Goal: Transaction & Acquisition: Purchase product/service

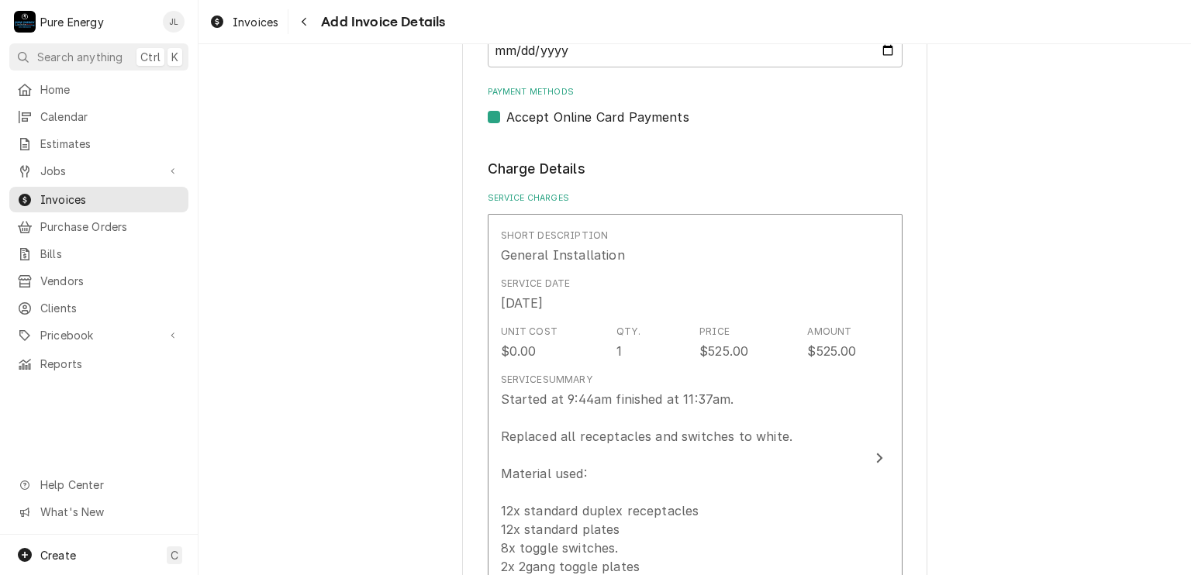
scroll to position [1318, 0]
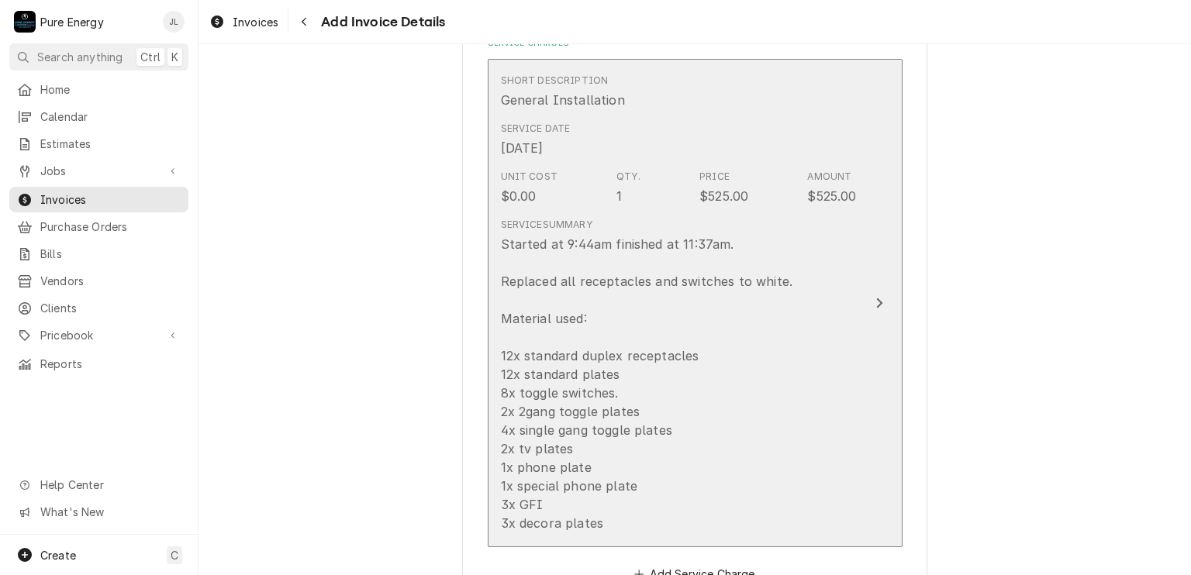
click at [782, 95] on div "Short Description General Installation" at bounding box center [679, 91] width 356 height 48
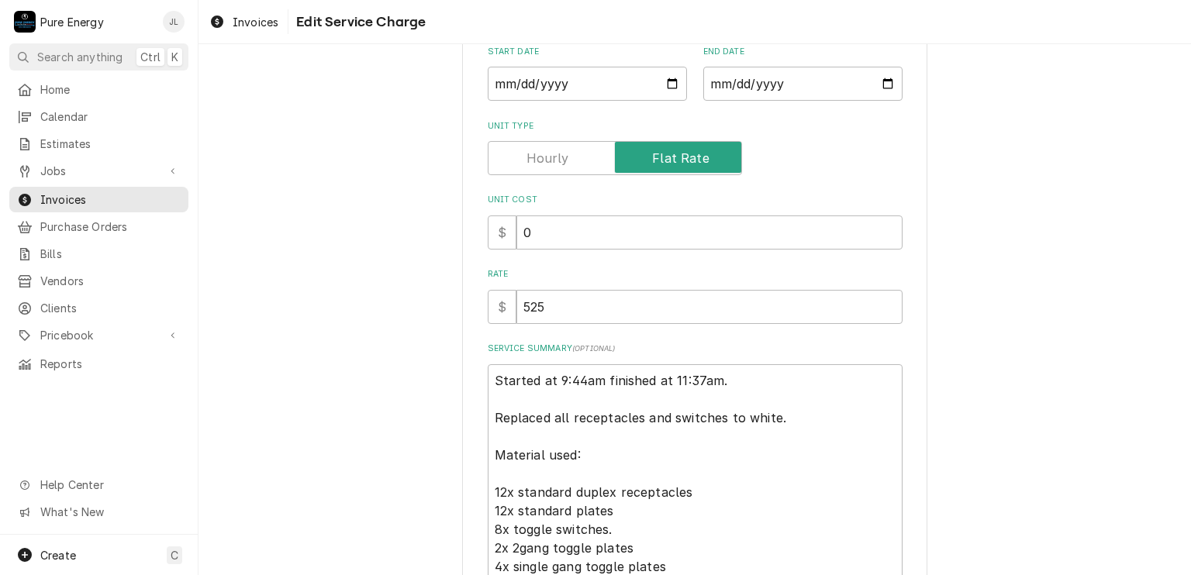
scroll to position [260, 0]
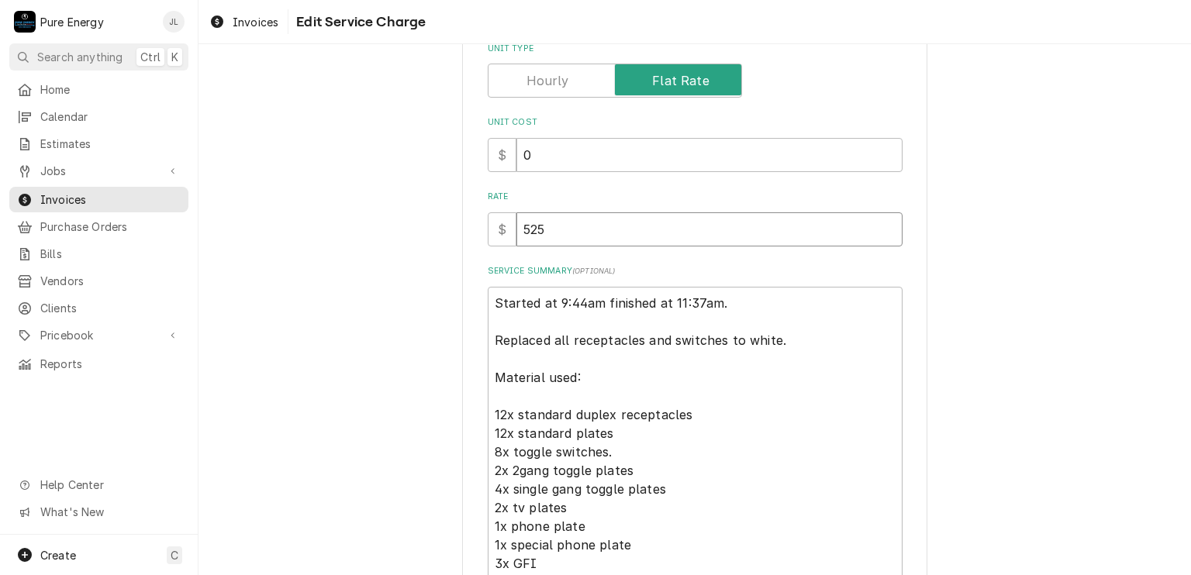
click at [540, 230] on input "525" at bounding box center [709, 229] width 386 height 34
type textarea "x"
type input "52"
type textarea "x"
type input "526"
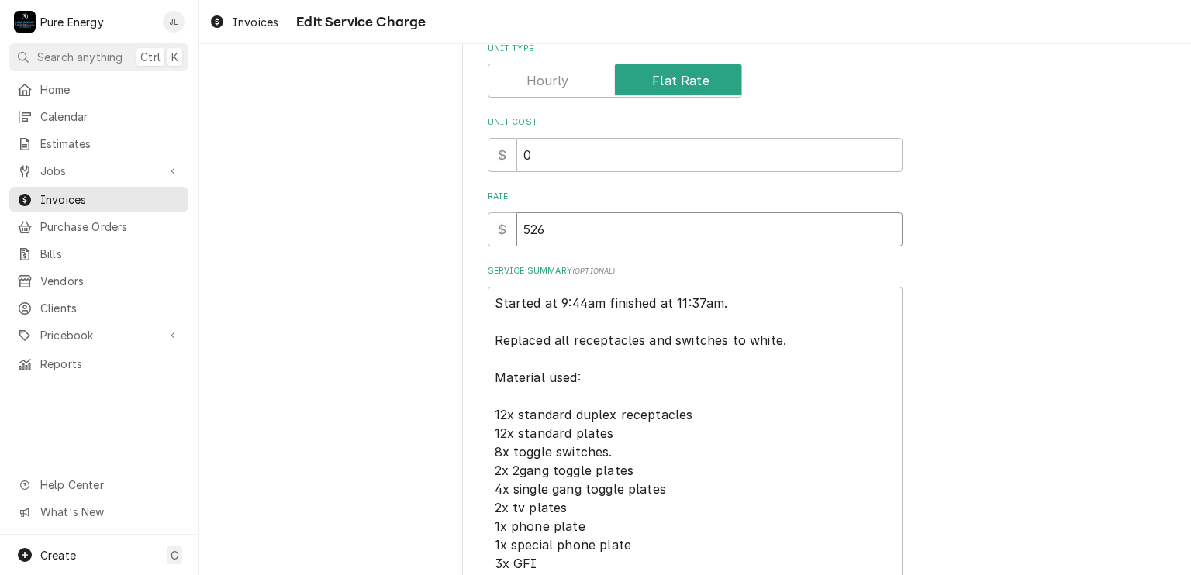
type textarea "x"
type input "526.4"
type textarea "x"
type input "526.40"
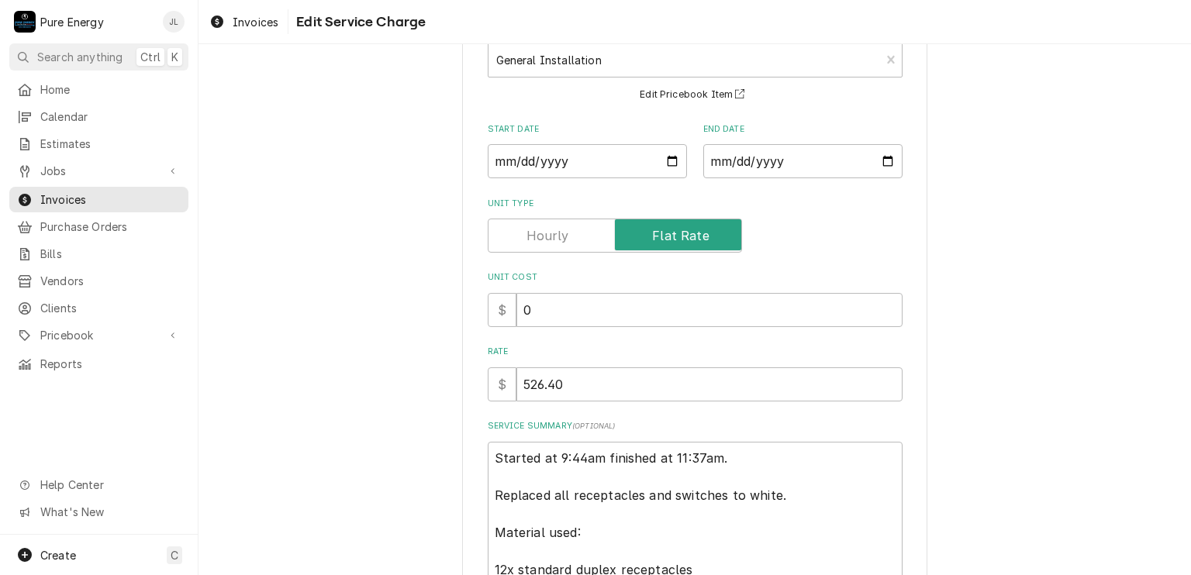
scroll to position [415, 0]
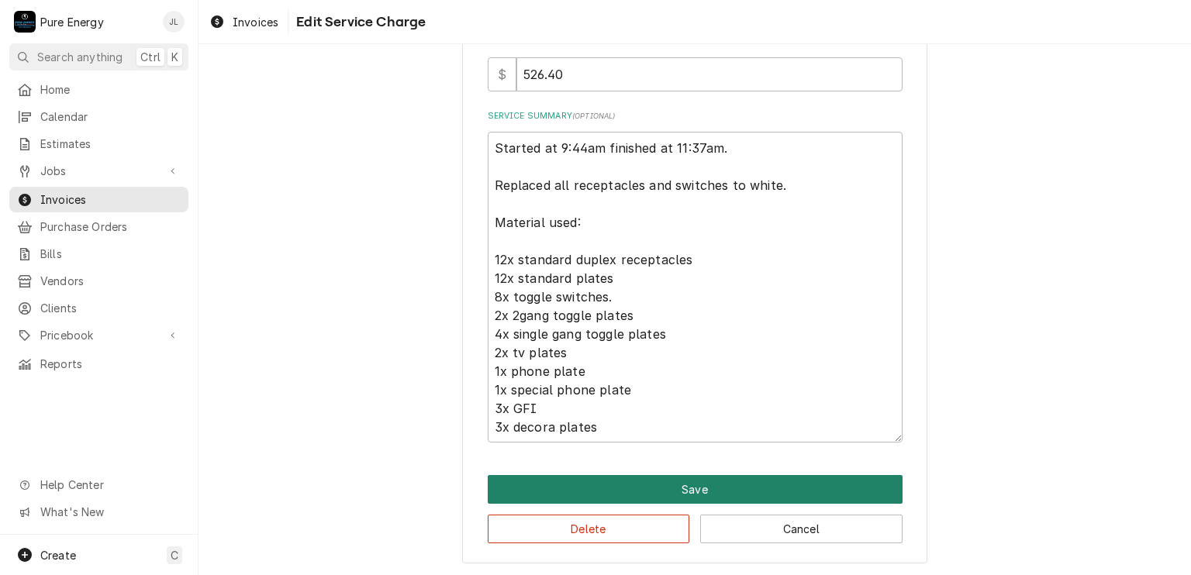
click at [686, 491] on button "Save" at bounding box center [695, 489] width 415 height 29
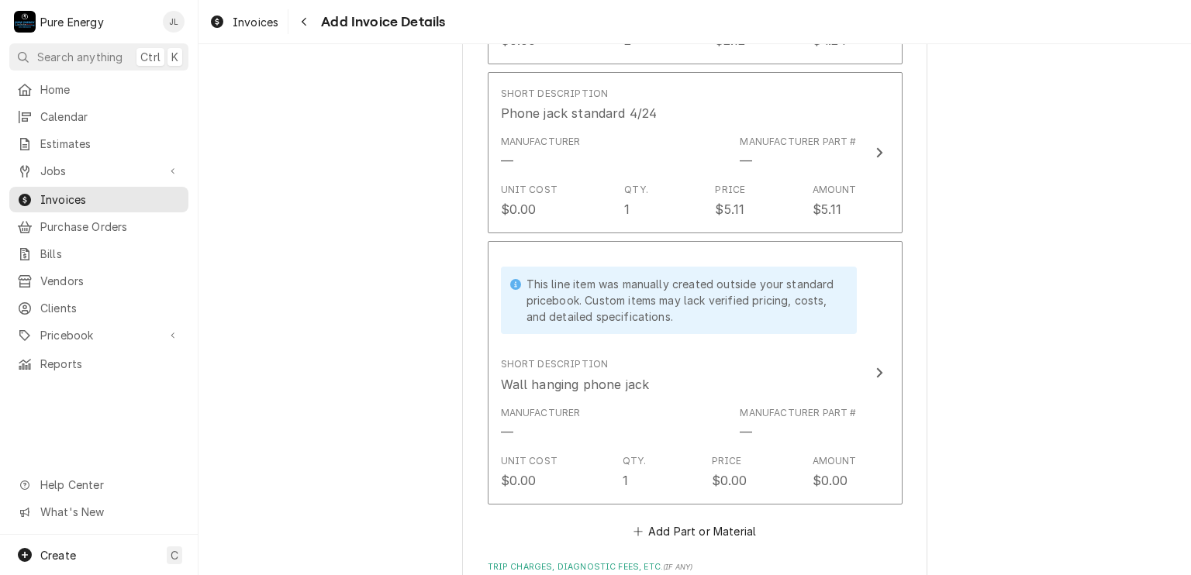
scroll to position [3393, 0]
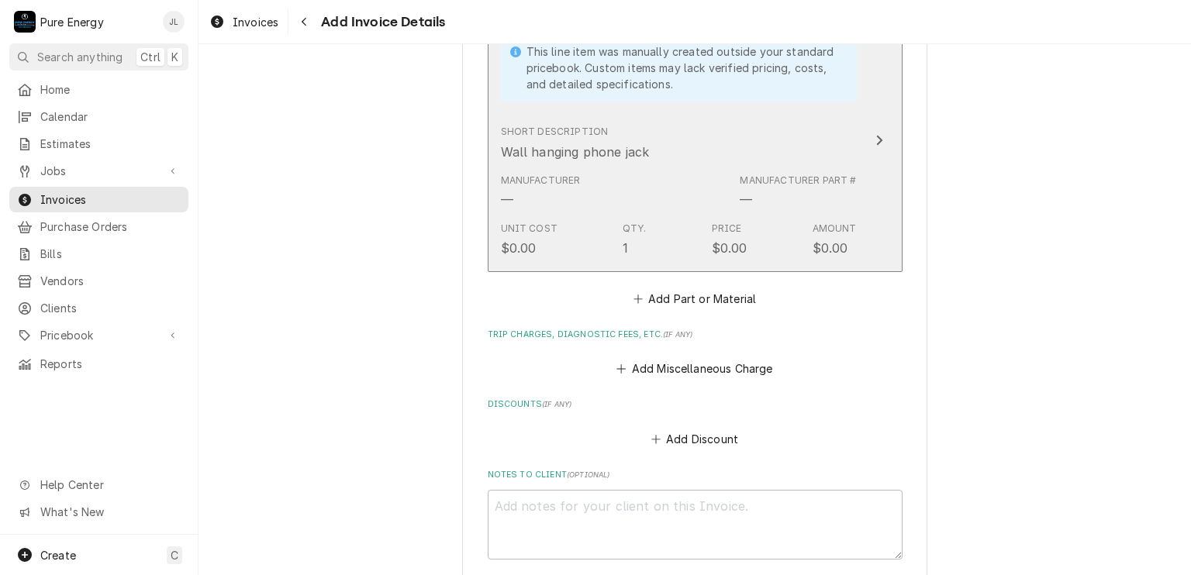
click at [722, 140] on div "Short Description Wall hanging phone jack" at bounding box center [679, 143] width 356 height 48
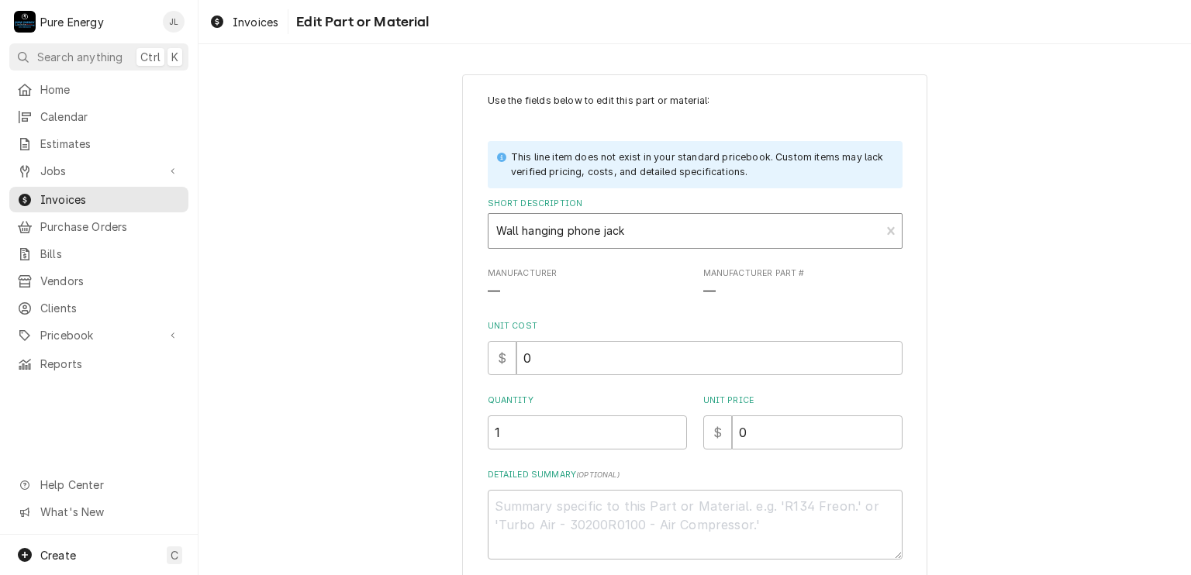
scroll to position [116, 0]
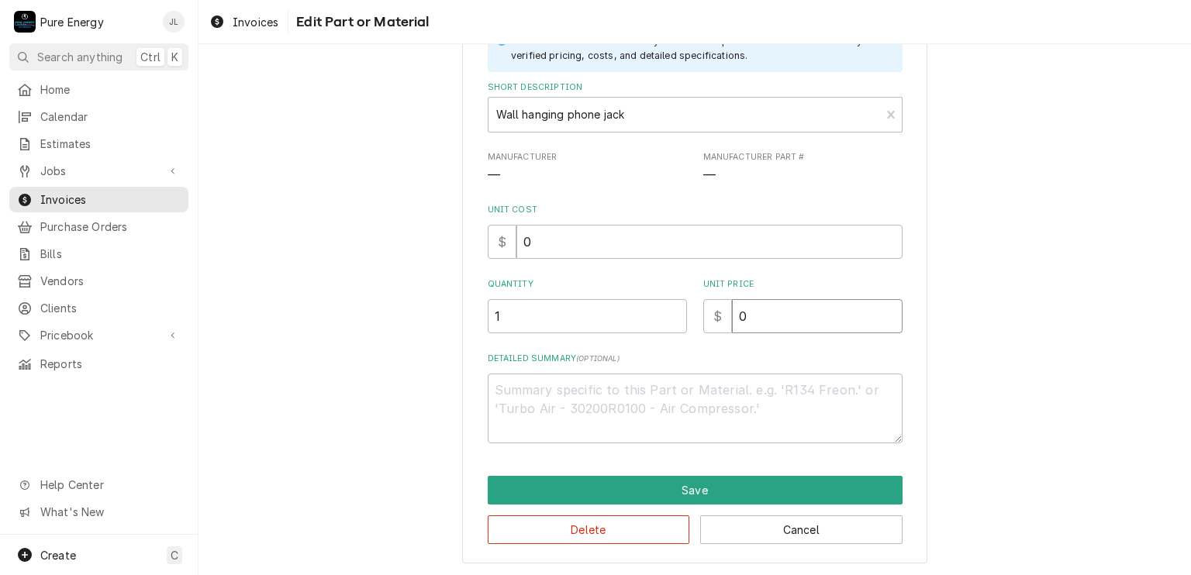
click at [753, 318] on input "0" at bounding box center [817, 316] width 171 height 34
type textarea "x"
type input "5"
type textarea "x"
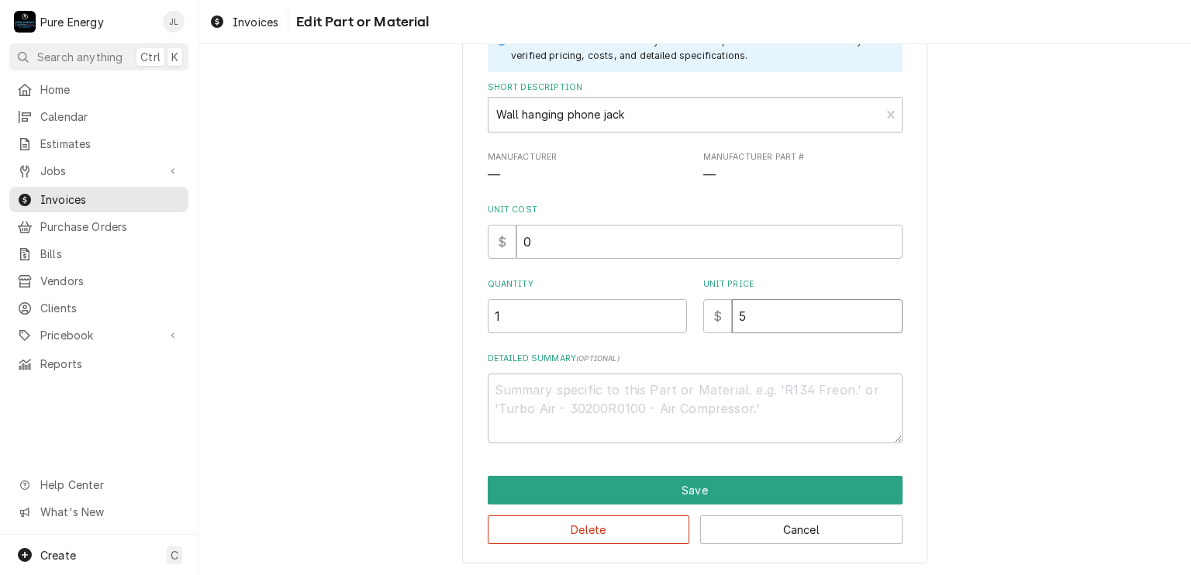
type input "5.6"
type textarea "x"
type input "5.63"
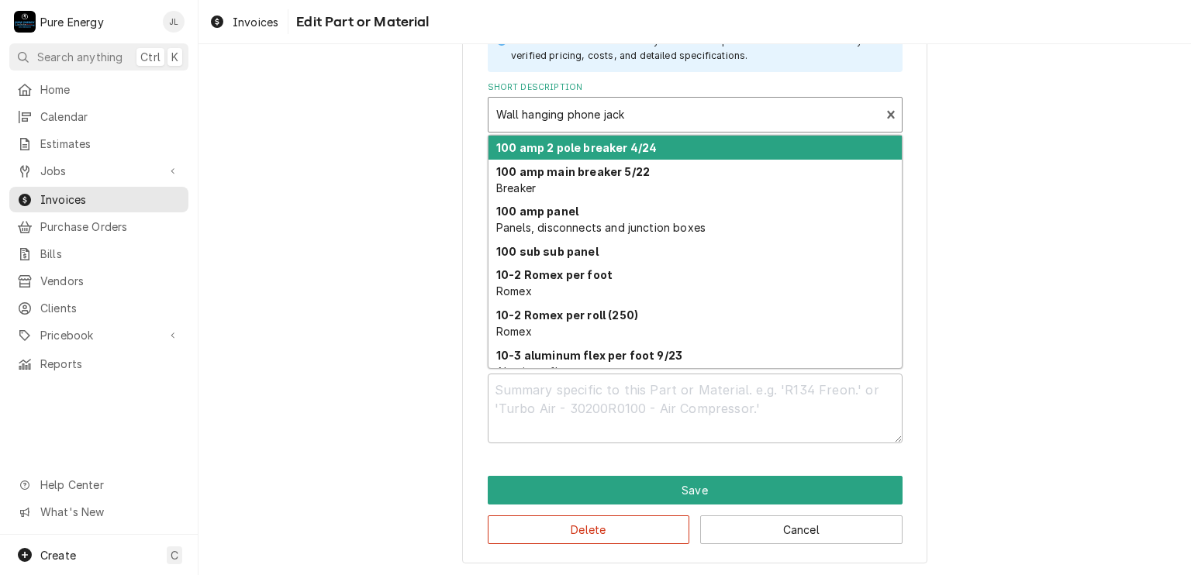
click at [650, 108] on div "Short Description" at bounding box center [684, 115] width 377 height 28
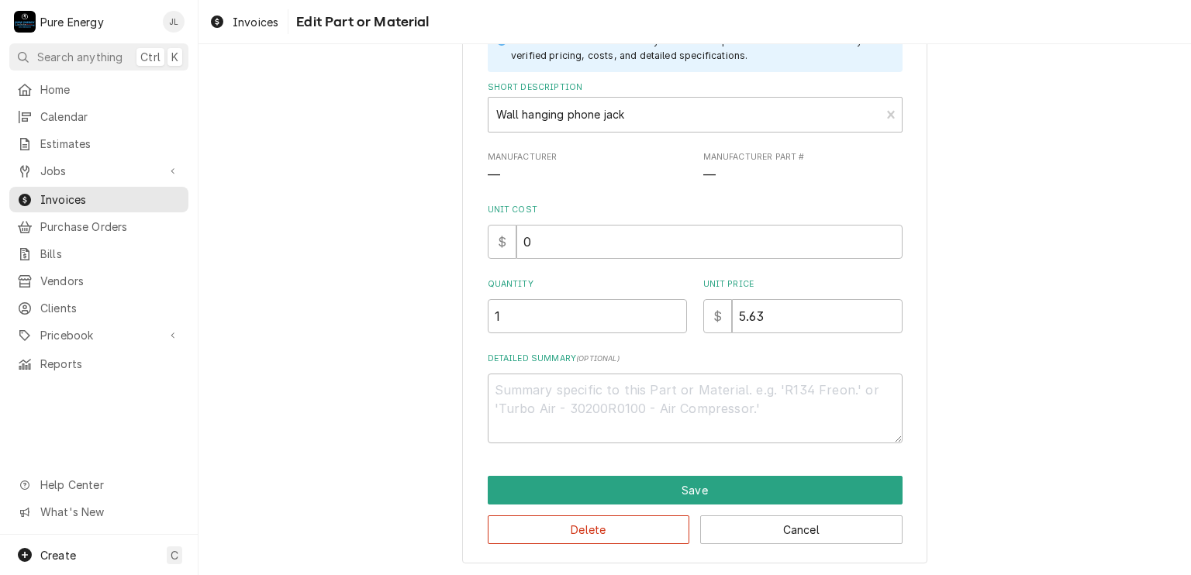
click at [965, 164] on div "Use the fields below to edit this part or material: This line item does not exi…" at bounding box center [695, 261] width 993 height 634
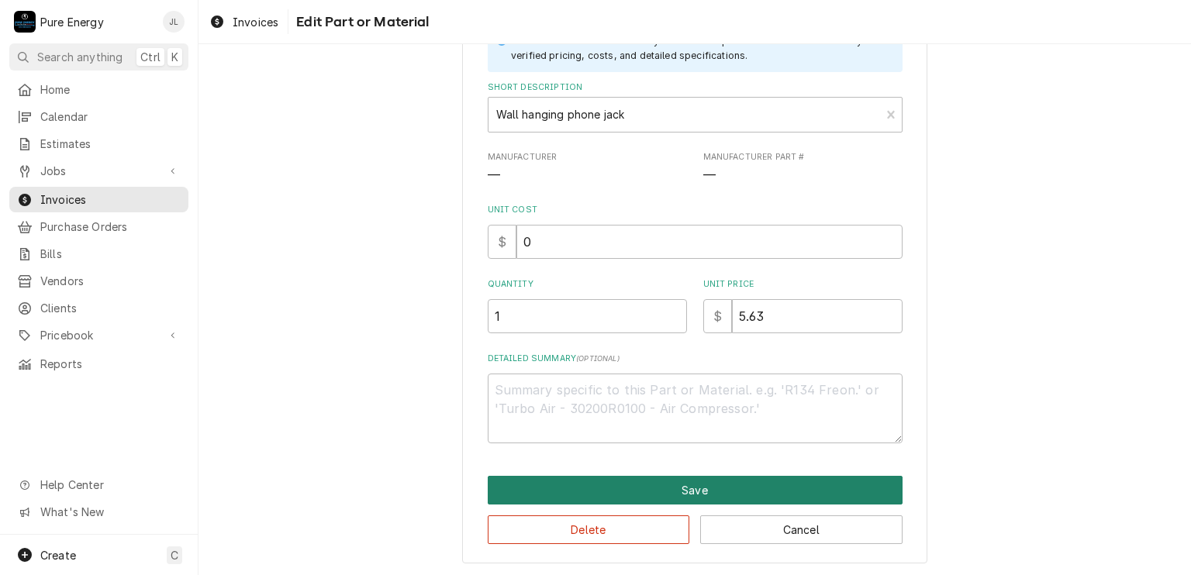
click at [724, 489] on button "Save" at bounding box center [695, 490] width 415 height 29
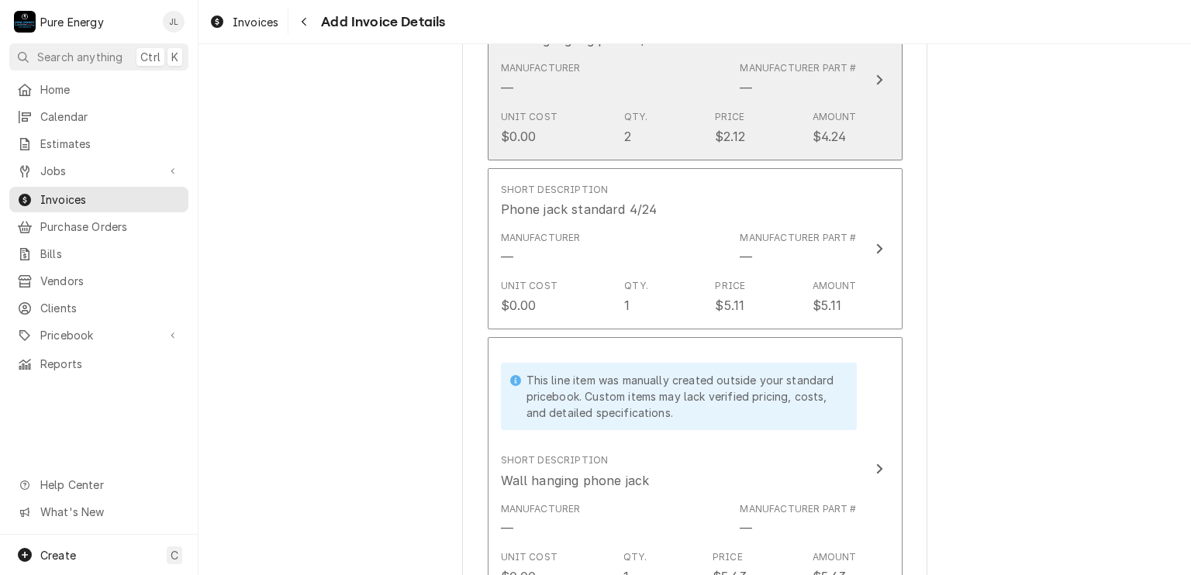
scroll to position [2986, 0]
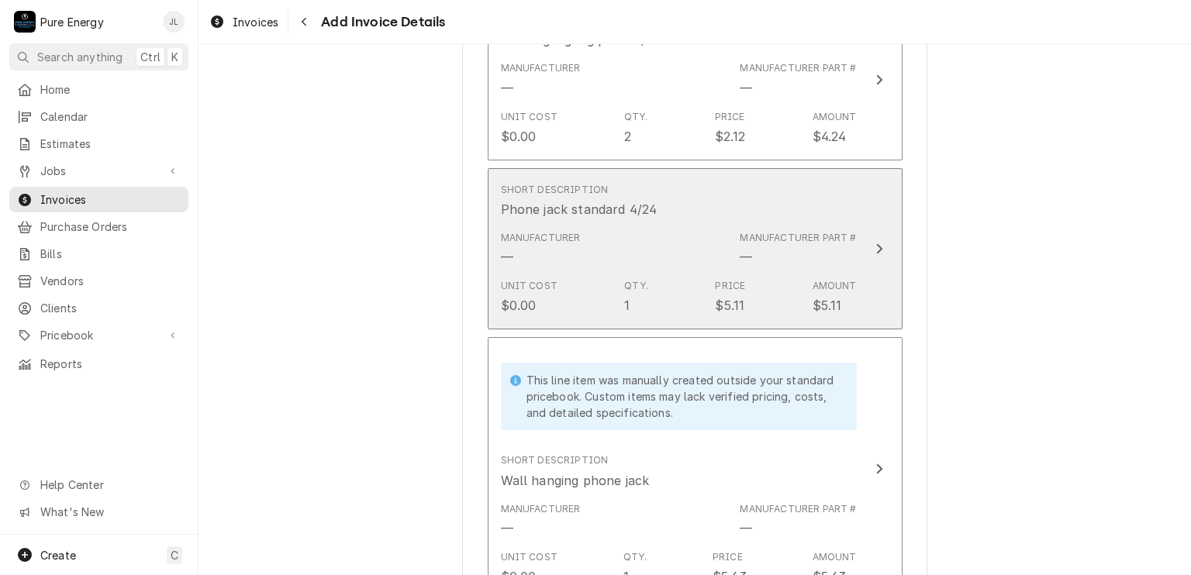
click at [681, 241] on div "Manufacturer — Manufacturer Part # —" at bounding box center [679, 249] width 356 height 48
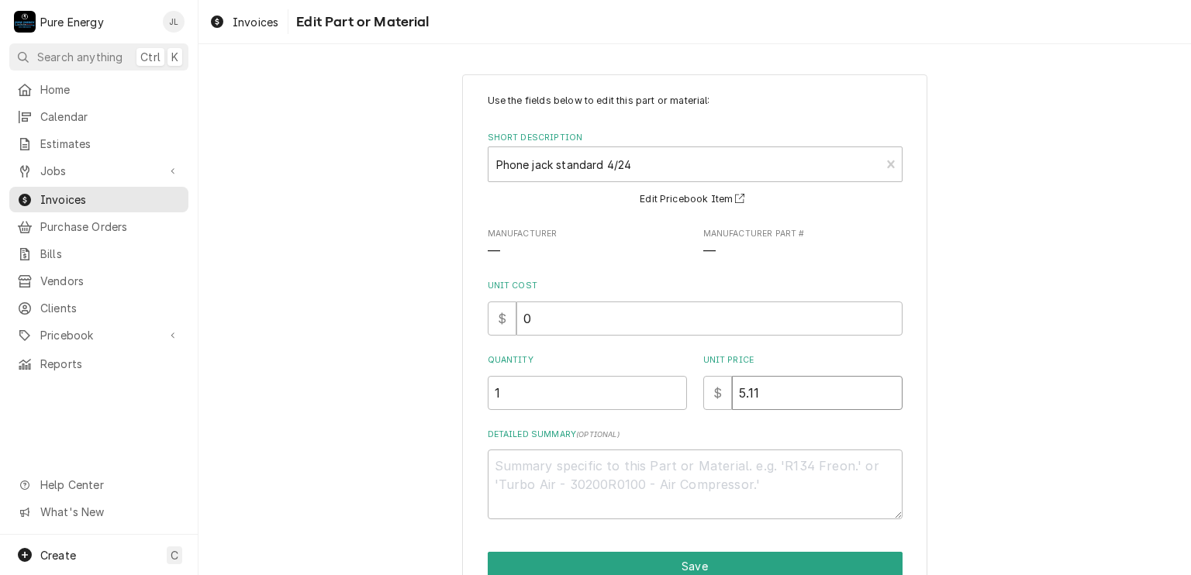
click at [758, 390] on input "5.11" at bounding box center [817, 393] width 171 height 34
type textarea "x"
type input "5.1"
type textarea "x"
type input "5"
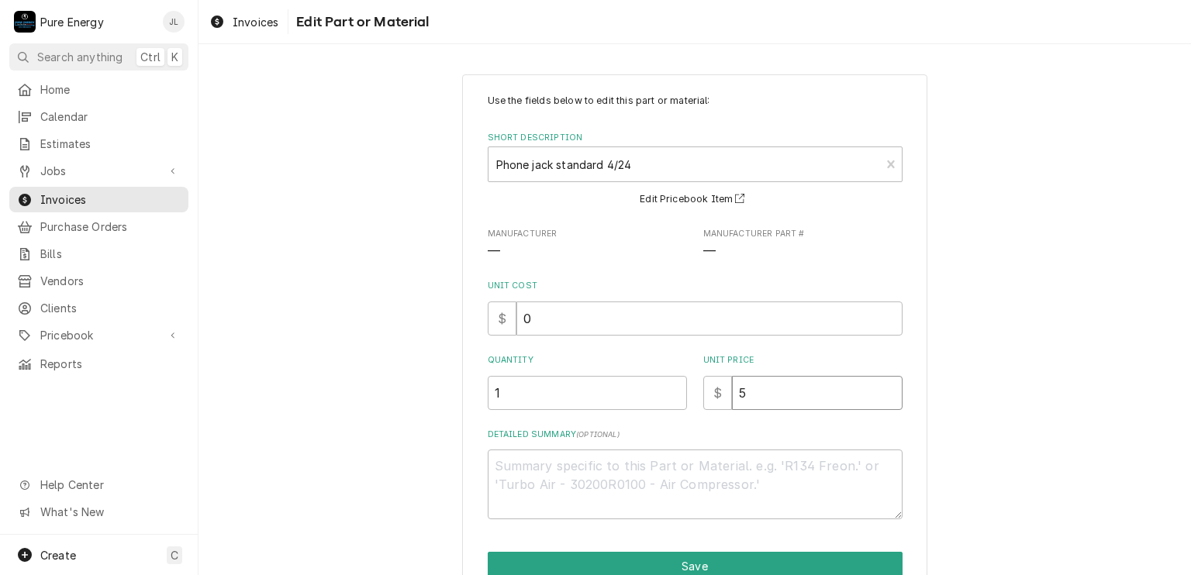
type textarea "x"
type input "5.4"
type textarea "x"
type input "5.48"
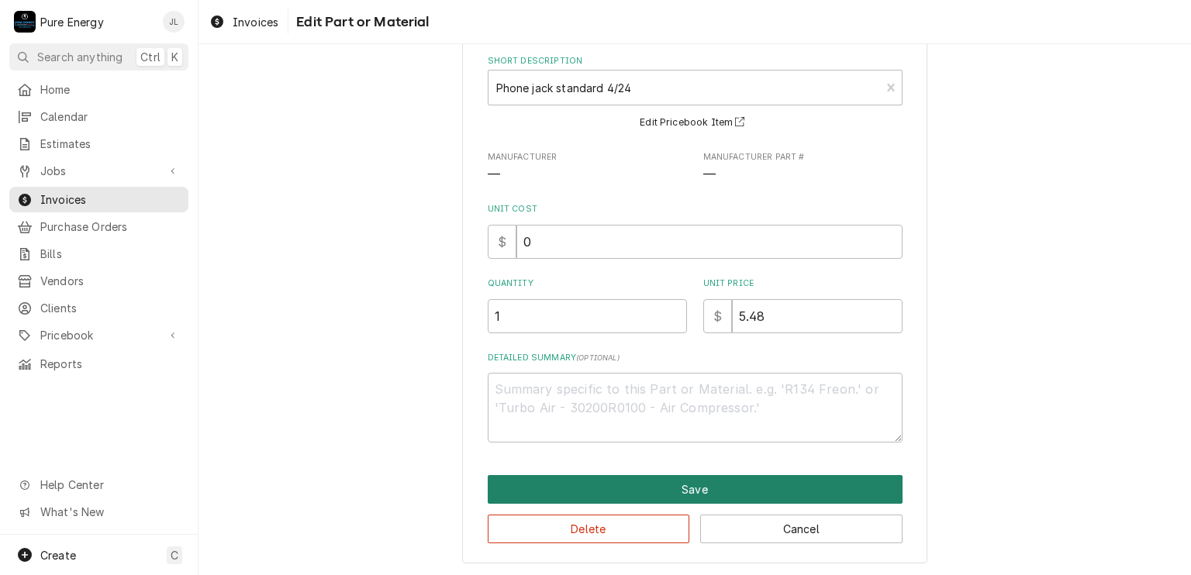
click at [707, 490] on button "Save" at bounding box center [695, 489] width 415 height 29
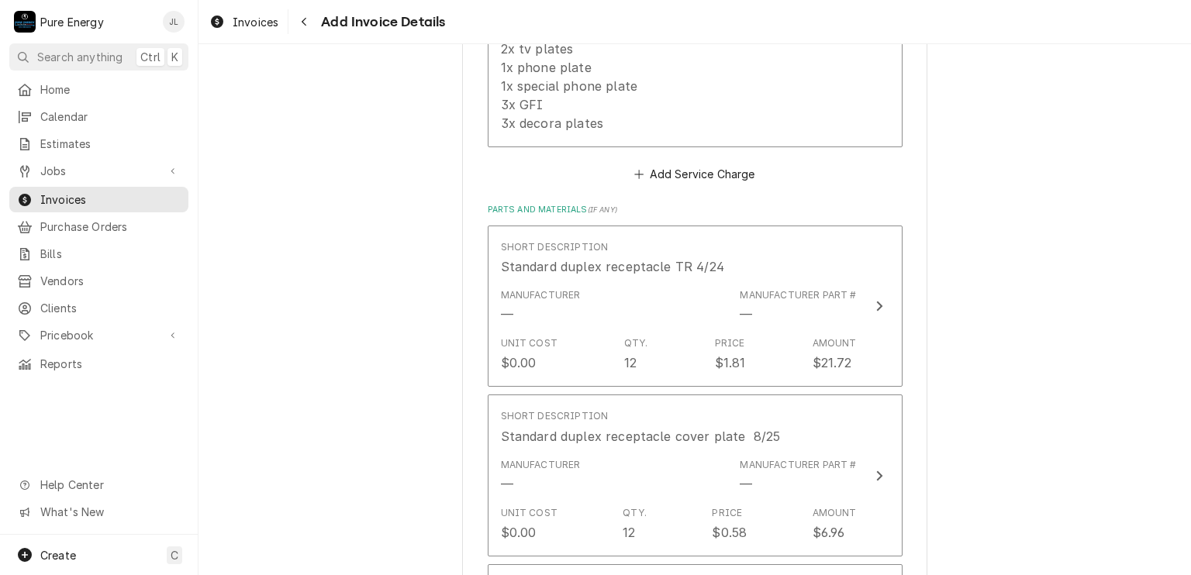
scroll to position [1331, 0]
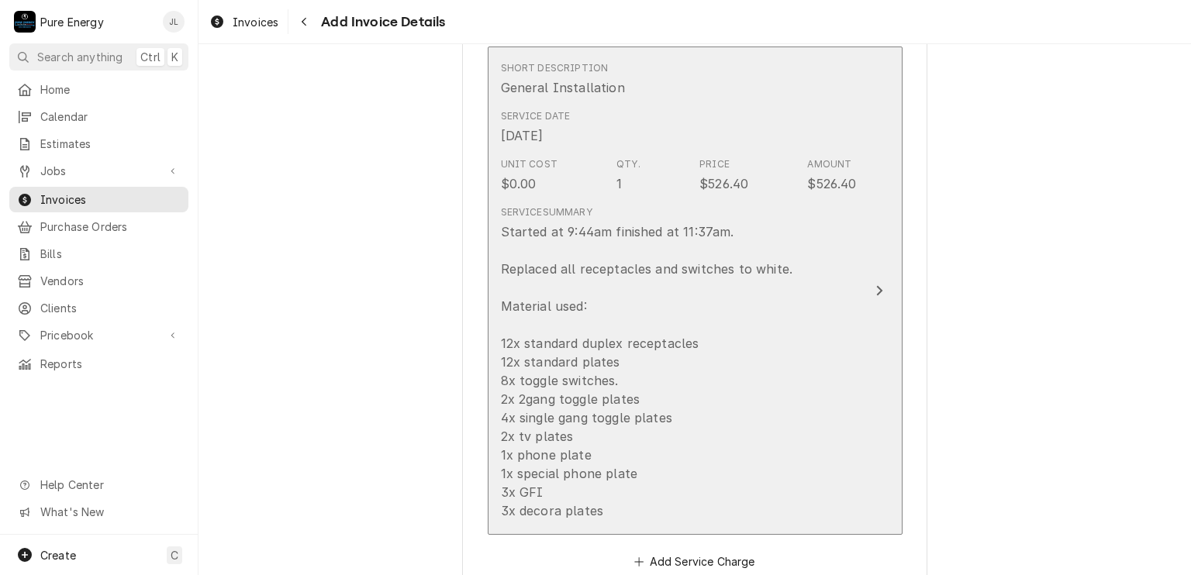
click at [776, 334] on div "Started at 9:44am finished at 11:37am. Replaced all receptacles and switches to…" at bounding box center [647, 372] width 292 height 298
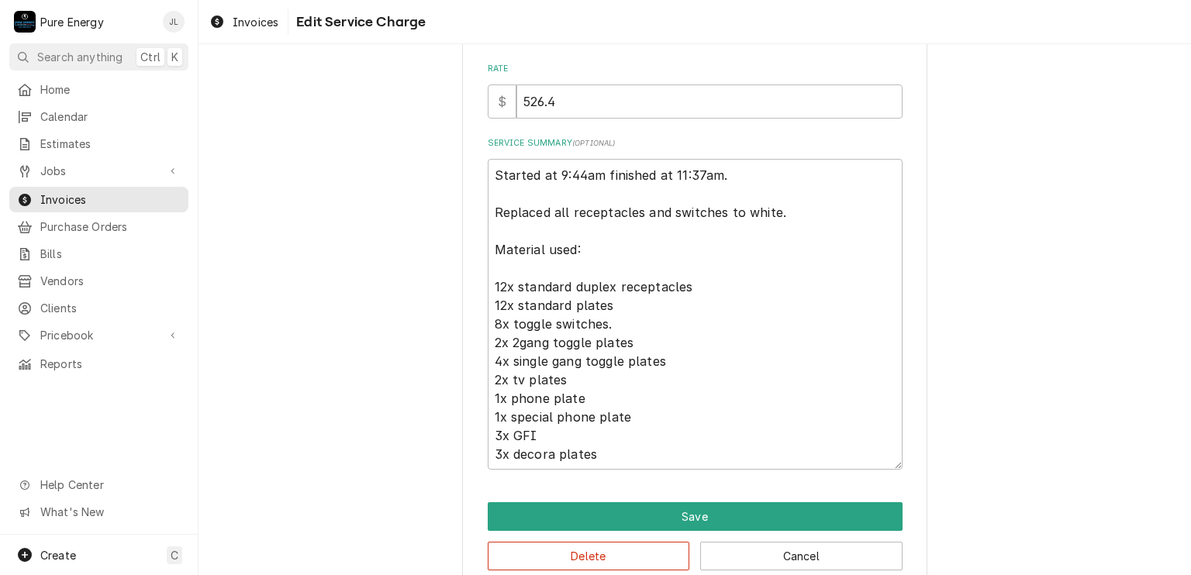
scroll to position [415, 0]
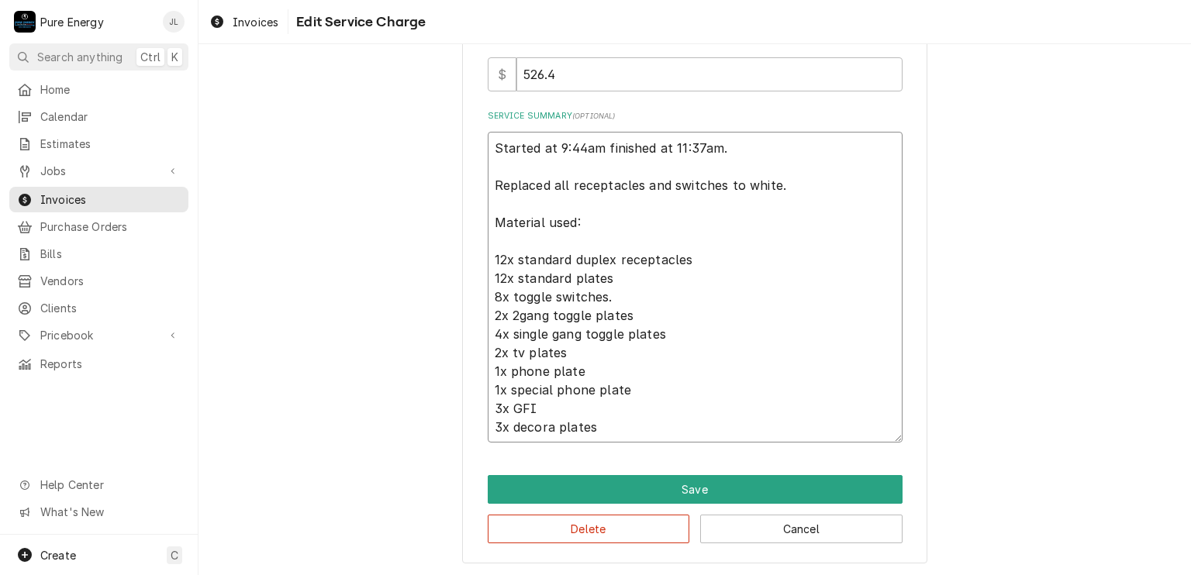
drag, startPoint x: 654, startPoint y: 428, endPoint x: 468, endPoint y: 146, distance: 337.7
click at [468, 146] on div "Use the fields below to edit this service charge Short Description General Inst…" at bounding box center [694, 112] width 465 height 904
type textarea "x"
type textarea "T"
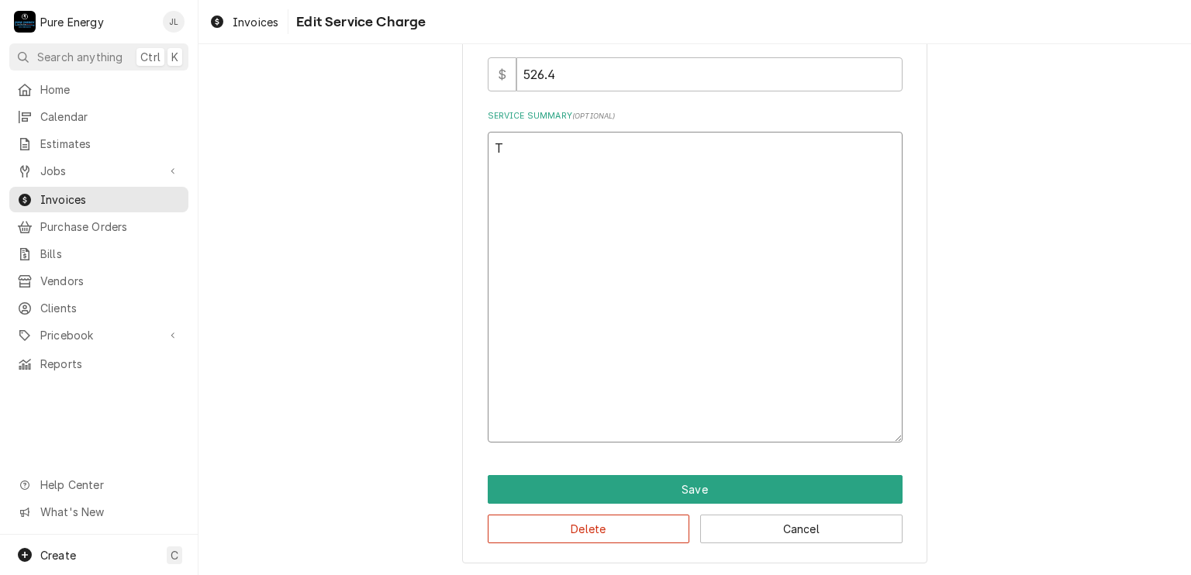
scroll to position [173, 0]
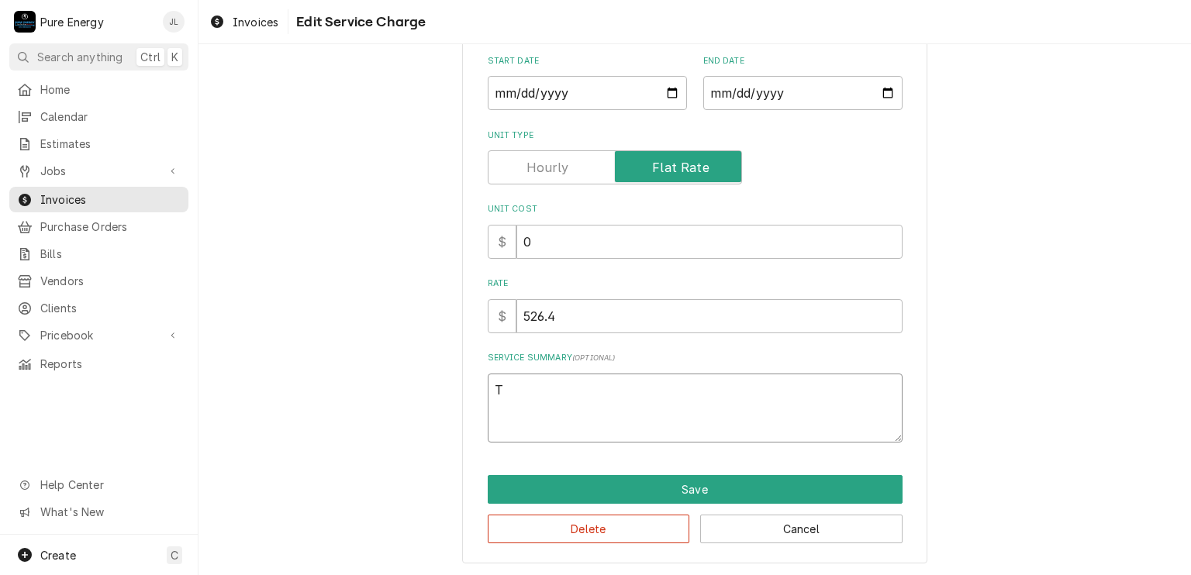
type textarea "x"
type textarea "Te"
type textarea "x"
type textarea "Ten"
type textarea "x"
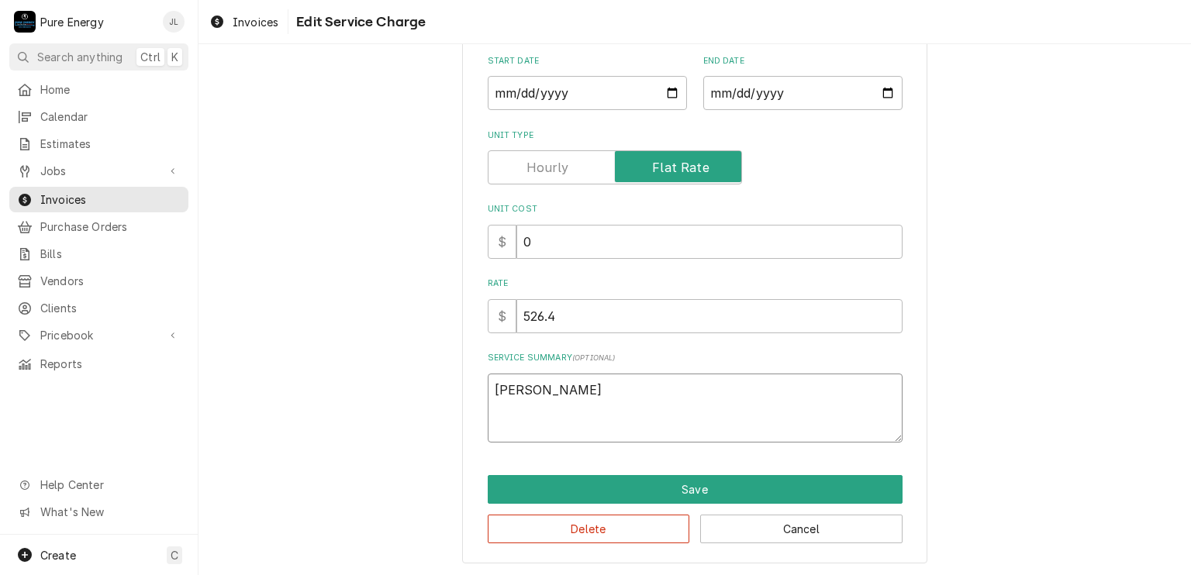
type textarea "Tenan"
type textarea "x"
type textarea "Tenant"
type textarea "x"
type textarea "Tenant"
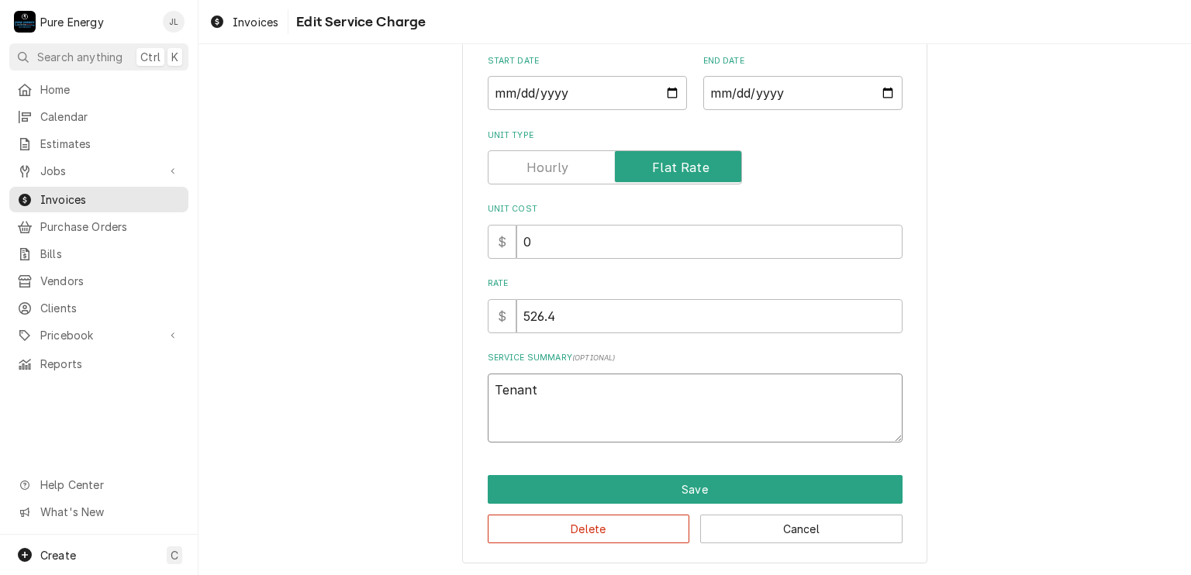
type textarea "x"
type textarea "Tenant r"
type textarea "x"
type textarea "Tenant re"
type textarea "x"
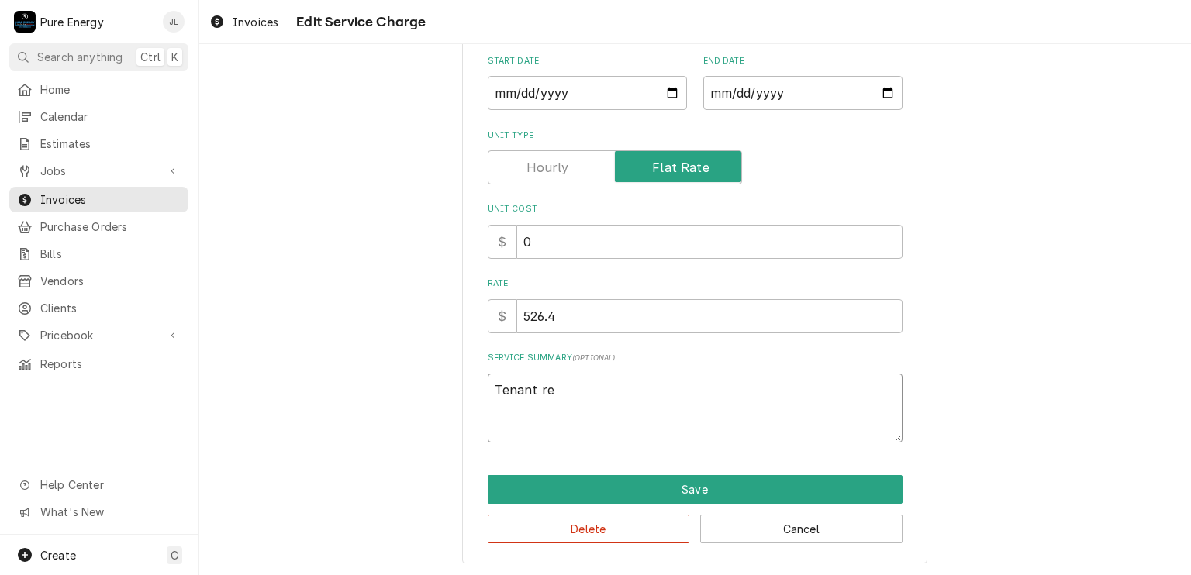
type textarea "Tenant rep"
type textarea "x"
type textarea "Tenant repo"
type textarea "x"
type textarea "Tenant repor"
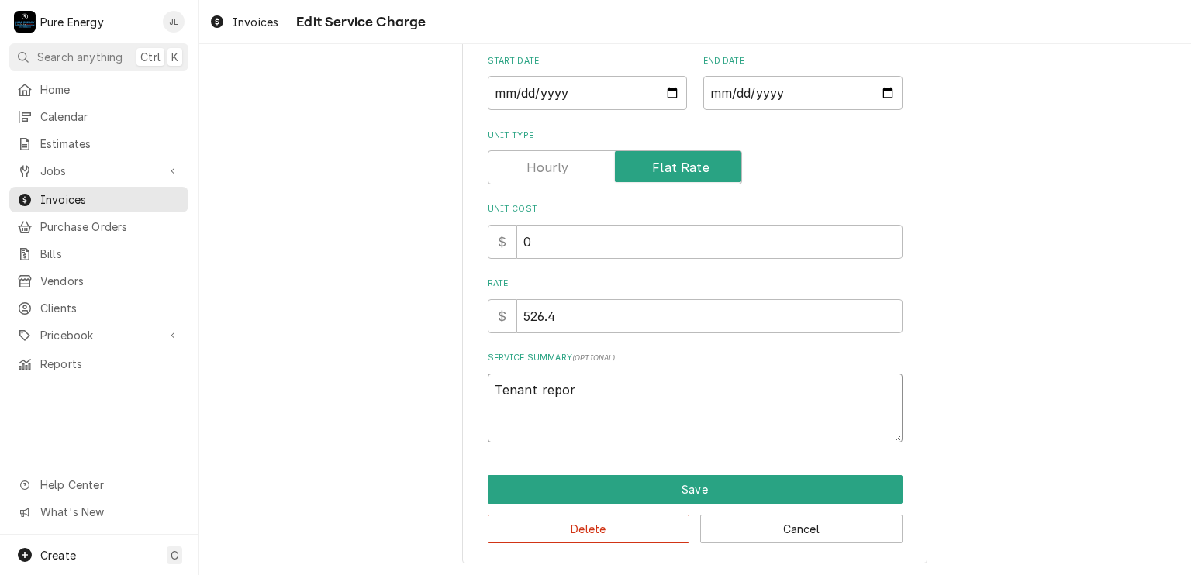
type textarea "x"
type textarea "Tenant report"
type textarea "x"
type textarea "Tenant reporte"
type textarea "x"
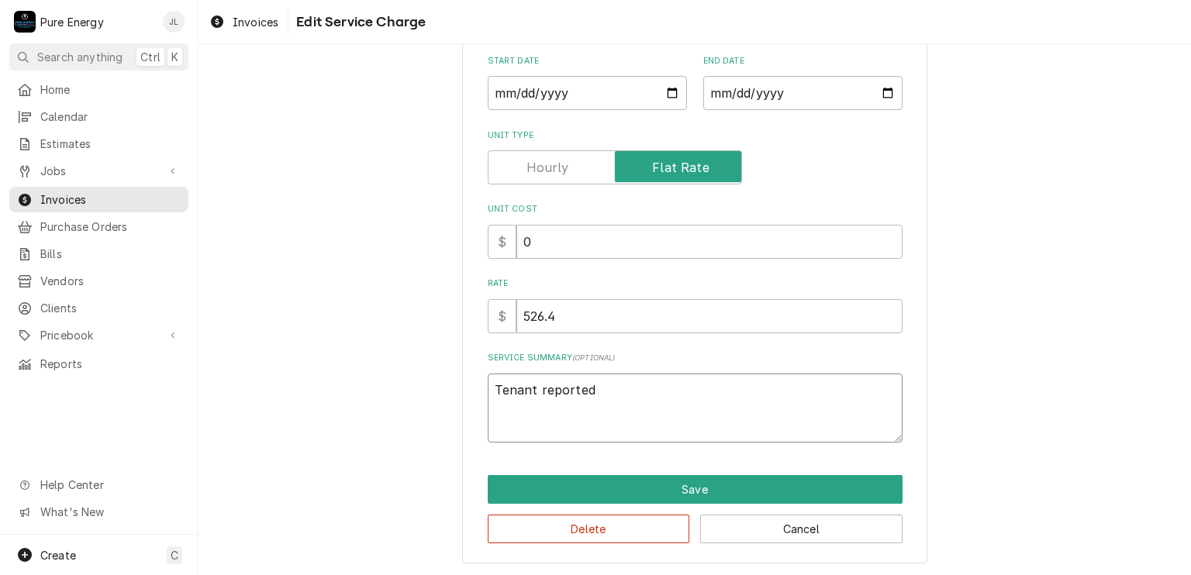
type textarea "Tenant reported"
type textarea "x"
type textarea "Tenant reported s"
type textarea "x"
type textarea "Tenant reported so"
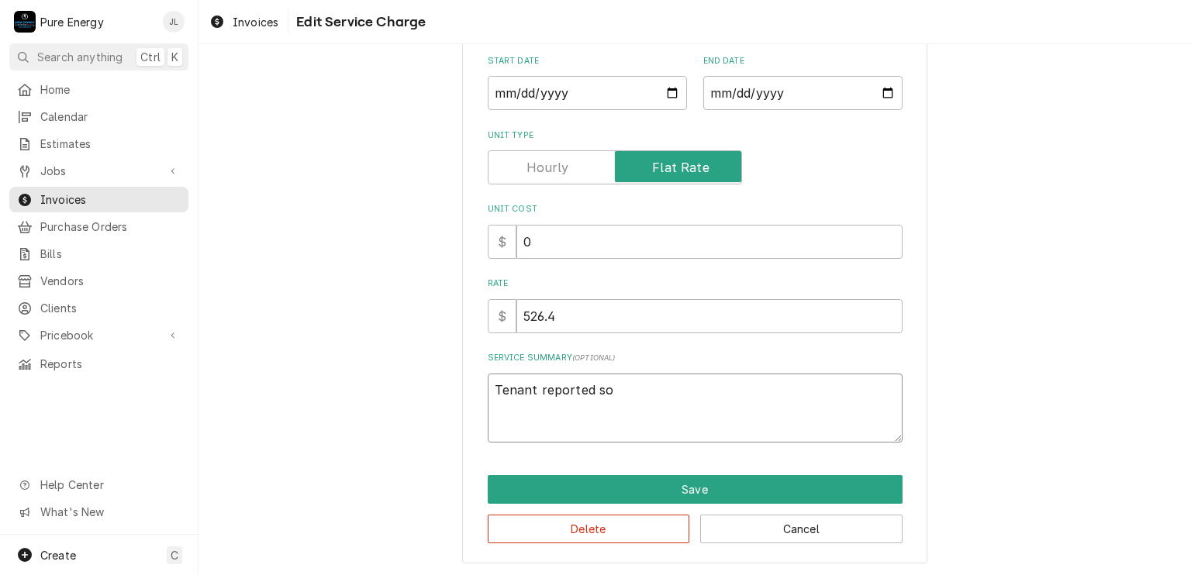
type textarea "x"
type textarea "Tenant reported som"
type textarea "x"
type textarea "Tenant reported som e"
type textarea "x"
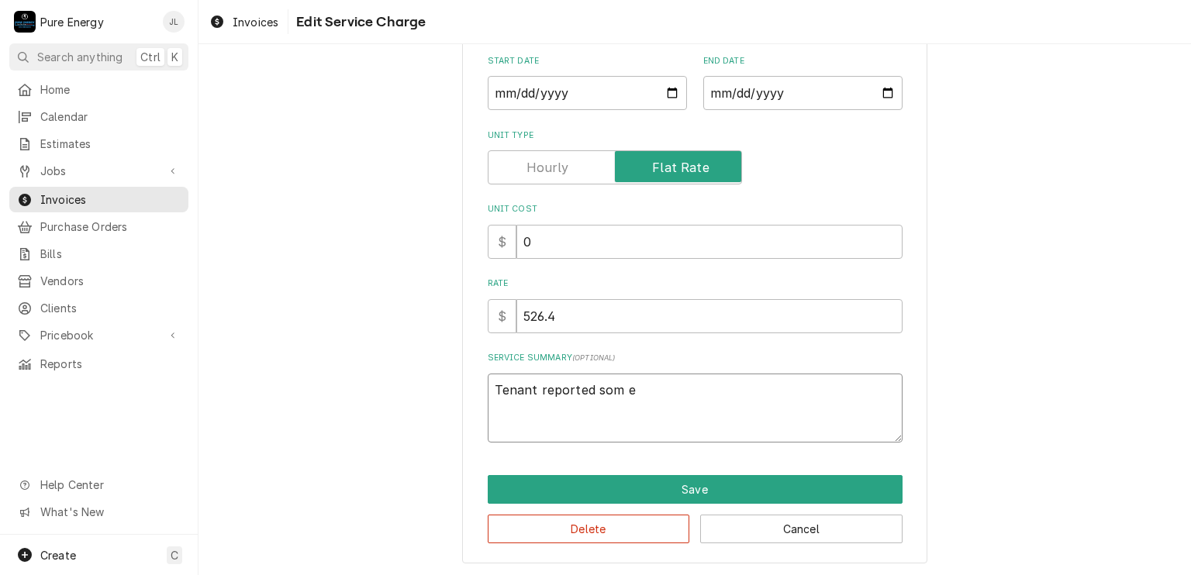
type textarea "Tenant reported som el"
type textarea "x"
type textarea "Tenant reported som e"
type textarea "x"
type textarea "Tenant reported som"
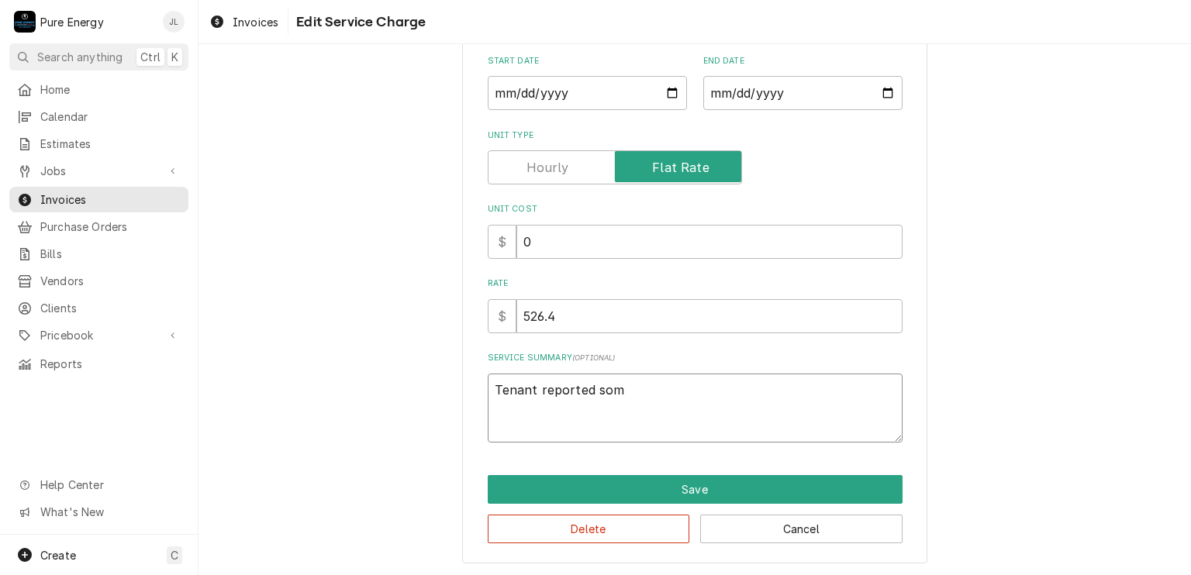
type textarea "x"
type textarea "Tenant reported som"
type textarea "x"
type textarea "Tenant reported some"
type textarea "x"
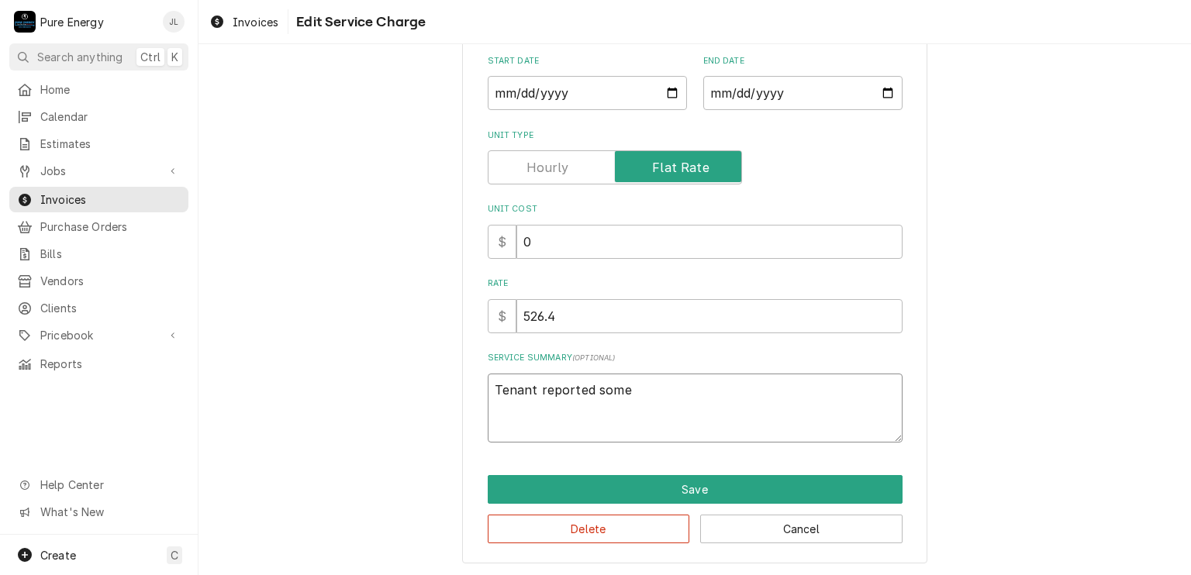
type textarea "Tenant reported some"
type textarea "x"
type textarea "Tenant reported some l"
type textarea "x"
type textarea "Tenant reported some lo"
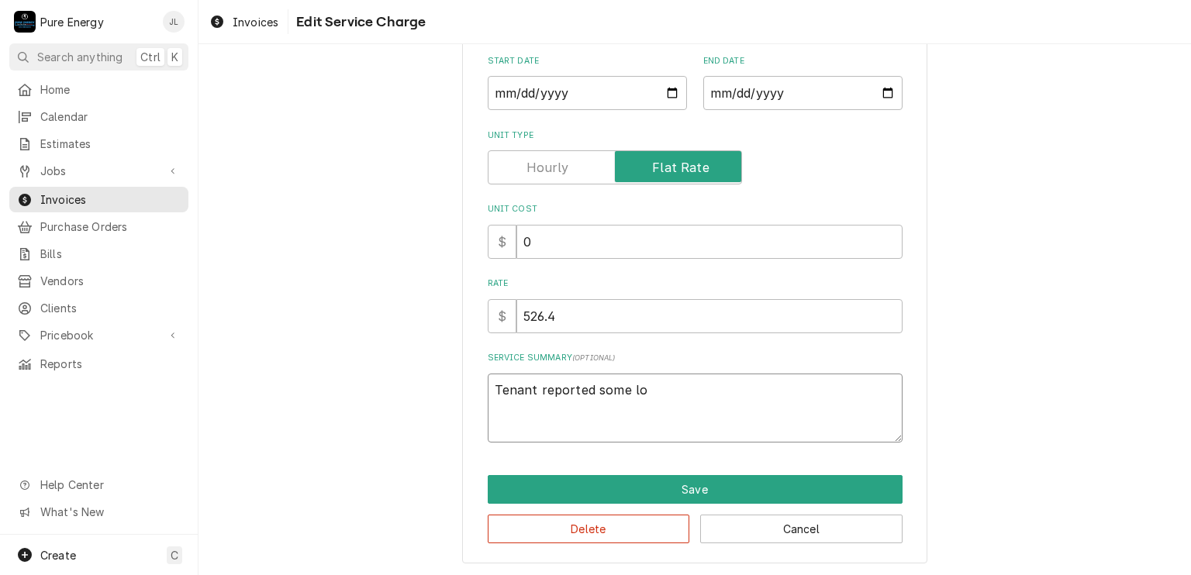
type textarea "x"
type textarea "Tenant reported some loo"
type textarea "x"
type textarea "Tenant reported some loos"
type textarea "x"
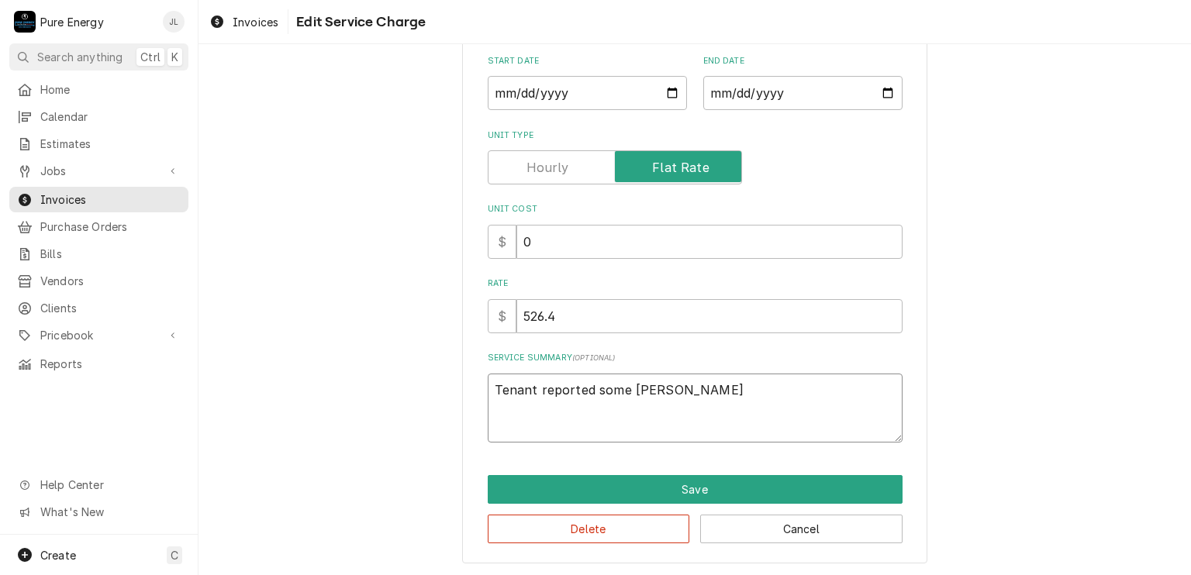
type textarea "Tenant reported some loose"
type textarea "x"
type textarea "Tenant reported some loose"
type textarea "x"
type textarea "Tenant reported some loose o"
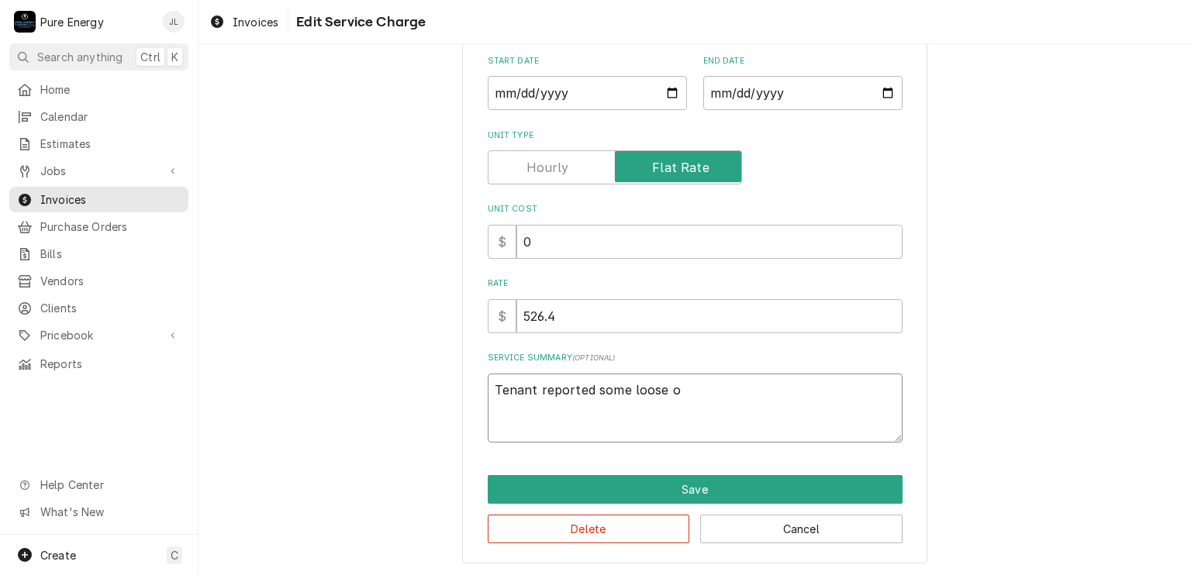
type textarea "x"
type textarea "Tenant reported some loose ou"
type textarea "x"
type textarea "Tenant reported some loose out"
type textarea "x"
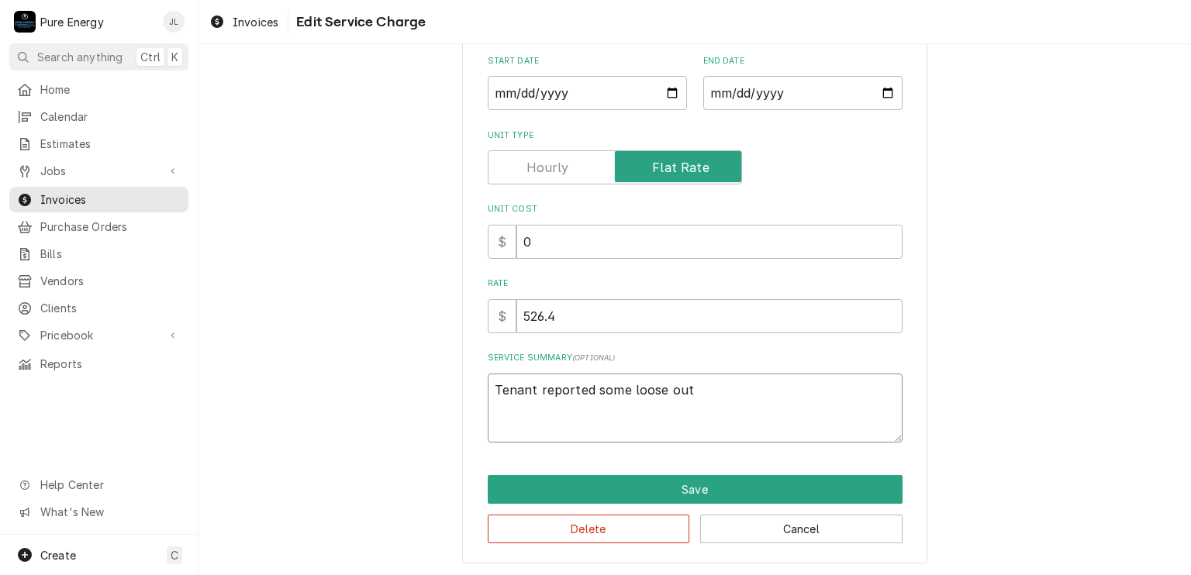
type textarea "Tenant reported some loose outl"
type textarea "x"
type textarea "Tenant reported some loose outle"
type textarea "x"
type textarea "Tenant reported some loose outlet"
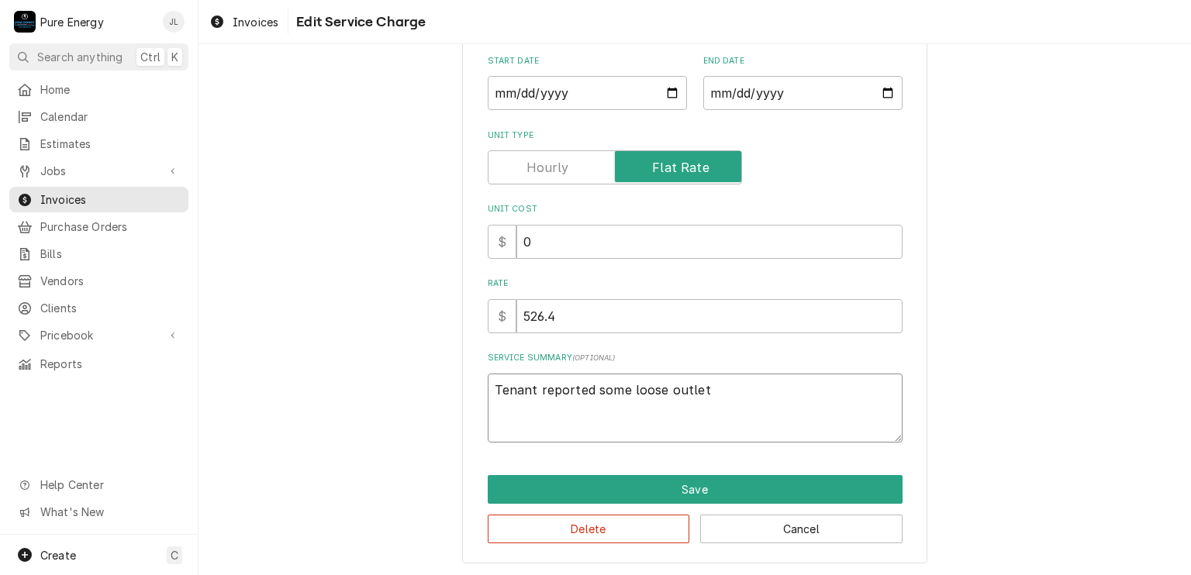
type textarea "x"
type textarea "Tenant reported some loose outlets"
type textarea "x"
type textarea "Tenant reported some loose outlets"
type textarea "x"
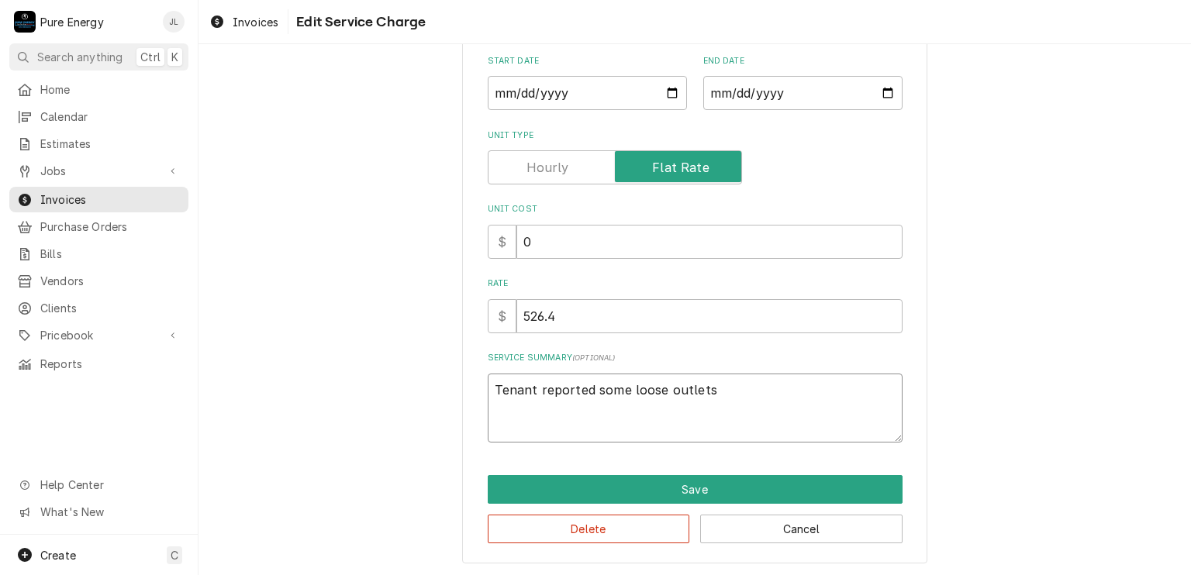
type textarea "Tenant reported some loose outlets i"
type textarea "x"
type textarea "Tenant reported some loose outlets in"
type textarea "x"
type textarea "Tenant reported some loose outlets in"
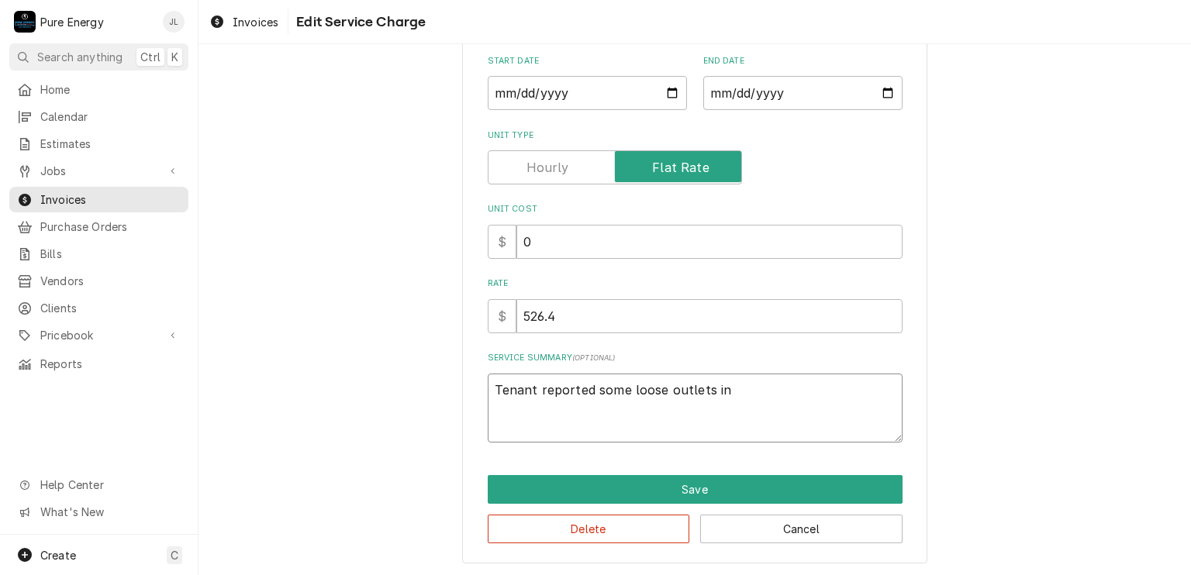
type textarea "x"
type textarea "Tenant reported some loose outlets in"
type textarea "x"
type textarea "Tenant reported some loose outlets i"
type textarea "x"
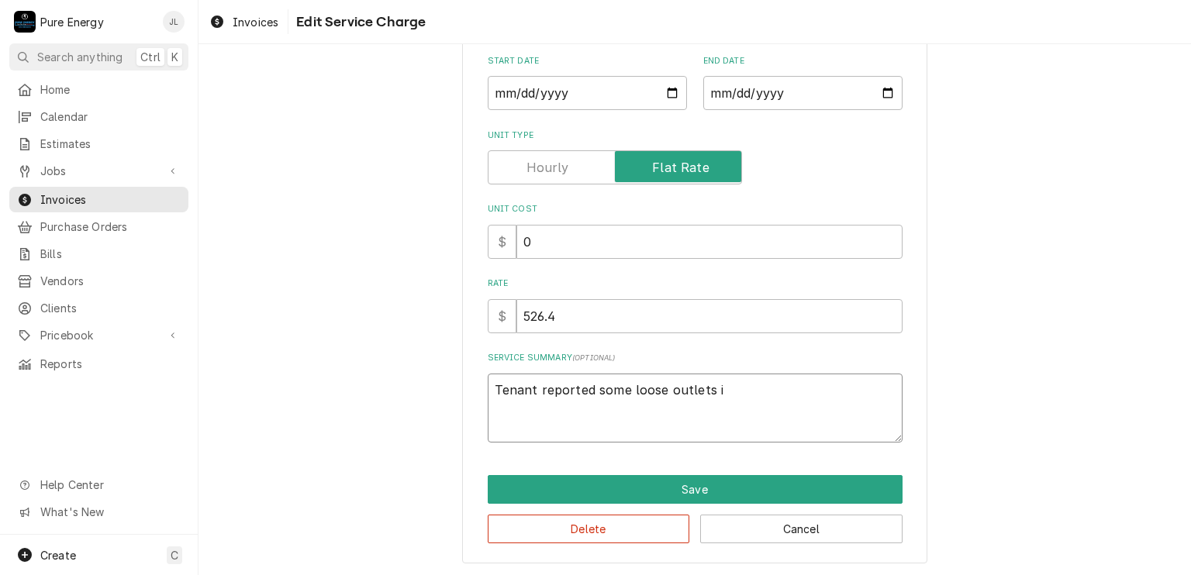
type textarea "Tenant reported some loose outlets"
type textarea "x"
type textarea "Tenant reported some loose outlets ("
type textarea "x"
type textarea "Tenant reported some loose outlets (f"
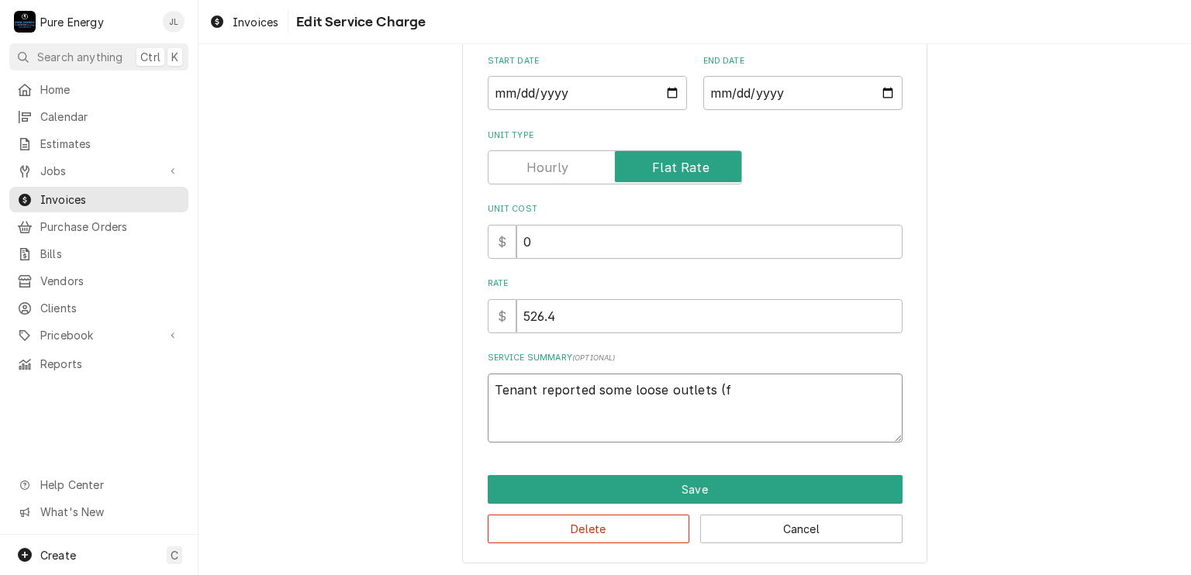
type textarea "x"
type textarea "Tenant reported some loose outlets (fo"
type textarea "x"
type textarea "Tenant reported some loose outlets (for"
type textarea "x"
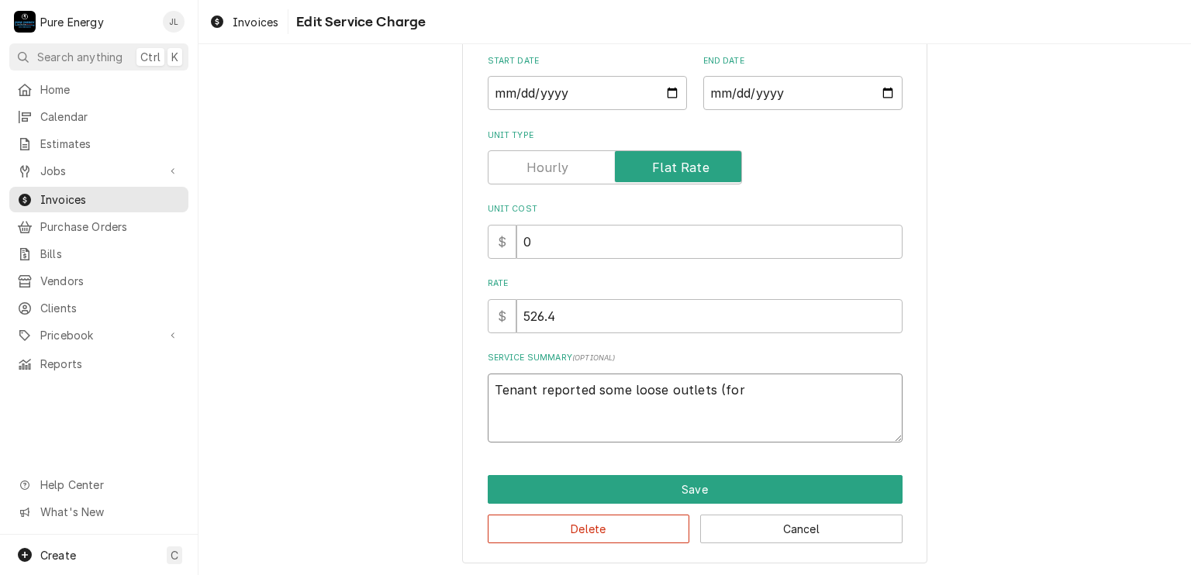
type textarea "Tenant reported some loose outlets (for h"
type textarea "x"
type textarea "Tenant reported some loose outlets (for ho"
type textarea "x"
type textarea "Tenant reported some loose outlets (for hol"
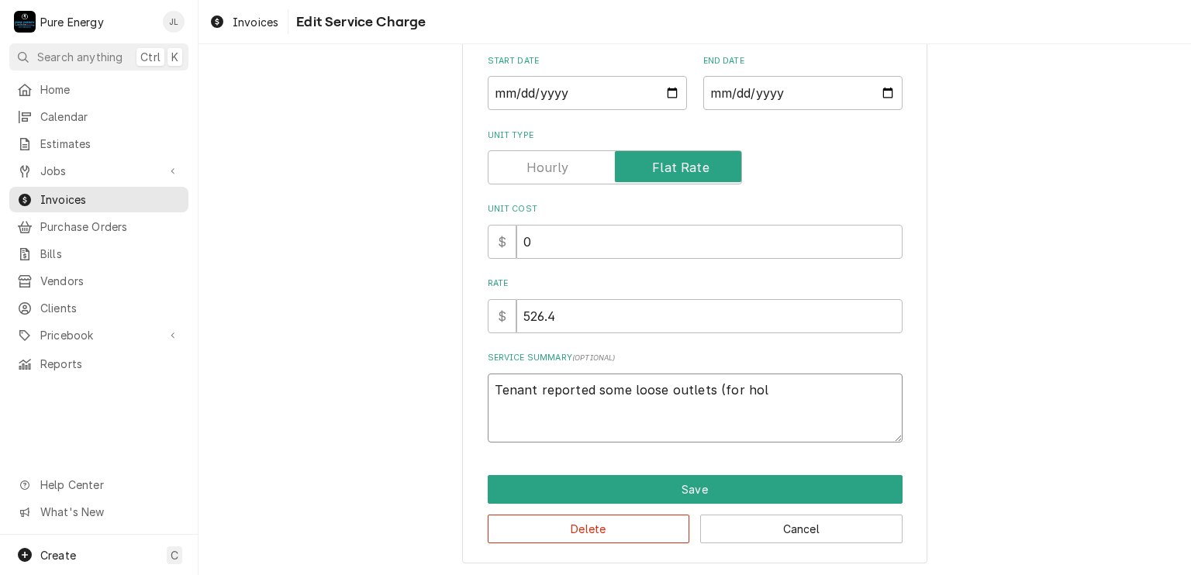
type textarea "x"
type textarea "Tenant reported some loose outlets (for holdi"
type textarea "x"
type textarea "Tenant reported some loose outlets (for holdin"
type textarea "x"
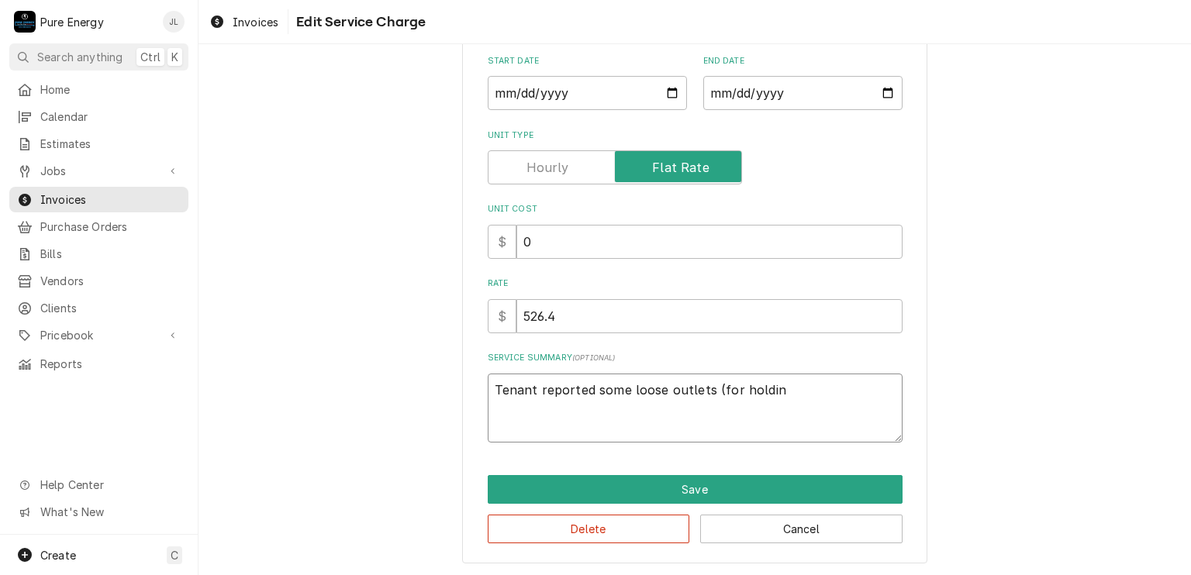
type textarea "Tenant reported some loose outlets (for holding"
type textarea "x"
type textarea "Tenant reported some loose outlets (for holding"
type textarea "x"
type textarea "Tenant reported some loose outlets (for holding c"
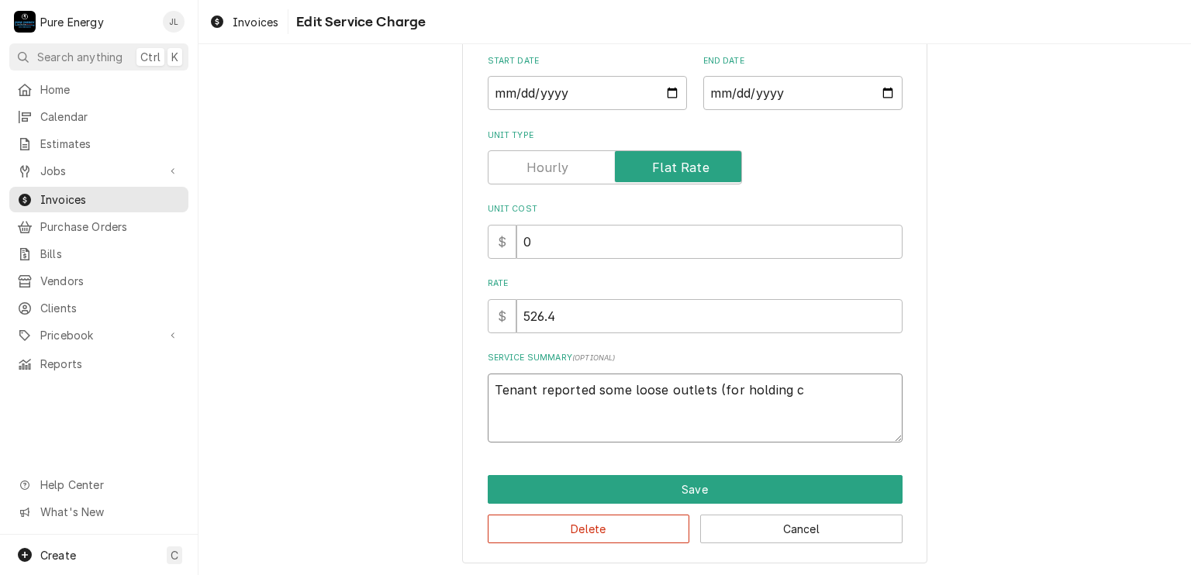
type textarea "x"
type textarea "Tenant reported some loose outlets (for holding co"
type textarea "x"
type textarea "Tenant reported some loose outlets (for holding cor"
type textarea "x"
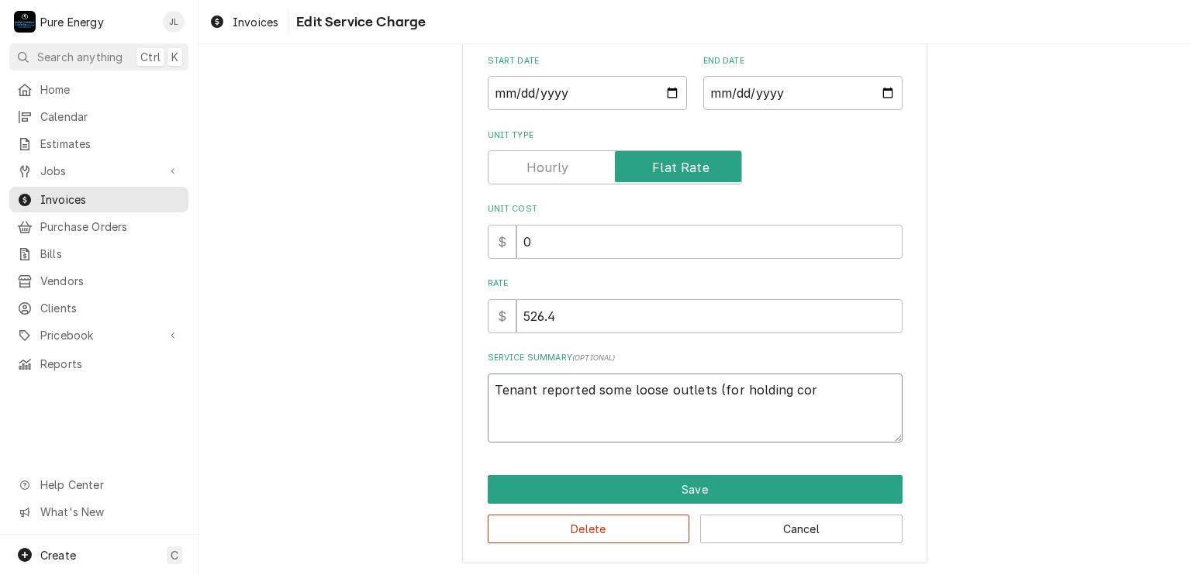
type textarea "Tenant reported some loose outlets (for holding co"
type textarea "x"
type textarea "Tenant reported some loose outlets (for holding cor"
type textarea "x"
type textarea "Tenant reported some loose outlets (for holding cord"
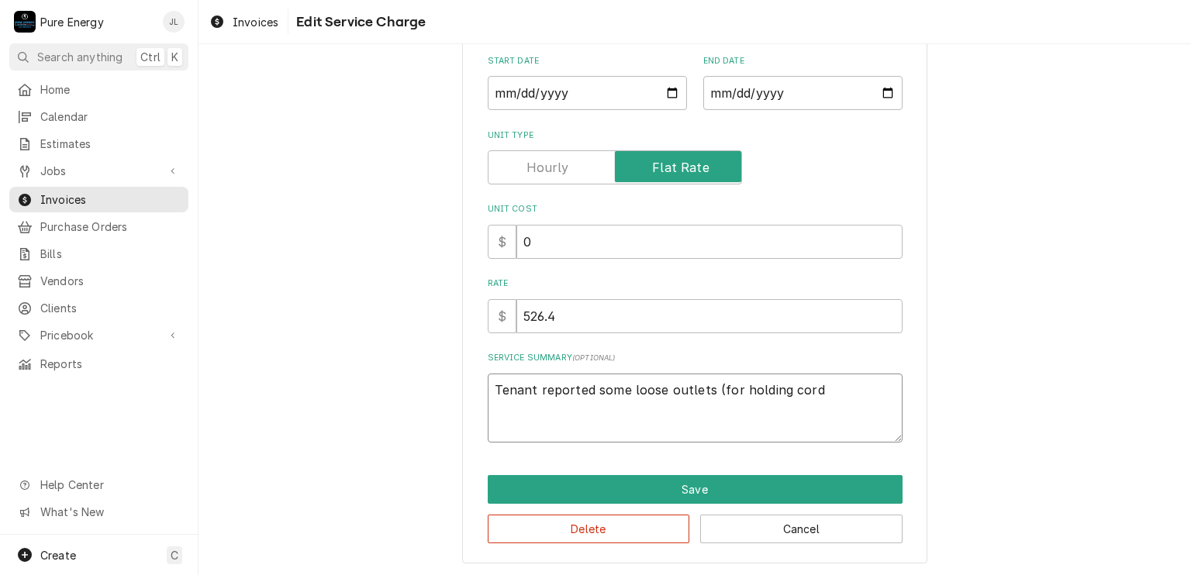
type textarea "x"
type textarea "Tenant reported some loose outlets (for holding cord)"
type textarea "x"
type textarea "Tenant reported some loose outlets (for holding cord)"
type textarea "x"
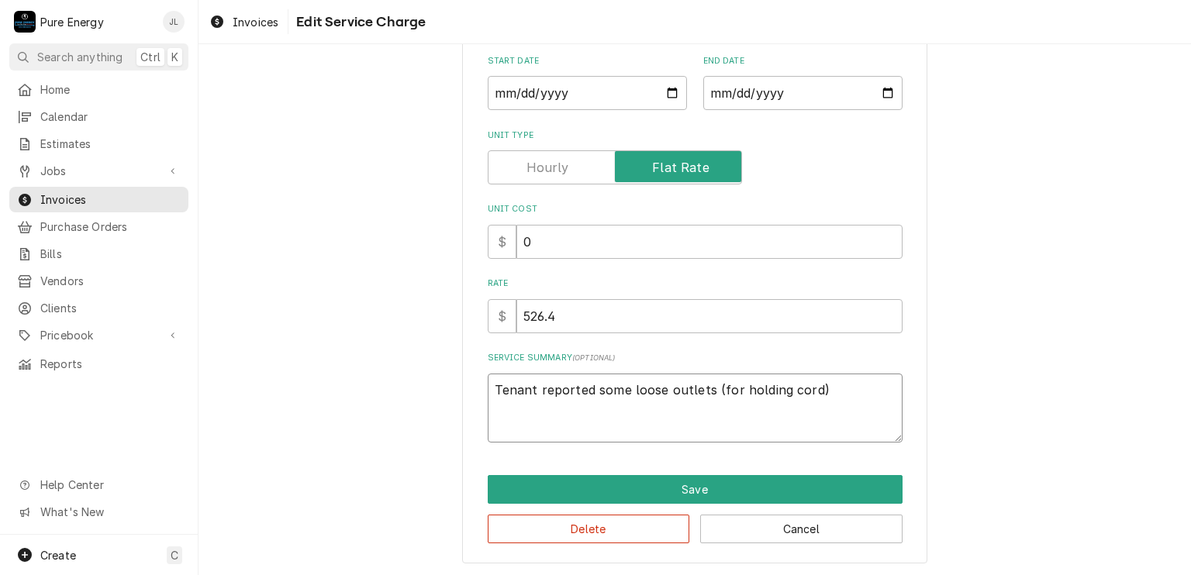
type textarea "Tenant reported some loose outlets (for holding cord) i"
type textarea "x"
type textarea "Tenant reported some loose outlets (for holding cord) in"
type textarea "x"
type textarea "Tenant reported some loose outlets (for holding cord) in"
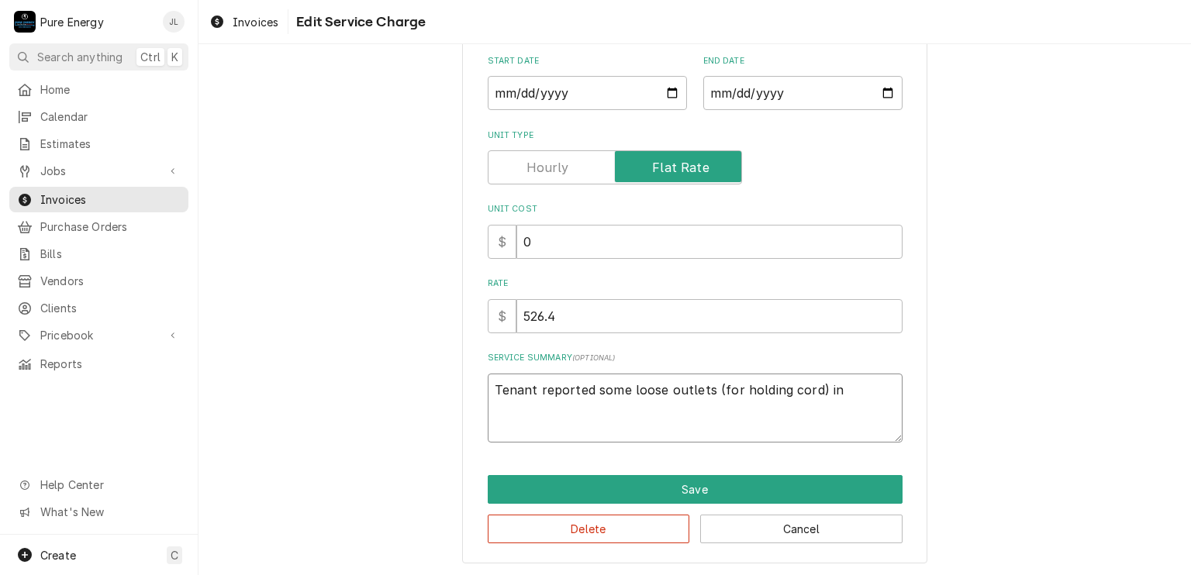
type textarea "x"
type textarea "Tenant reported some loose outlets (for holding cord) in t"
type textarea "x"
type textarea "Tenant reported some loose outlets (for holding cord) in th"
type textarea "x"
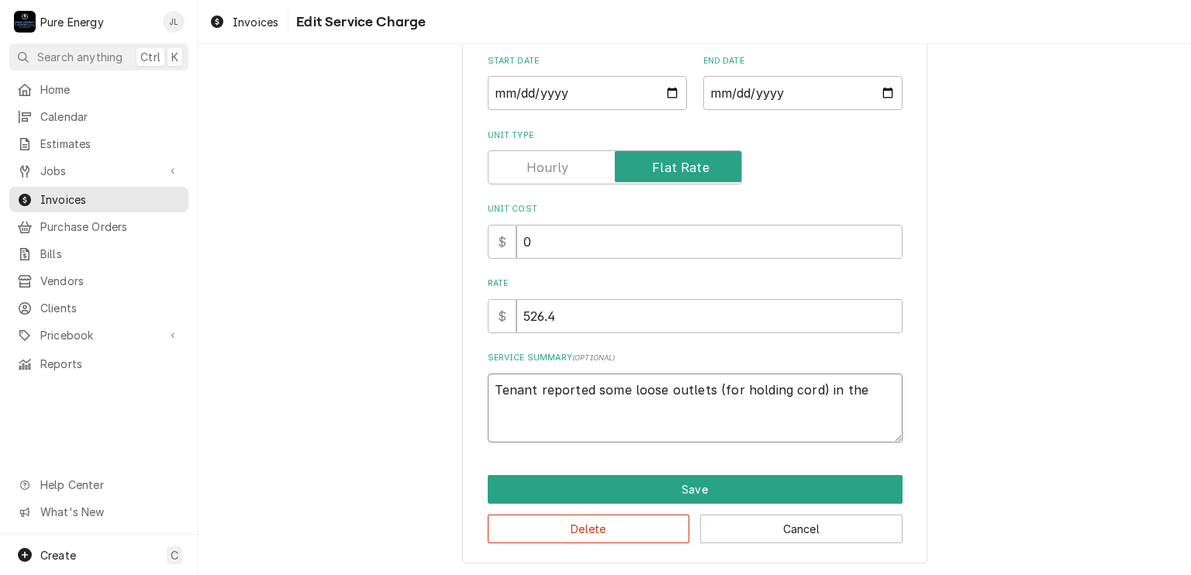
type textarea "Tenant reported some loose outlets (for holding cord) in the"
type textarea "x"
type textarea "Tenant reported some loose outlets (for holding cord) in the u"
type textarea "x"
type textarea "Tenant reported some loose outlets (for holding cord) in the un"
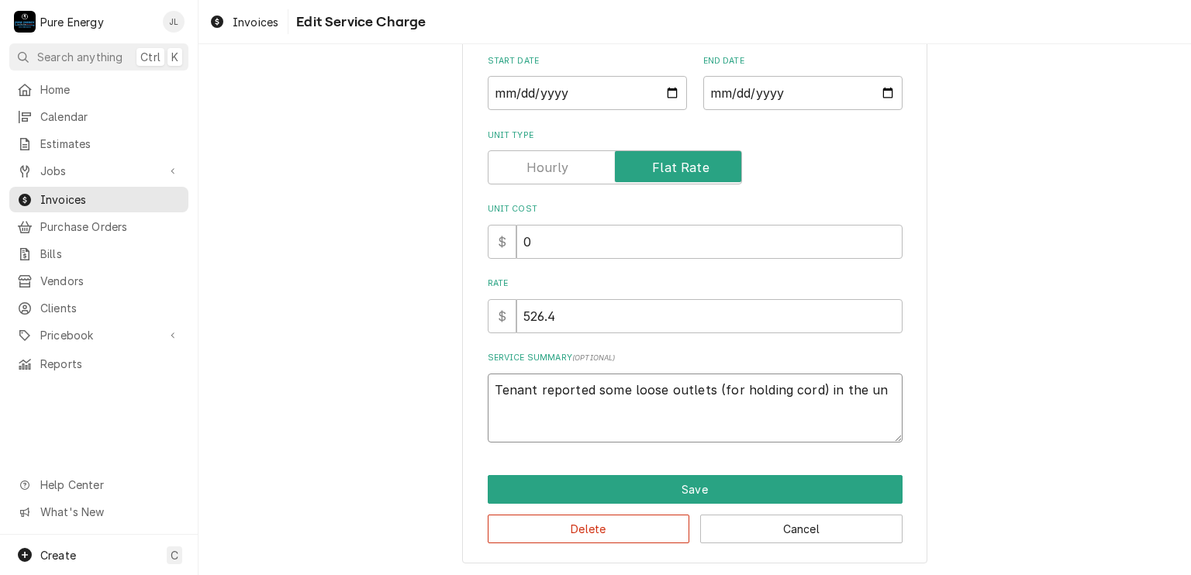
type textarea "x"
type textarea "Tenant reported some loose outlets (for holding cord) in the uni"
type textarea "x"
type textarea "Tenant reported some loose outlets (for holding cord) in the unit"
type textarea "x"
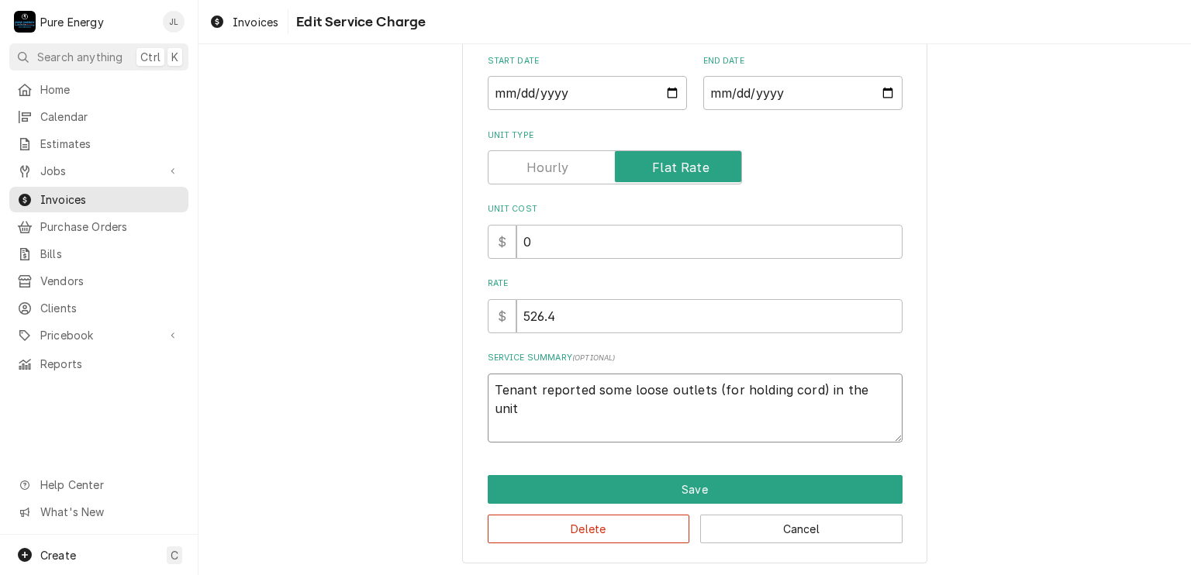
type textarea "Tenant reported some loose outlets (for holding cord) in the unit."
type textarea "x"
type textarea "Tenant reported some loose outlets (for holding cord) in the unit."
type textarea "x"
type textarea "Tenant reported some loose outlets (for holding cord) in the unit."
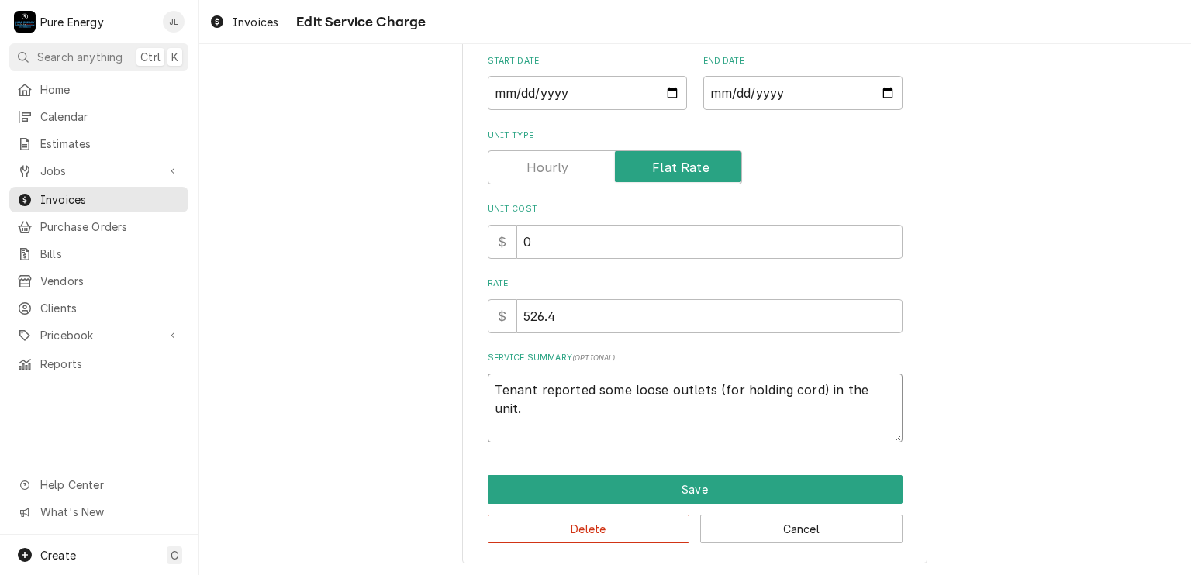
type textarea "x"
type textarea "Tenant reported some loose outlets (for holding cord) in the unit. R"
type textarea "x"
type textarea "Tenant reported some loose outlets (for holding cord) in the unit. Re"
type textarea "x"
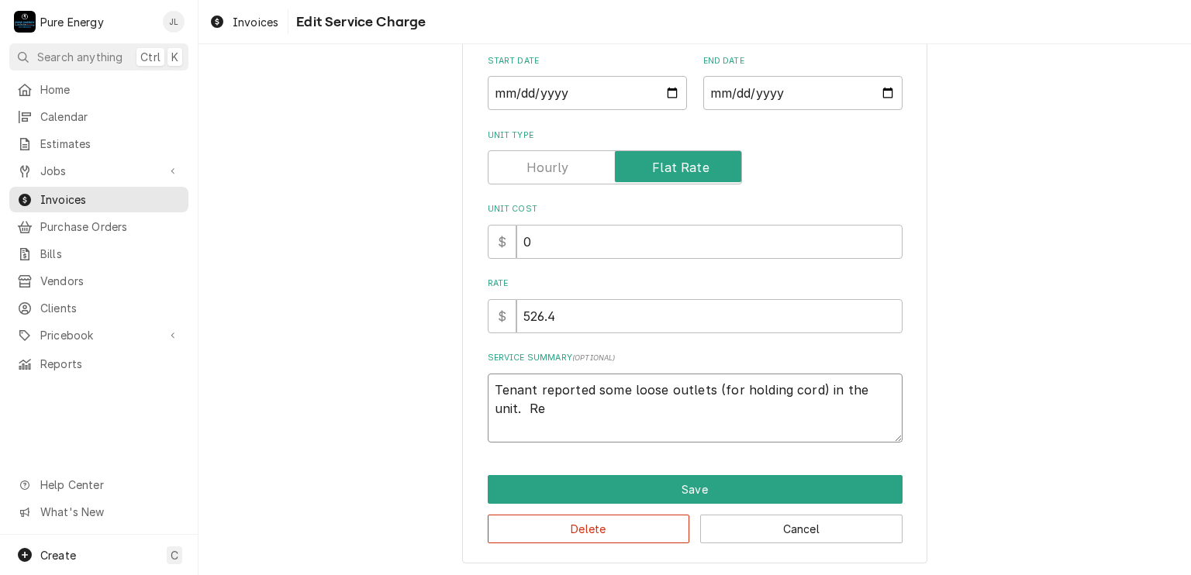
type textarea "Tenant reported some loose outlets (for holding cord) in the unit. Req"
type textarea "x"
type textarea "Tenant reported some loose outlets (for holding cord) in the unit. Requ"
type textarea "x"
type textarea "Tenant reported some loose outlets (for holding cord) in the unit. Reque"
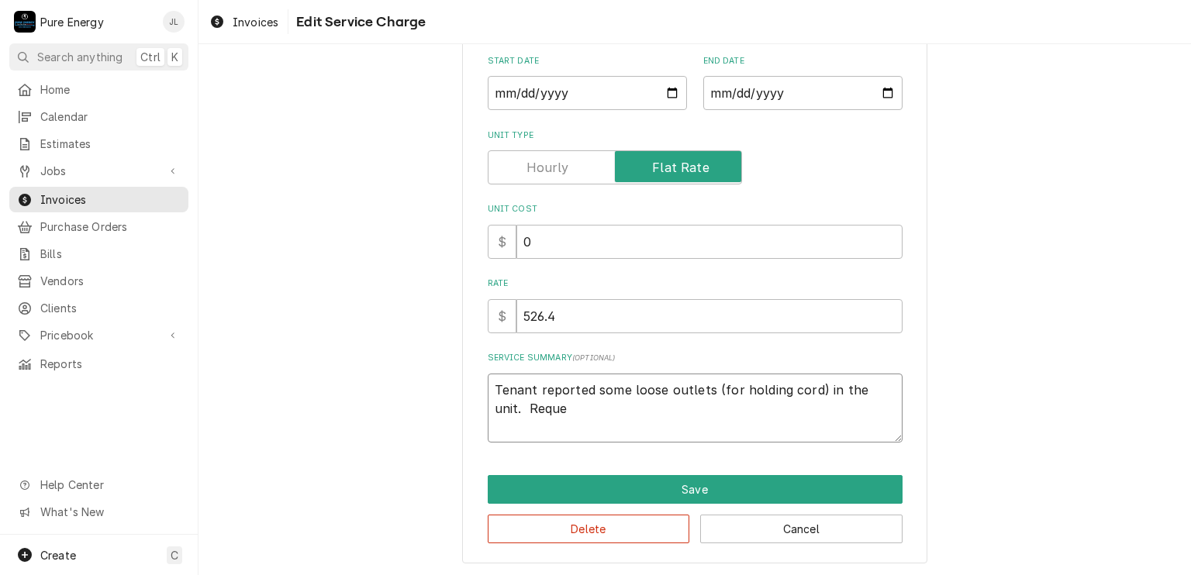
type textarea "x"
type textarea "Tenant reported some loose outlets (for holding cord) in the unit. Reques"
type textarea "x"
type textarea "Tenant reported some loose outlets (for holding cord) in the unit. Request"
type textarea "x"
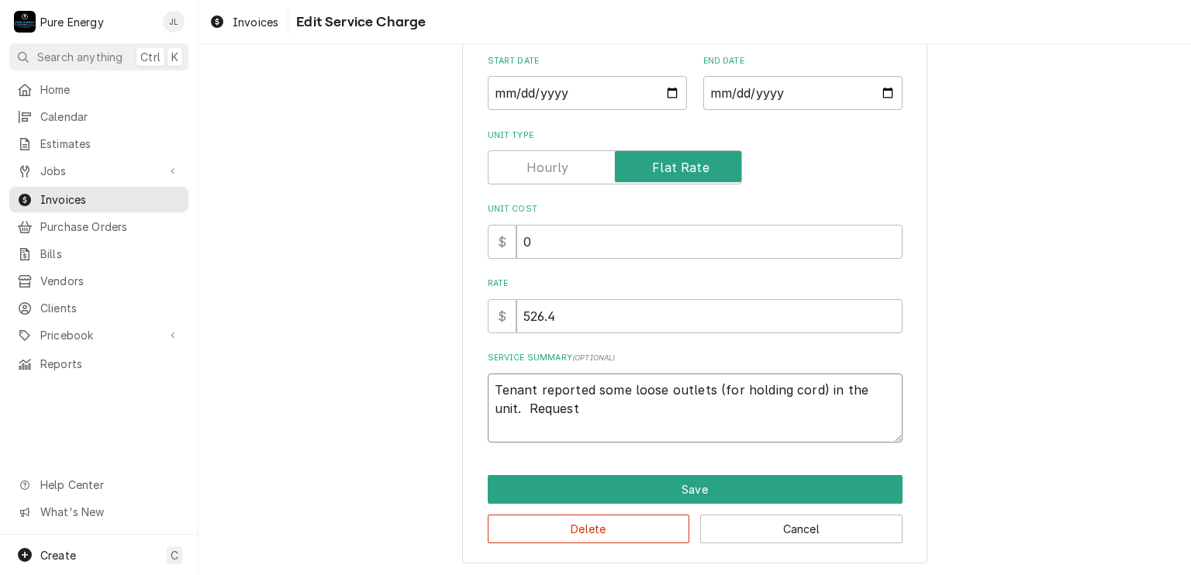
type textarea "Tenant reported some loose outlets (for holding cord) in the unit. Requeste"
type textarea "x"
type textarea "Tenant reported some loose outlets (for holding cord) in the unit. Requested"
type textarea "x"
type textarea "Tenant reported some loose outlets (for holding cord) in the unit. Requested"
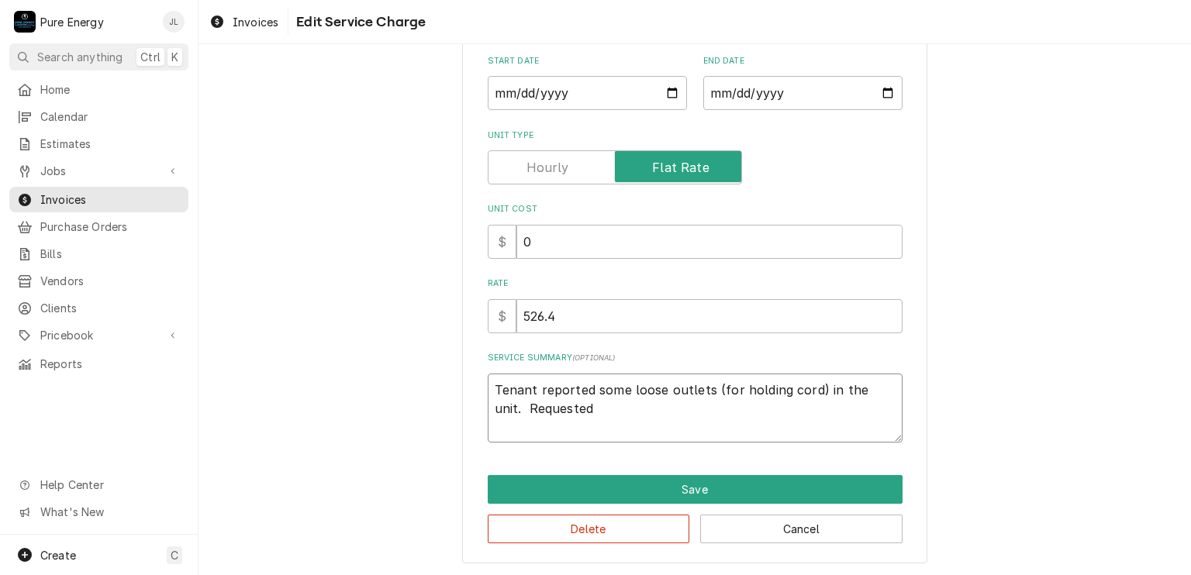
type textarea "x"
type textarea "Tenant reported some loose outlets (for holding cord) in the unit. Requested th"
type textarea "x"
type textarea "Tenant reported some loose outlets (for holding cord) in the unit. Requested tha"
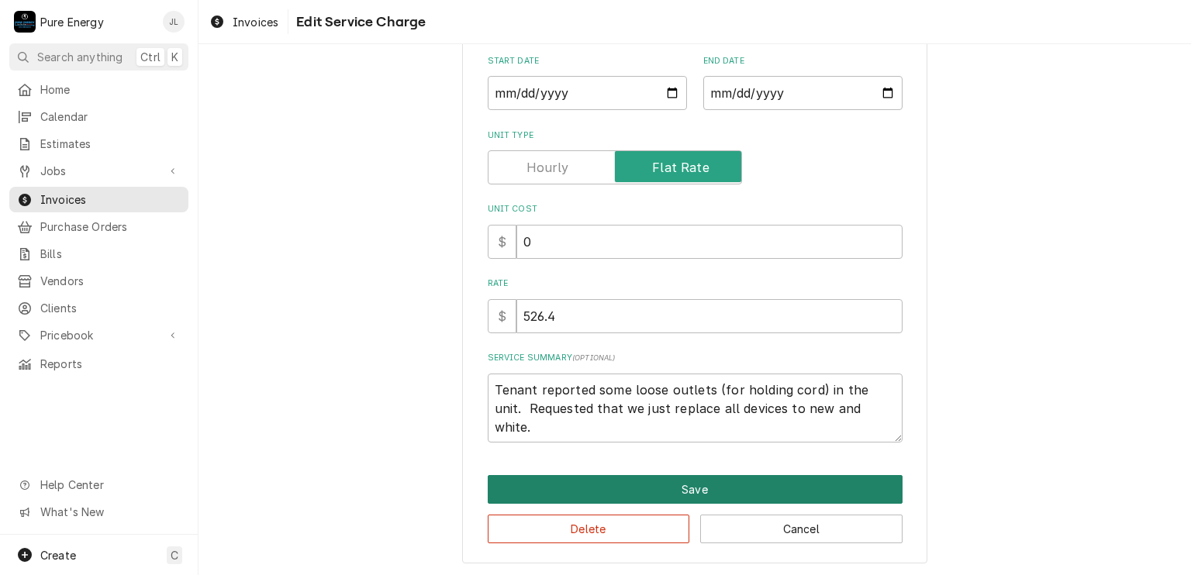
click at [752, 487] on button "Save" at bounding box center [695, 489] width 415 height 29
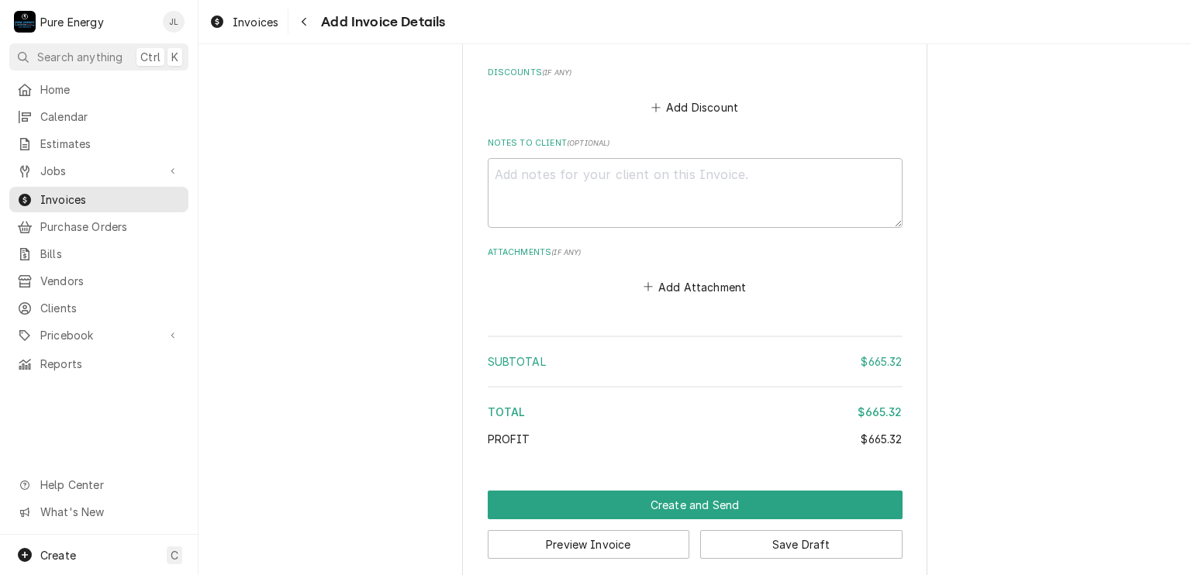
scroll to position [3493, 0]
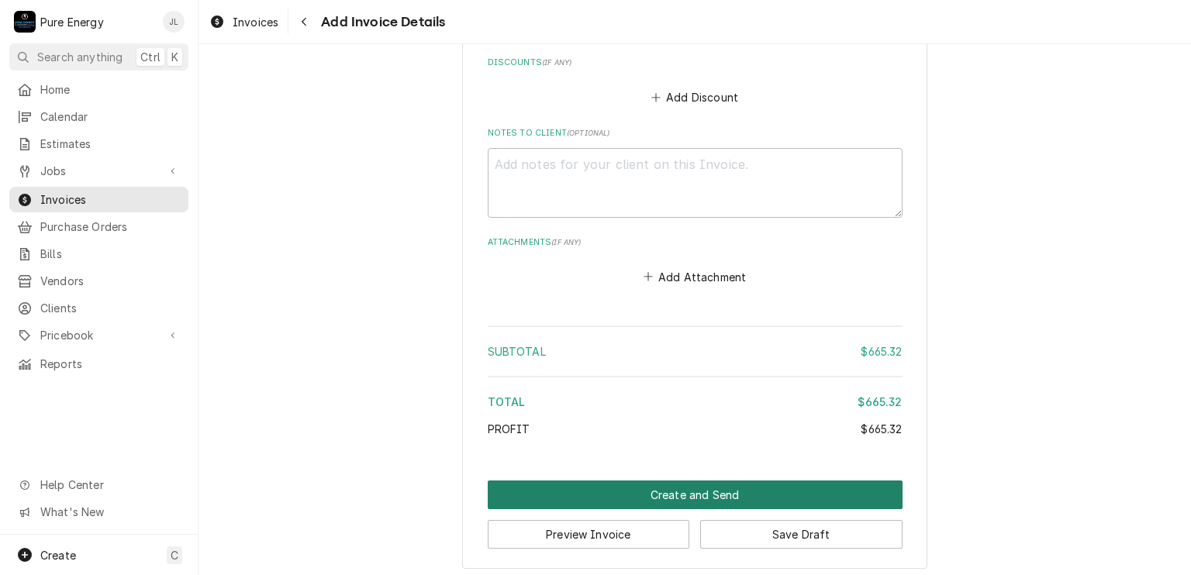
click at [680, 491] on button "Create and Send" at bounding box center [695, 495] width 415 height 29
click at [658, 484] on button "Create and Send" at bounding box center [695, 495] width 415 height 29
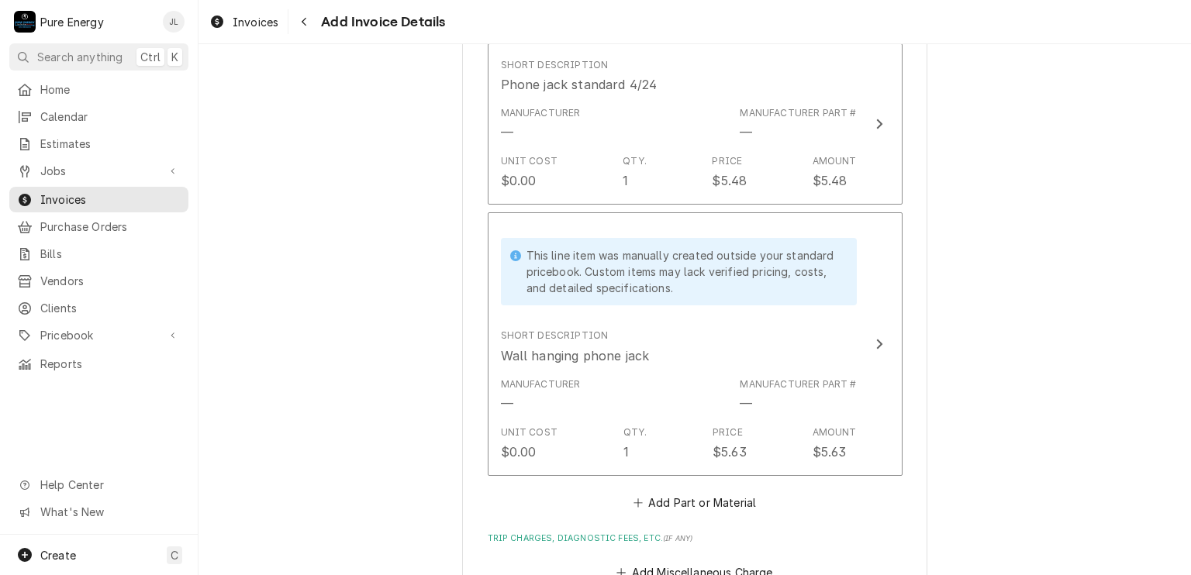
scroll to position [3102, 0]
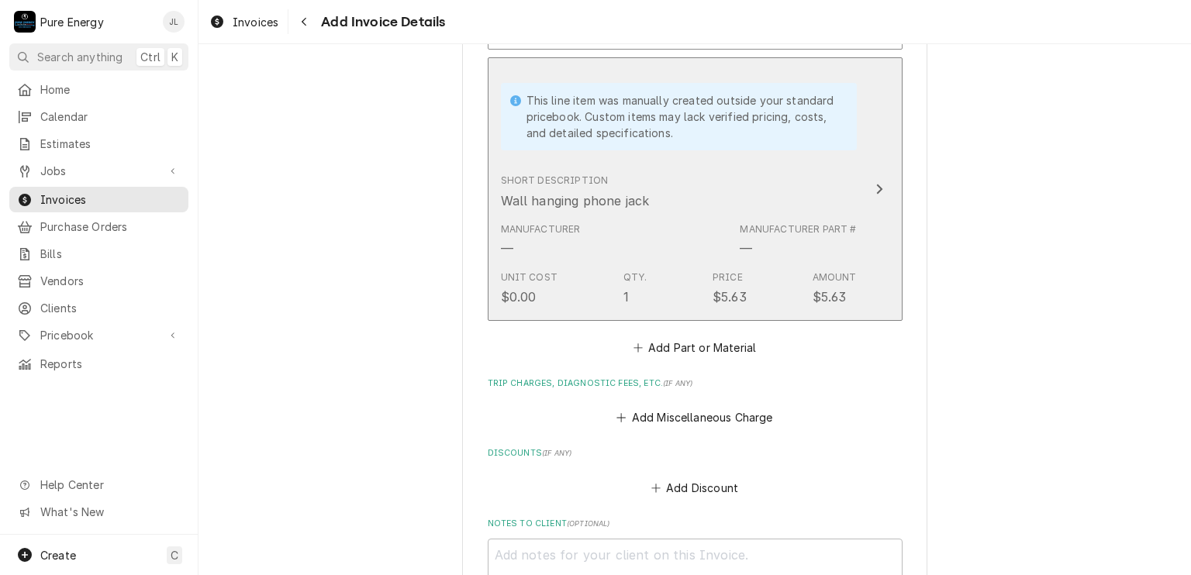
click at [713, 188] on div "Short Description Wall hanging phone jack" at bounding box center [679, 192] width 356 height 48
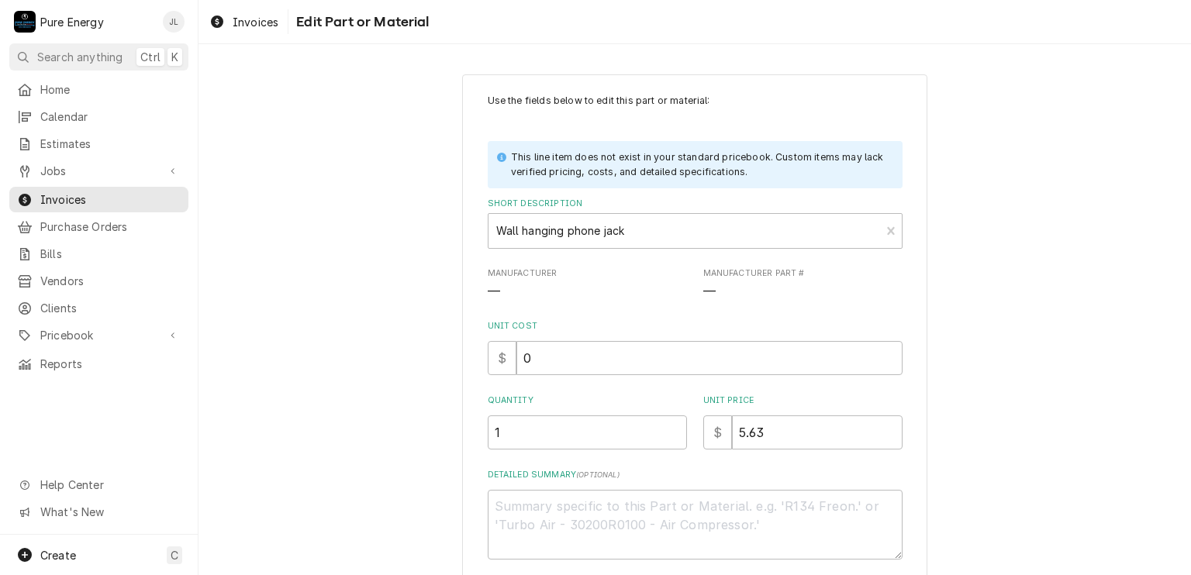
scroll to position [116, 0]
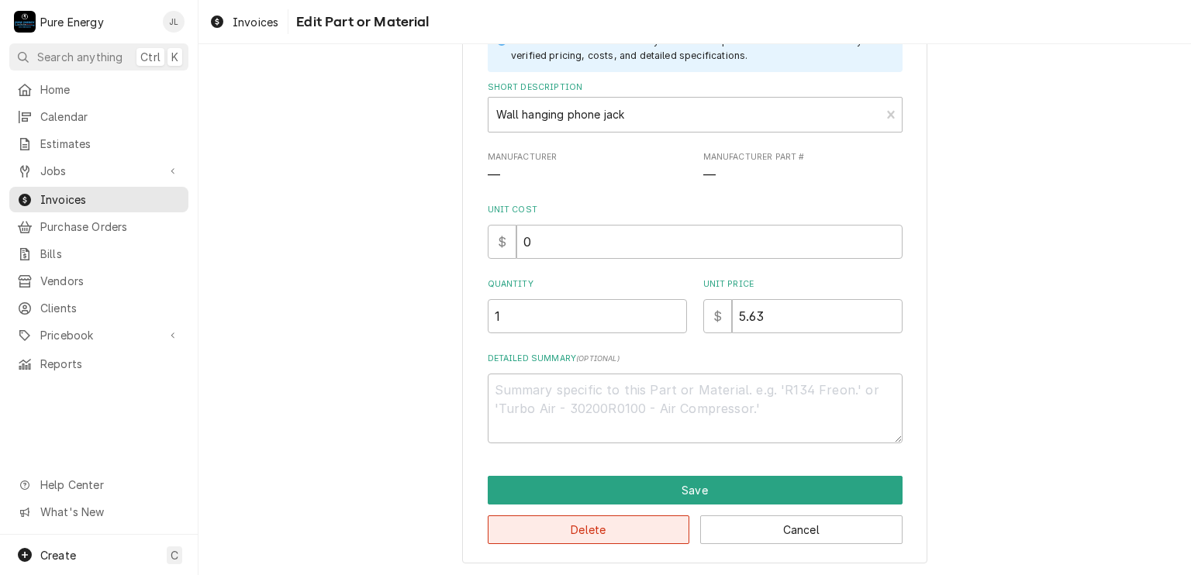
click at [579, 517] on button "Delete" at bounding box center [589, 530] width 202 height 29
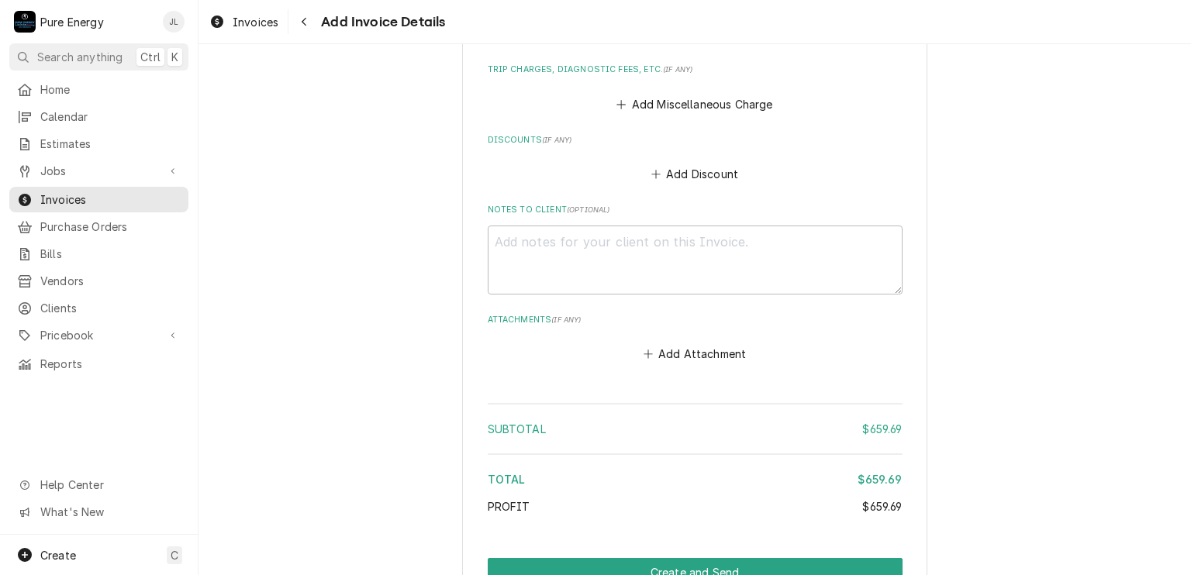
scroll to position [3222, 0]
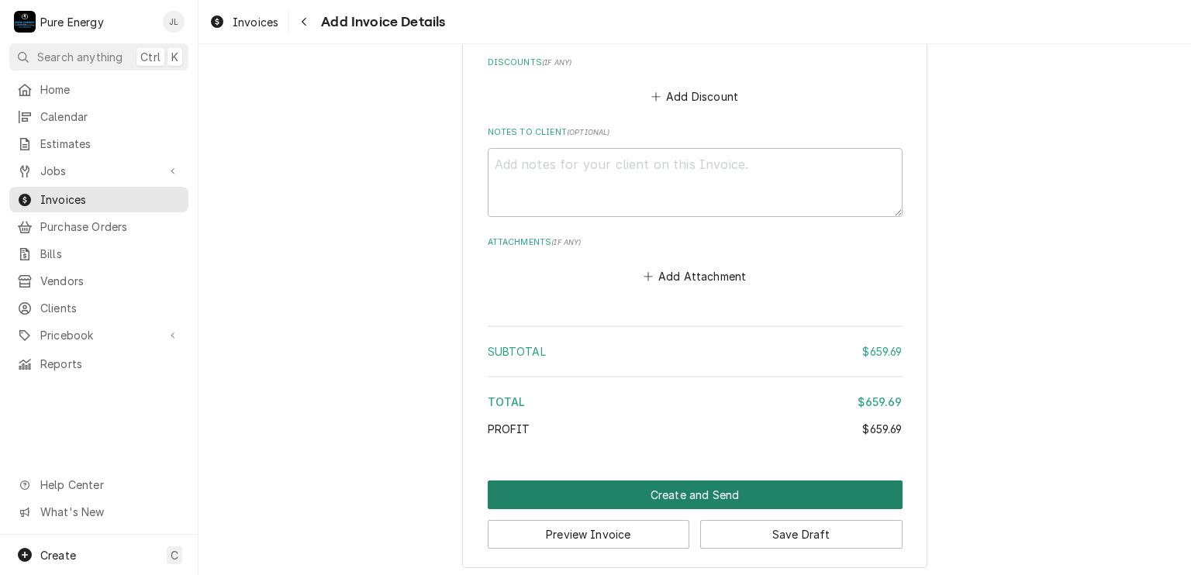
click at [671, 485] on button "Create and Send" at bounding box center [695, 495] width 415 height 29
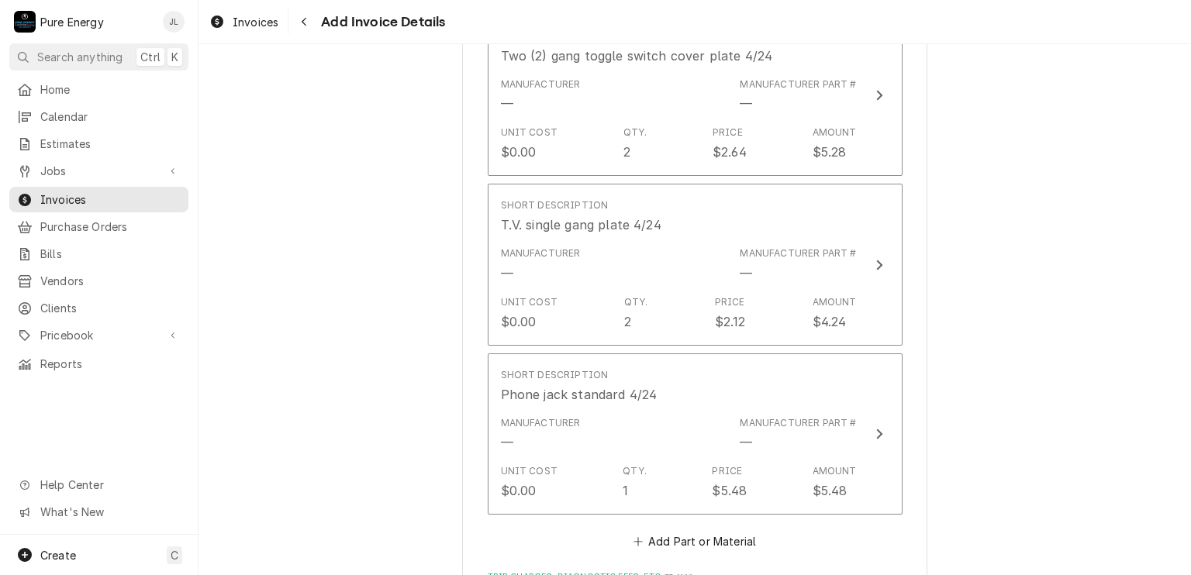
scroll to position [2792, 0]
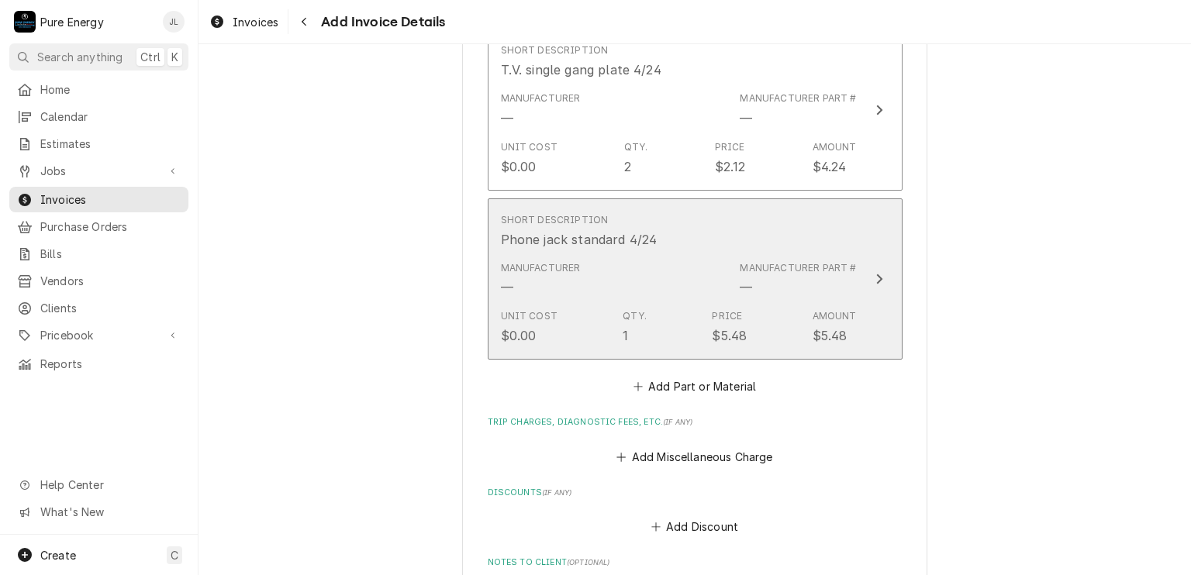
click at [770, 214] on div "Short Description Phone jack standard 4/24" at bounding box center [679, 231] width 356 height 48
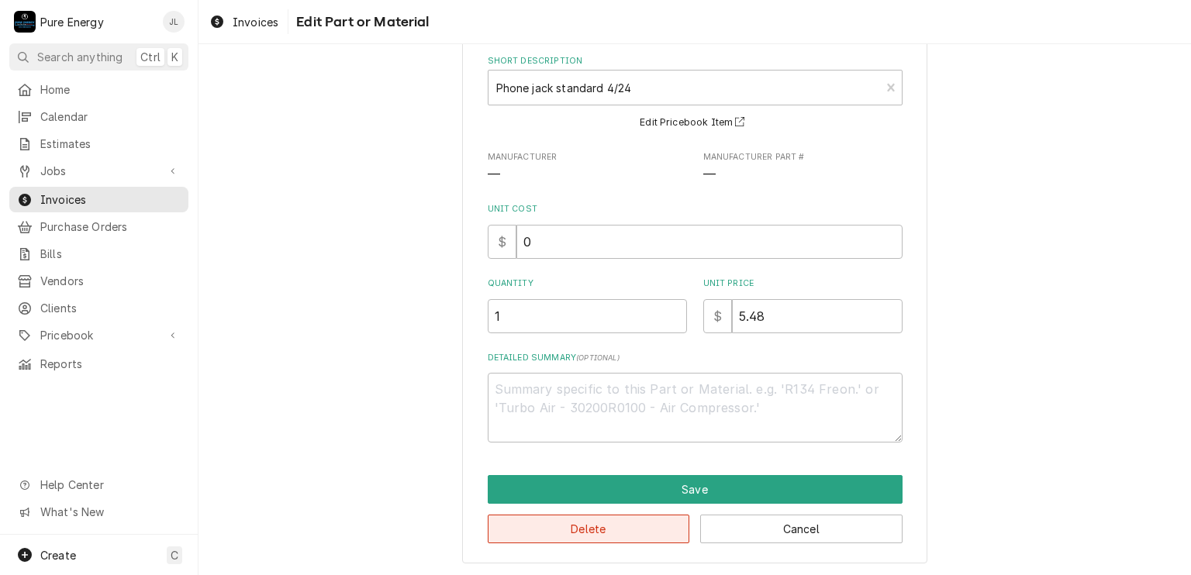
click at [613, 520] on button "Delete" at bounding box center [589, 529] width 202 height 29
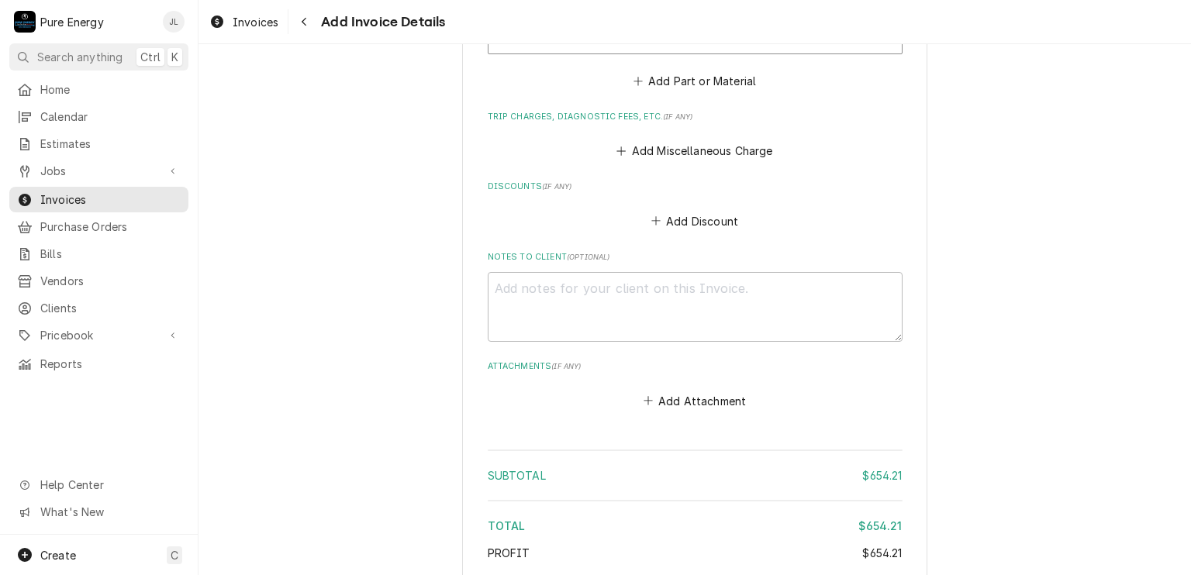
scroll to position [3052, 0]
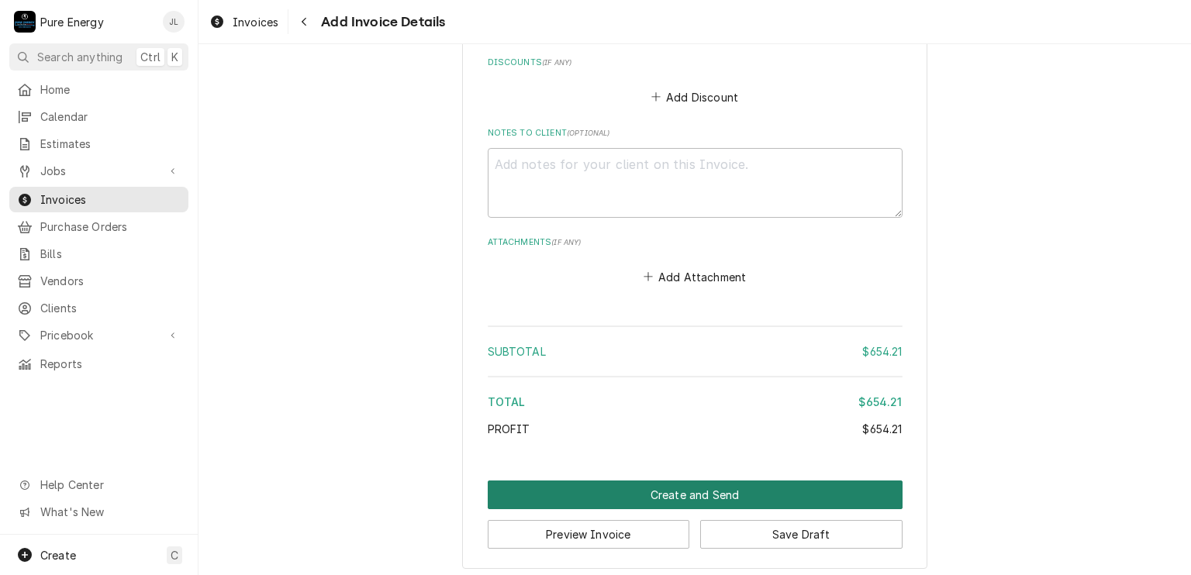
click at [668, 494] on button "Create and Send" at bounding box center [695, 495] width 415 height 29
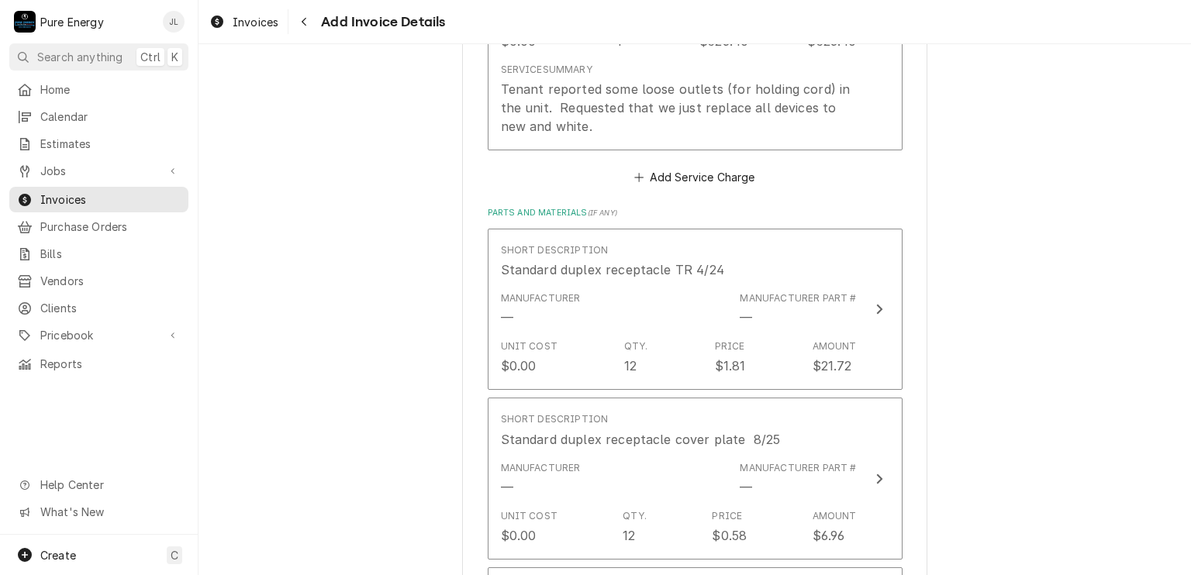
scroll to position [1163, 0]
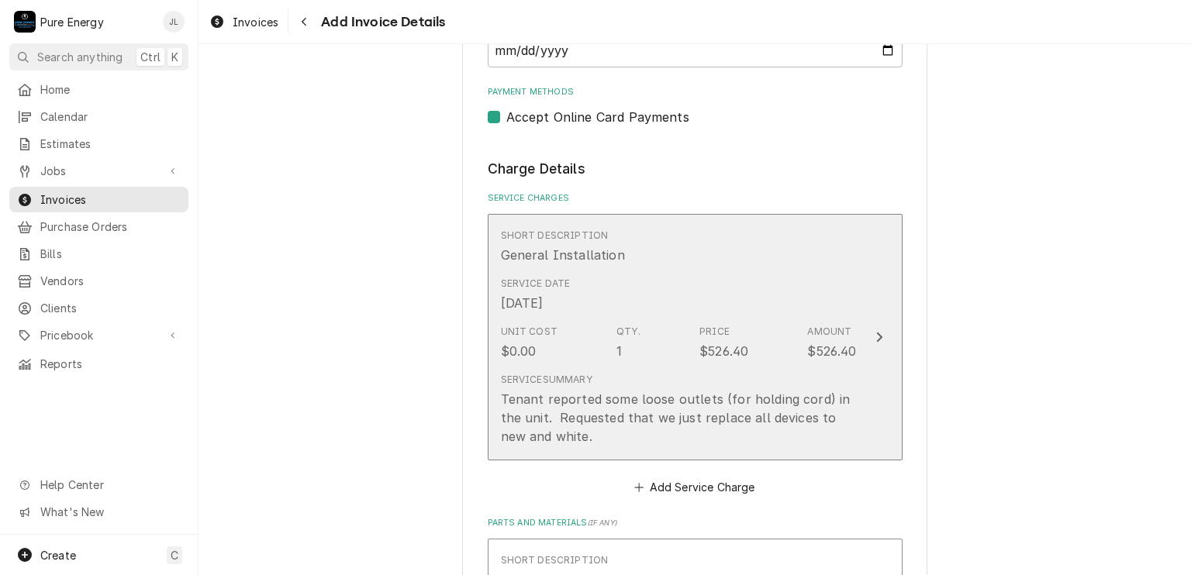
click at [803, 264] on div "Short Description General Installation" at bounding box center [679, 247] width 356 height 48
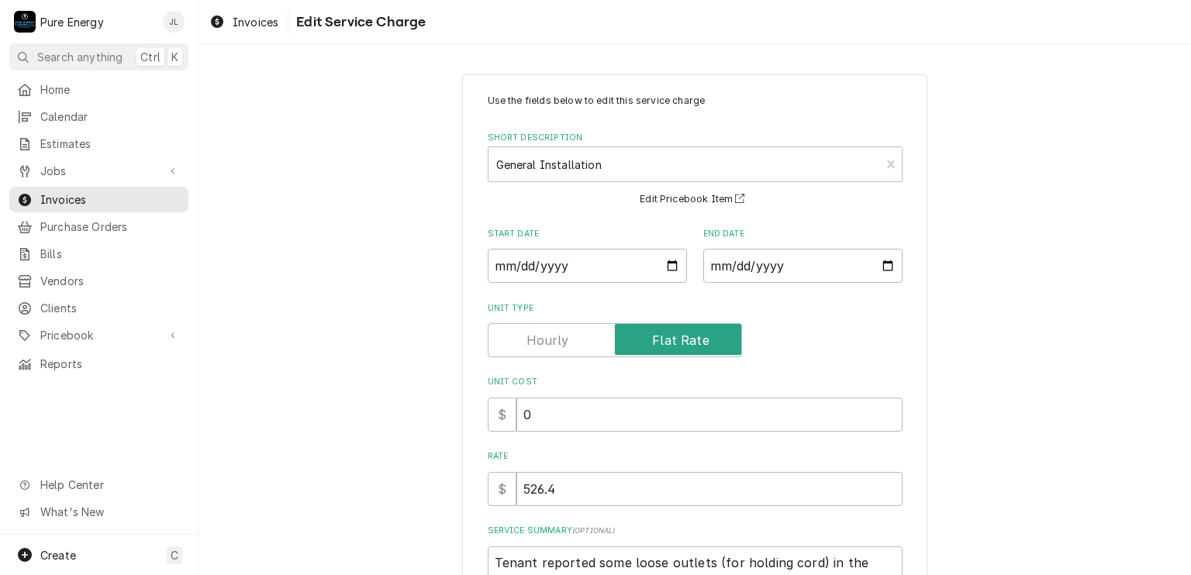
scroll to position [173, 0]
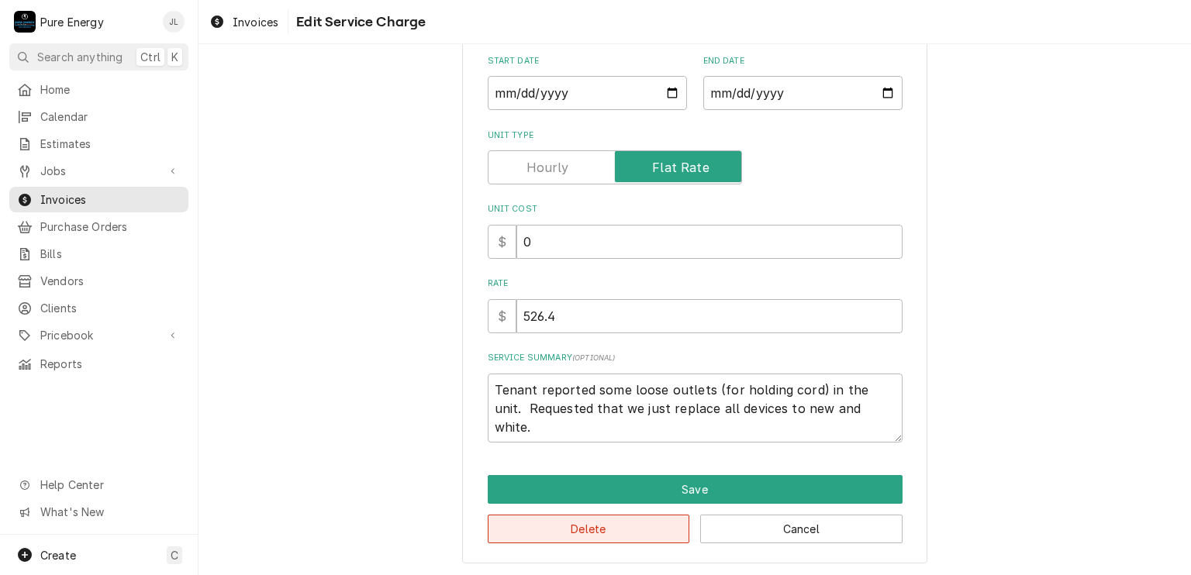
click at [621, 524] on button "Delete" at bounding box center [589, 529] width 202 height 29
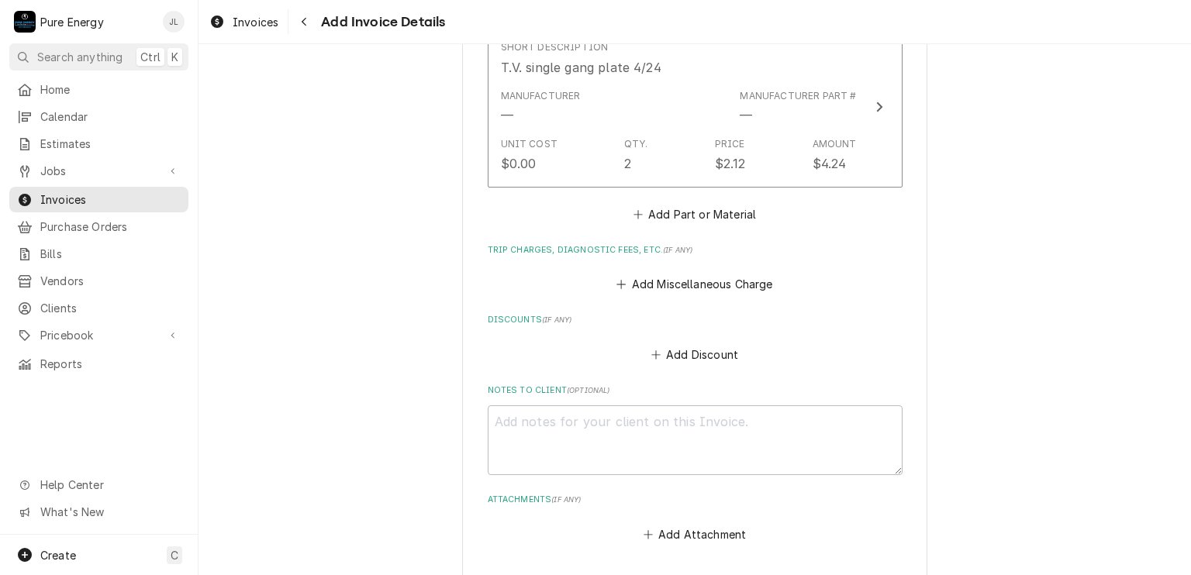
scroll to position [2798, 0]
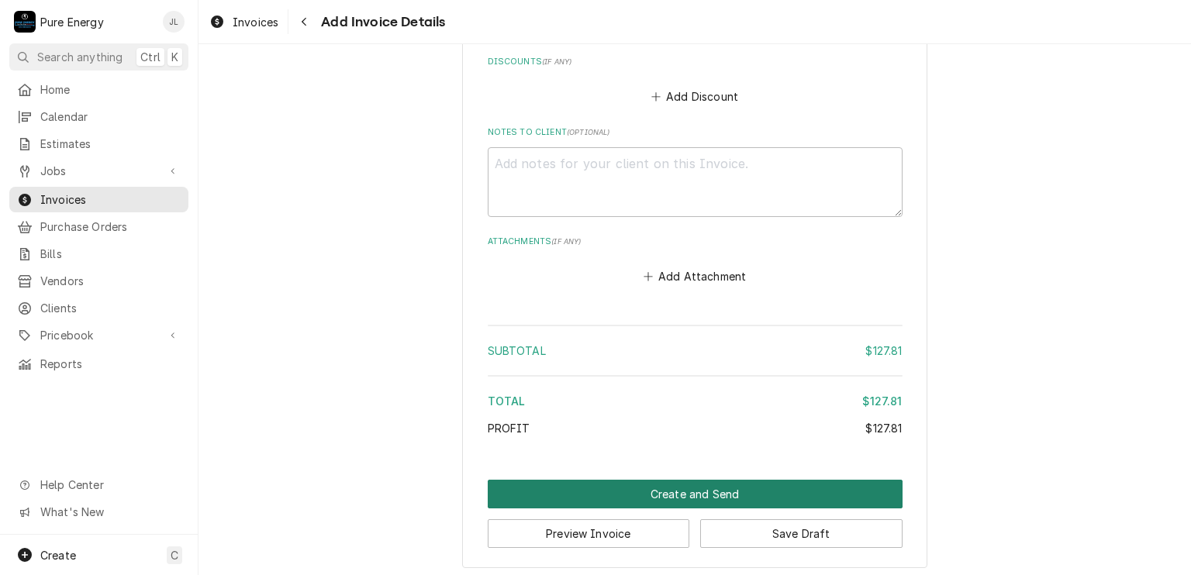
click at [712, 485] on button "Create and Send" at bounding box center [695, 494] width 415 height 29
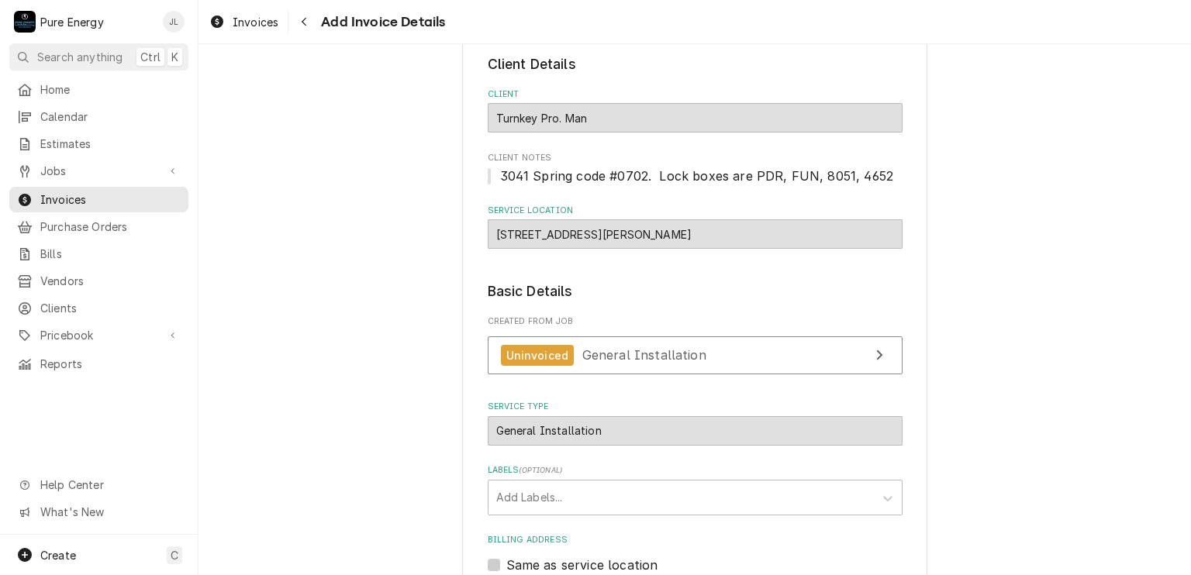
scroll to position [0, 0]
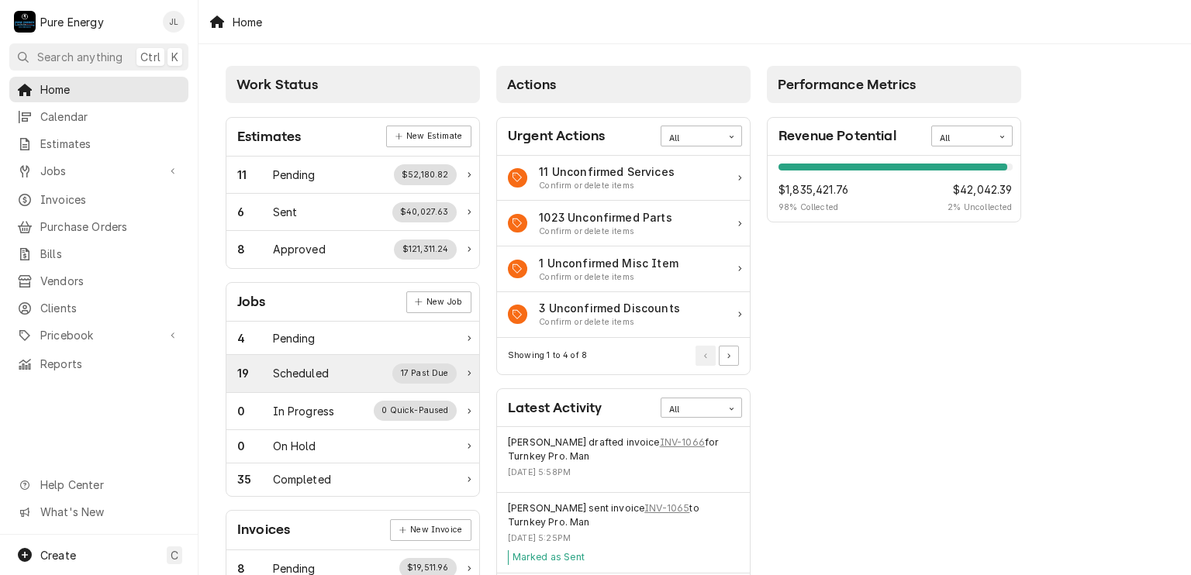
click at [312, 367] on div "Scheduled" at bounding box center [301, 373] width 56 height 16
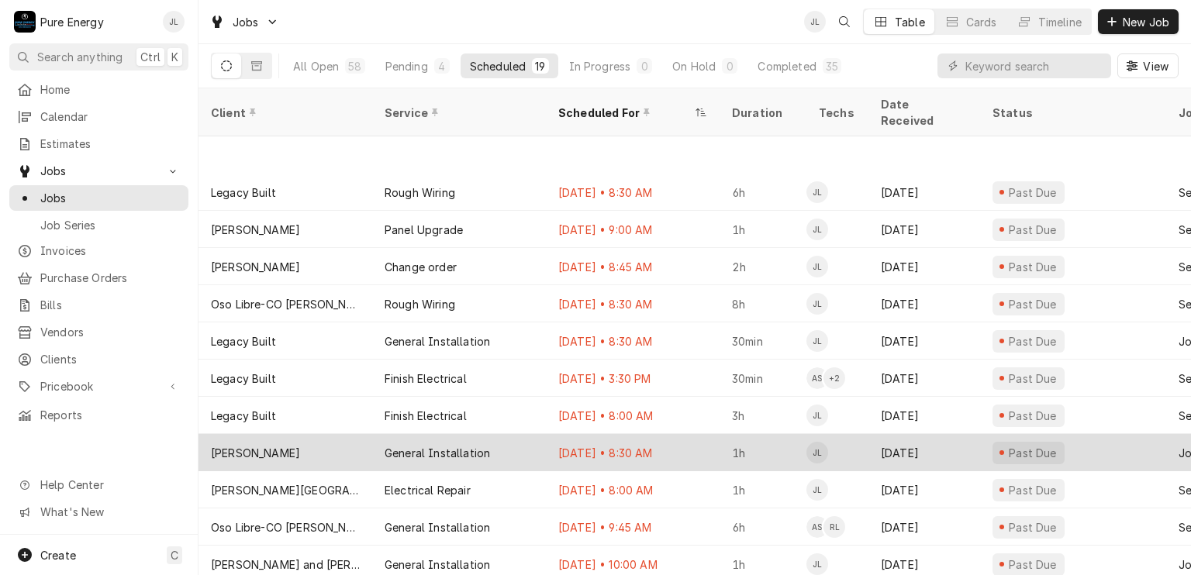
scroll to position [261, 0]
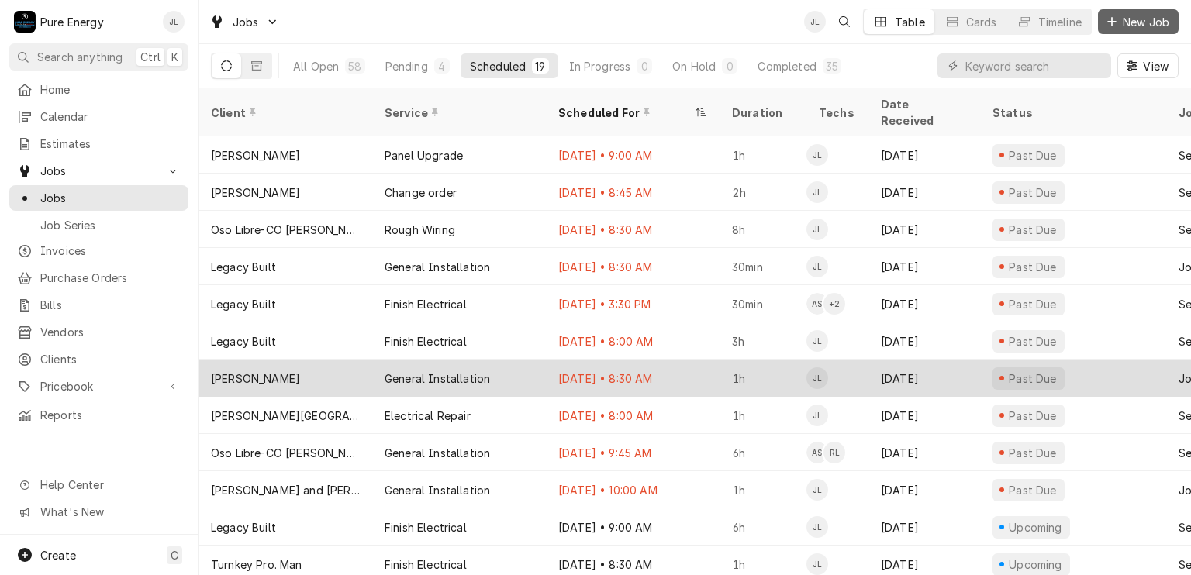
click at [1143, 21] on span "New Job" at bounding box center [1146, 22] width 53 height 16
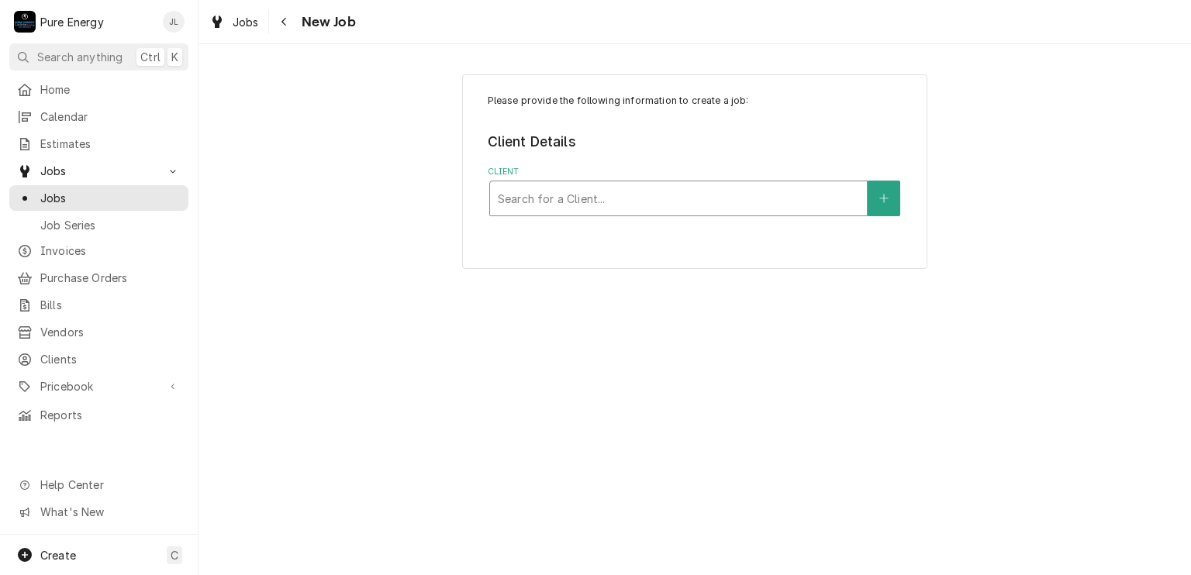
click at [544, 203] on div "Client" at bounding box center [678, 199] width 361 height 28
type input "Curt"
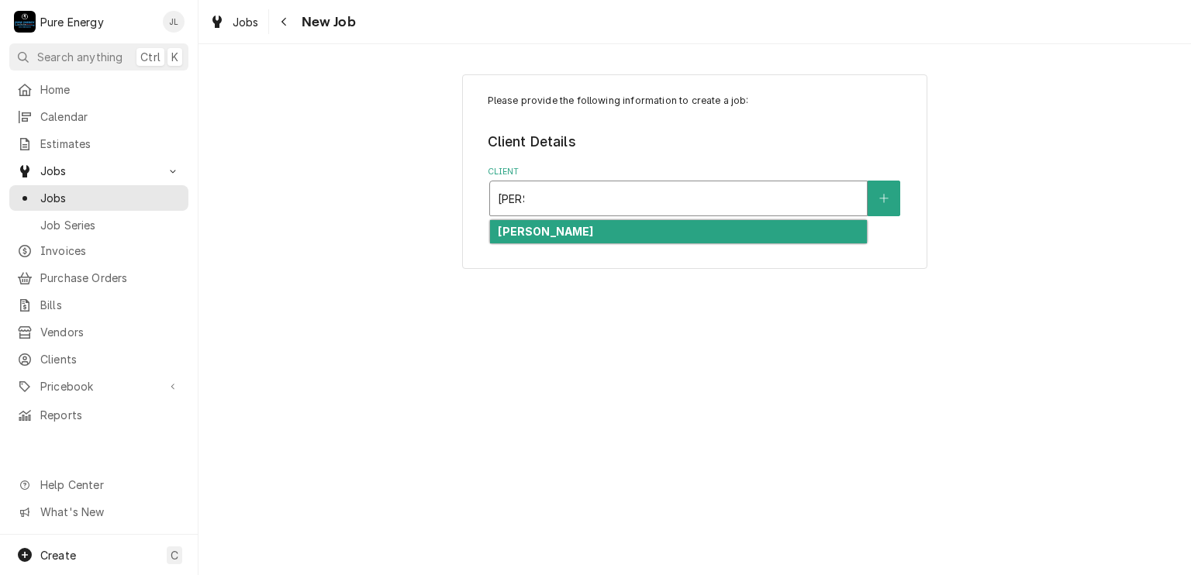
click at [551, 223] on div "[PERSON_NAME]" at bounding box center [678, 232] width 377 height 24
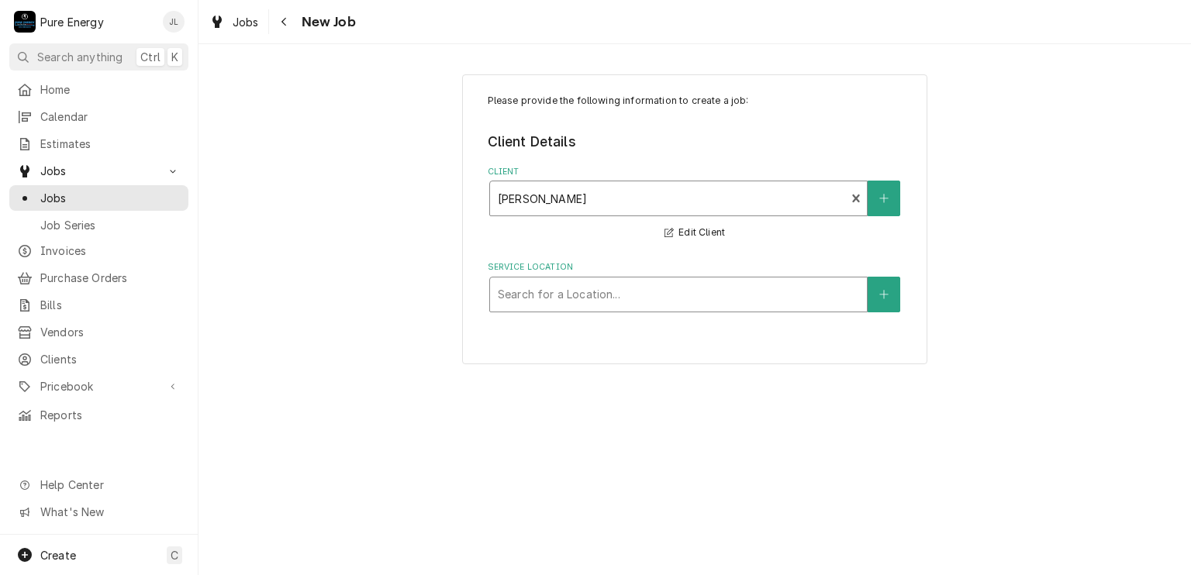
click at [538, 298] on div "Service Location" at bounding box center [678, 295] width 361 height 28
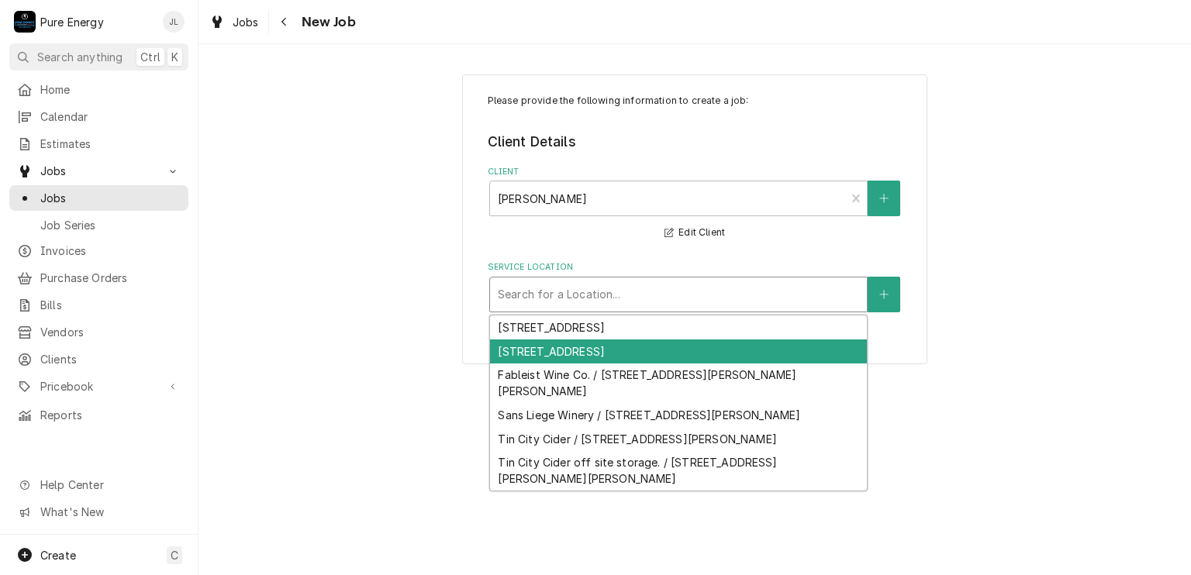
click at [537, 347] on div "[STREET_ADDRESS]" at bounding box center [678, 352] width 377 height 24
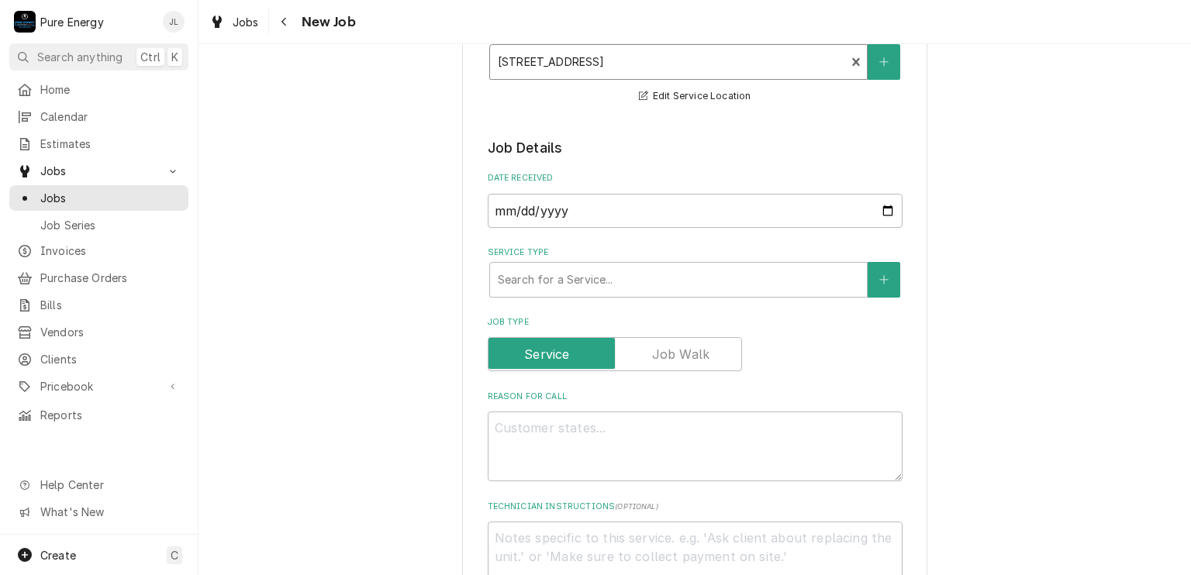
scroll to position [388, 0]
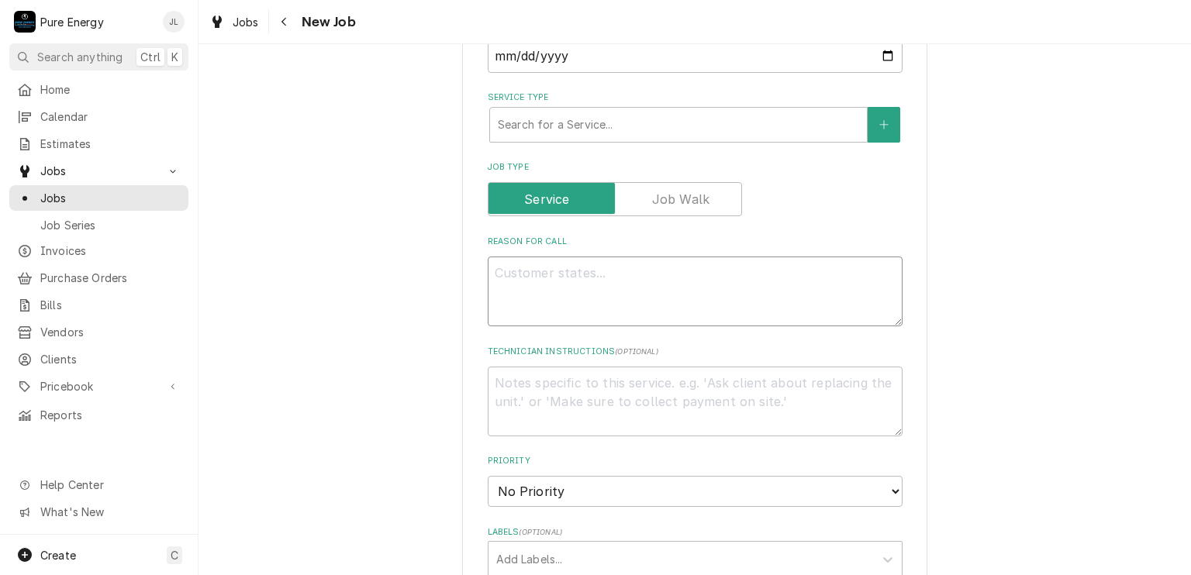
click at [583, 285] on textarea "Reason For Call" at bounding box center [695, 292] width 415 height 70
type textarea "x"
type textarea "H"
type textarea "x"
type textarea "Ha"
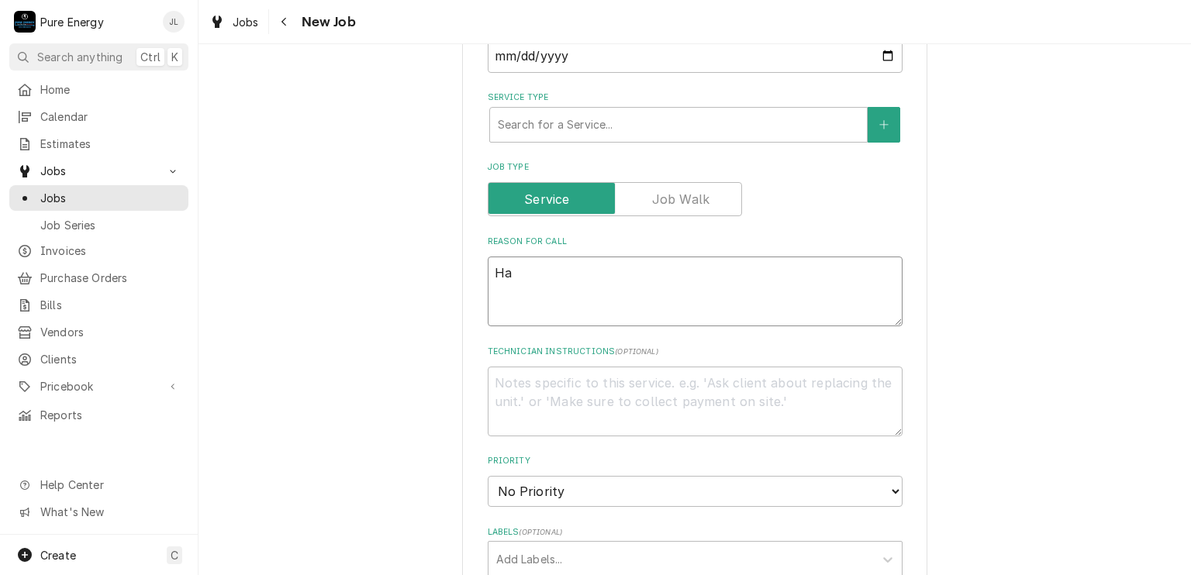
type textarea "x"
type textarea "Han"
type textarea "x"
type textarea "Hang"
type textarea "x"
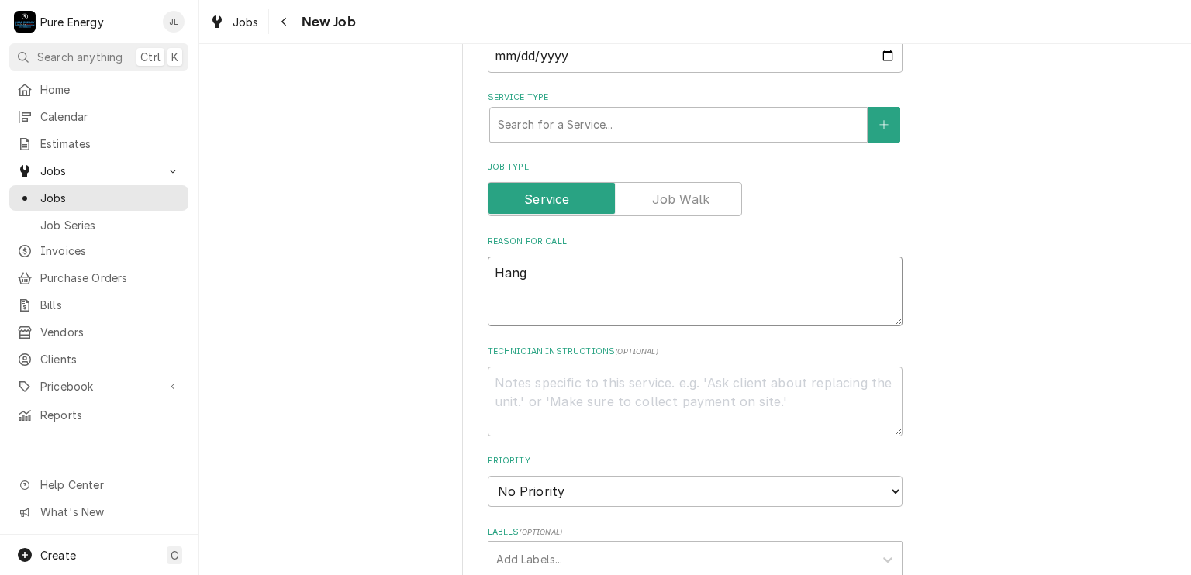
type textarea "Hang"
type textarea "x"
type textarea "Hang t"
type textarea "x"
type textarea "Hang th"
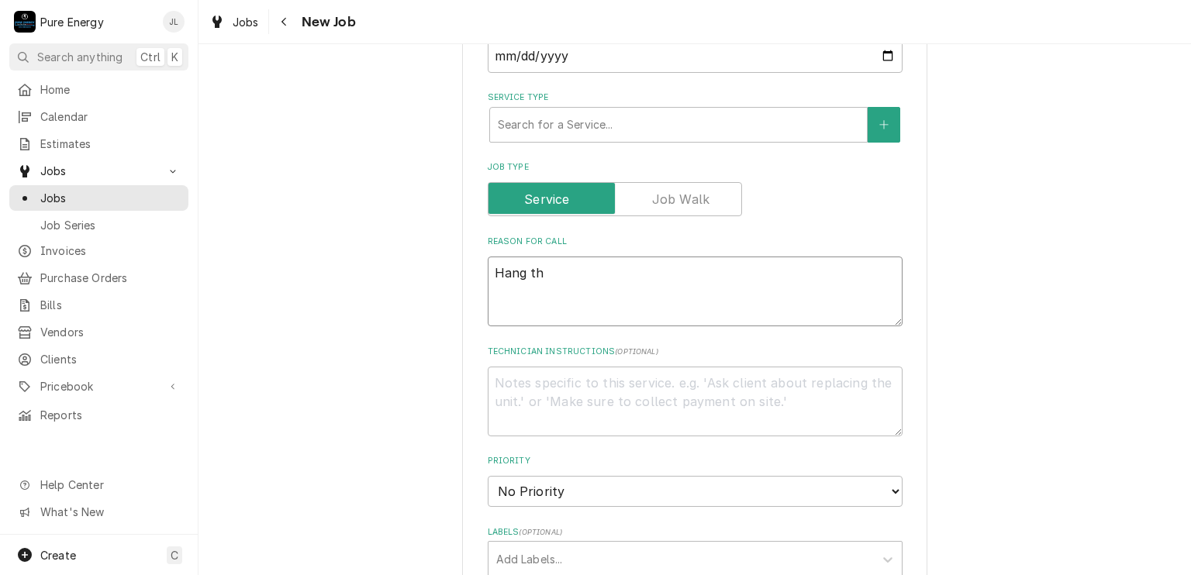
type textarea "x"
type textarea "Hang the"
type textarea "x"
type textarea "Hang the"
type textarea "x"
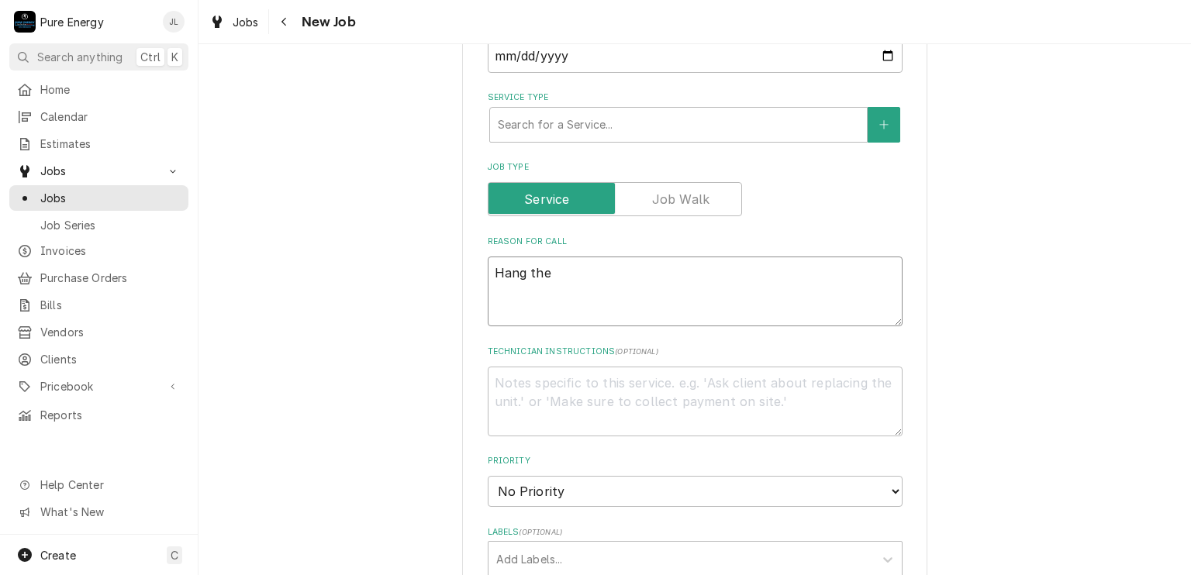
type textarea "Hang the e"
type textarea "x"
type textarea "Hang the ex"
type textarea "x"
type textarea "Hang the ext"
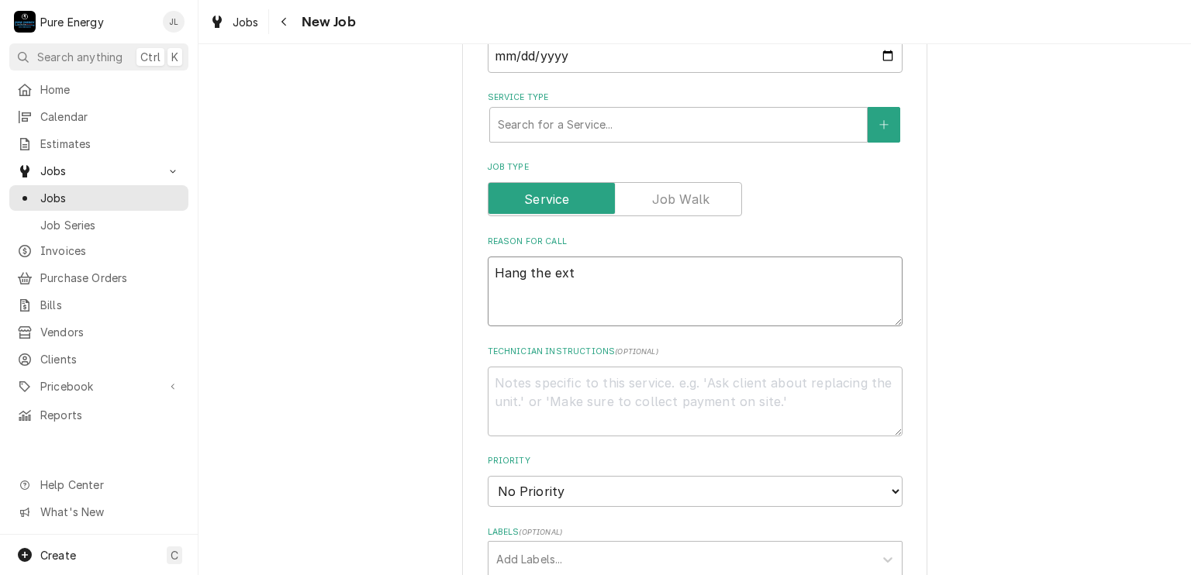
type textarea "x"
type textarea "Hang the exte"
type textarea "x"
type textarea "Hang the exter"
type textarea "x"
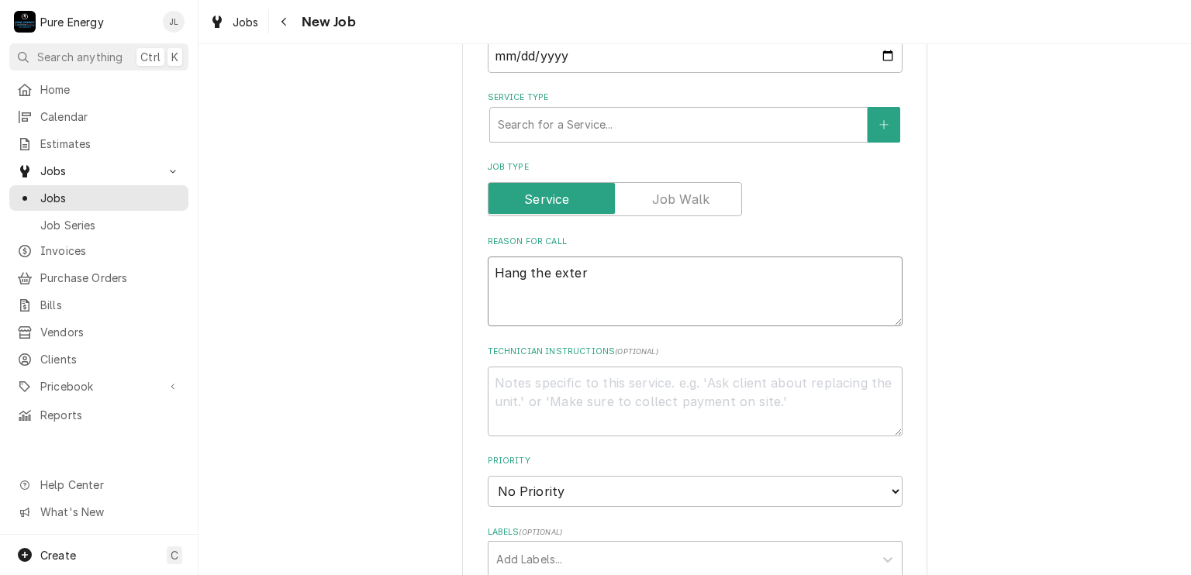
type textarea "Hang the exteri"
type textarea "x"
type textarea "Hang the exterio"
type textarea "x"
type textarea "Hang the exterior"
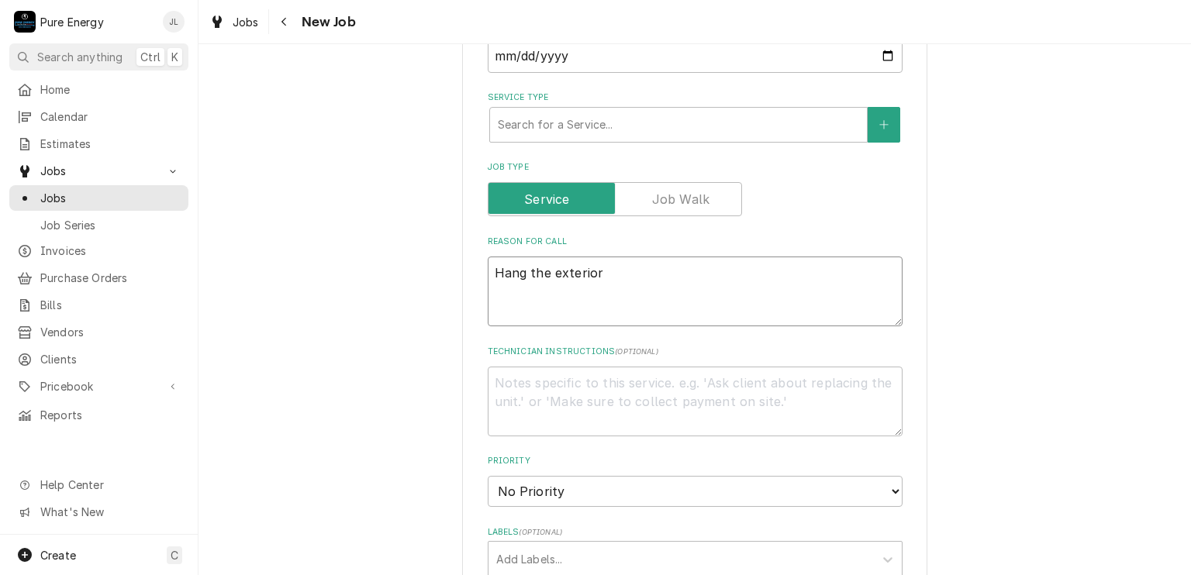
type textarea "x"
type textarea "Hang the exterior f"
type textarea "x"
type textarea "Hang the exterior fi"
type textarea "x"
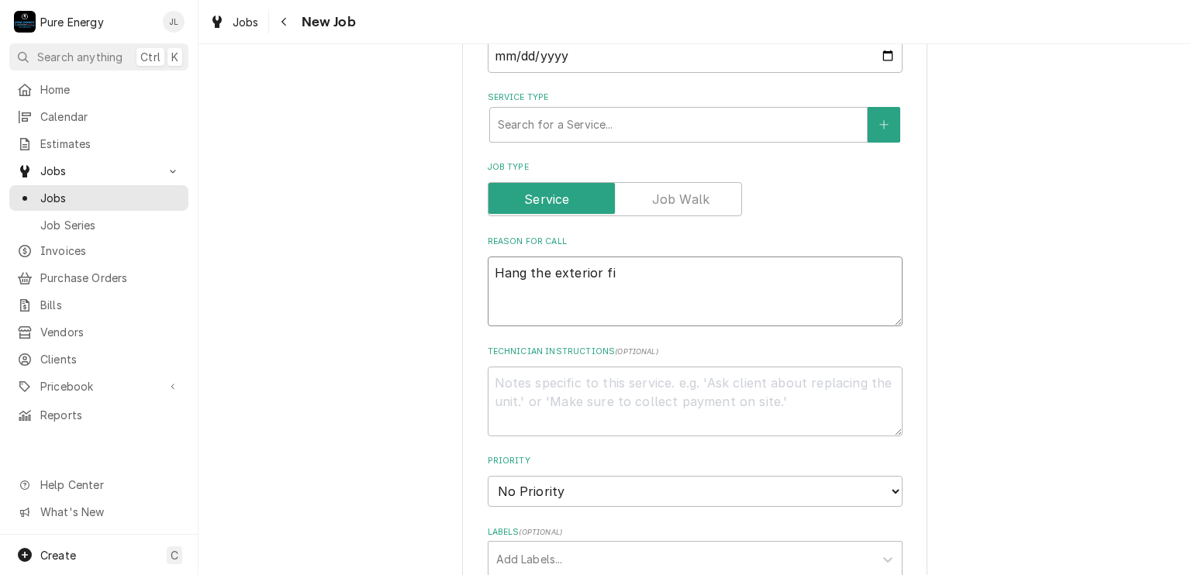
type textarea "Hang the exterior fix"
type textarea "x"
type textarea "Hang the exterior fixt"
type textarea "x"
type textarea "Hang the exterior fixtu"
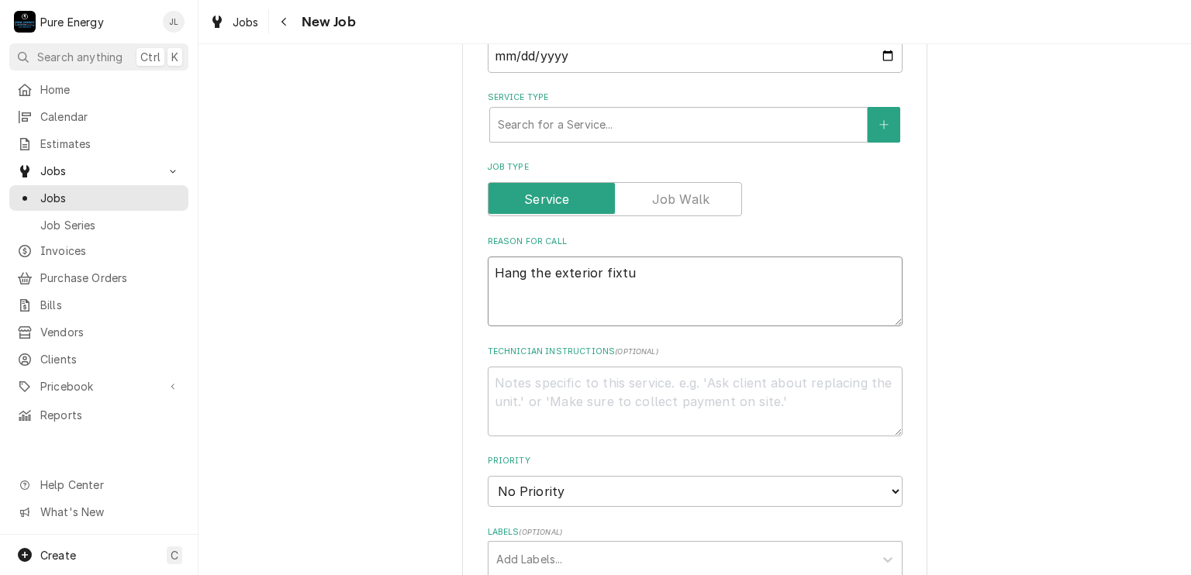
type textarea "x"
type textarea "Hang the exterior fixtur"
type textarea "x"
type textarea "Hang the exterior fixture"
type textarea "x"
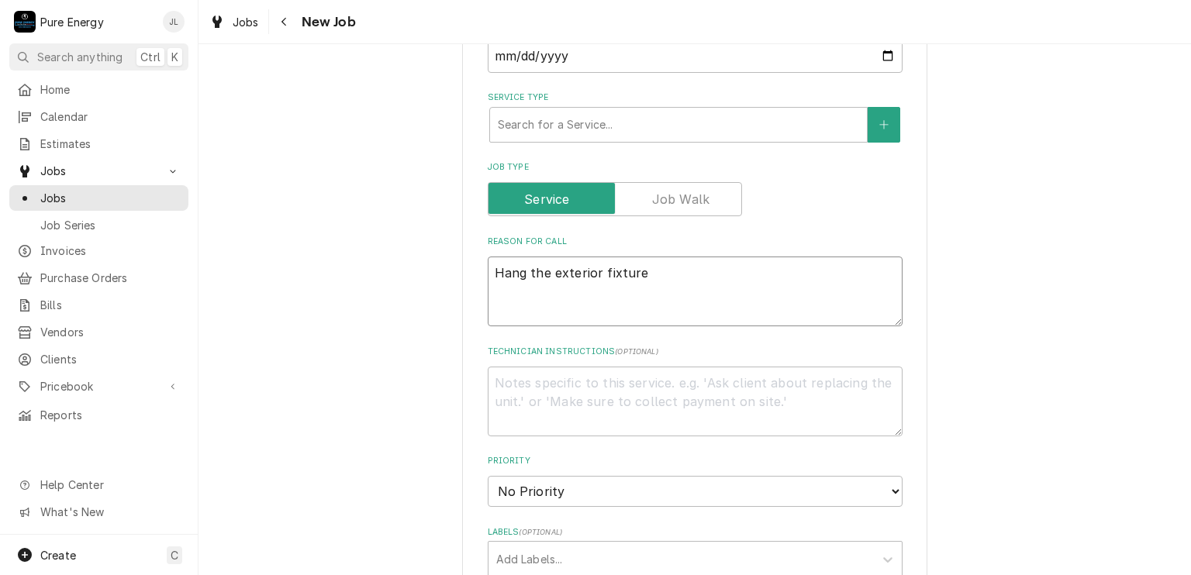
type textarea "Hang the exterior fixtures"
type textarea "x"
type textarea "Hang the exterior fixtures."
type textarea "x"
type textarea "Hang the exterior fixtures."
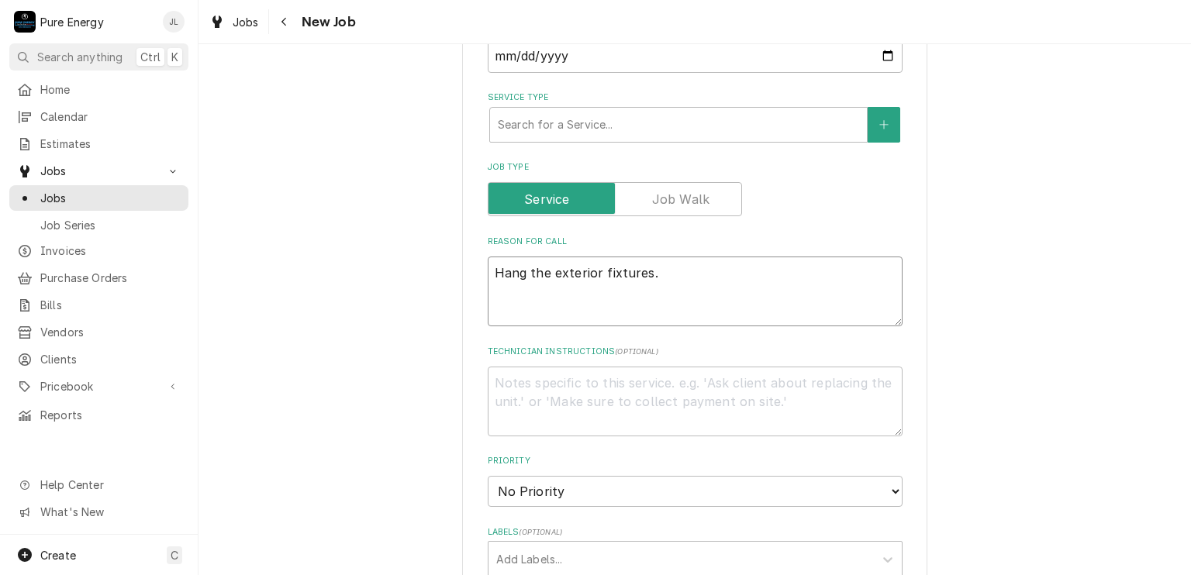
type textarea "x"
type textarea "Hang the exterior fixtures."
click at [646, 125] on div "Service Type" at bounding box center [678, 125] width 361 height 28
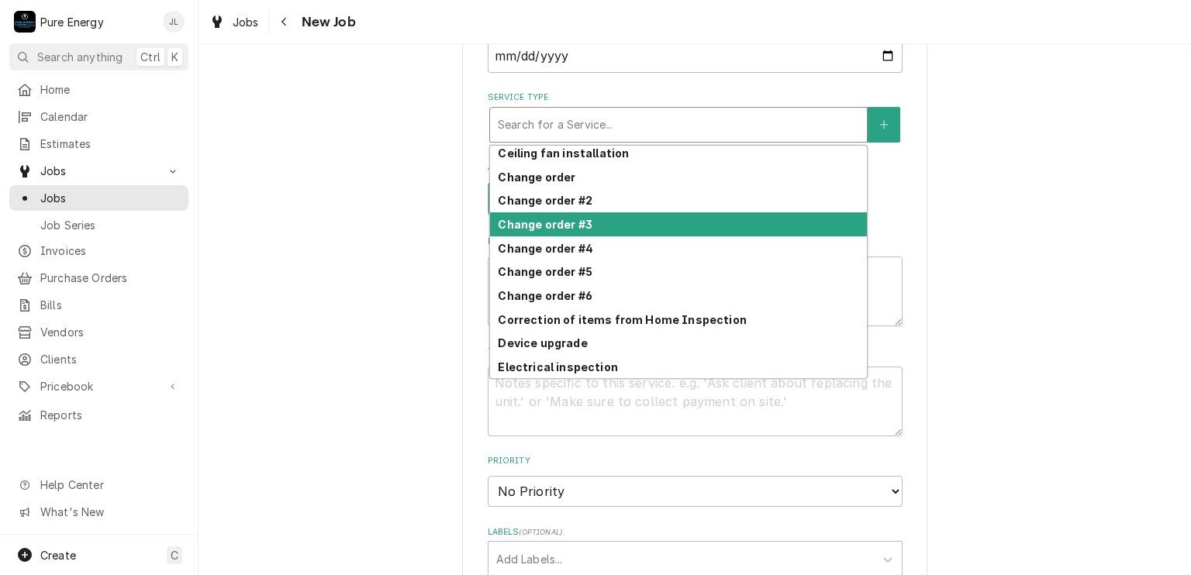
scroll to position [397, 0]
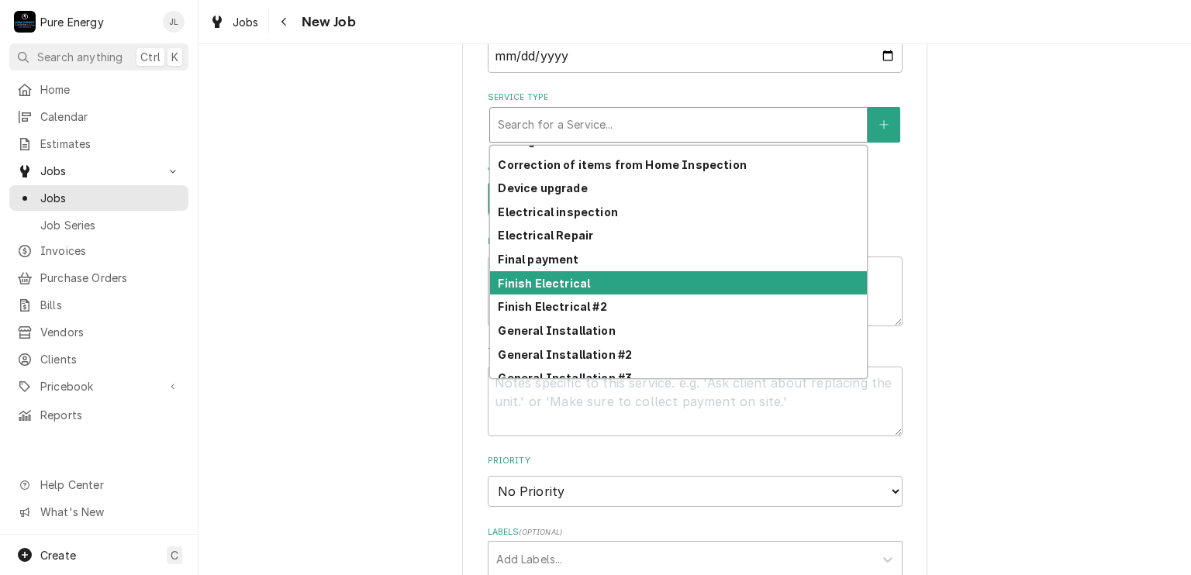
click at [592, 283] on div "Finish Electrical" at bounding box center [678, 283] width 377 height 24
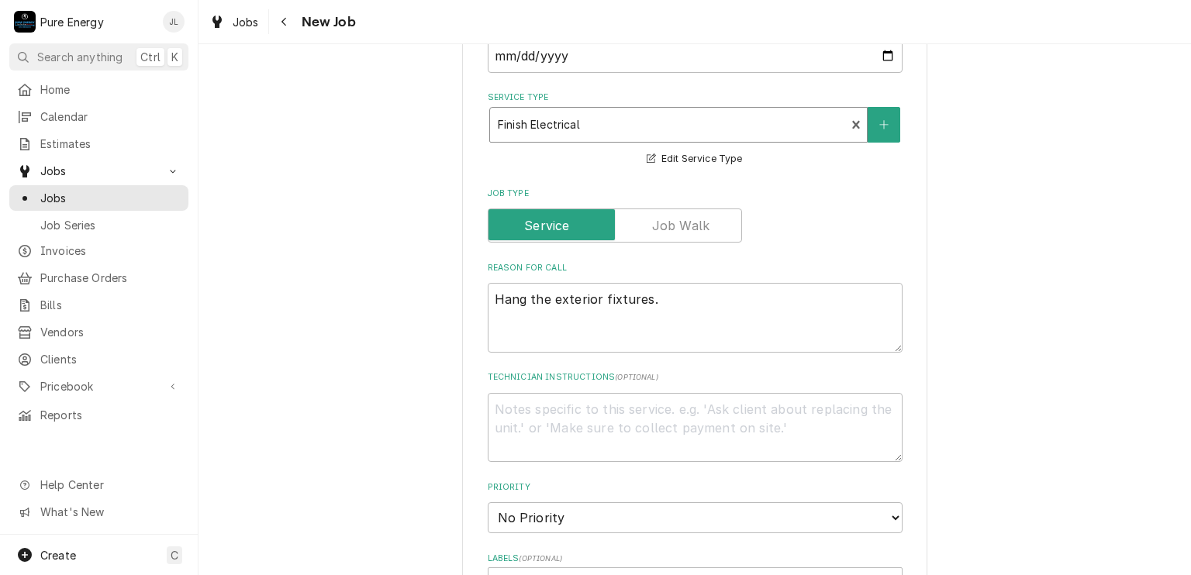
type textarea "x"
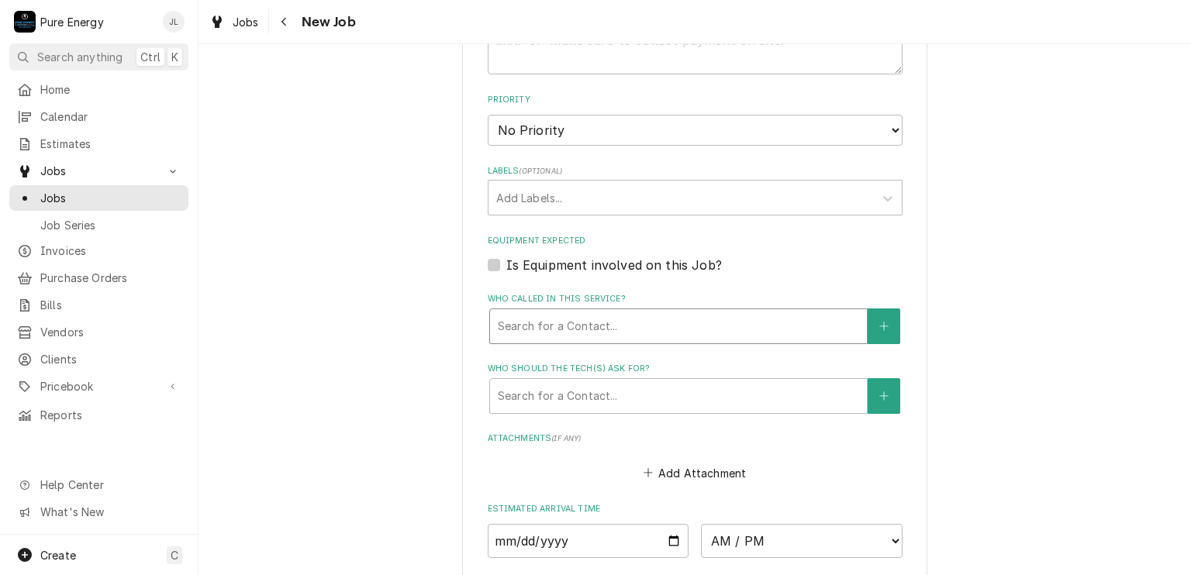
scroll to position [1160, 0]
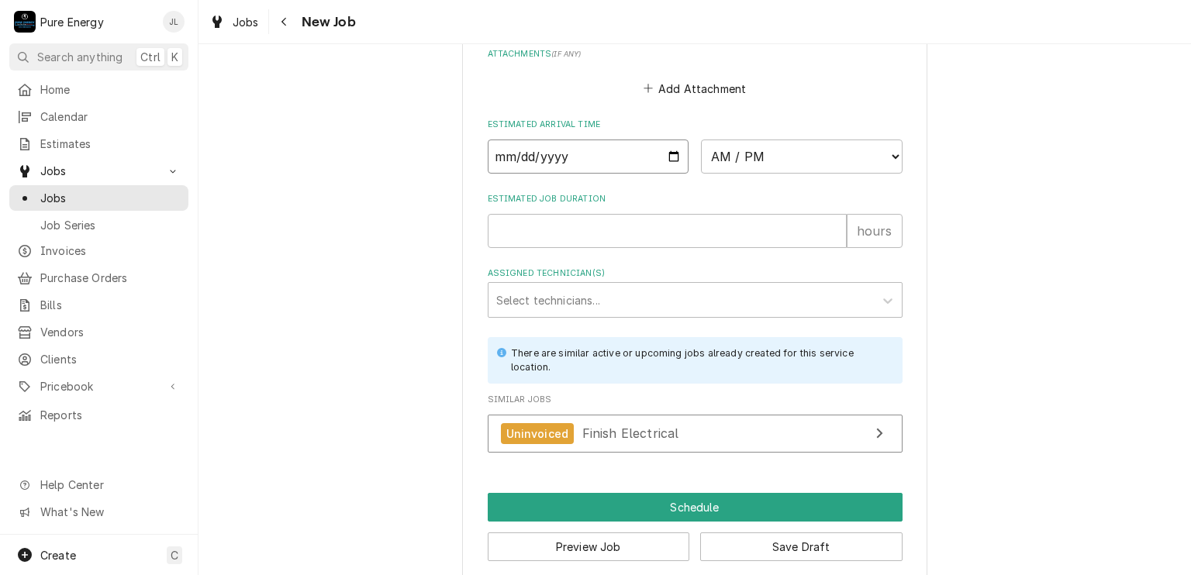
click at [664, 151] on input "Date" at bounding box center [589, 157] width 202 height 34
type input "2025-08-27"
type textarea "x"
click at [887, 151] on select "AM / PM 6:00 AM 6:15 AM 6:30 AM 6:45 AM 7:00 AM 7:15 AM 7:30 AM 7:45 AM 8:00 AM…" at bounding box center [802, 157] width 202 height 34
select select "08:45:00"
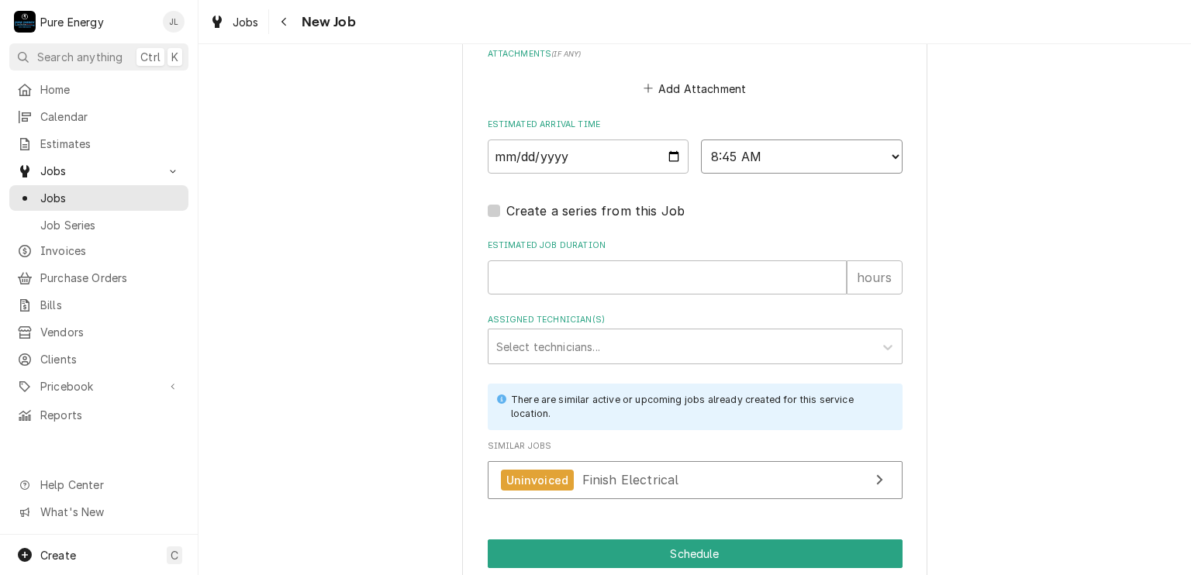
type textarea "x"
click at [886, 152] on select "AM / PM 6:00 AM 6:15 AM 6:30 AM 6:45 AM 7:00 AM 7:15 AM 7:30 AM 7:45 AM 8:00 AM…" at bounding box center [802, 157] width 202 height 34
select select "09:00:00"
click at [701, 140] on select "AM / PM 6:00 AM 6:15 AM 6:30 AM 6:45 AM 7:00 AM 7:15 AM 7:30 AM 7:45 AM 8:00 AM…" at bounding box center [802, 157] width 202 height 34
click at [605, 282] on input "Estimated Job Duration" at bounding box center [667, 278] width 359 height 34
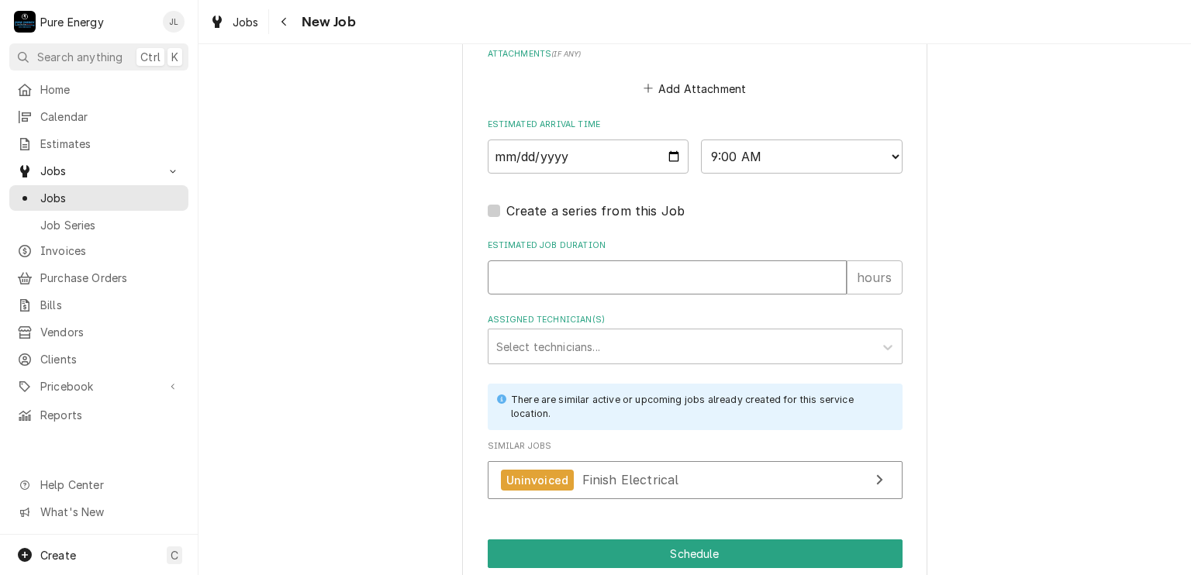
type textarea "x"
type input "7"
type textarea "x"
type input "7"
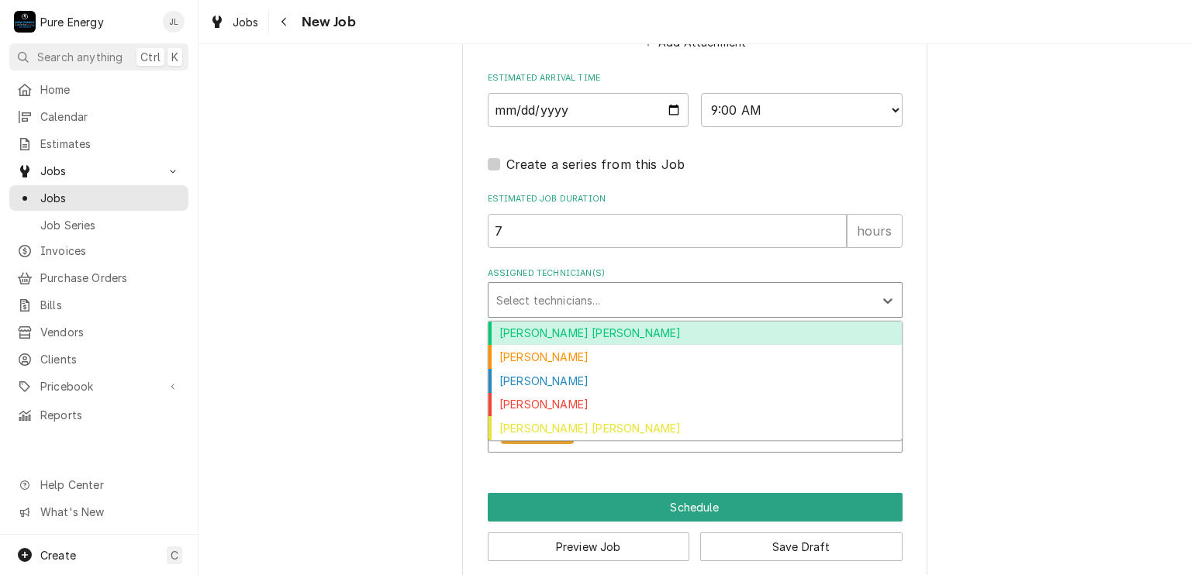
click at [632, 295] on div "Assigned Technician(s)" at bounding box center [681, 300] width 370 height 28
click at [611, 322] on div "Albert Hernandez Soto" at bounding box center [695, 334] width 413 height 24
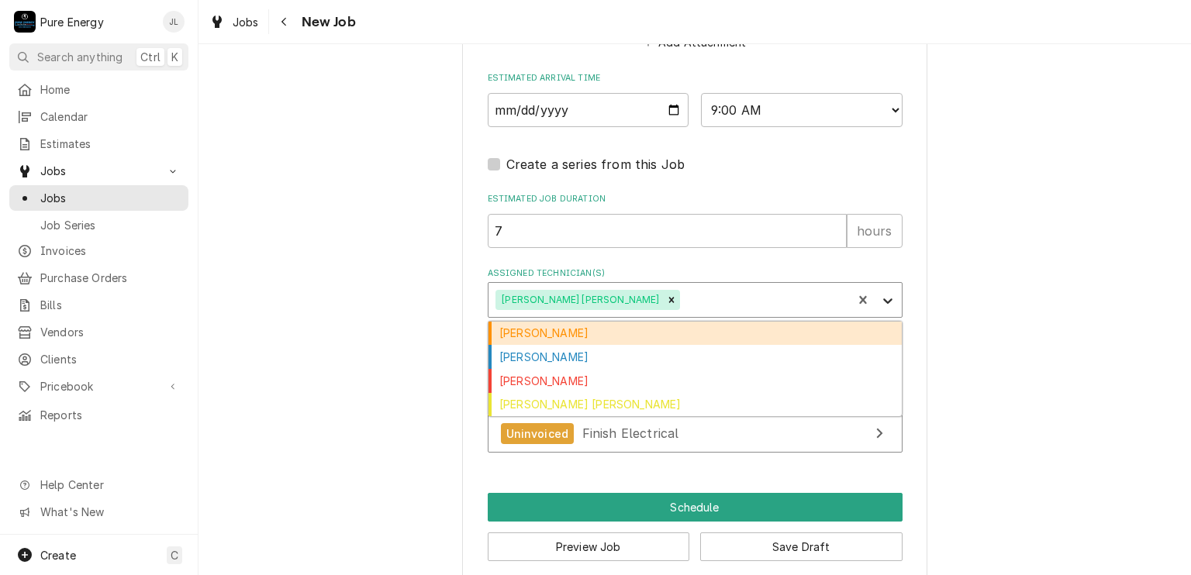
click at [880, 295] on icon "Assigned Technician(s)" at bounding box center [888, 301] width 16 height 16
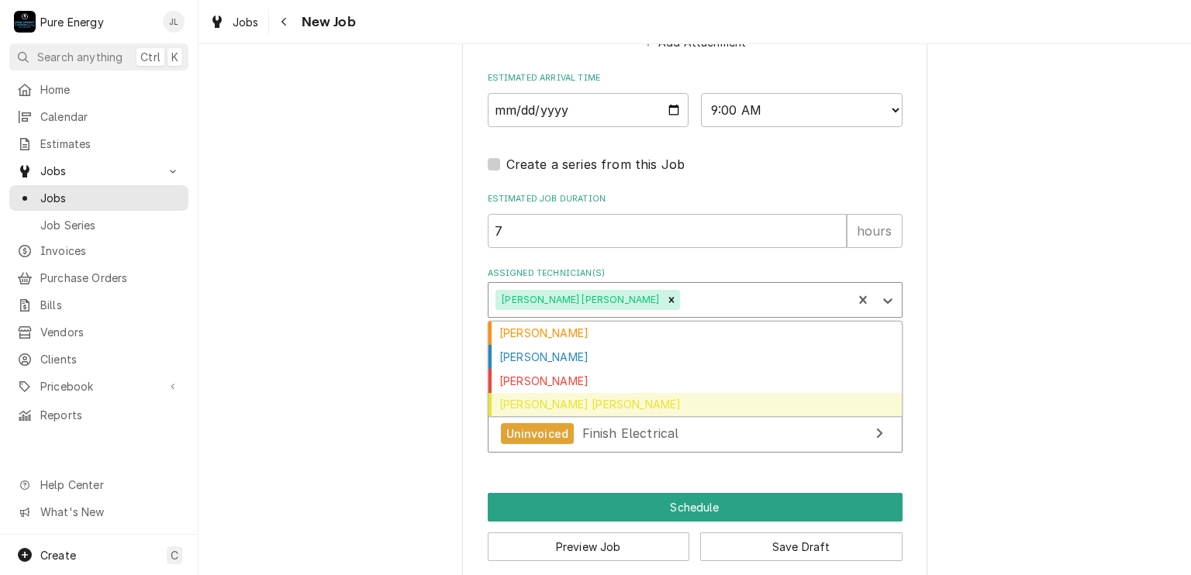
click at [698, 405] on div "Rodolfo Hernandez Lorenzo" at bounding box center [695, 405] width 413 height 24
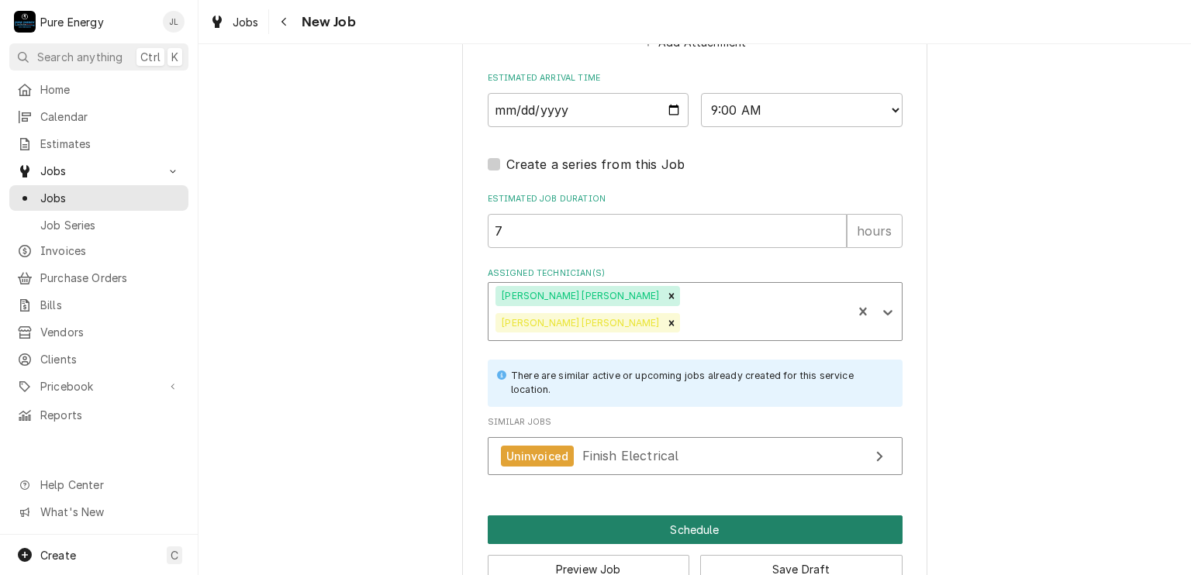
click at [701, 516] on button "Schedule" at bounding box center [695, 530] width 415 height 29
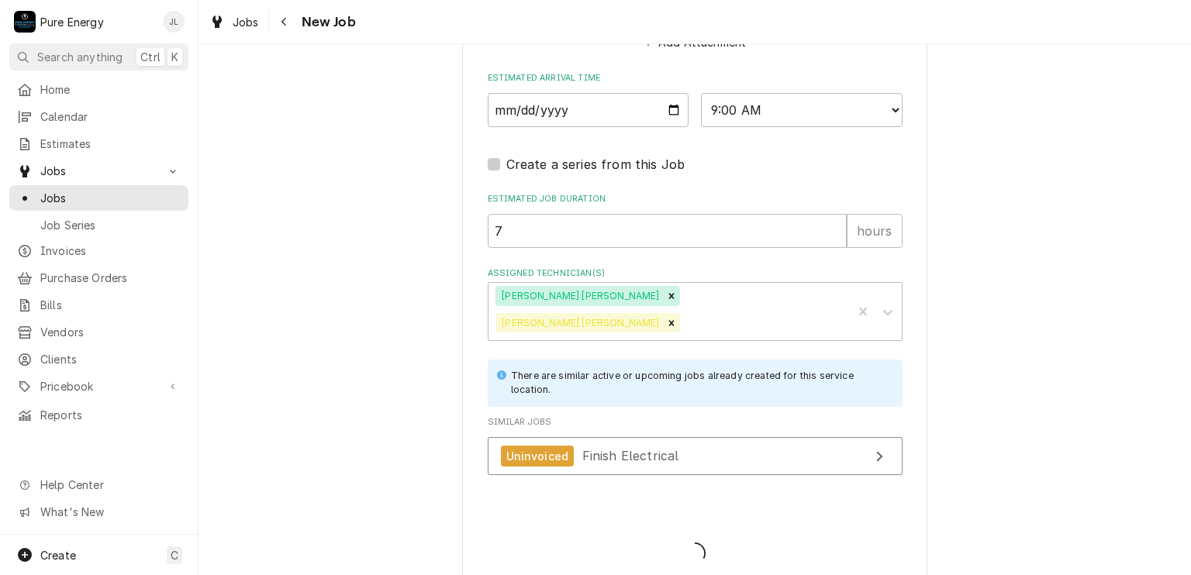
scroll to position [1193, 0]
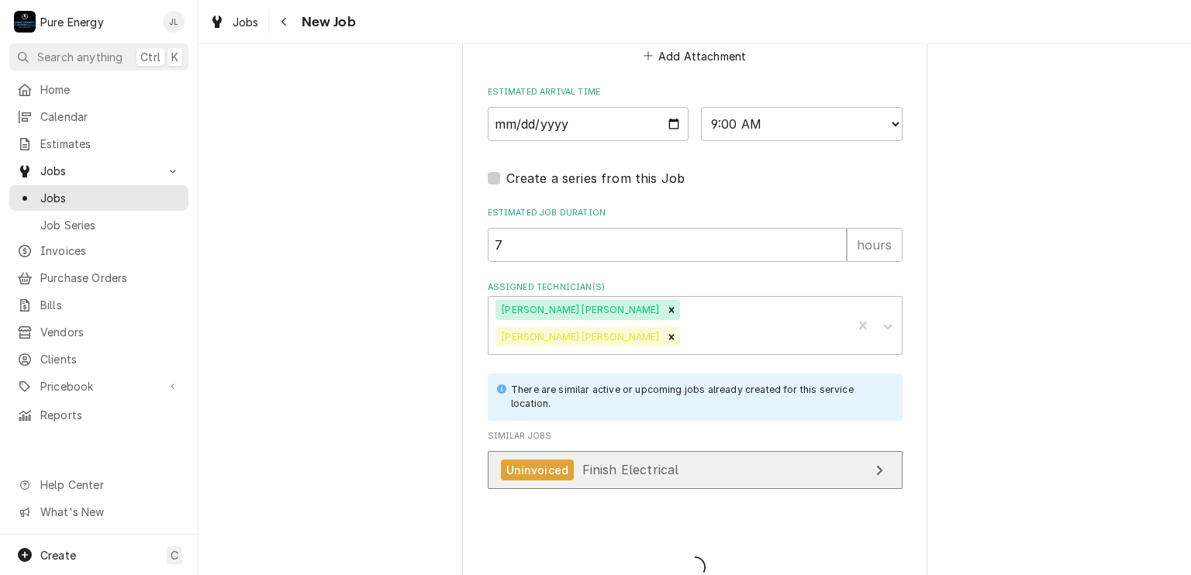
type textarea "x"
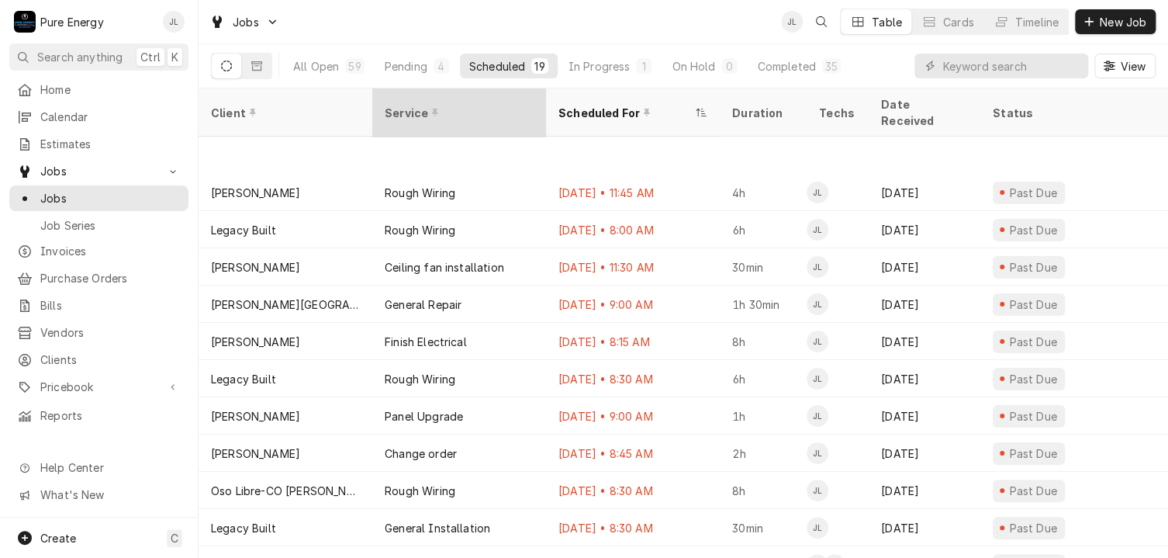
scroll to position [78, 0]
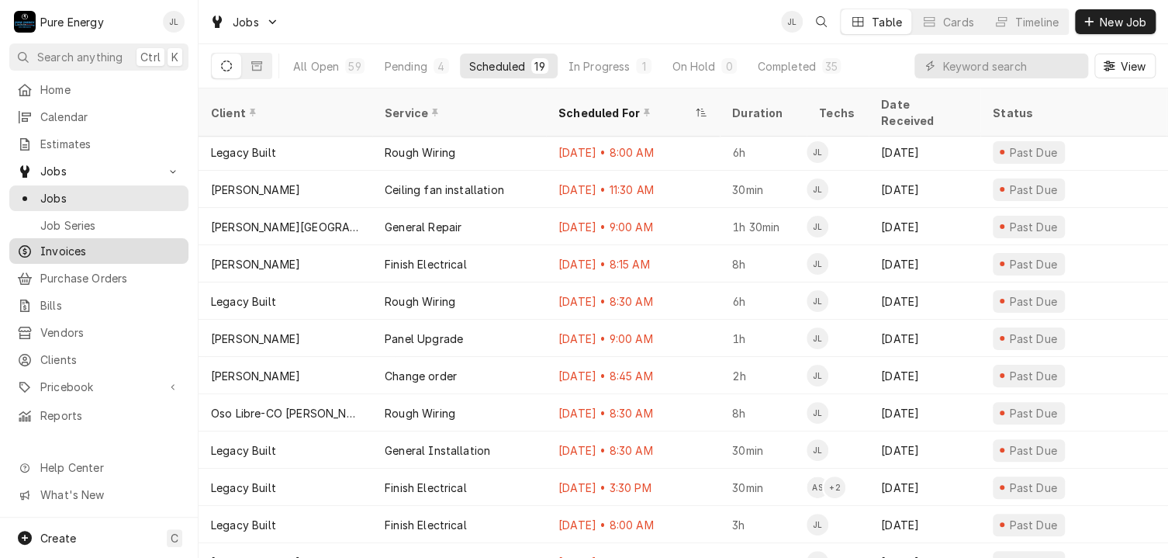
click at [122, 243] on span "Invoices" at bounding box center [110, 251] width 140 height 16
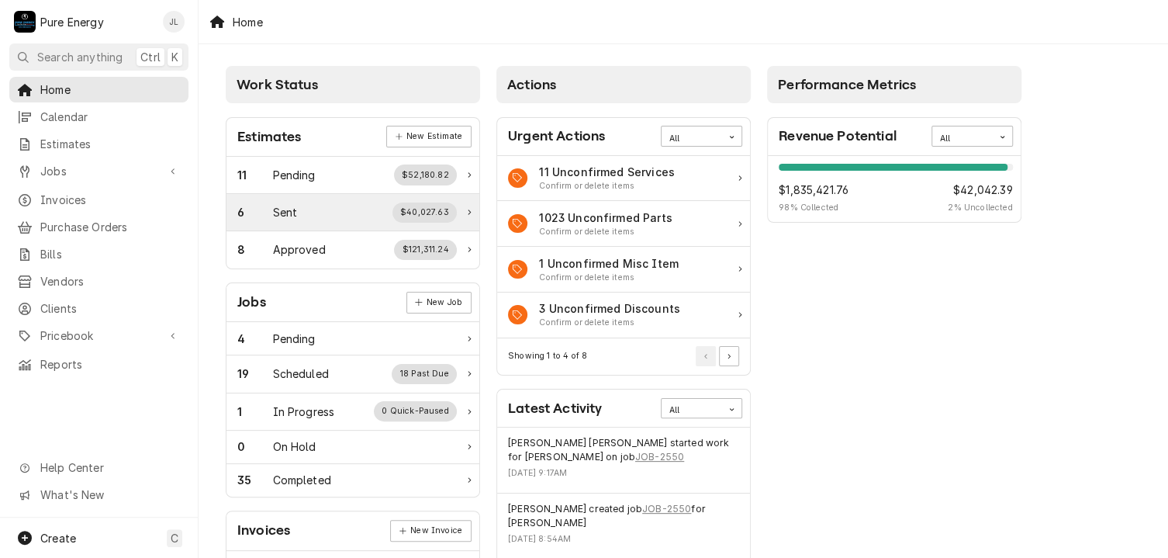
scroll to position [78, 0]
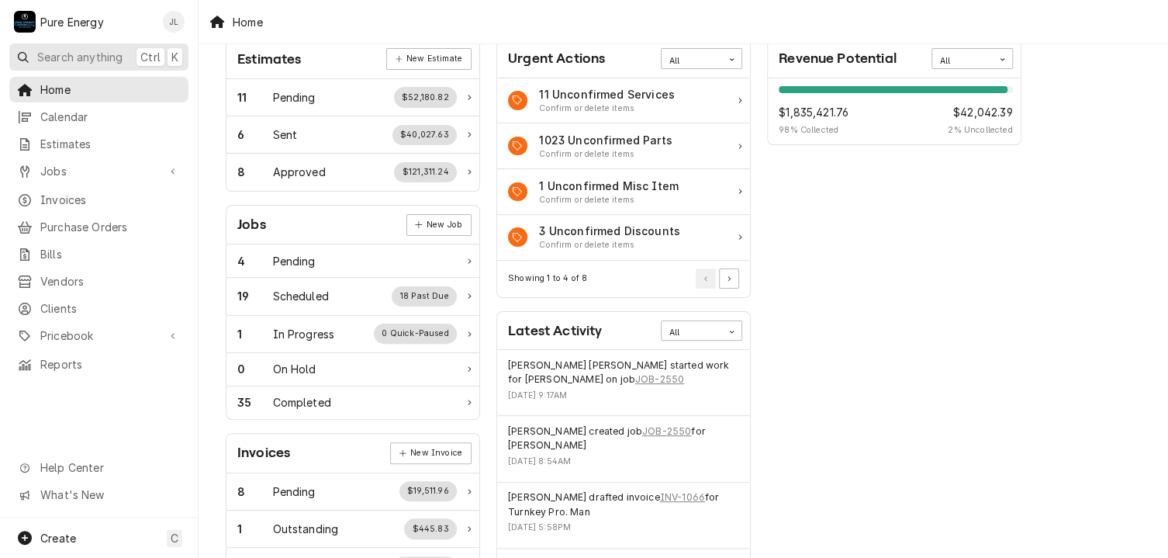
click at [108, 55] on span "Search anything" at bounding box center [79, 57] width 85 height 16
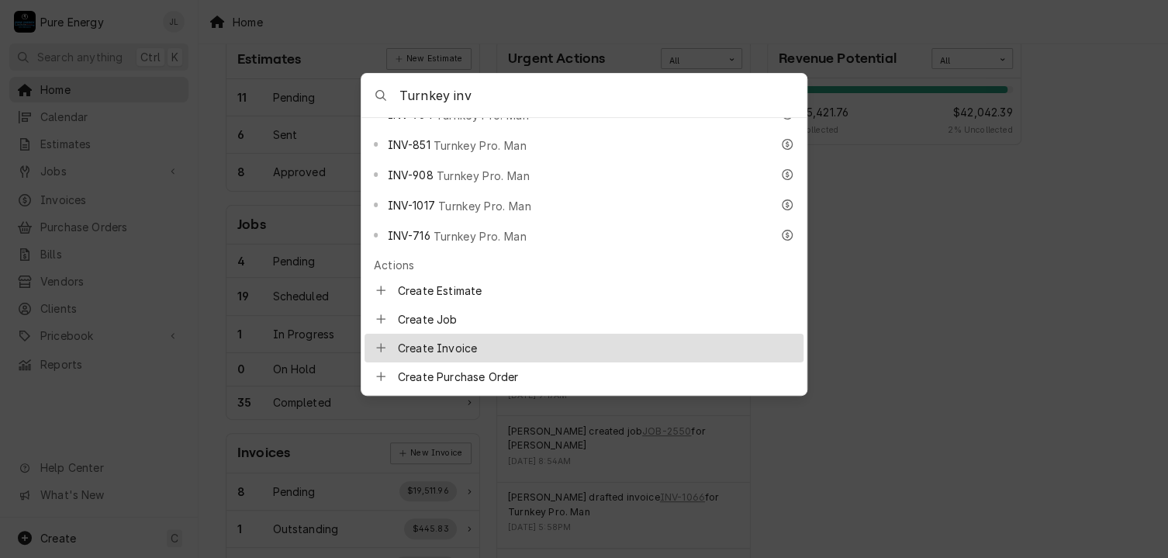
scroll to position [423, 0]
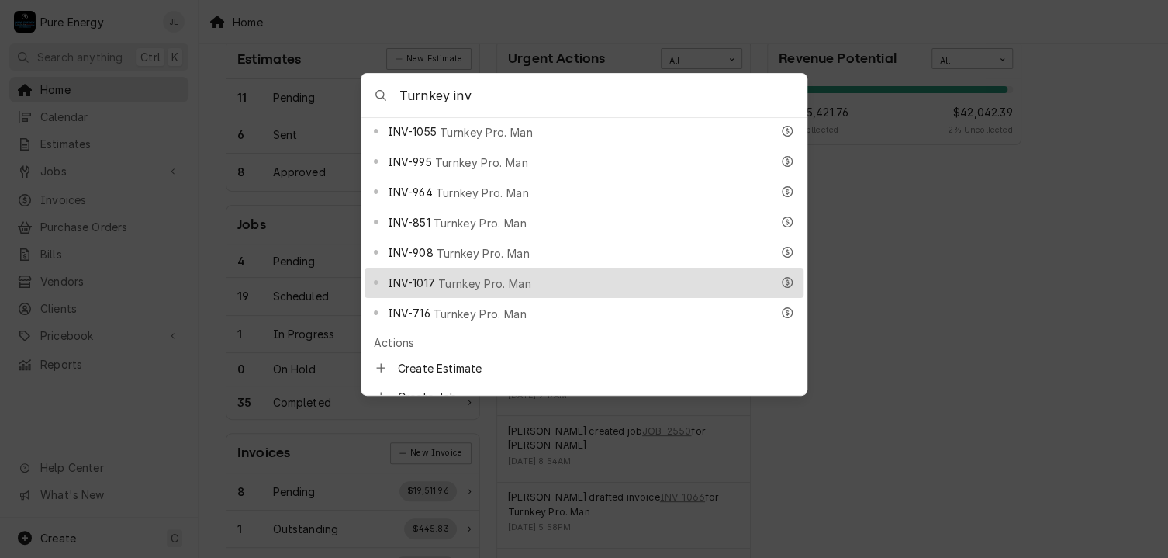
type input "Turnkey inv"
click at [586, 274] on div "INV-1017 Turnkey Pro. Man" at bounding box center [578, 283] width 383 height 18
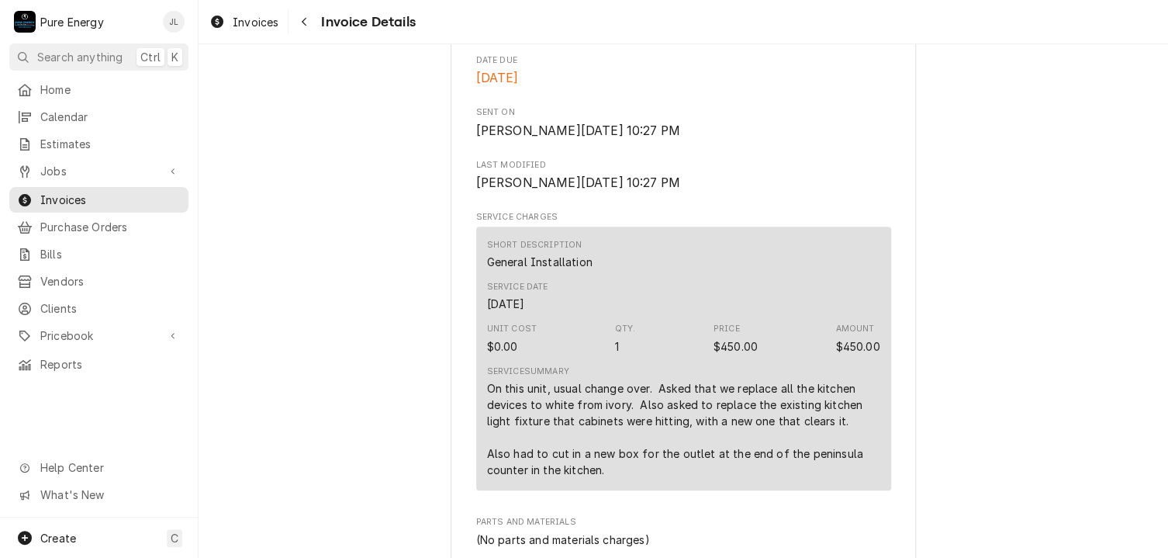
scroll to position [698, 0]
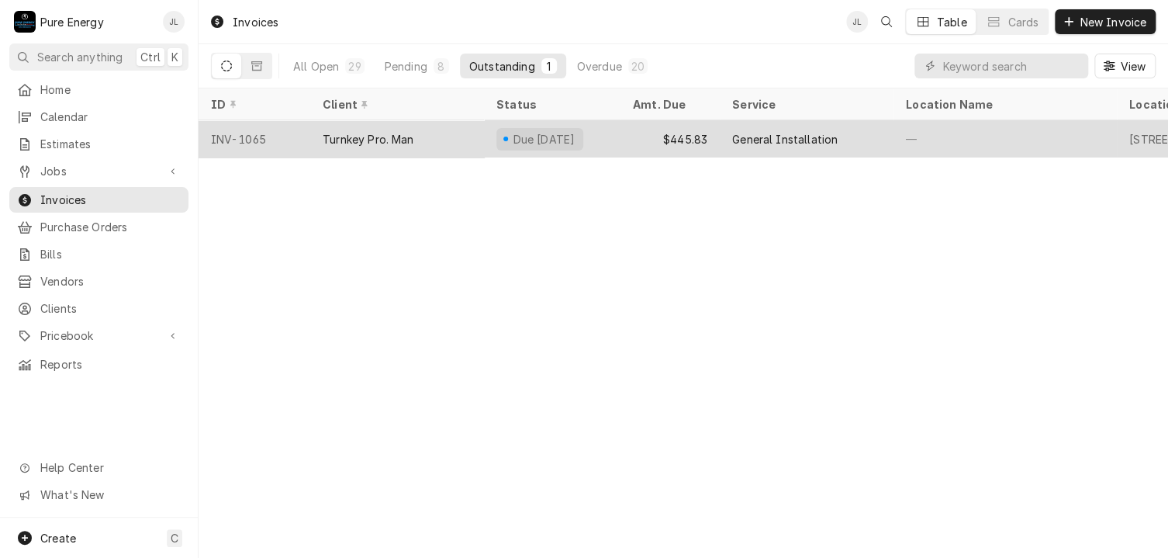
click at [872, 140] on div "General Installation" at bounding box center [807, 138] width 174 height 37
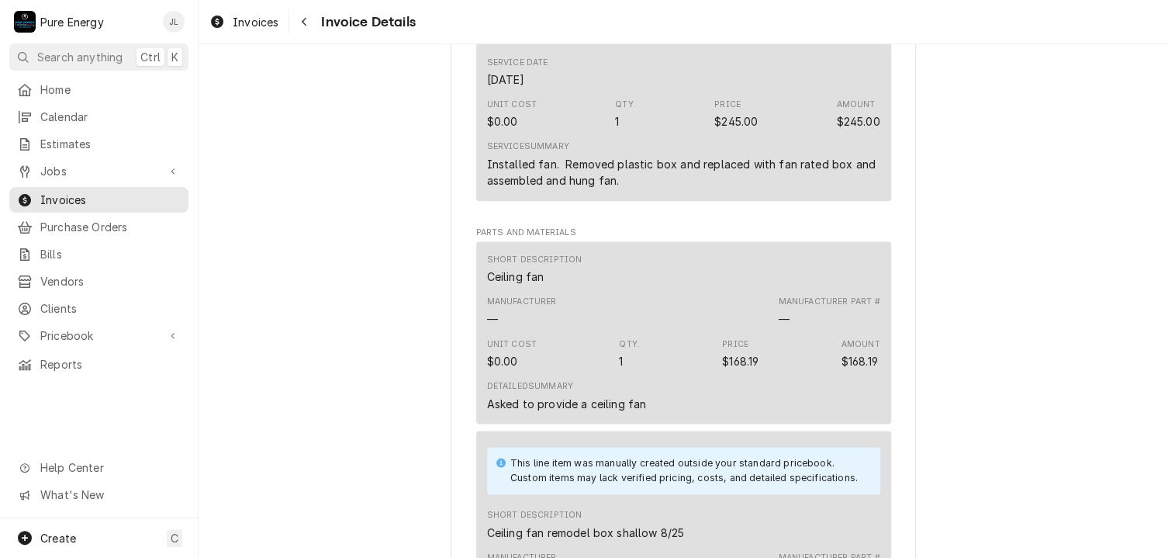
scroll to position [775, 0]
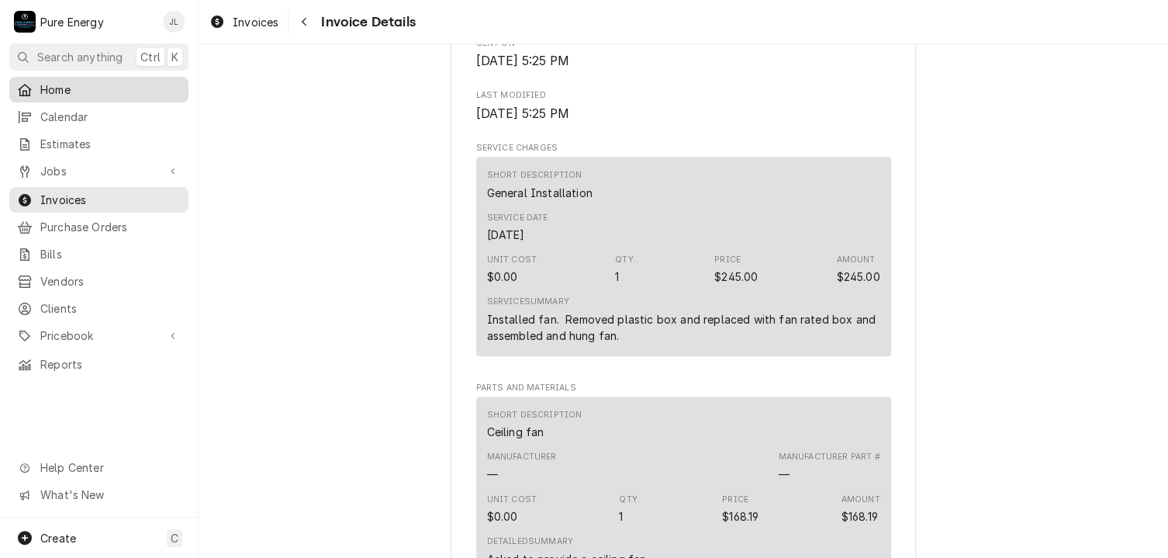
click at [56, 92] on span "Home" at bounding box center [110, 89] width 140 height 16
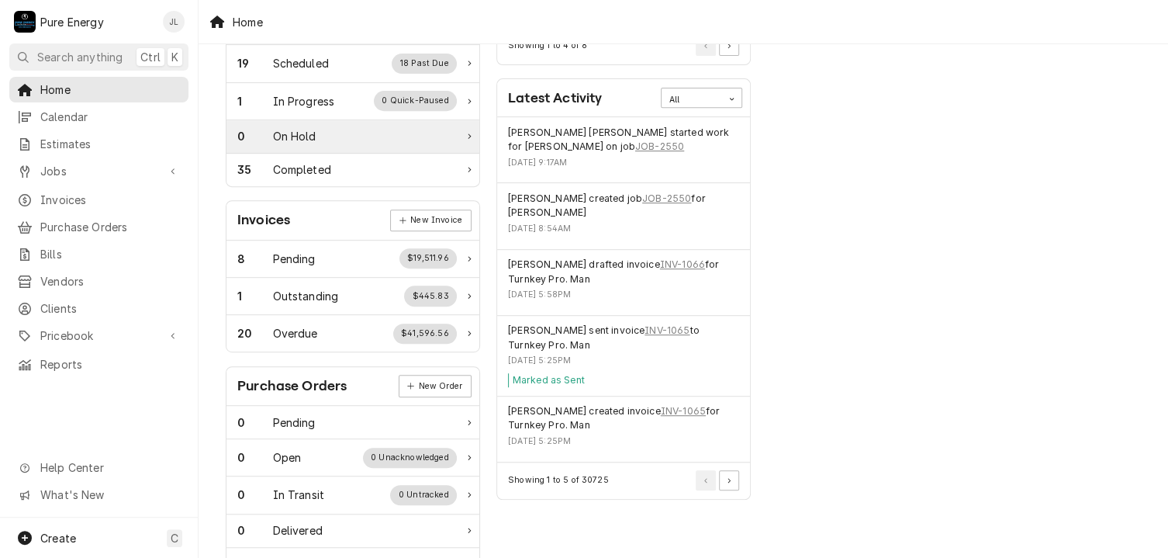
scroll to position [388, 0]
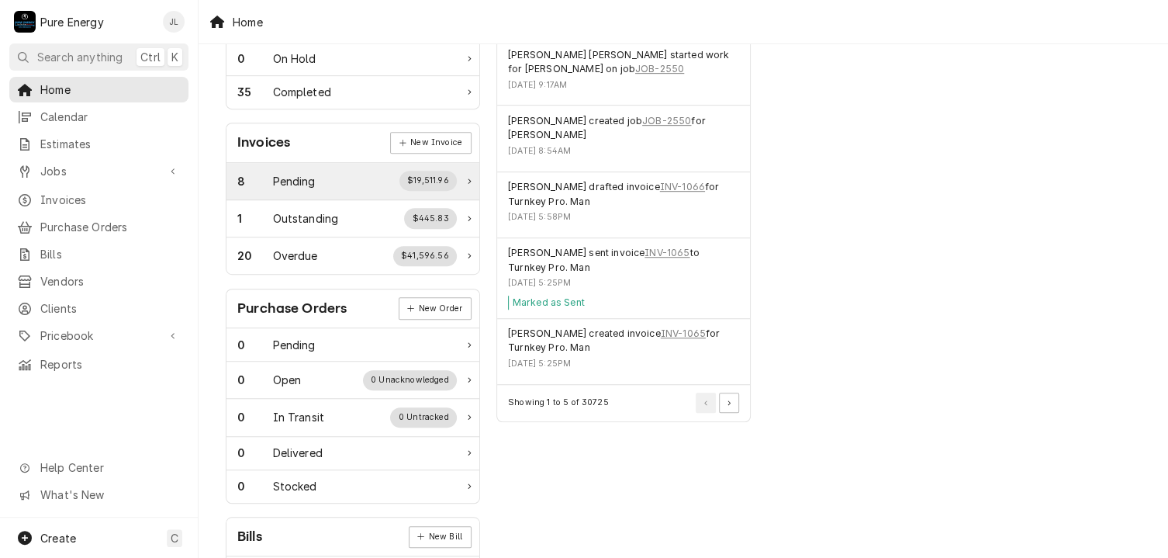
click at [332, 164] on div "8 Pending $19,511.96" at bounding box center [352, 181] width 253 height 37
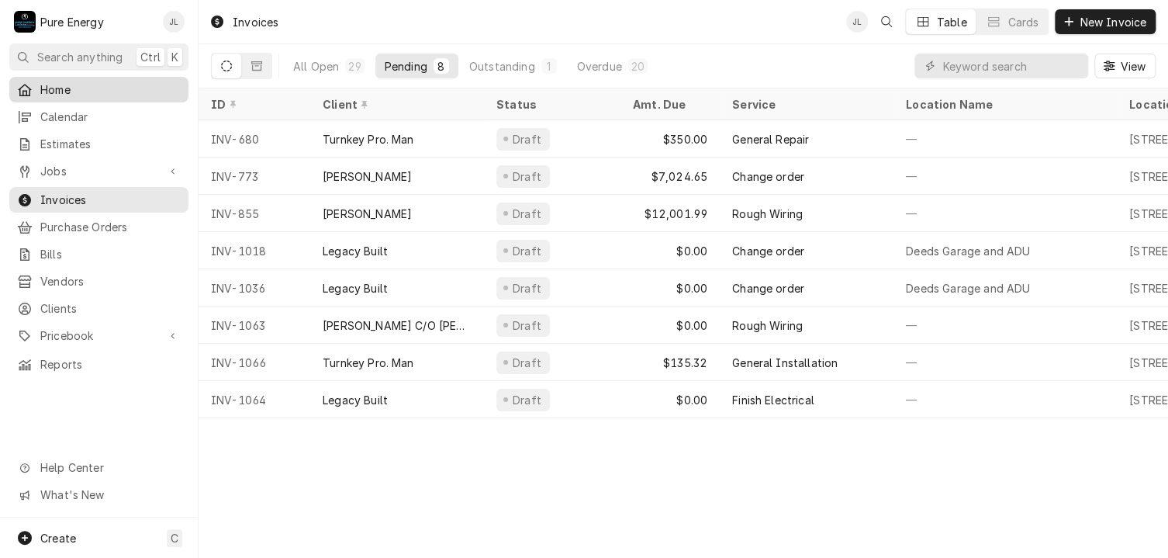
click at [118, 86] on span "Home" at bounding box center [110, 89] width 140 height 16
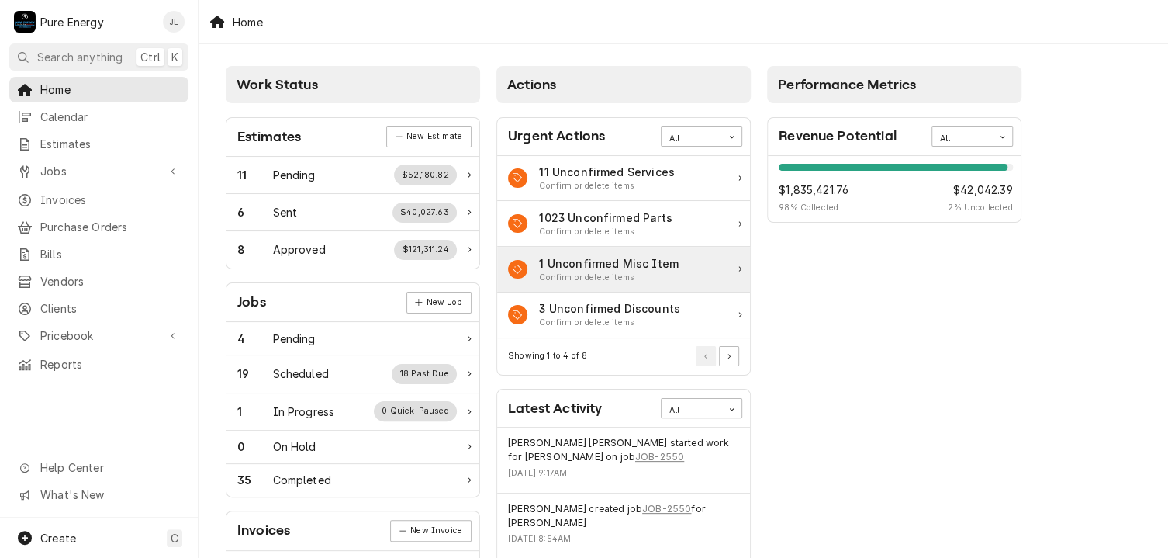
scroll to position [310, 0]
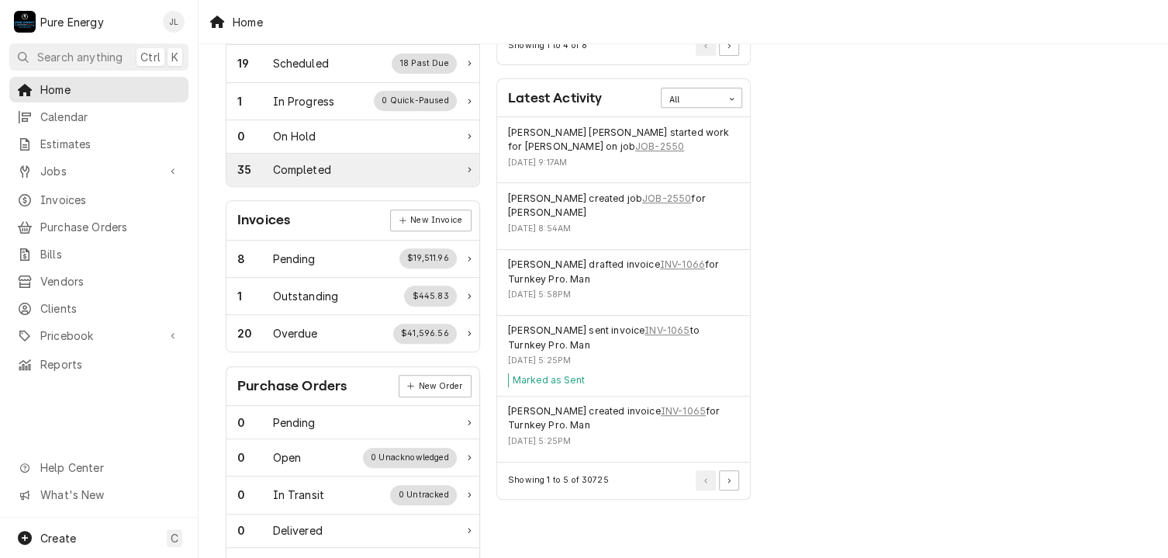
click at [345, 168] on div "35 Completed" at bounding box center [346, 169] width 219 height 16
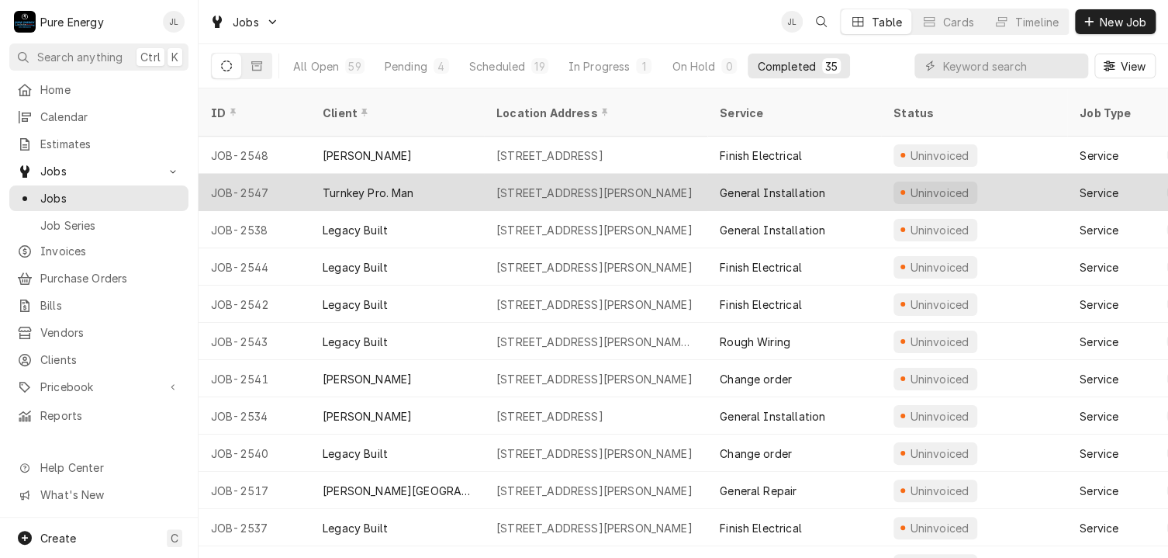
click at [859, 174] on div "General Installation" at bounding box center [794, 192] width 174 height 37
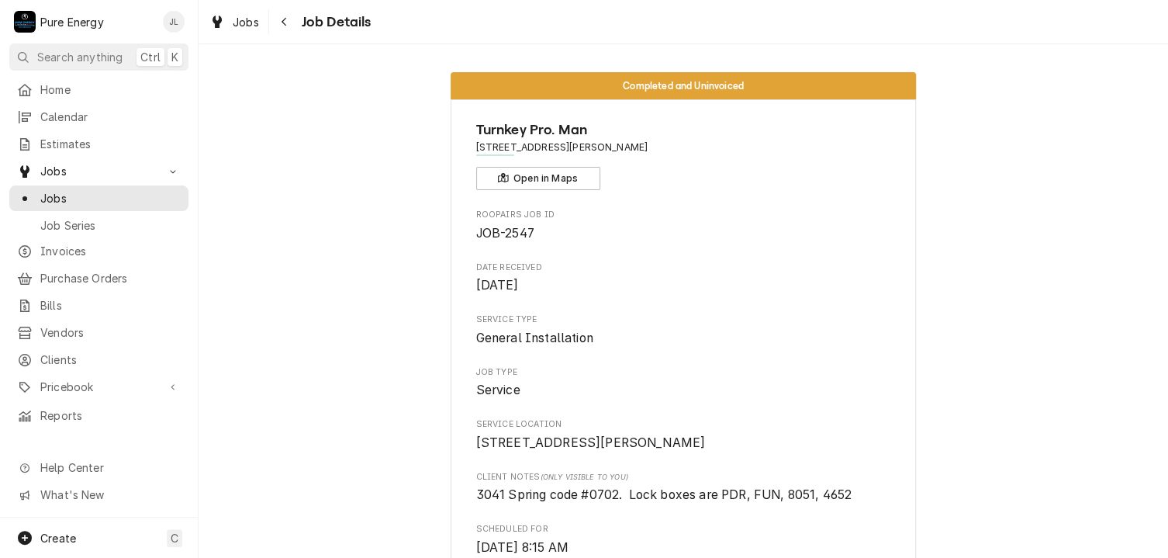
scroll to position [310, 0]
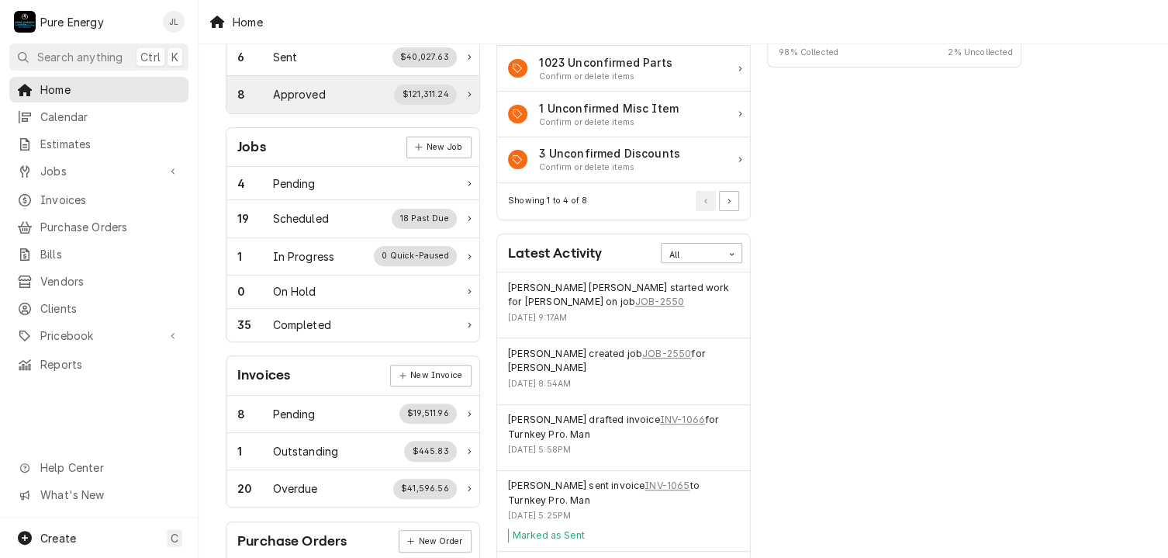
scroll to position [233, 0]
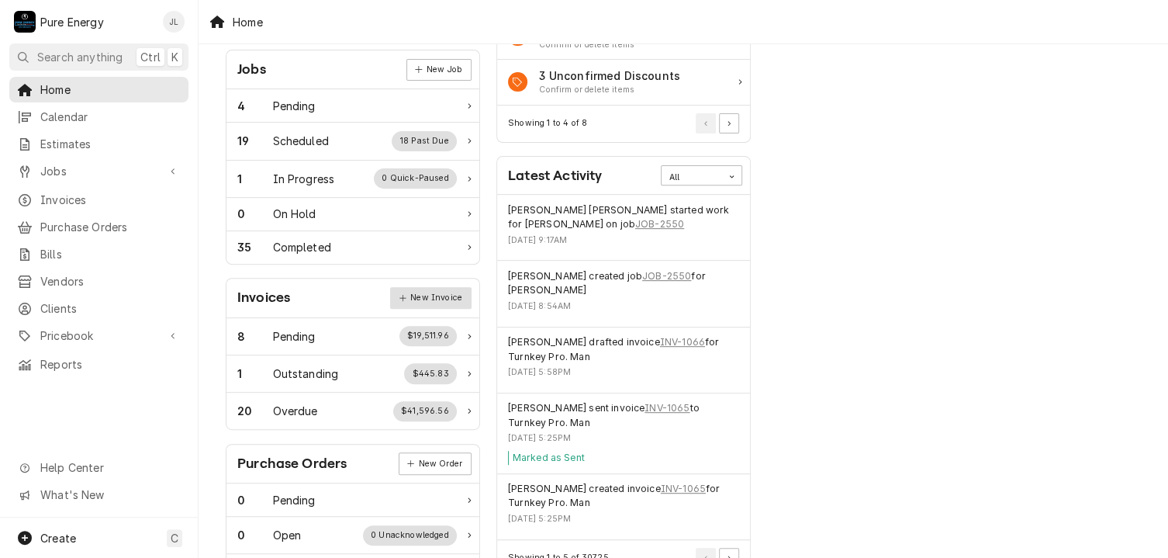
click at [435, 292] on link "New Invoice" at bounding box center [430, 298] width 81 height 22
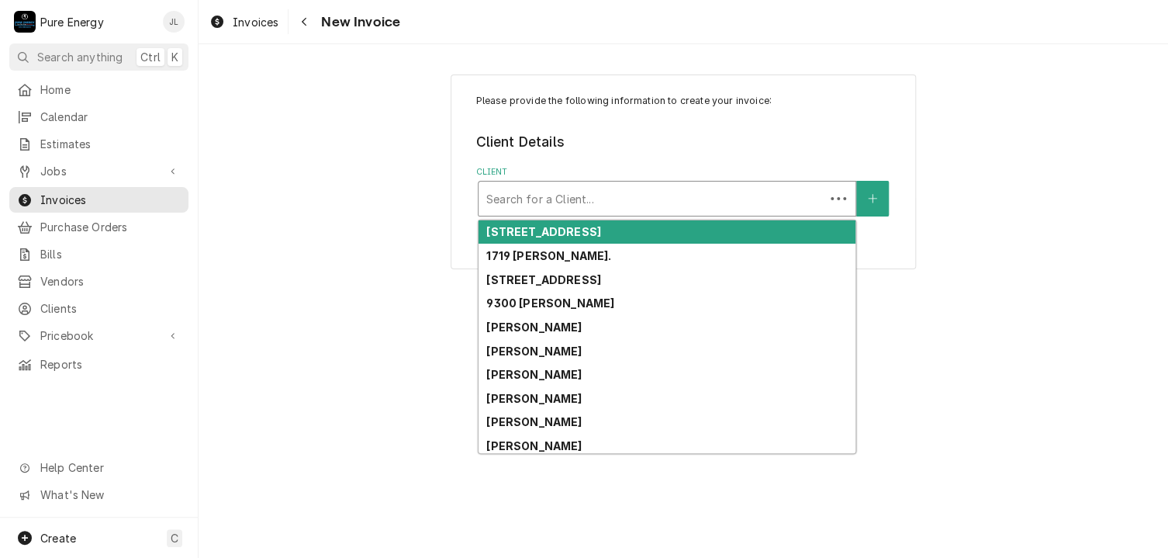
click at [551, 199] on div "Client" at bounding box center [651, 199] width 330 height 28
type input "L"
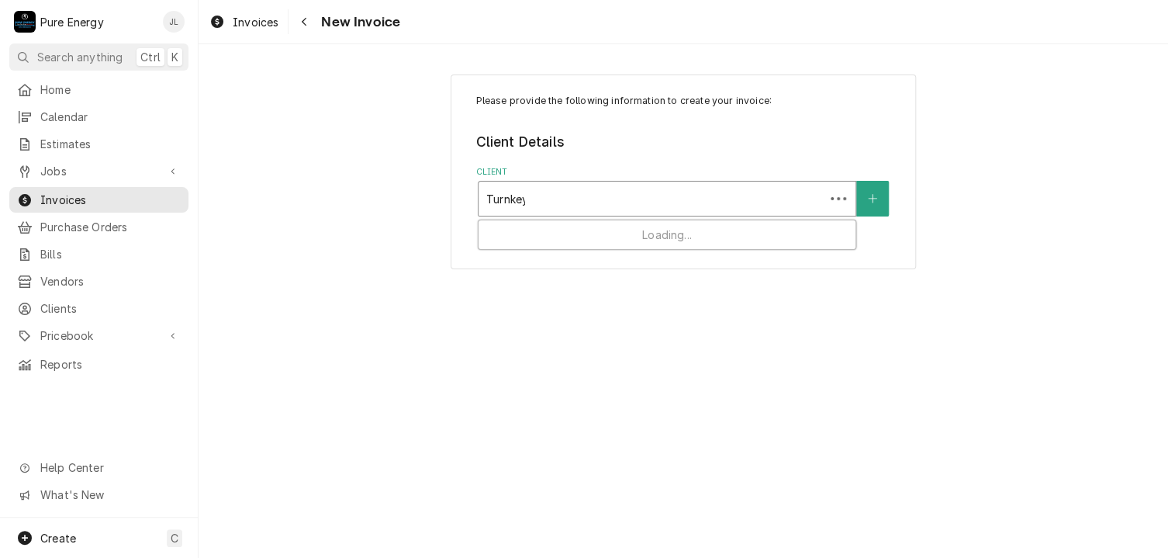
type input "Turnkey"
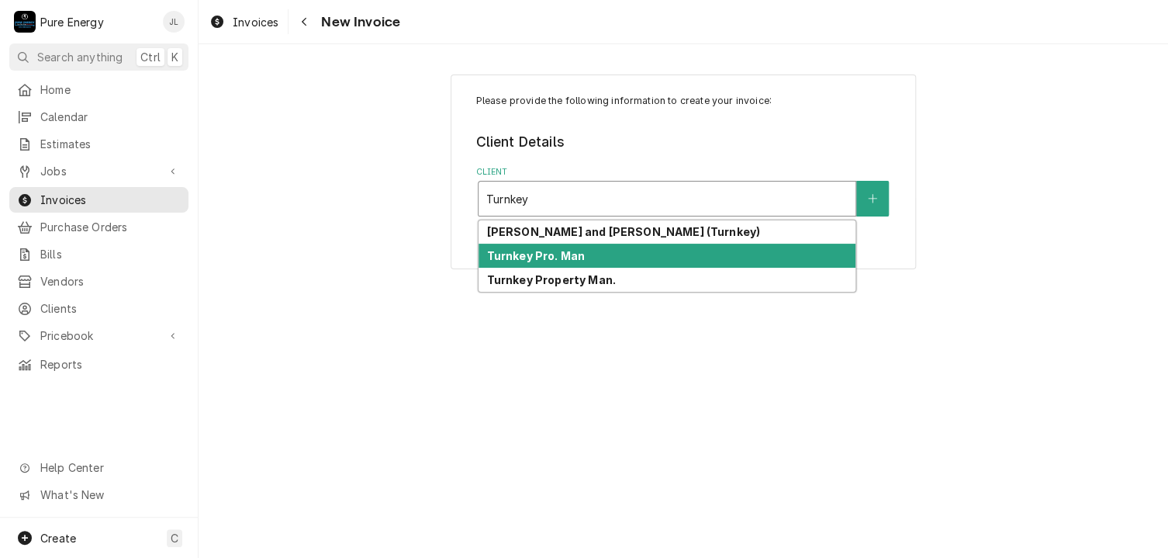
click at [567, 257] on strong "Turnkey Pro. Man" at bounding box center [535, 255] width 98 height 13
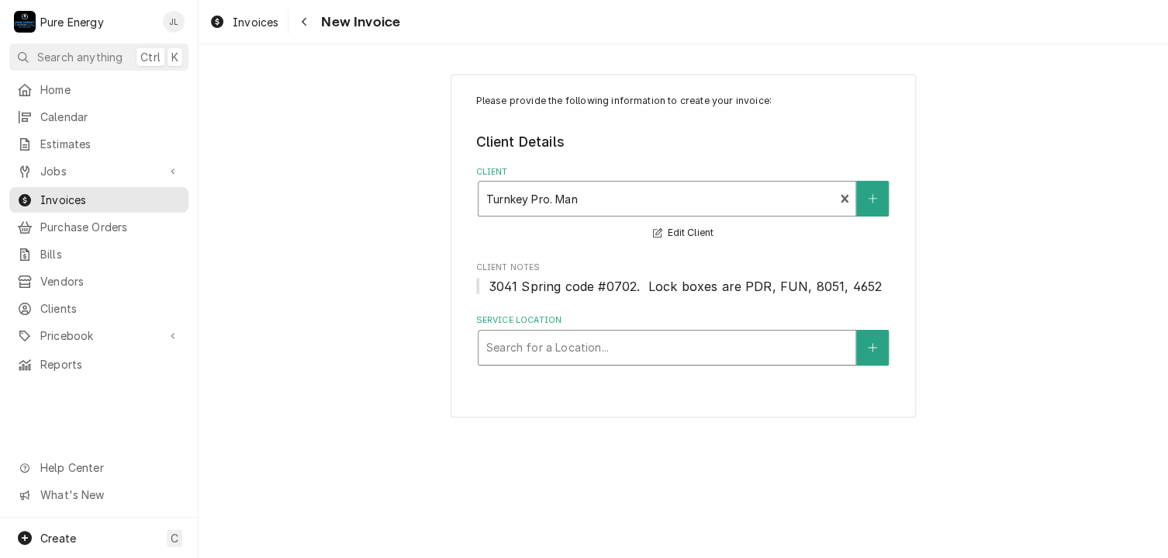
click at [604, 345] on div "Service Location" at bounding box center [666, 347] width 361 height 28
type input "9333"
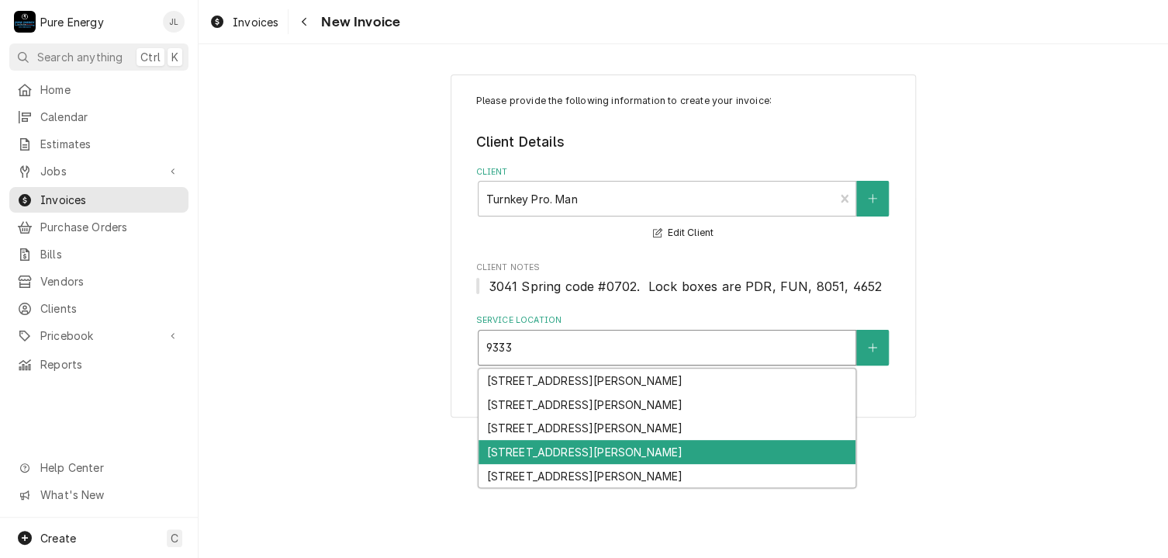
click at [540, 447] on div "9333 Musselman Dr Unit #5, Atascadero, CA 93422" at bounding box center [666, 452] width 377 height 24
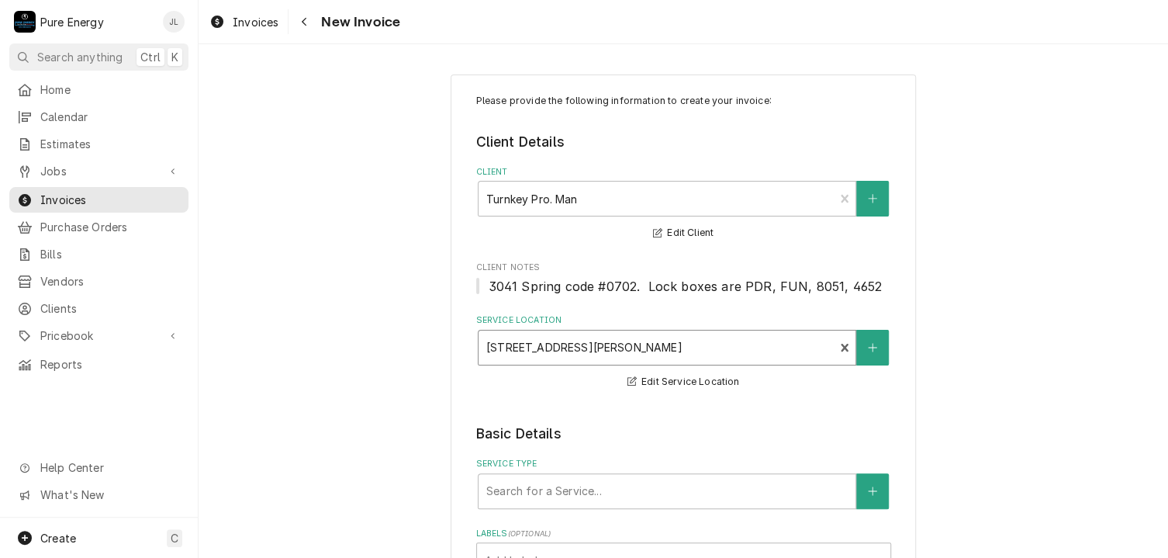
scroll to position [233, 0]
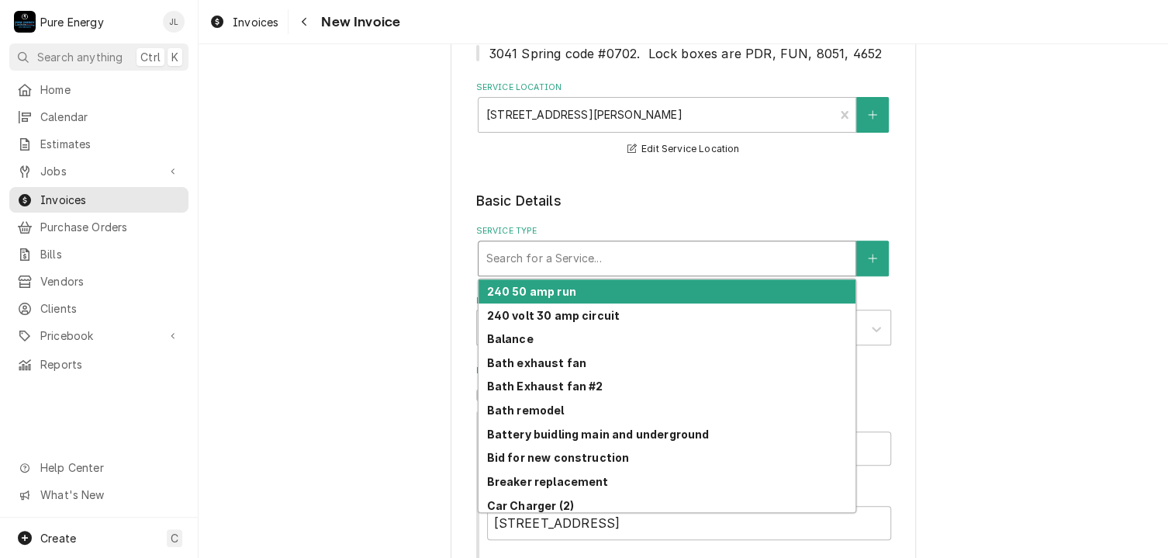
click at [575, 254] on div "Service Type" at bounding box center [666, 258] width 361 height 28
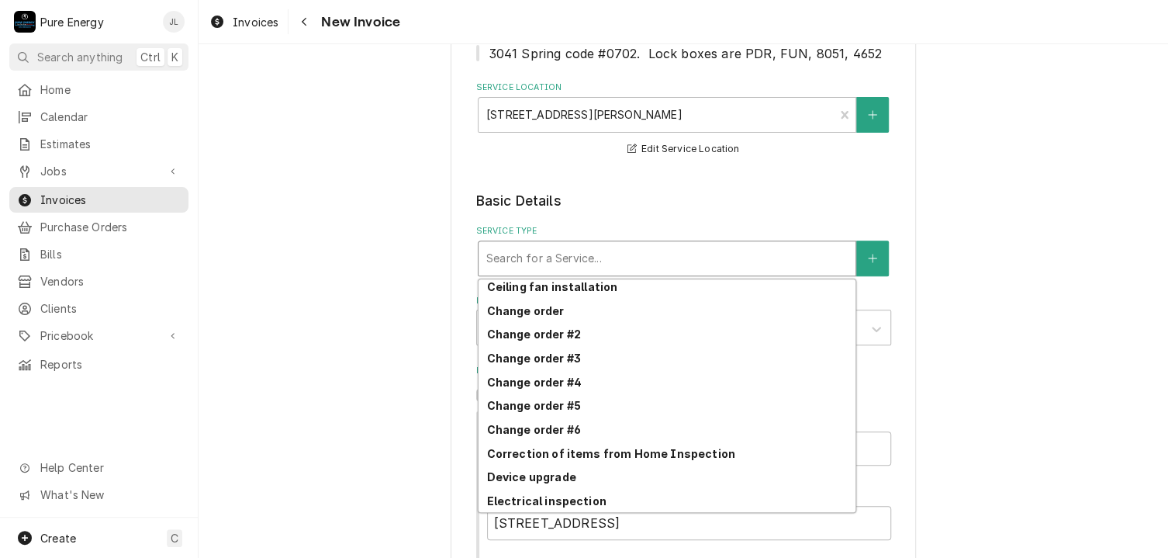
scroll to position [320, 0]
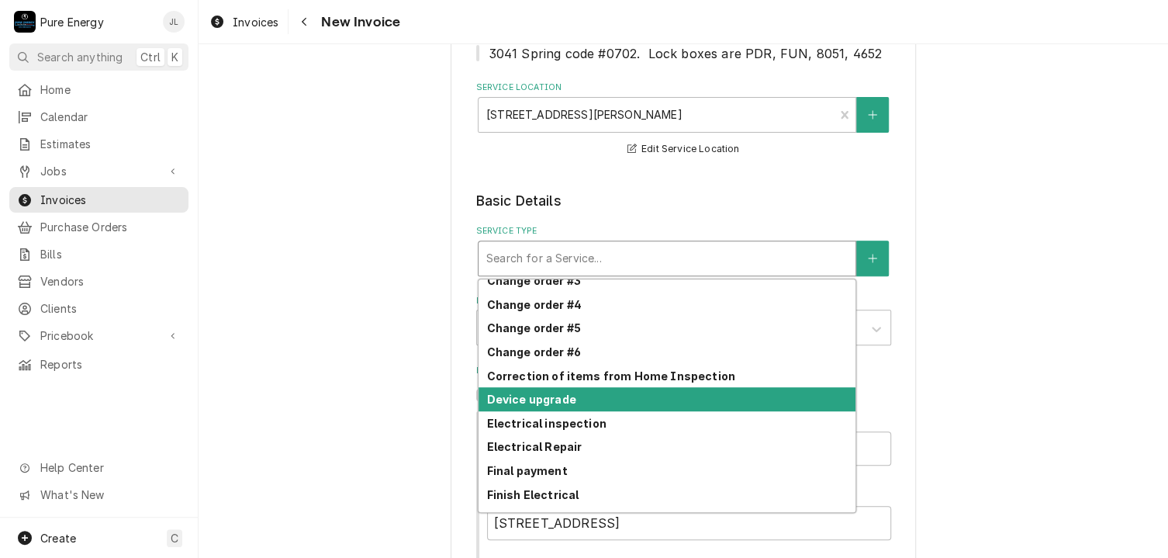
click at [576, 397] on div "Device upgrade" at bounding box center [666, 399] width 377 height 24
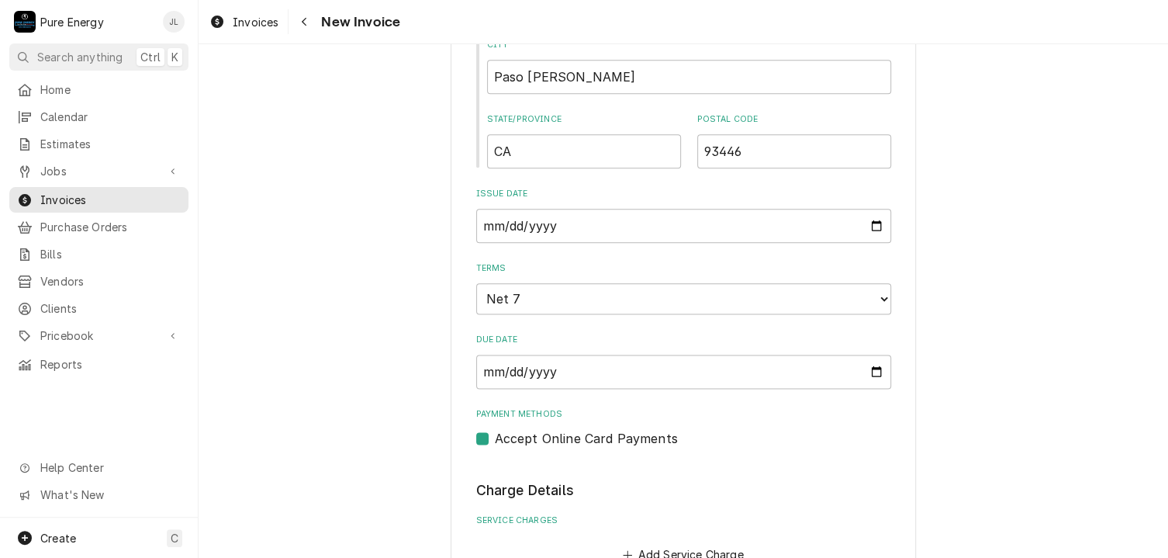
scroll to position [1008, 0]
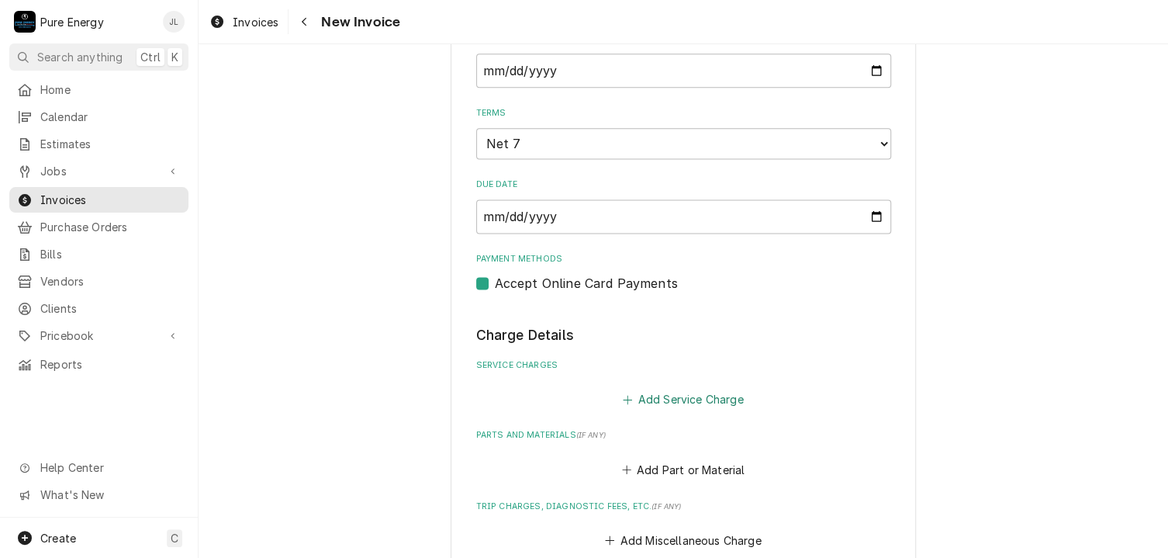
click at [693, 392] on button "Add Service Charge" at bounding box center [683, 400] width 126 height 22
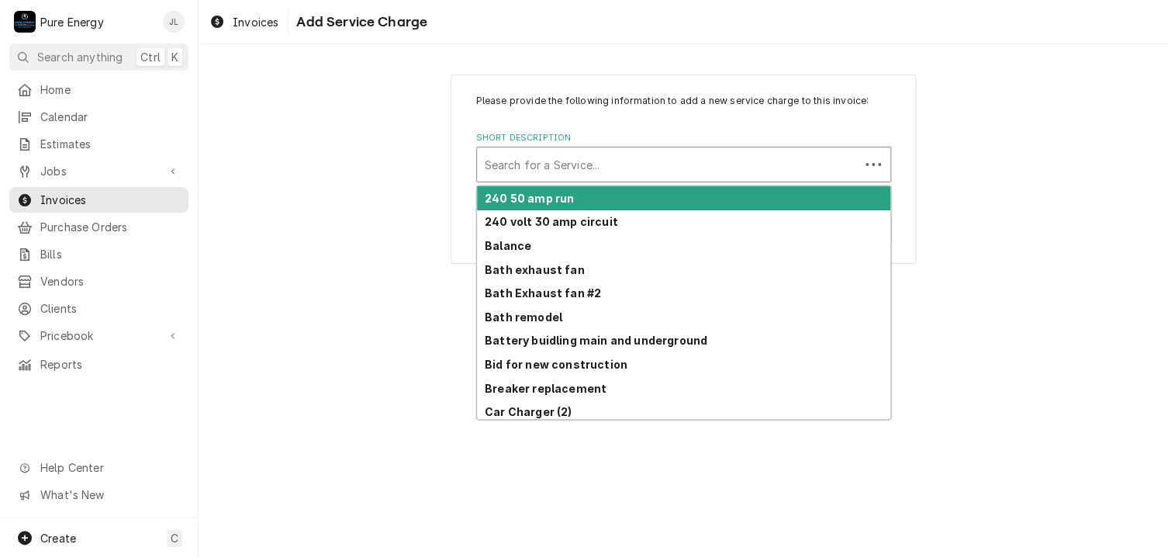
click at [537, 161] on div "Short Description" at bounding box center [668, 164] width 367 height 28
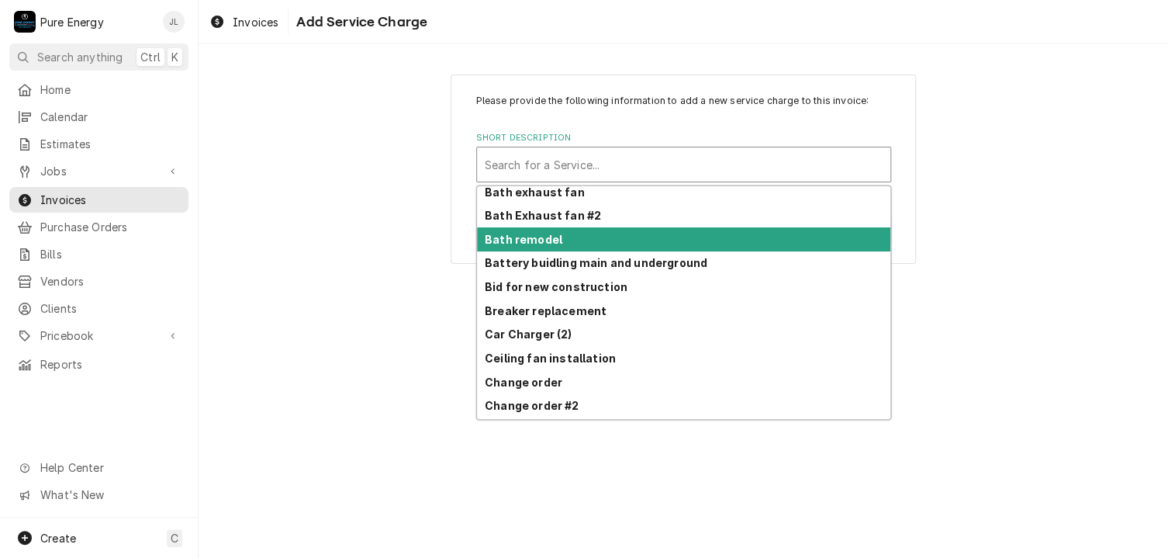
scroll to position [242, 0]
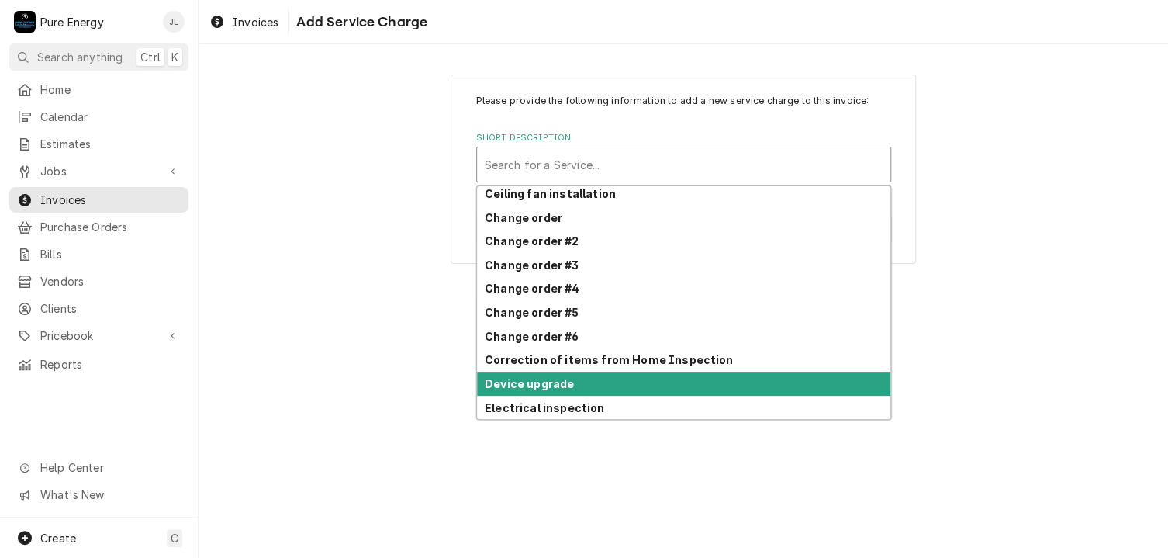
click at [540, 381] on strong "Device upgrade" at bounding box center [529, 383] width 89 height 13
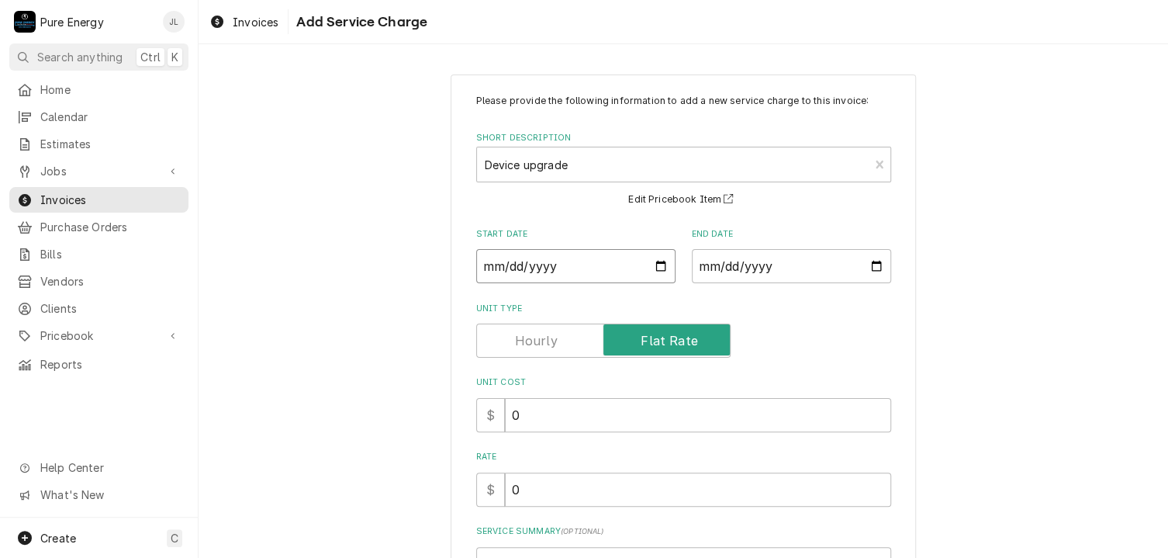
click at [651, 265] on input "Start Date" at bounding box center [575, 266] width 199 height 34
type textarea "x"
type input "2025-08-25"
click at [871, 265] on input "End Date" at bounding box center [791, 266] width 199 height 34
type input "2025-08-25"
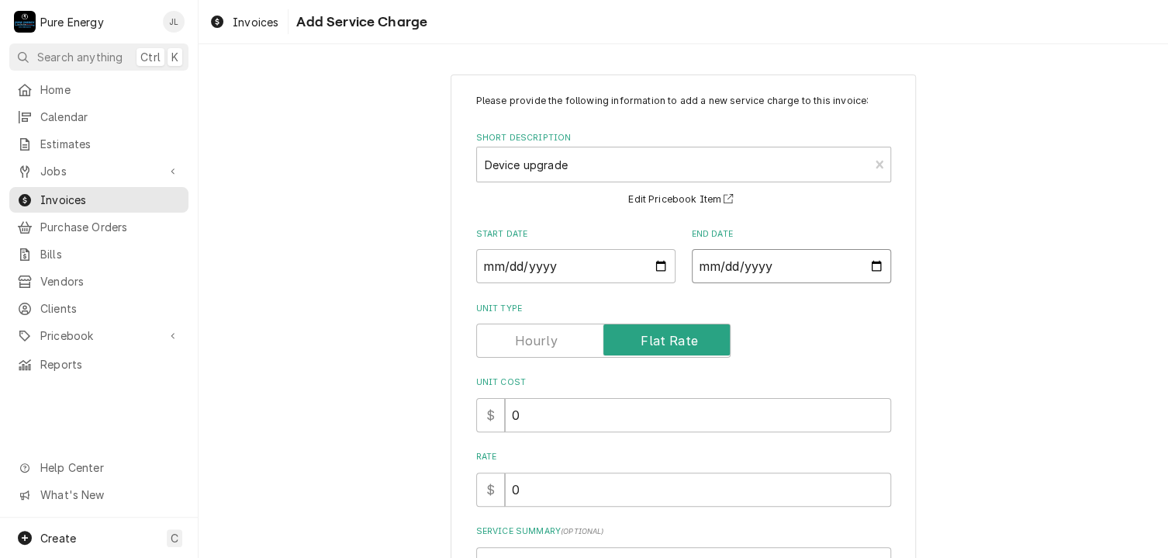
scroll to position [152, 0]
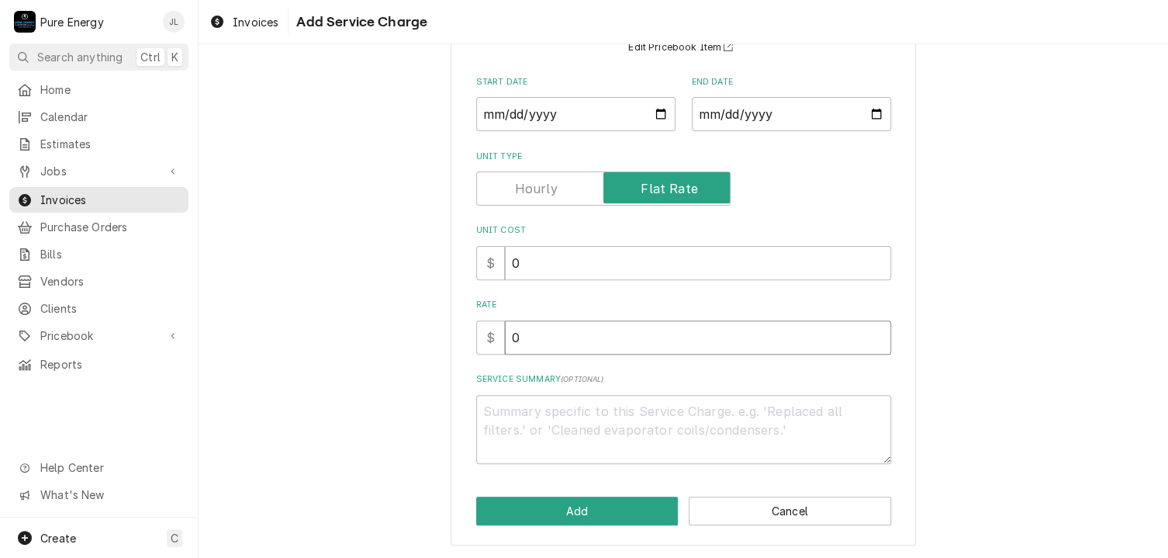
click at [540, 332] on input "0" at bounding box center [698, 337] width 386 height 34
type textarea "x"
type input "5"
type textarea "x"
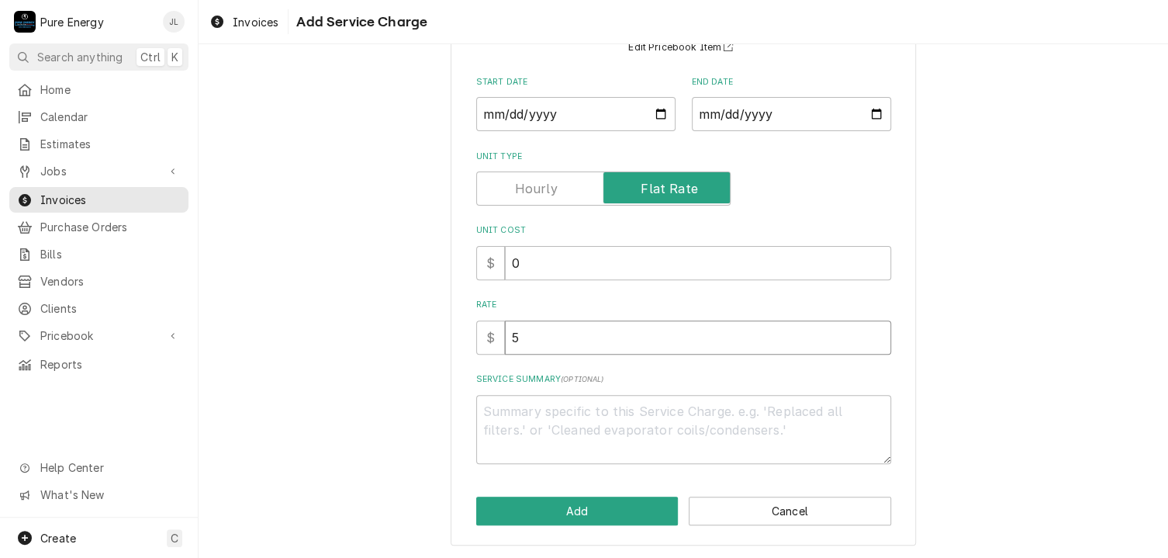
type input "52"
type textarea "x"
type input "526"
type textarea "x"
type input "526.4"
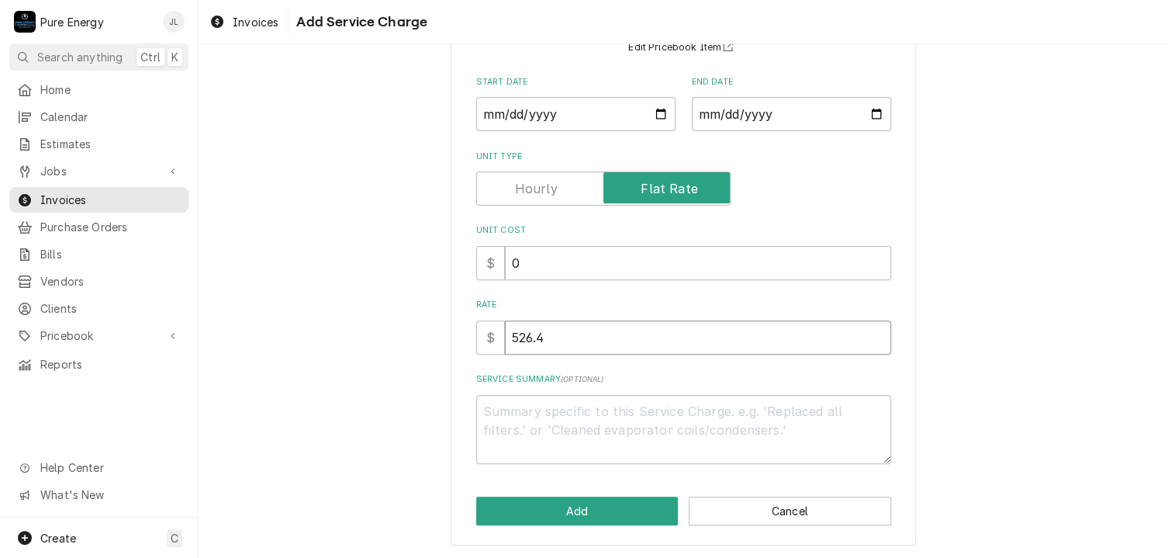
type textarea "x"
type input "526.40"
click at [565, 506] on button "Add" at bounding box center [577, 510] width 202 height 29
type textarea "x"
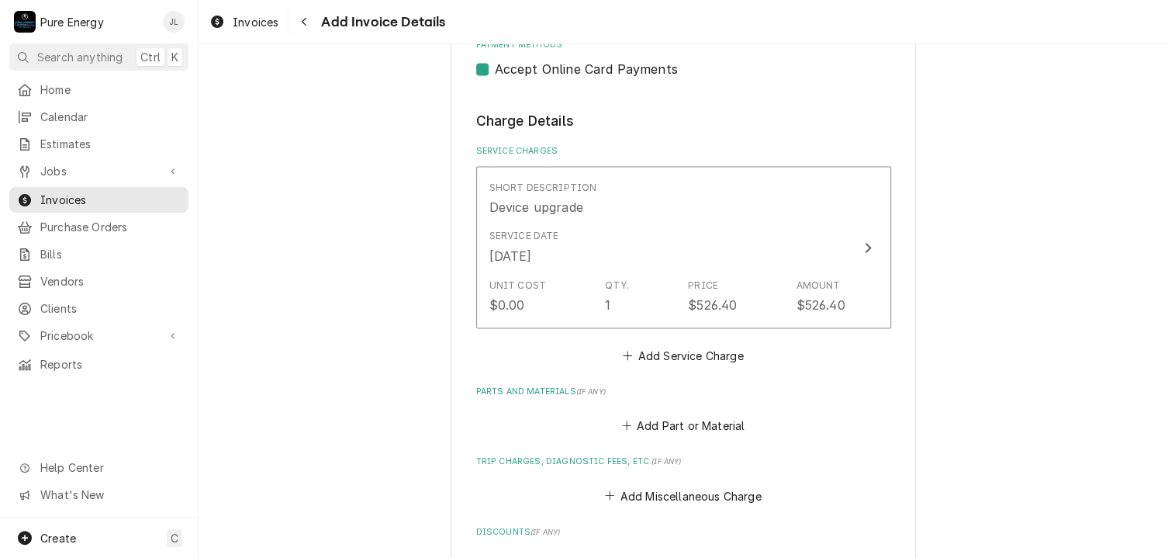
scroll to position [1377, 0]
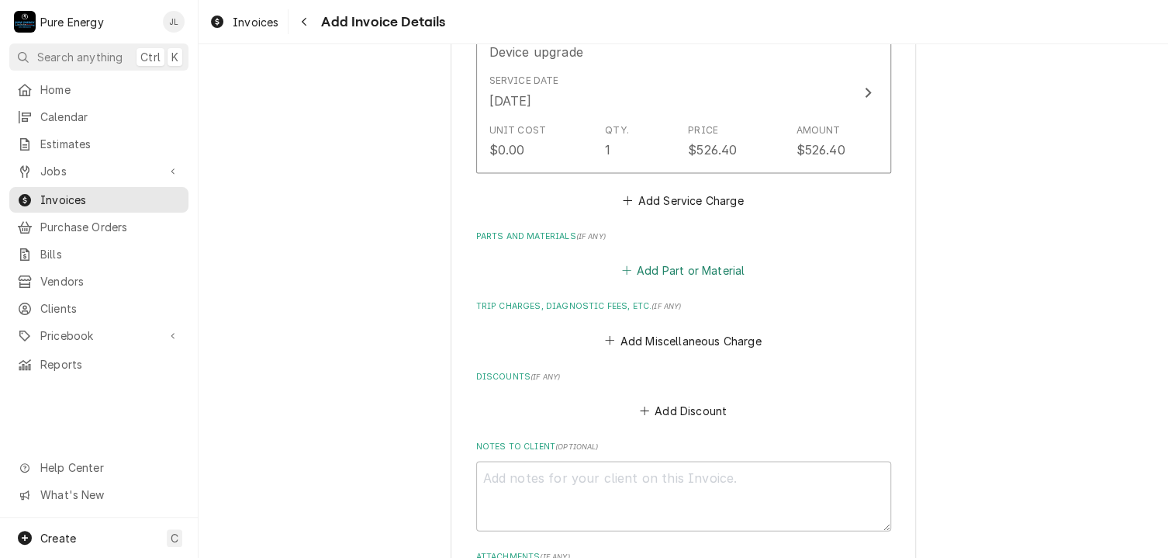
click at [666, 262] on button "Add Part or Material" at bounding box center [683, 270] width 128 height 22
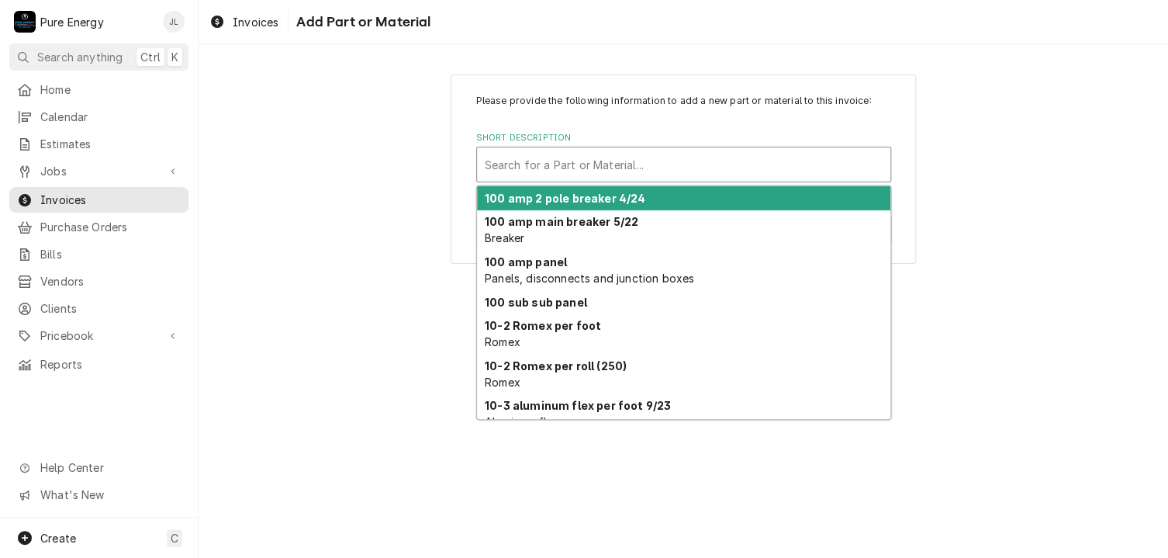
click at [540, 170] on div "Short Description" at bounding box center [684, 164] width 398 height 28
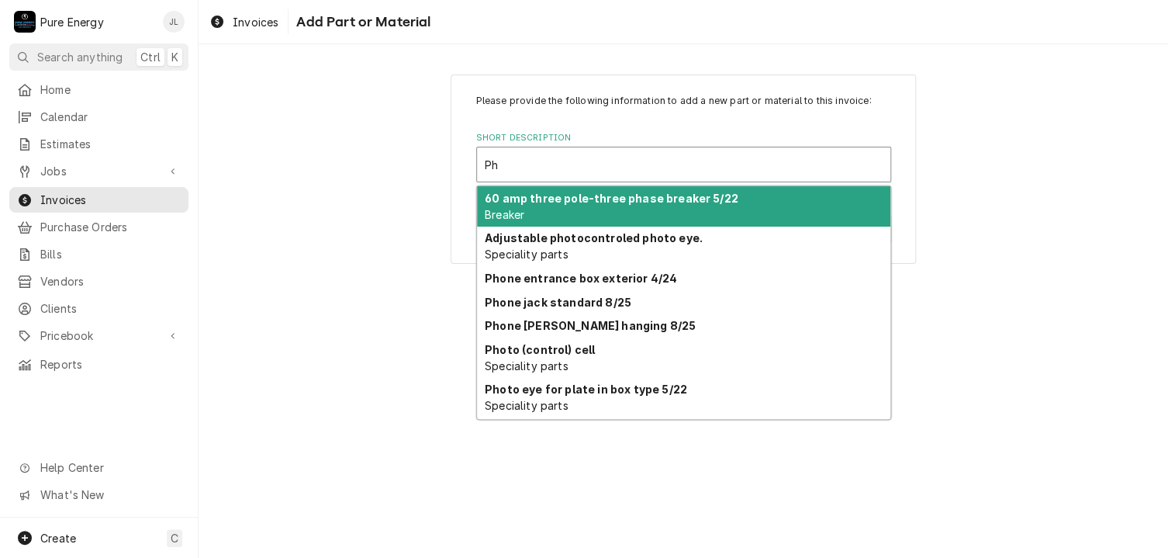
type input "P"
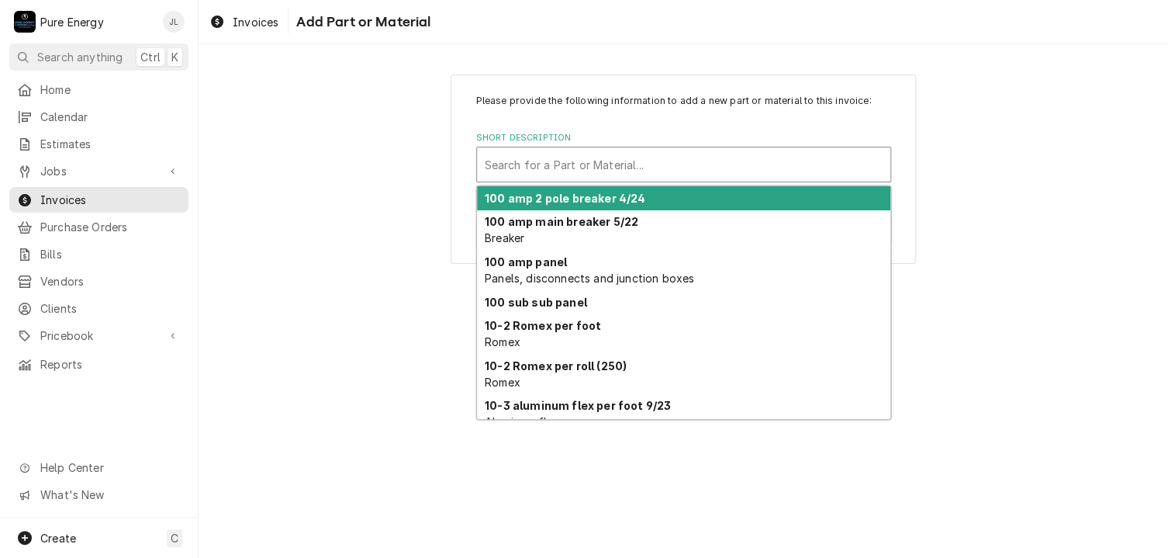
click at [554, 165] on div "Short Description" at bounding box center [684, 164] width 398 height 28
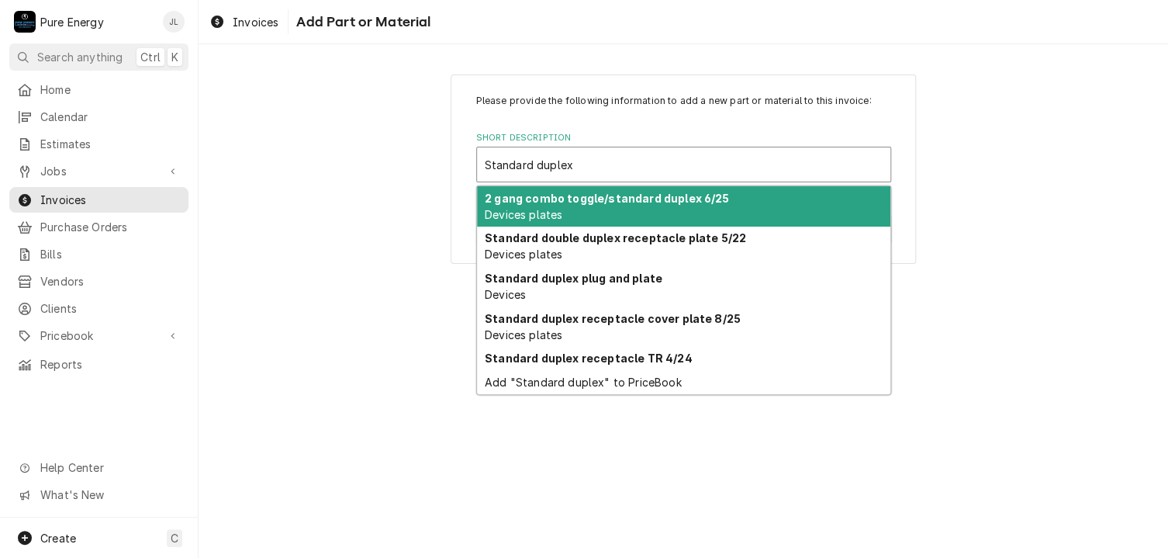
type input "Standard duplex"
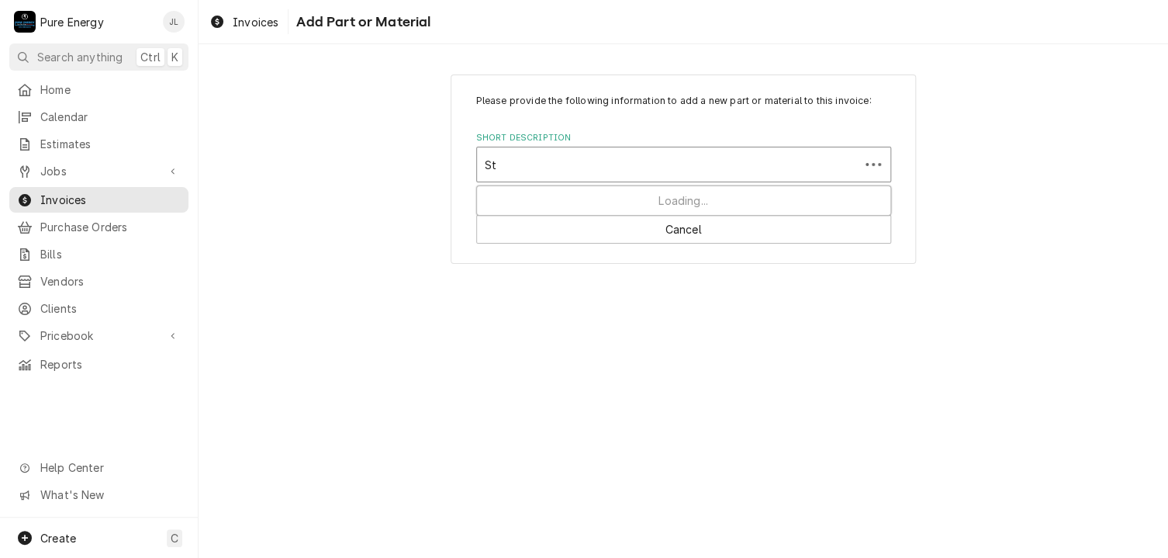
type input "S"
type input "D"
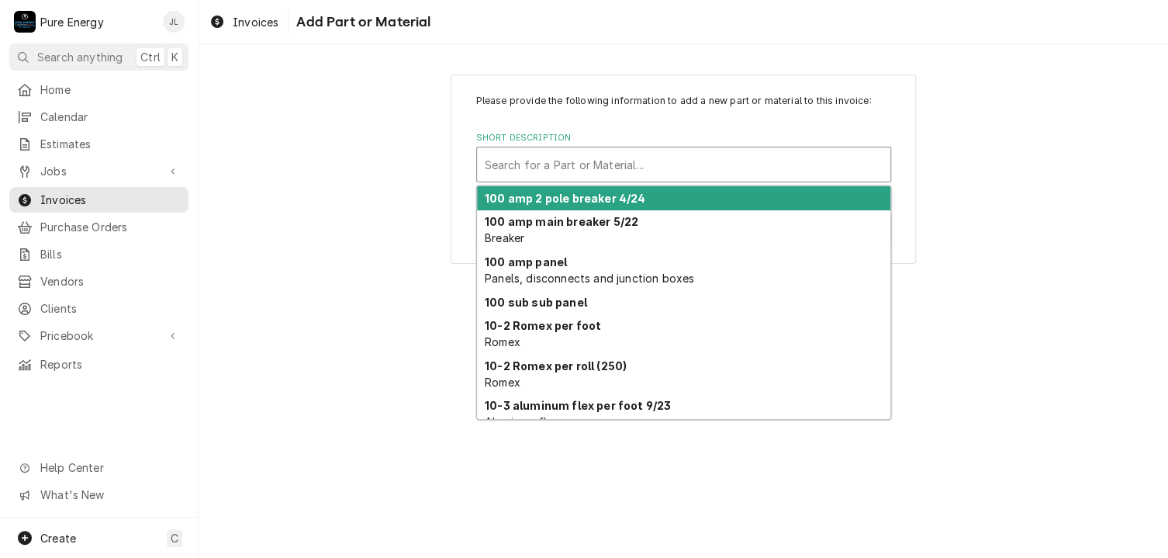
click at [514, 164] on div "Short Description" at bounding box center [684, 164] width 398 height 28
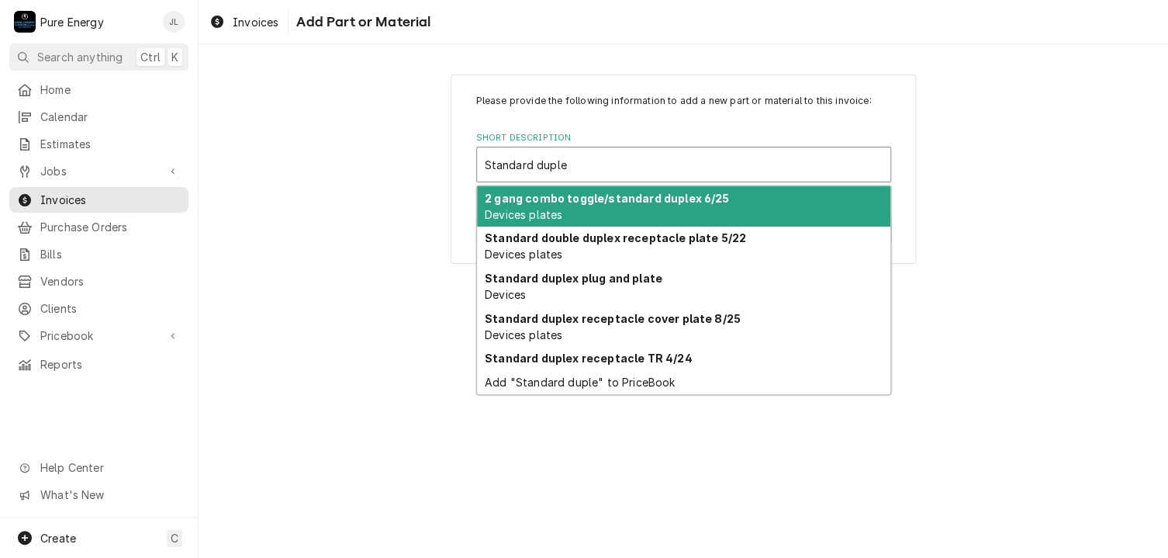
type input "Standard duplex"
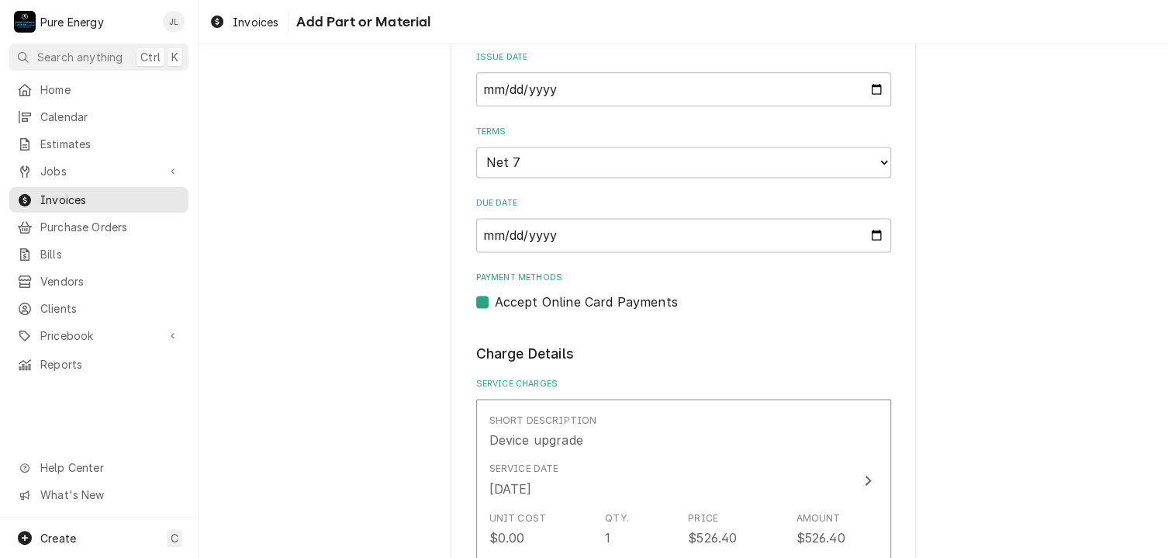
scroll to position [990, 0]
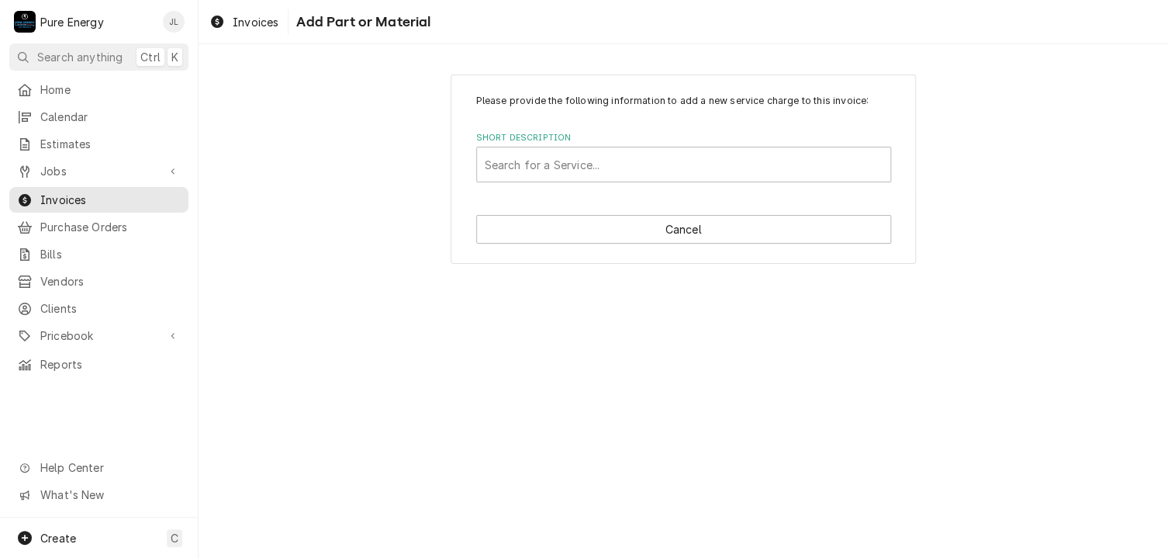
type textarea "x"
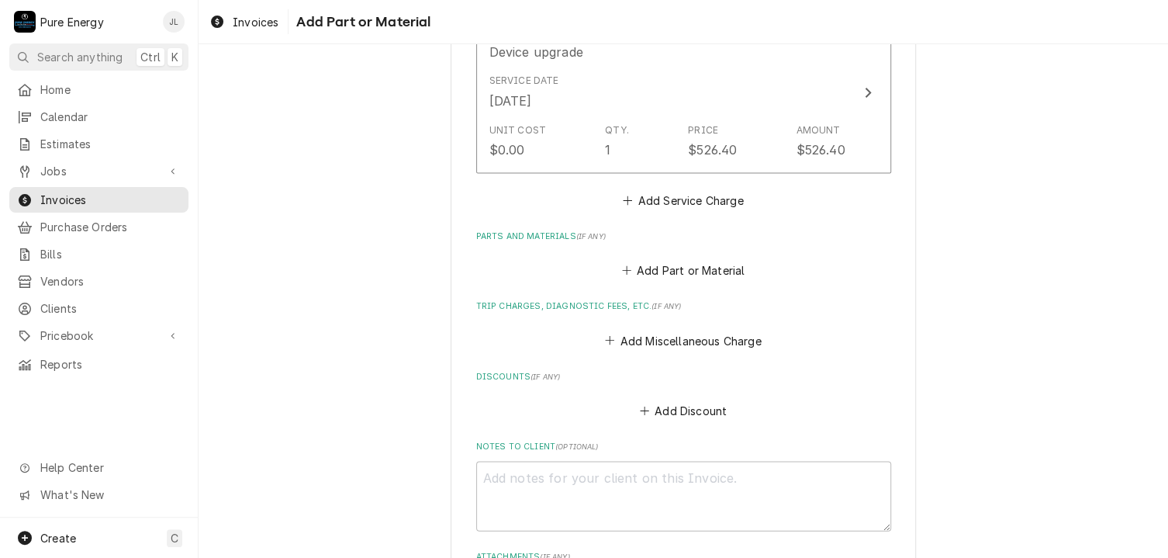
scroll to position [1300, 0]
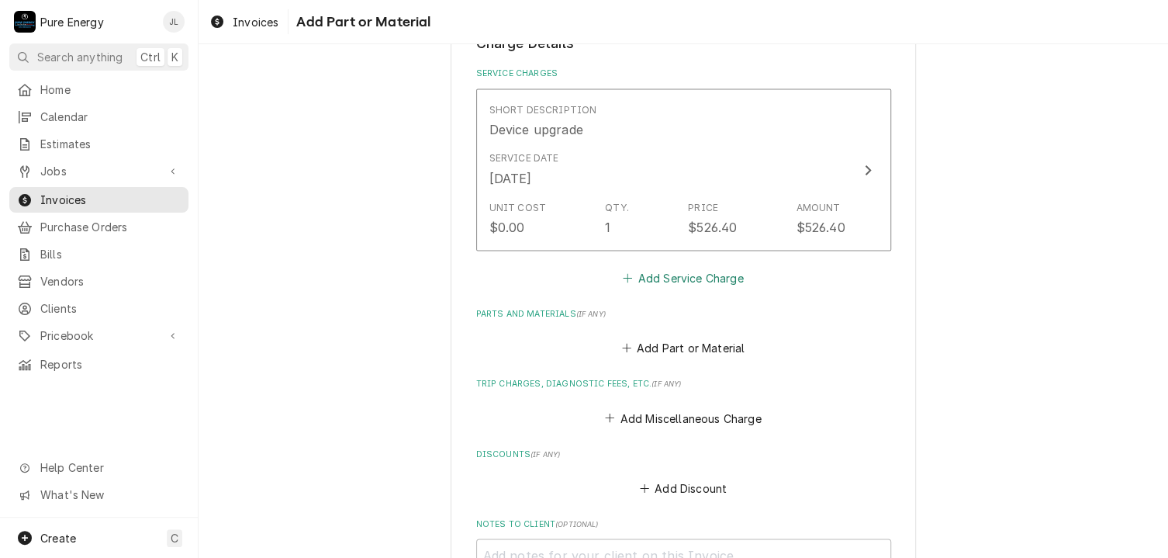
click at [660, 278] on button "Add Service Charge" at bounding box center [683, 277] width 126 height 22
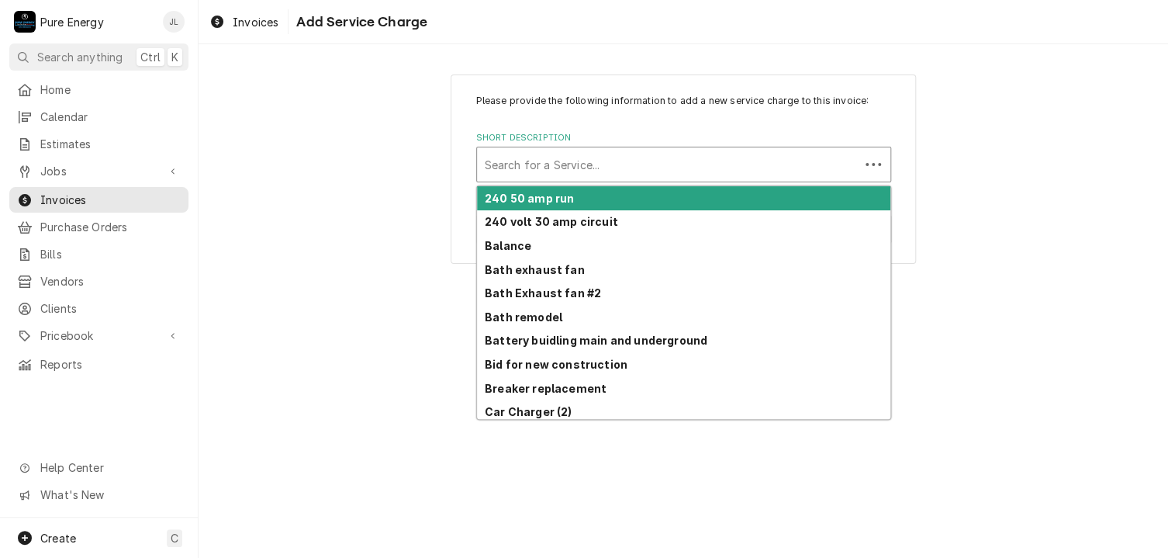
click at [570, 162] on div "Short Description" at bounding box center [668, 164] width 367 height 28
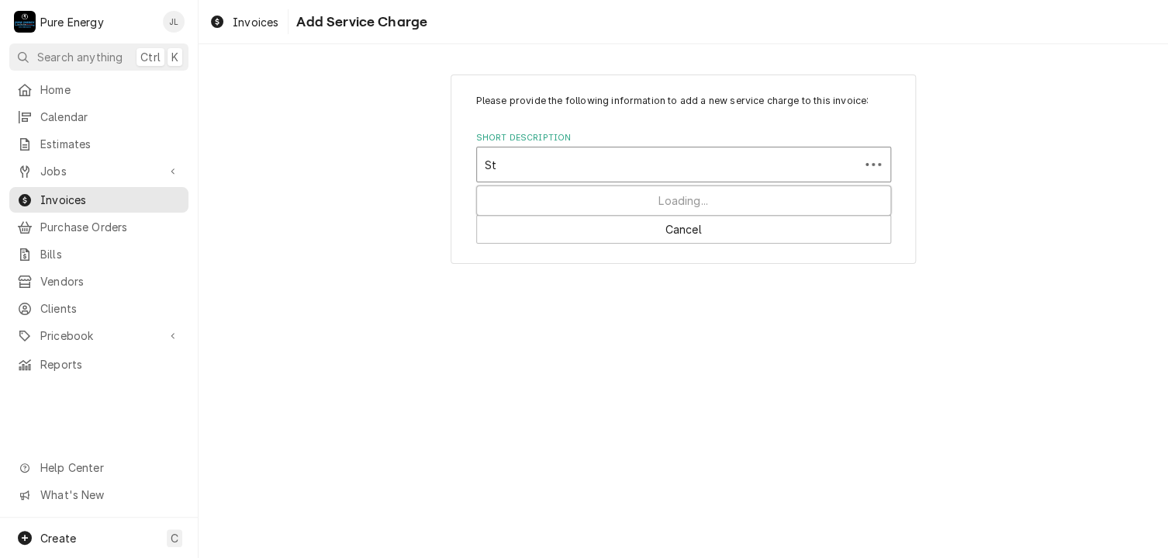
type input "S"
type input "D"
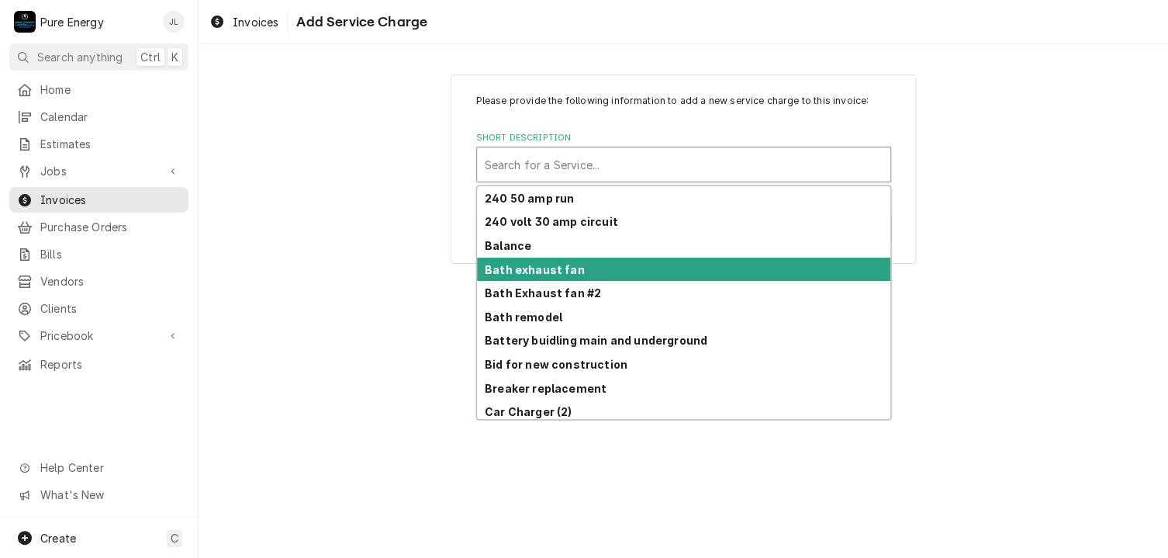
type textarea "x"
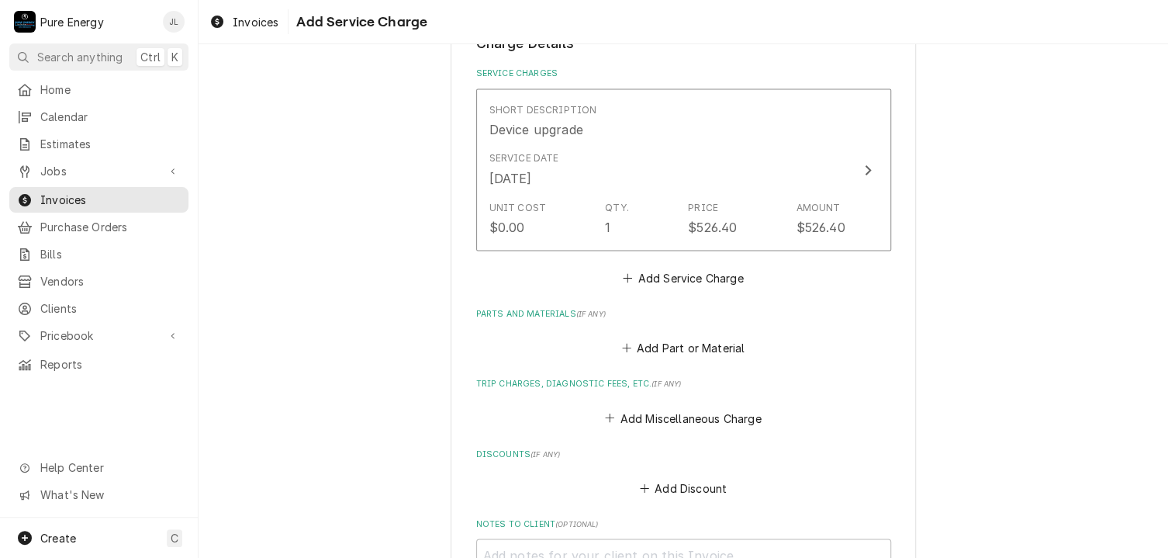
scroll to position [1377, 0]
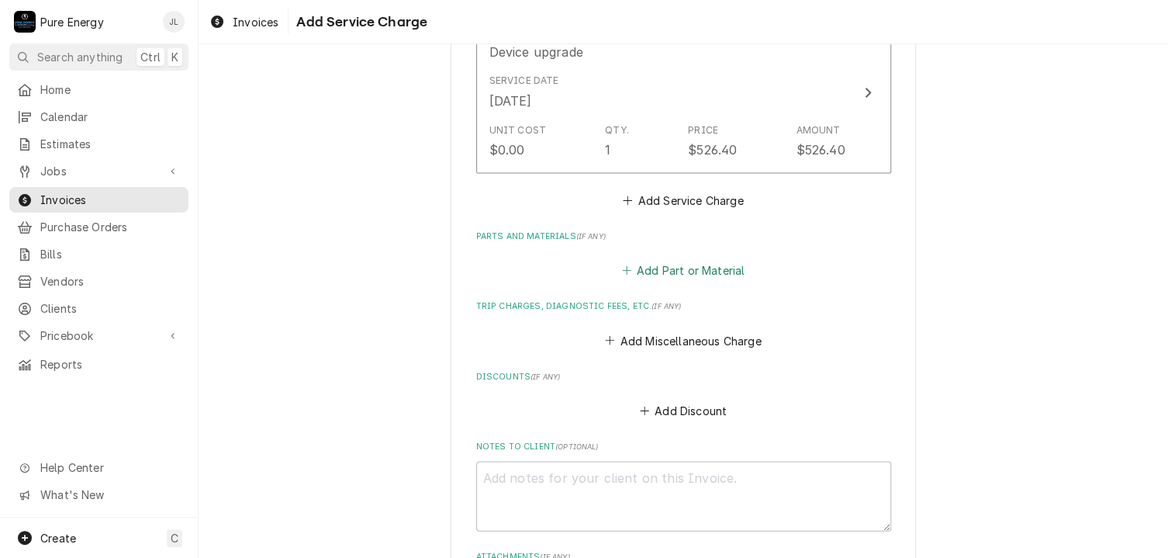
click at [648, 263] on button "Add Part or Material" at bounding box center [683, 270] width 128 height 22
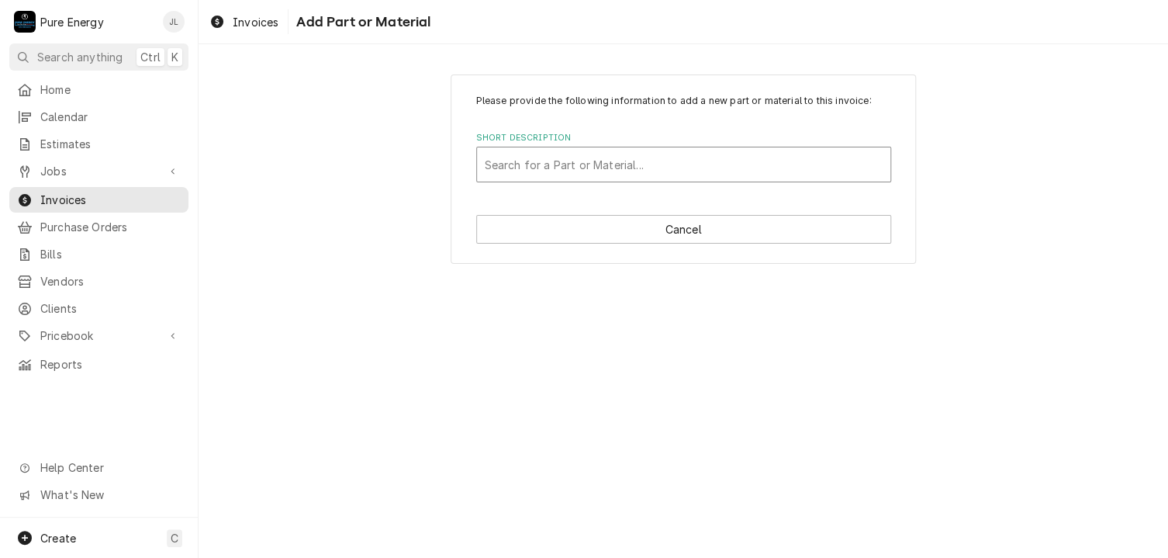
click at [539, 160] on div "Short Description" at bounding box center [684, 164] width 398 height 28
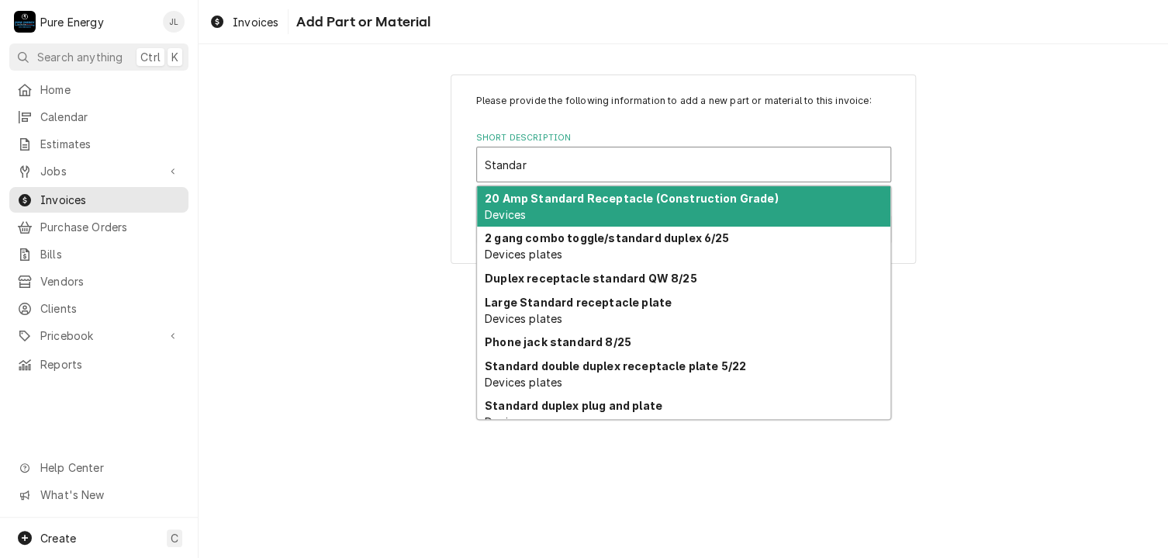
type input "Standard"
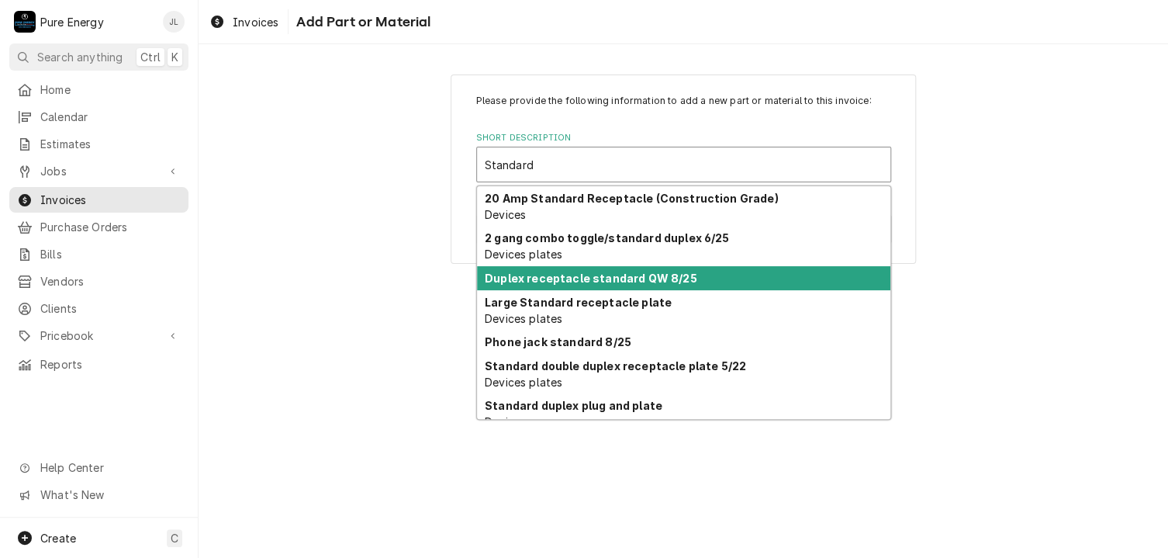
click at [607, 282] on strong "Duplex receptacle standard QW 8/25" at bounding box center [591, 277] width 212 height 13
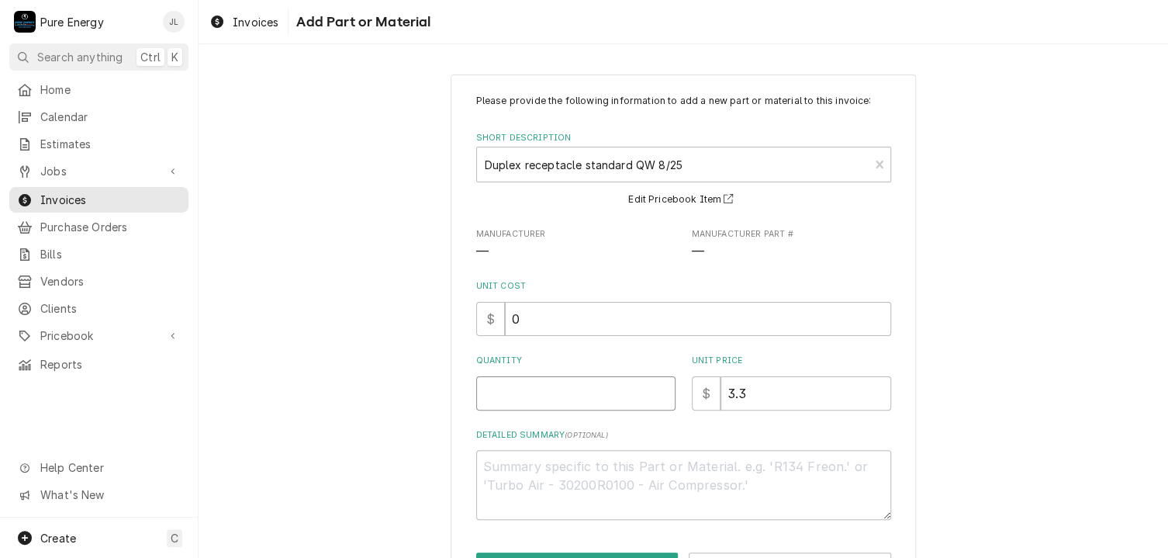
click at [541, 392] on input "Quantity" at bounding box center [575, 393] width 199 height 34
click at [497, 401] on input "Quantity" at bounding box center [575, 393] width 199 height 34
type textarea "x"
type input "1"
type textarea "x"
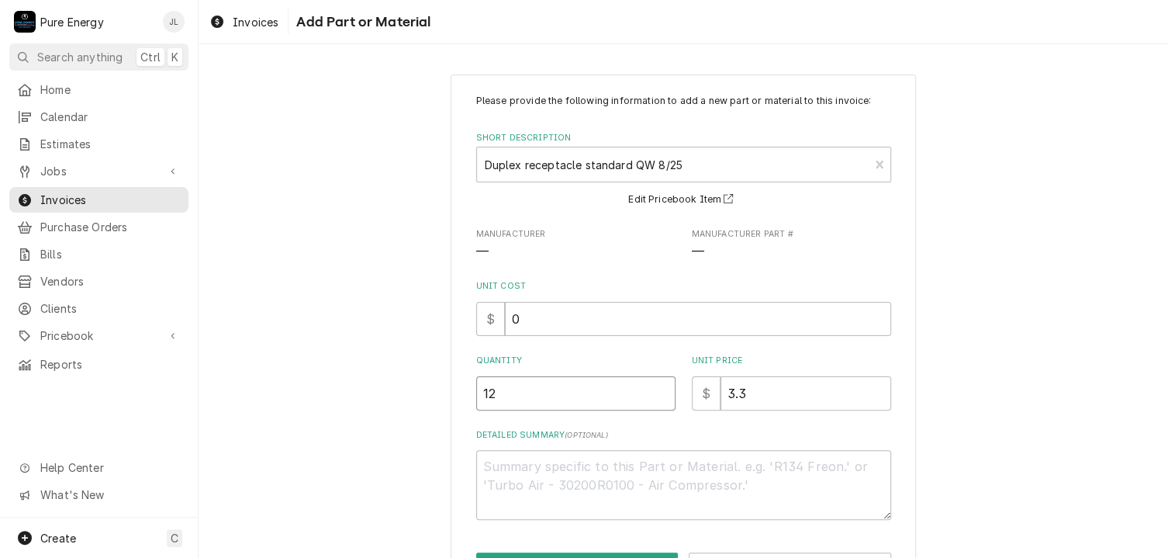
type input "12"
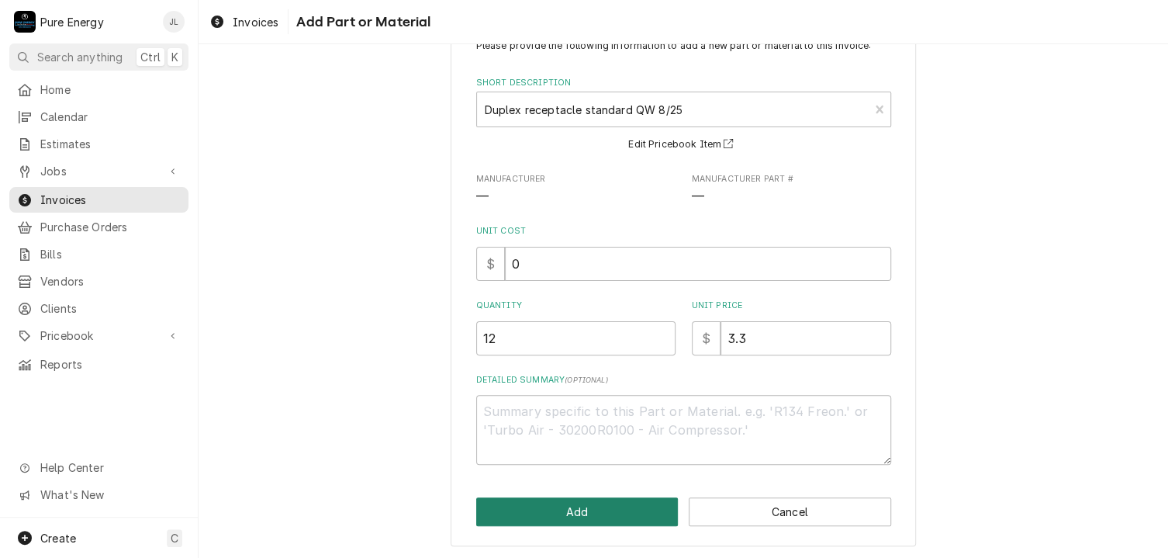
click at [610, 511] on button "Add" at bounding box center [577, 511] width 202 height 29
type textarea "x"
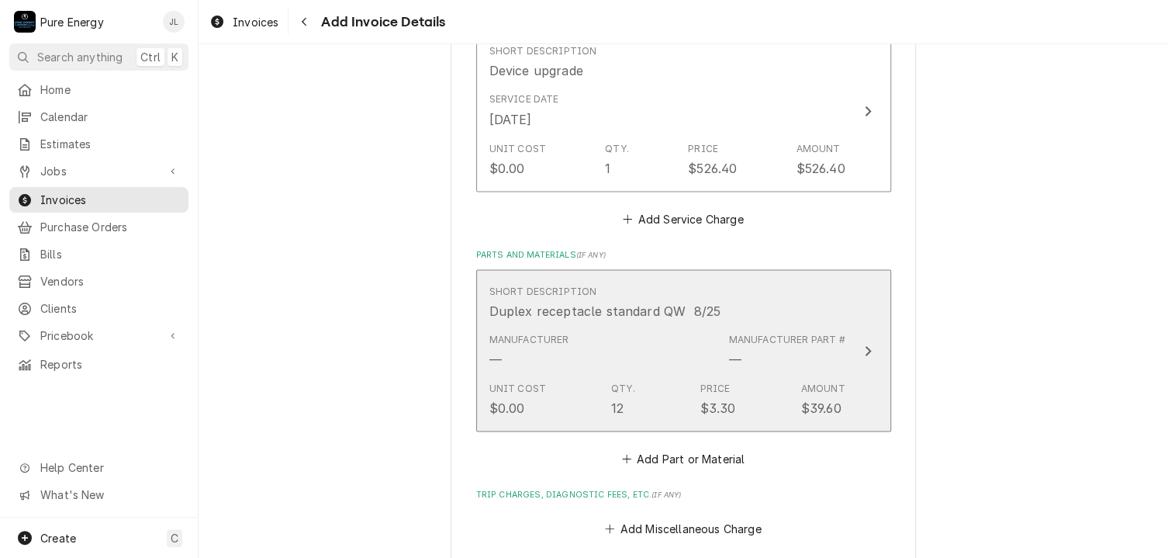
scroll to position [1436, 0]
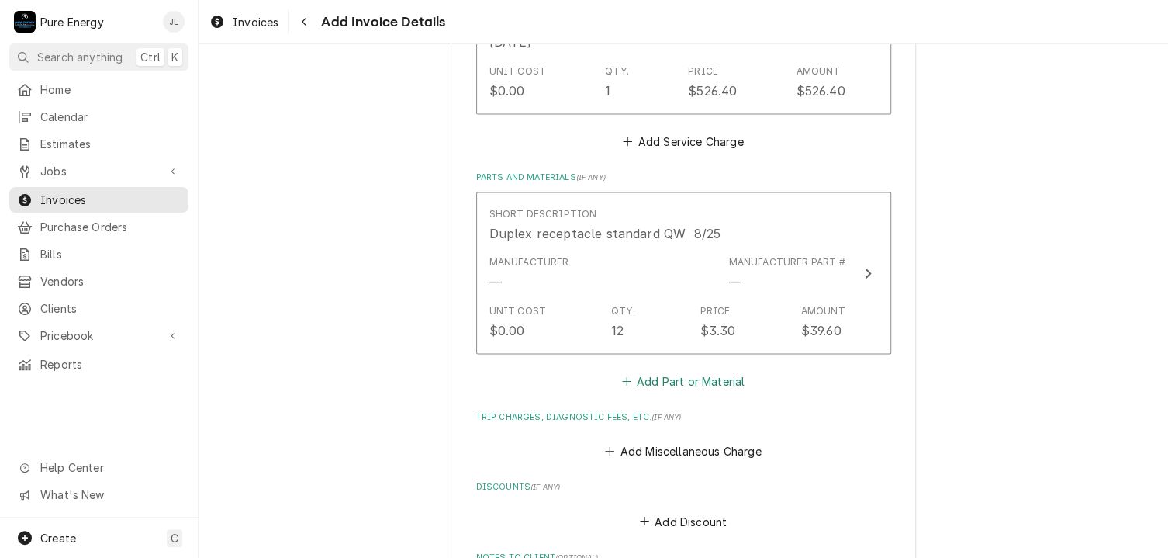
click at [639, 371] on button "Add Part or Material" at bounding box center [683, 380] width 128 height 22
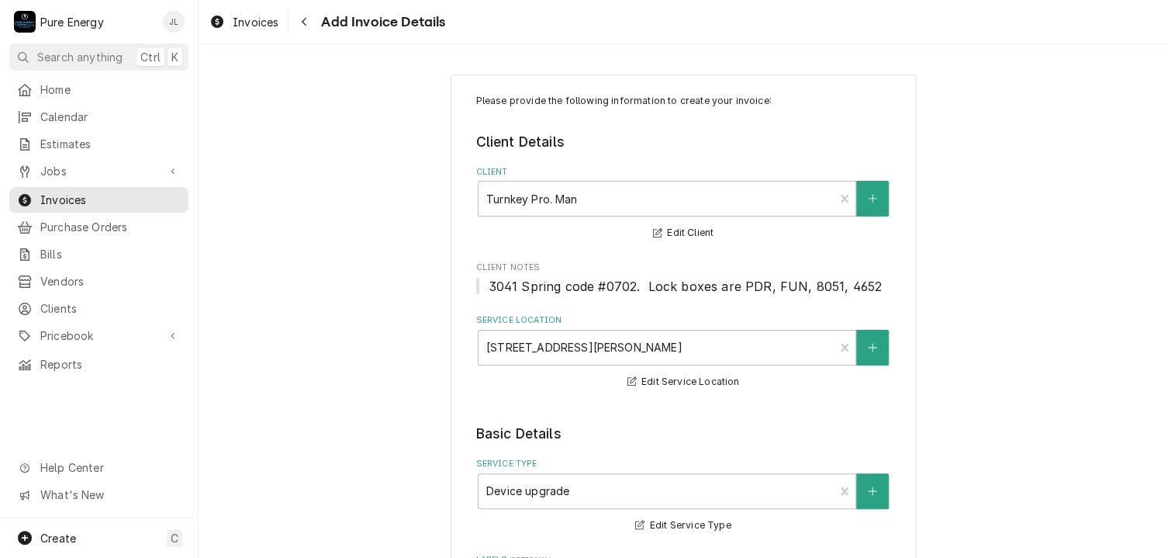
click at [672, 375] on div "Please provide the following information to create your invoice: Client Details…" at bounding box center [683, 300] width 969 height 513
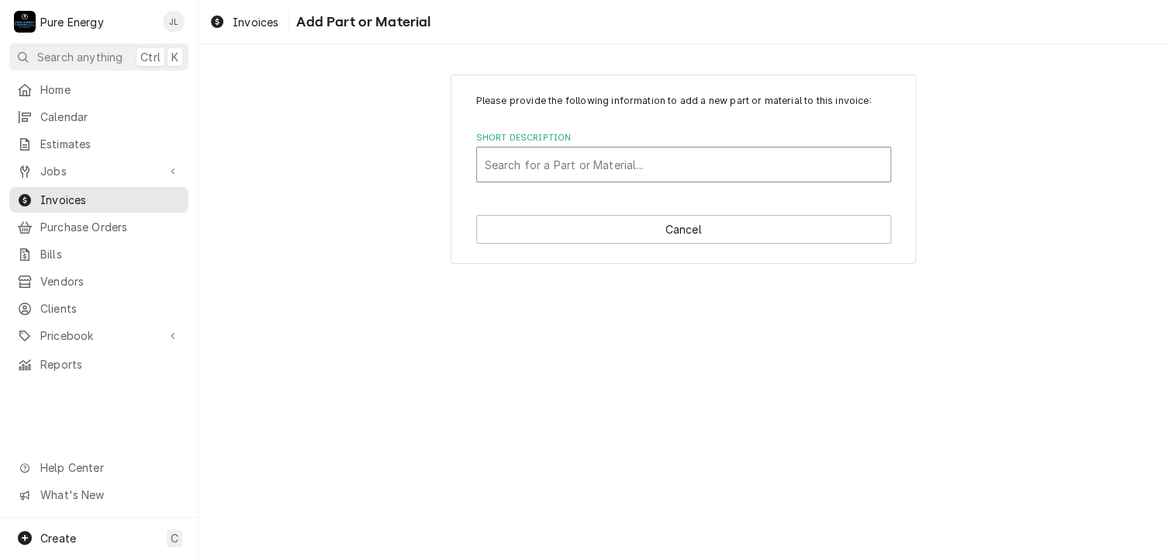
click at [555, 151] on div "Short Description" at bounding box center [684, 164] width 398 height 28
type input "Standard duplex"
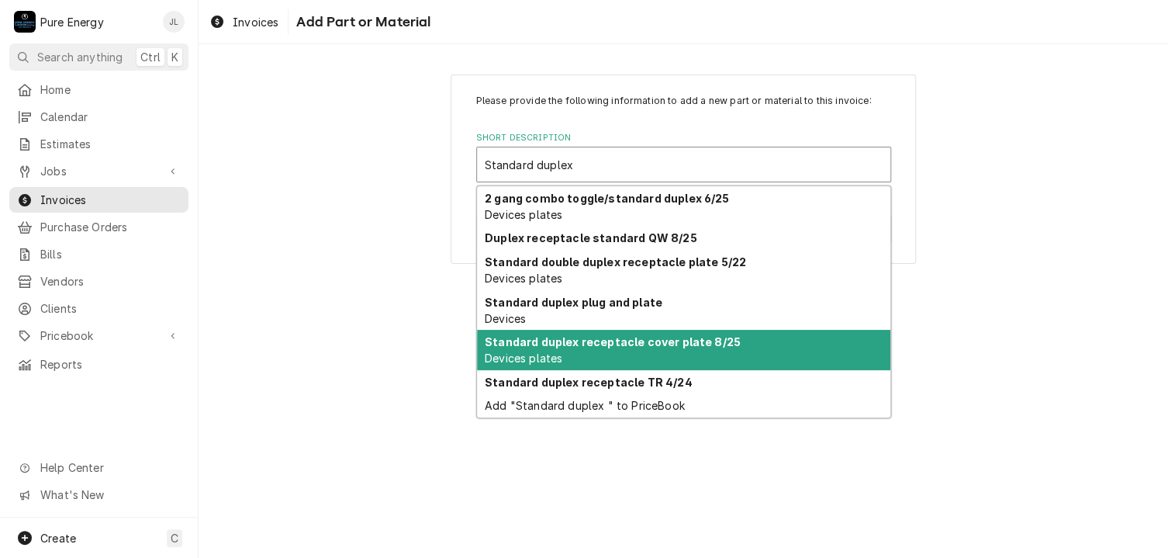
click at [561, 344] on strong "Standard duplex receptacle cover plate 8/25" at bounding box center [613, 341] width 256 height 13
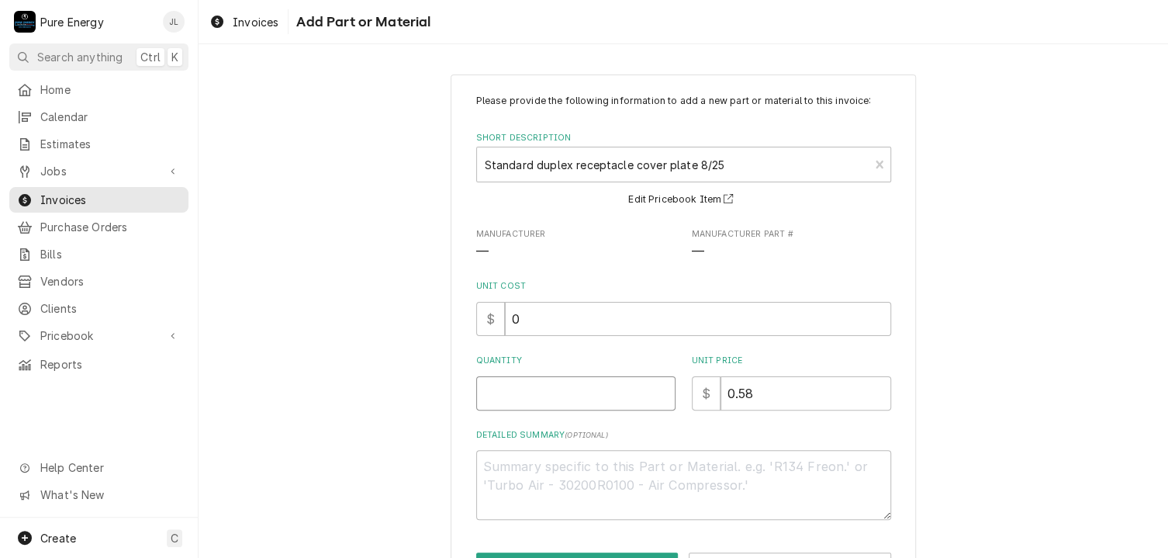
click at [542, 393] on input "Quantity" at bounding box center [575, 393] width 199 height 34
type textarea "x"
type input "1"
type textarea "x"
type input "12"
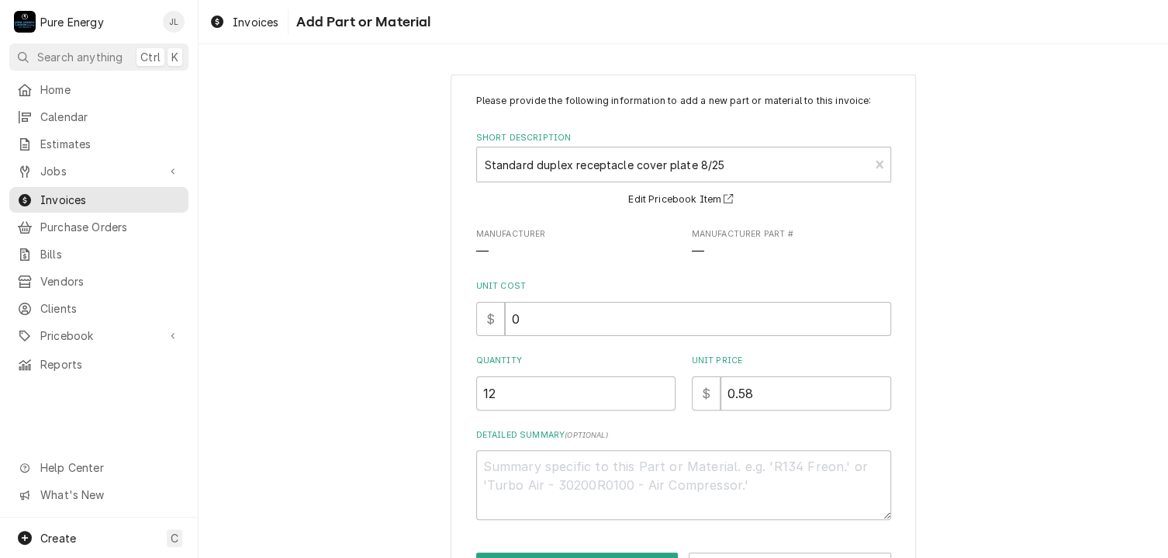
scroll to position [55, 0]
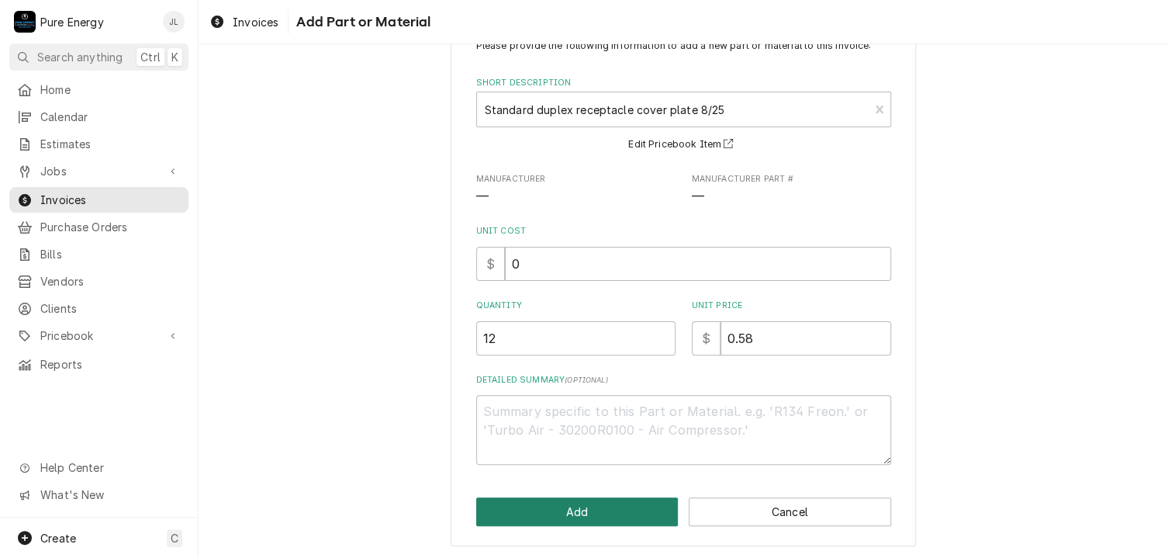
click at [574, 503] on button "Add" at bounding box center [577, 511] width 202 height 29
type textarea "x"
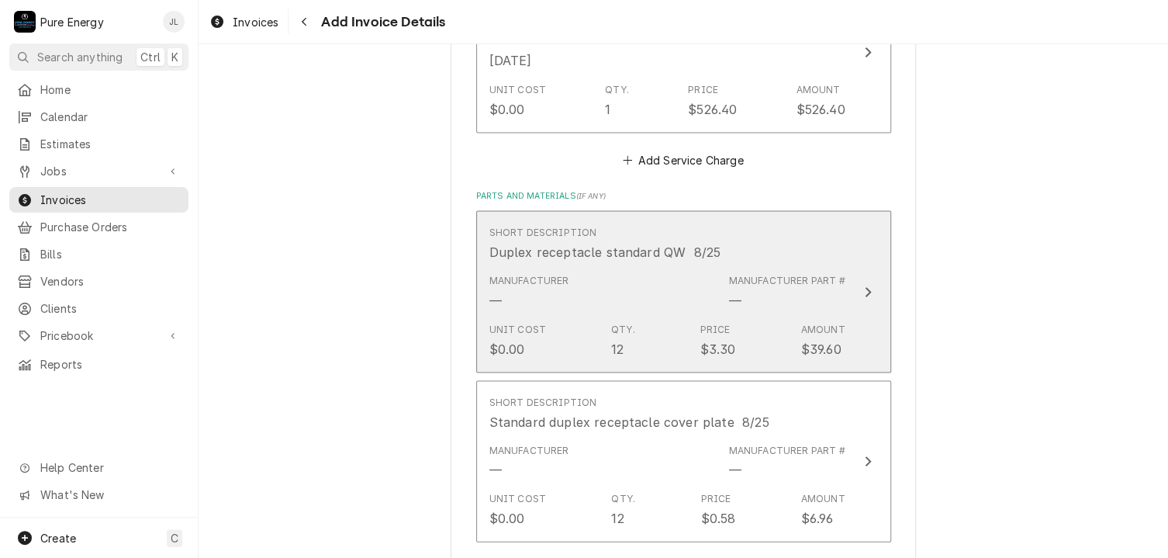
scroll to position [1573, 0]
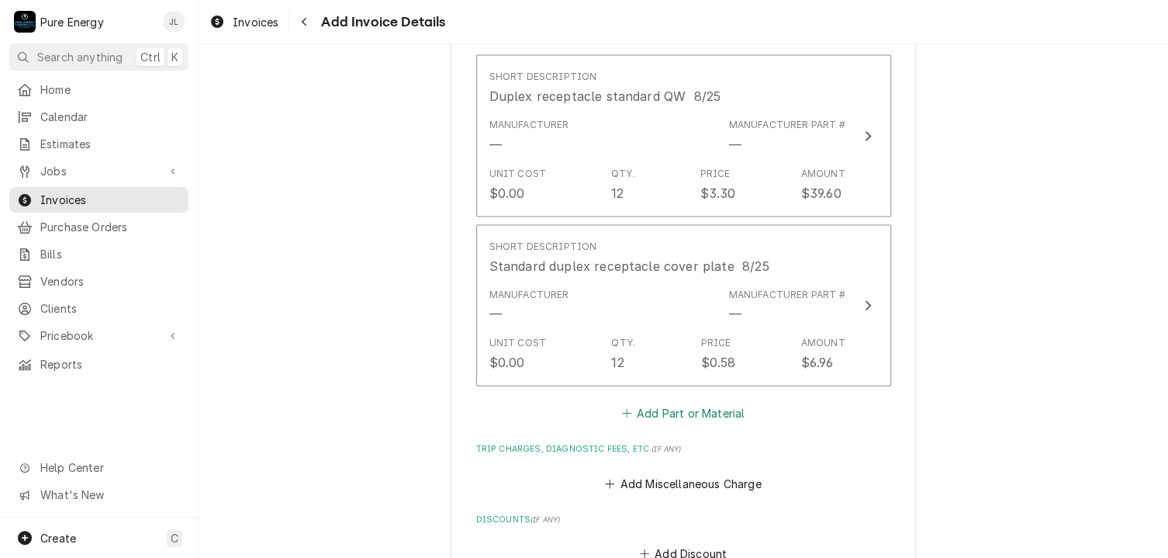
click at [661, 406] on button "Add Part or Material" at bounding box center [683, 413] width 128 height 22
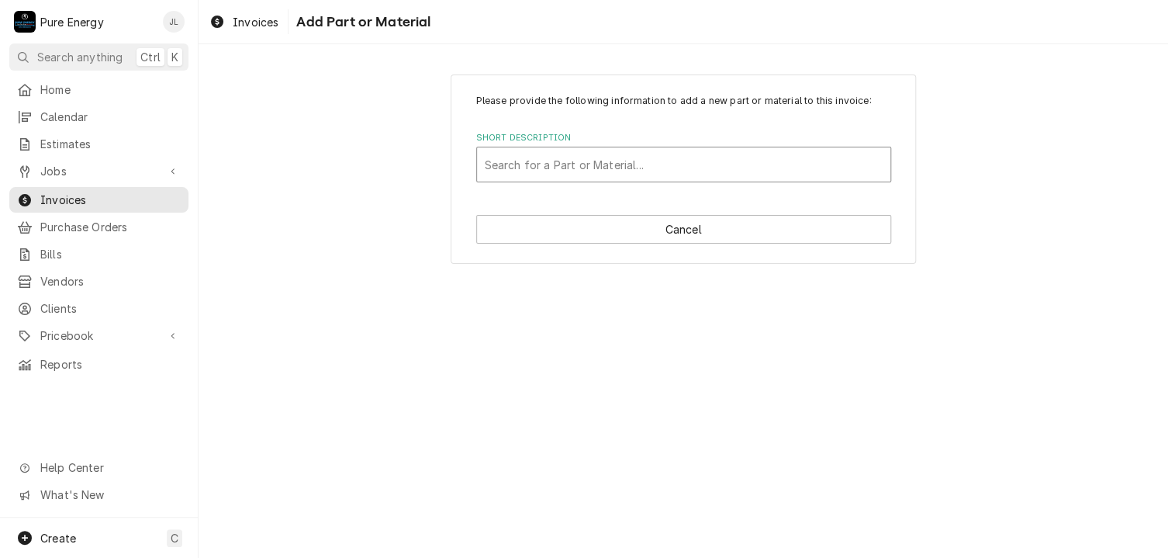
click at [507, 158] on div "Short Description" at bounding box center [684, 164] width 398 height 28
type input "Single pole toggle"
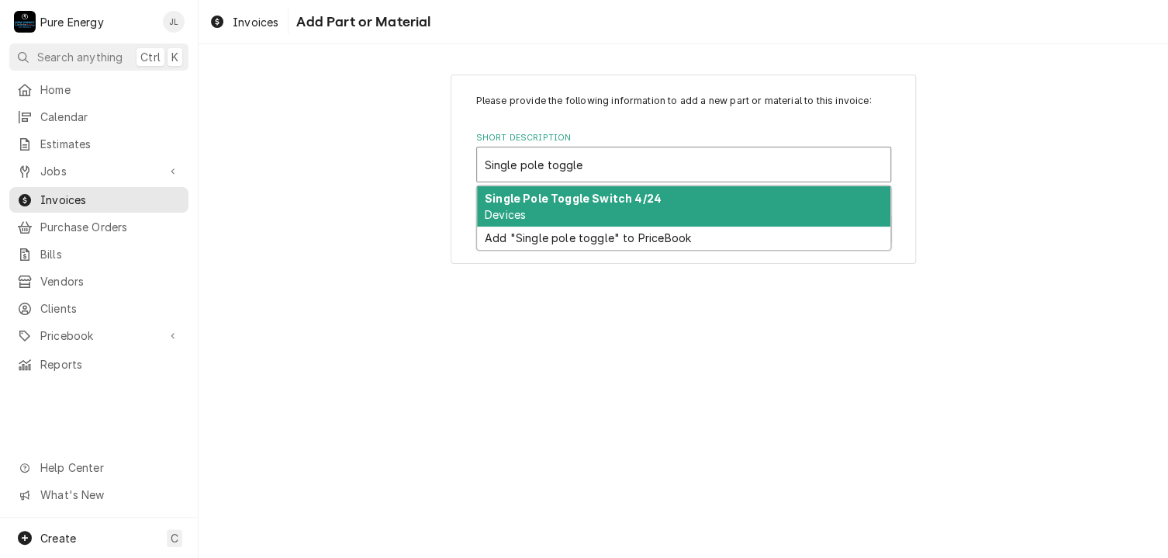
click at [571, 213] on div "Single Pole Toggle Switch 4/24 Devices" at bounding box center [683, 206] width 413 height 40
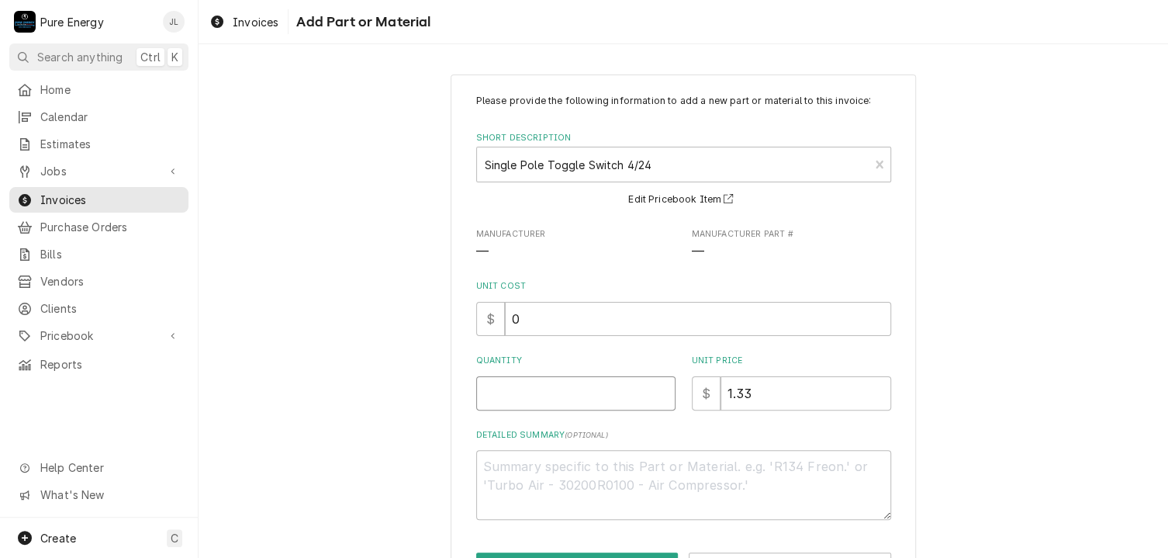
click at [526, 392] on input "Quantity" at bounding box center [575, 393] width 199 height 34
type textarea "x"
type input "8"
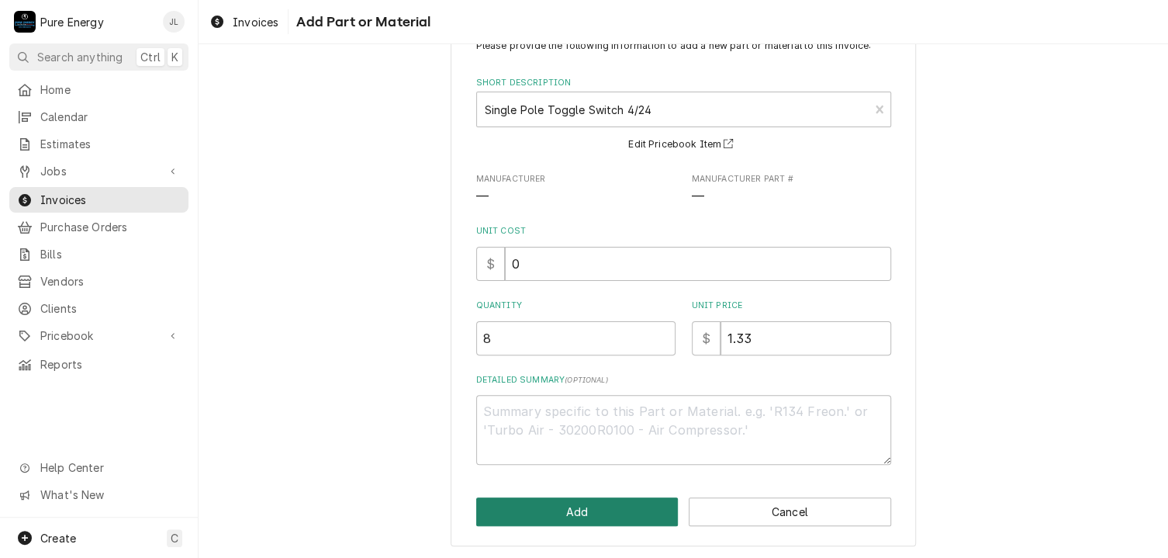
click at [533, 515] on button "Add" at bounding box center [577, 511] width 202 height 29
type textarea "x"
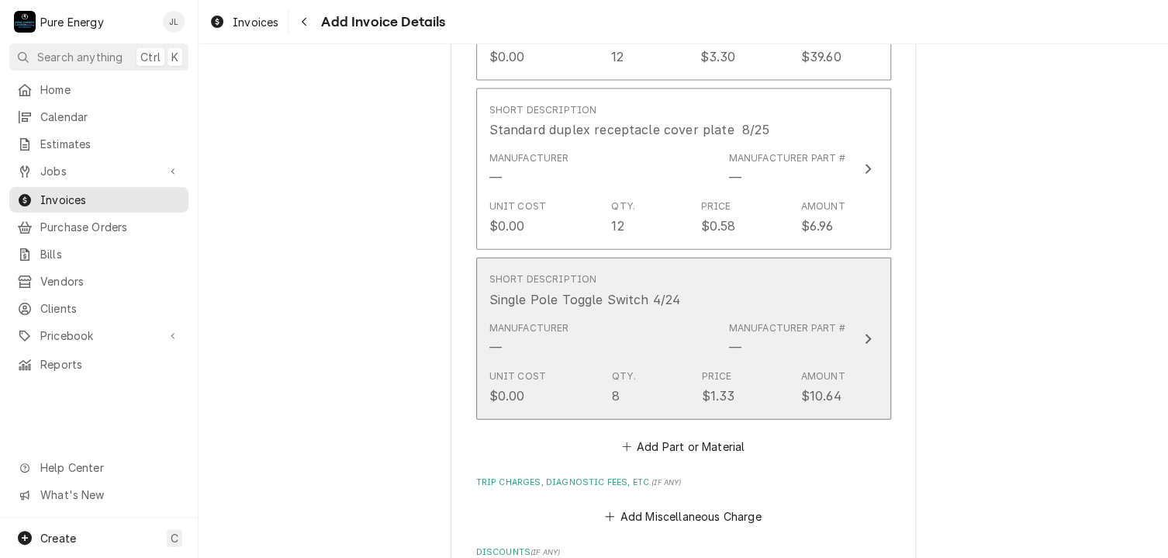
scroll to position [1787, 0]
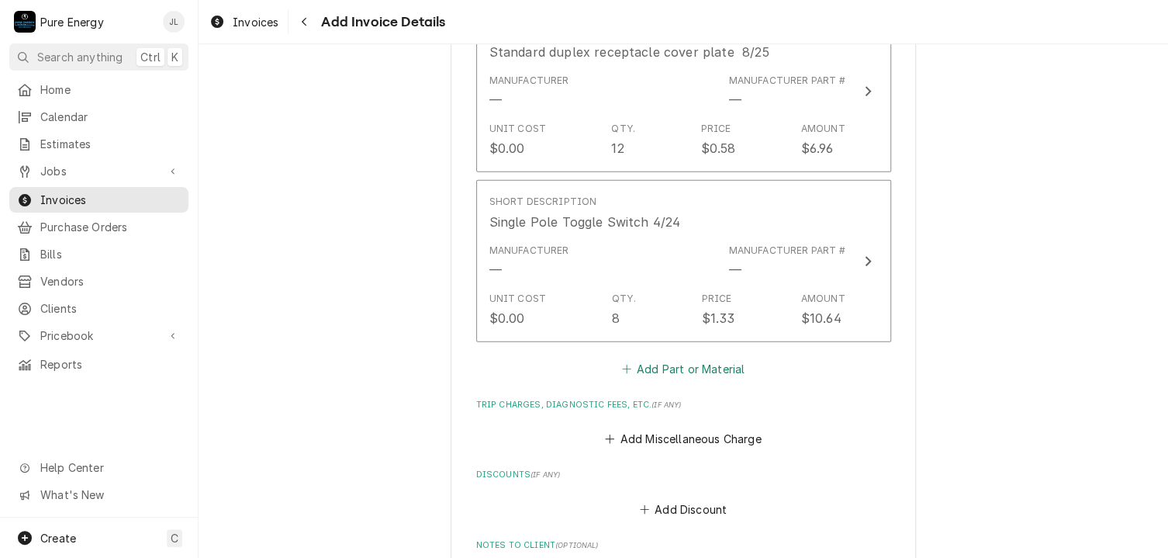
click at [680, 360] on button "Add Part or Material" at bounding box center [683, 369] width 128 height 22
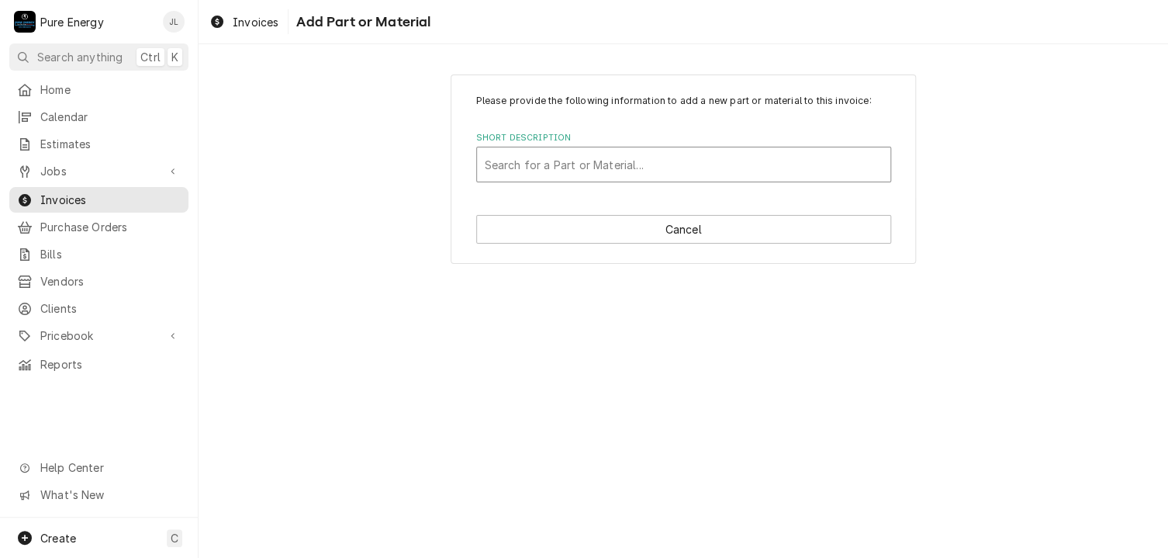
click at [555, 164] on div "Short Description" at bounding box center [684, 164] width 398 height 28
type input "Single gang toggle"
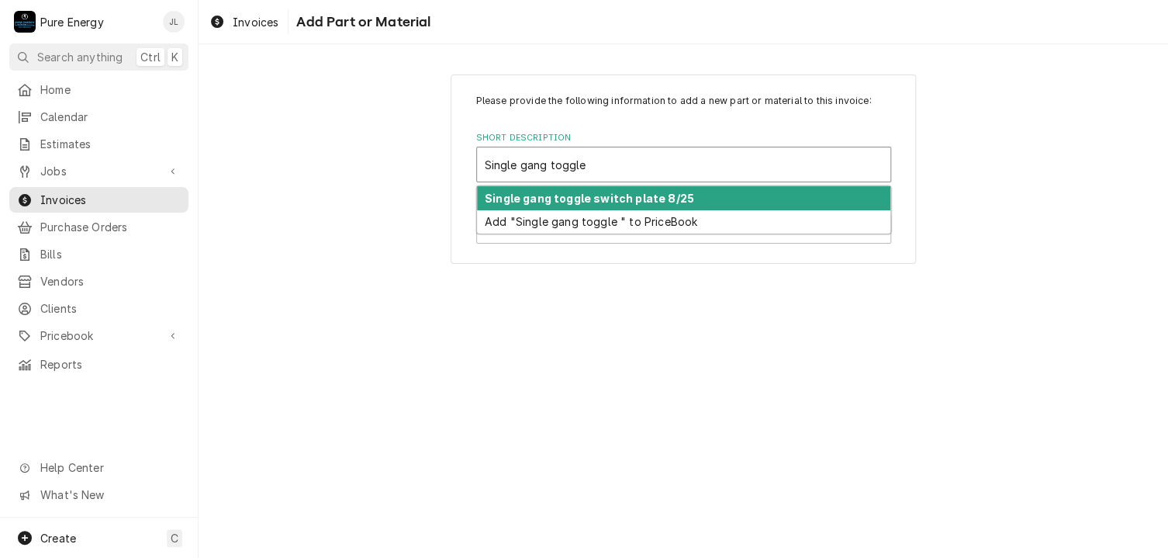
click at [587, 193] on strong "Single gang toggle switch plate 8/25" at bounding box center [589, 198] width 209 height 13
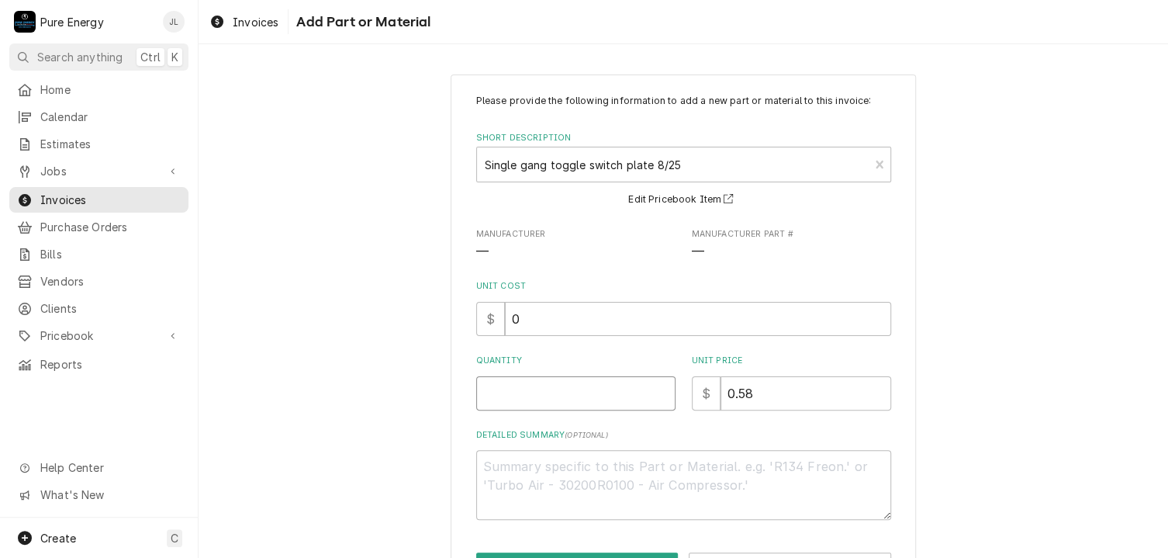
click at [555, 396] on input "Quantity" at bounding box center [575, 393] width 199 height 34
type textarea "x"
type input "4"
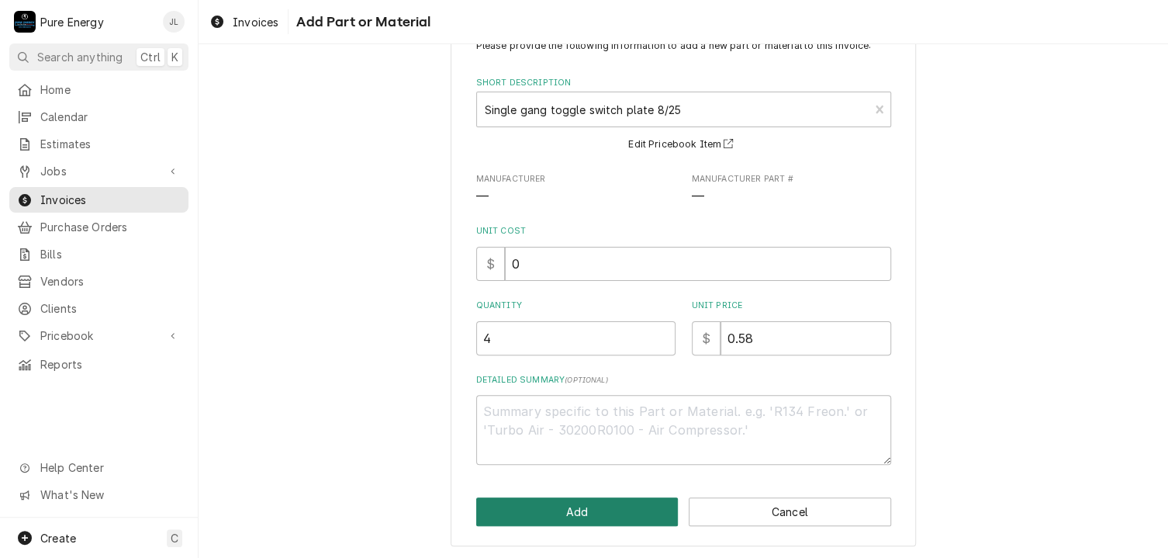
click at [504, 507] on button "Add" at bounding box center [577, 511] width 202 height 29
type textarea "x"
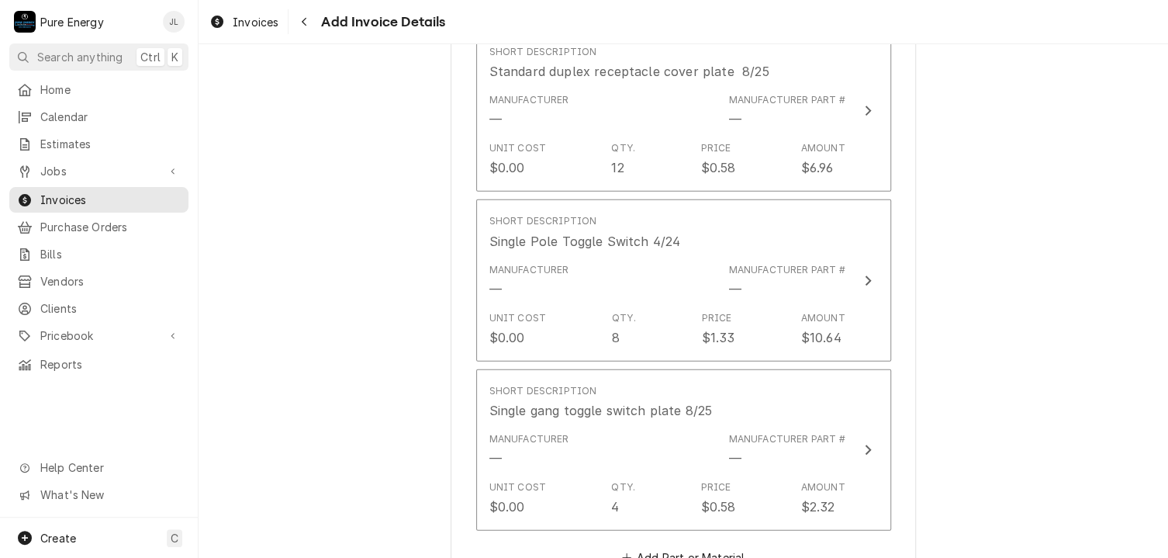
scroll to position [1922, 0]
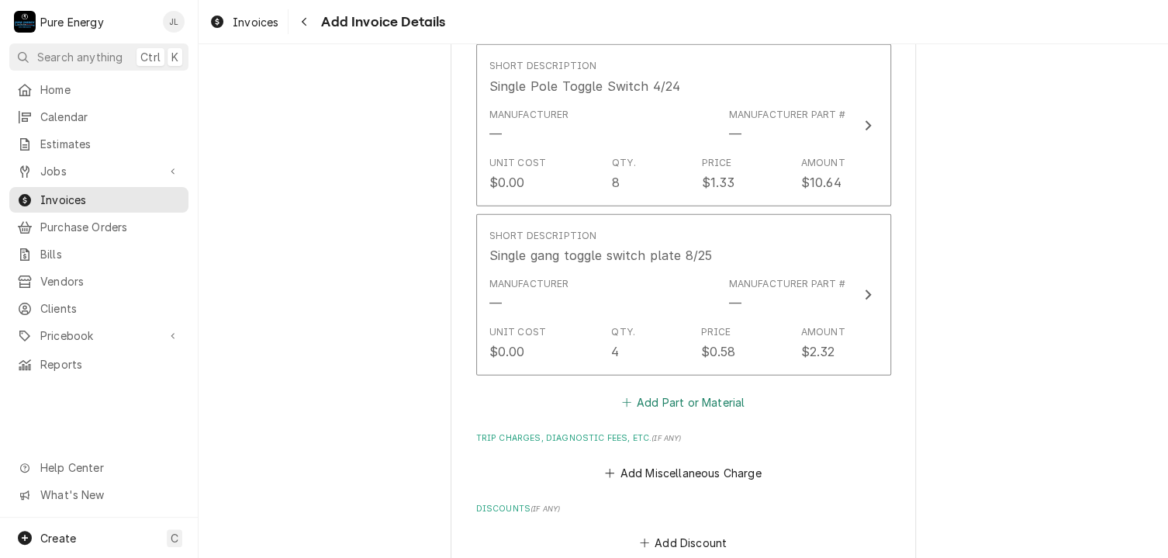
click at [655, 393] on button "Add Part or Material" at bounding box center [683, 403] width 128 height 22
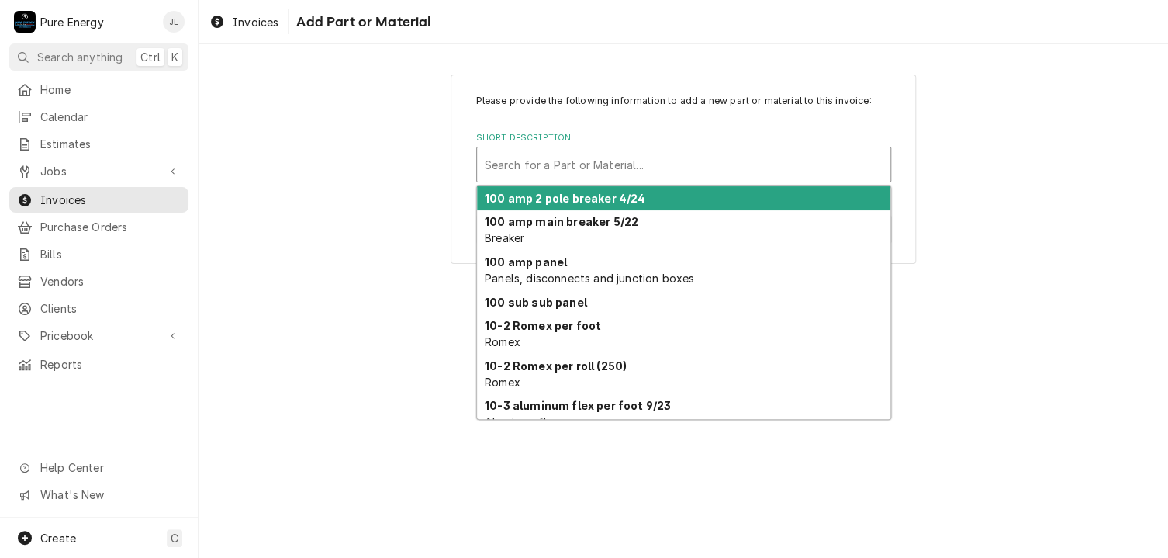
click at [538, 150] on div "Short Description" at bounding box center [684, 164] width 398 height 28
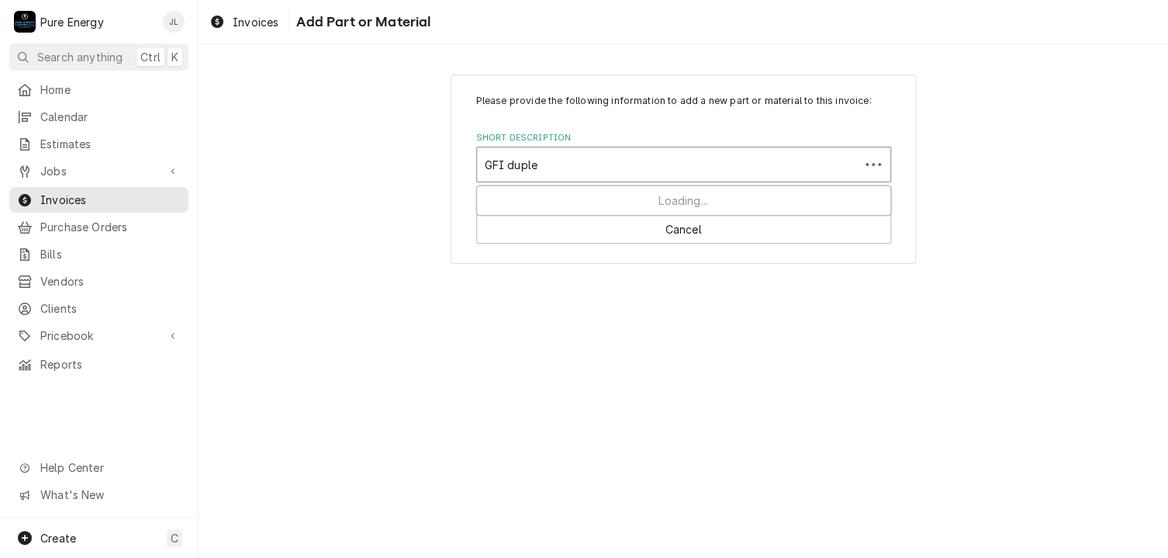
type input "GFI duplex"
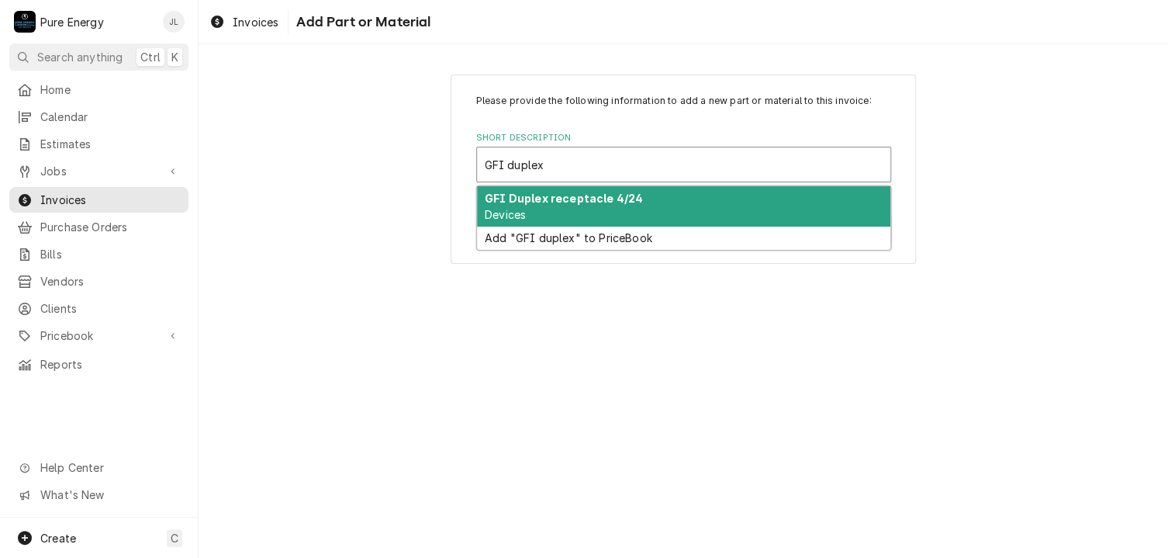
click at [541, 213] on div "GFI Duplex receptacle 4/24 Devices" at bounding box center [683, 206] width 413 height 40
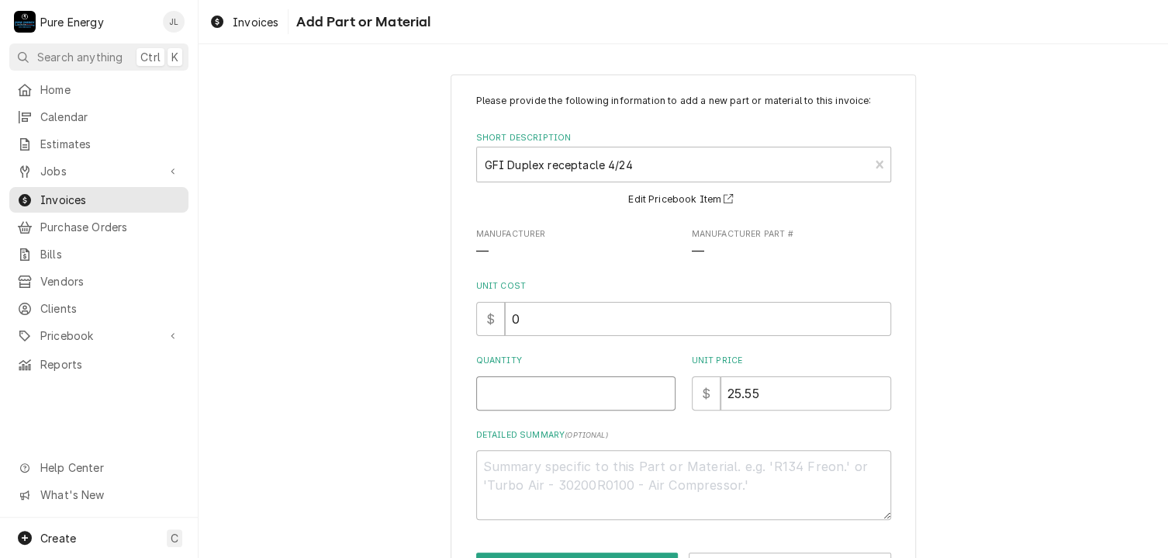
click at [539, 397] on input "Quantity" at bounding box center [575, 393] width 199 height 34
type textarea "x"
type input "3"
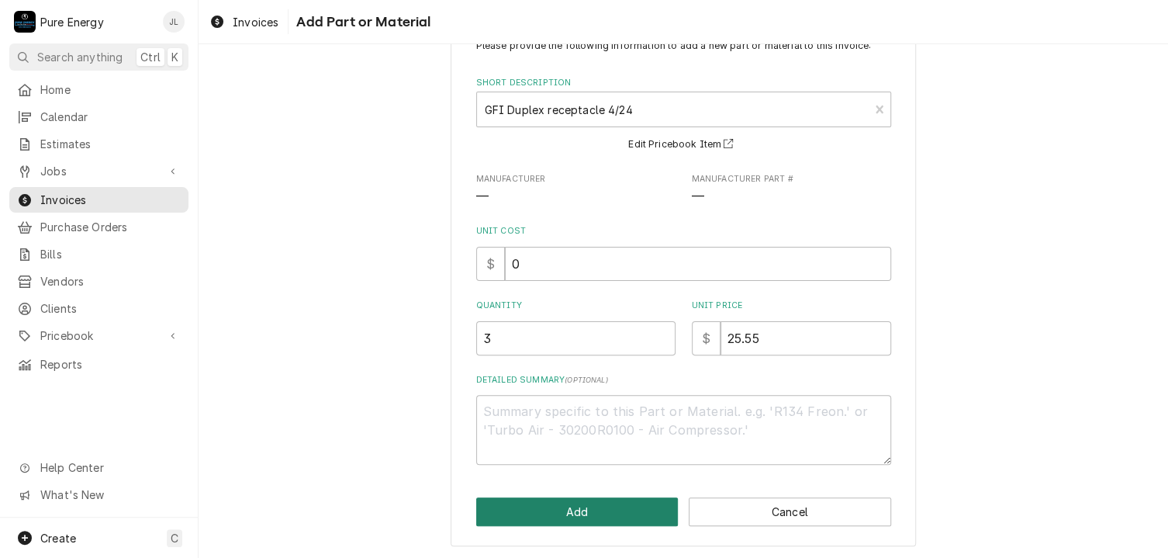
click at [546, 511] on button "Add" at bounding box center [577, 511] width 202 height 29
type textarea "x"
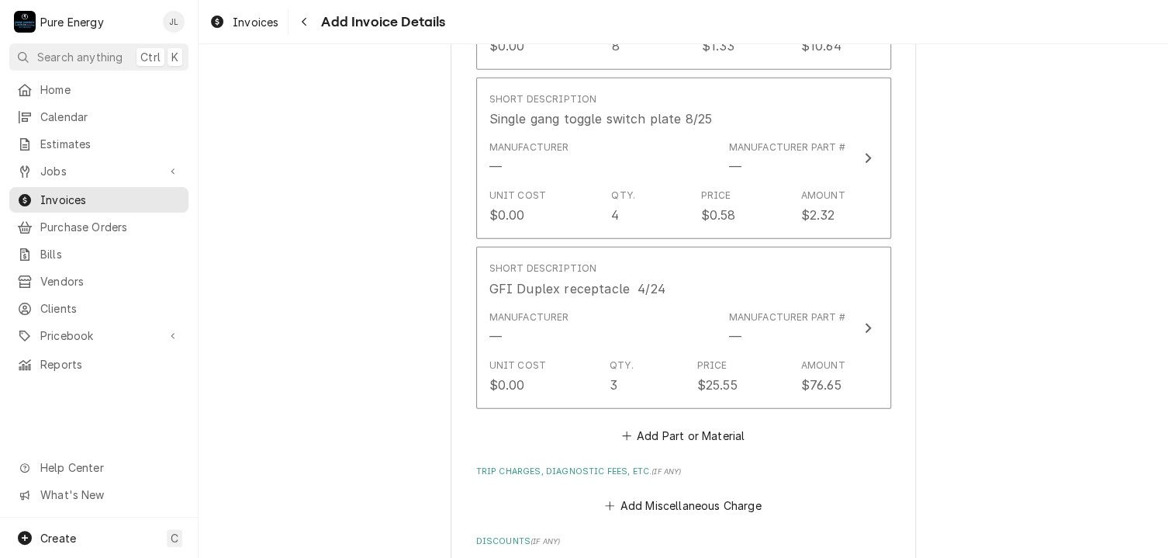
scroll to position [2136, 0]
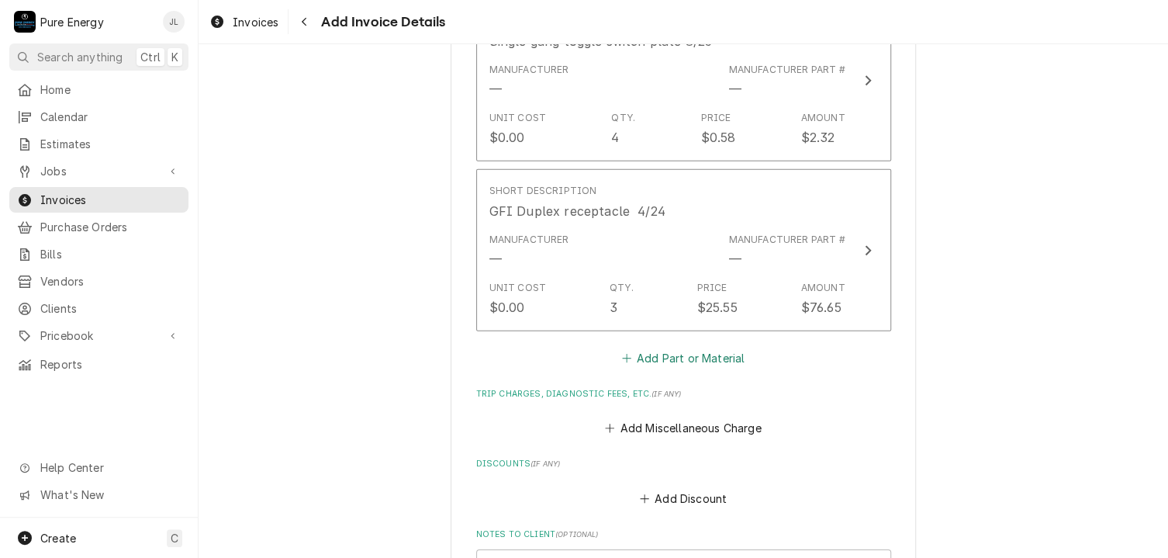
click at [698, 354] on button "Add Part or Material" at bounding box center [683, 358] width 128 height 22
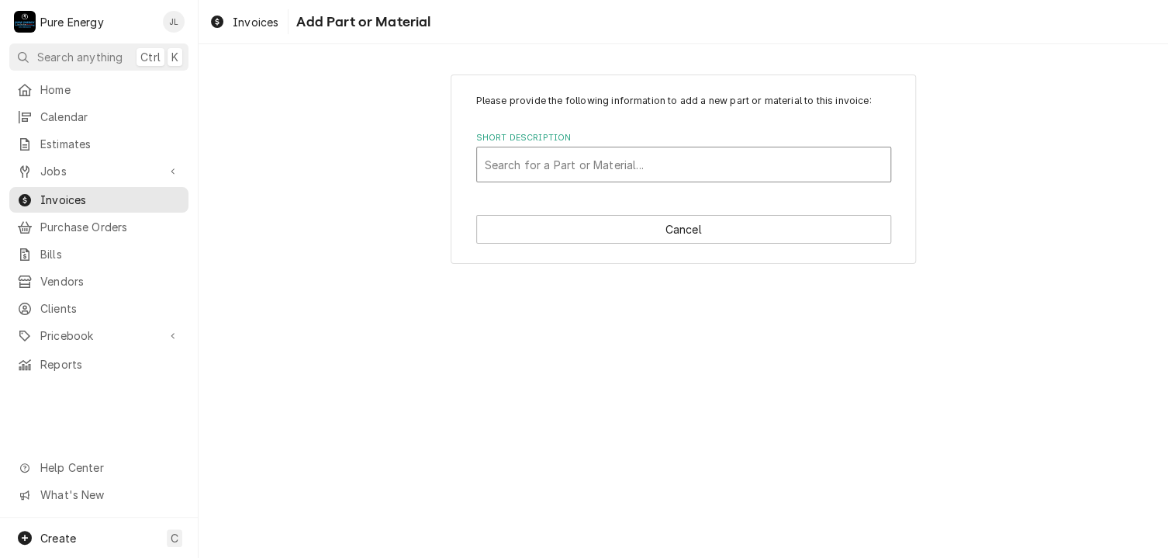
click at [496, 157] on div "Short Description" at bounding box center [684, 164] width 398 height 28
type input "Two gang togg"
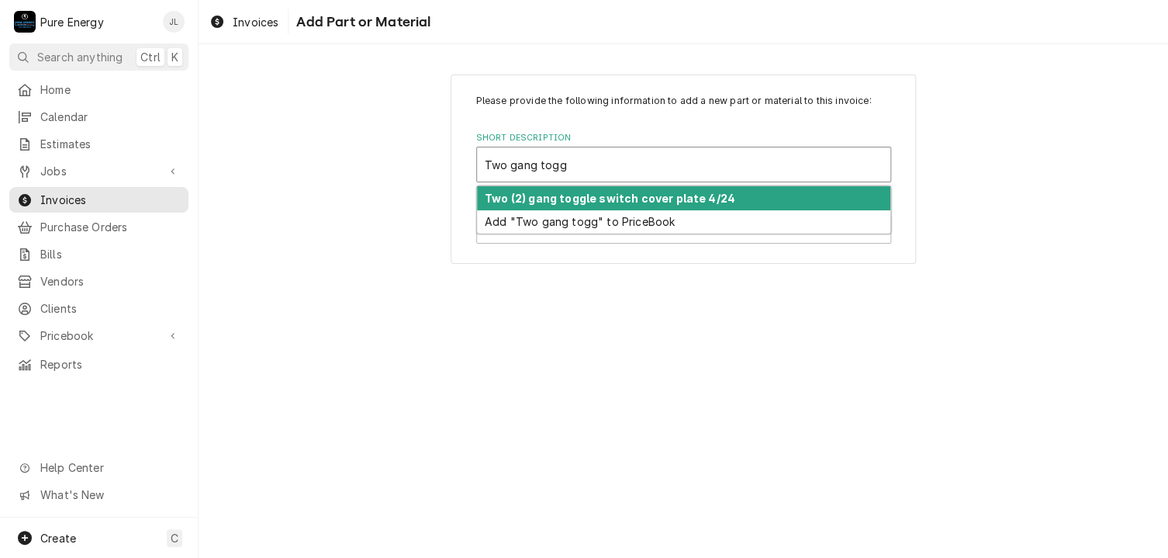
click at [608, 199] on strong "Two (2) gang toggle switch cover plate 4/24" at bounding box center [610, 198] width 250 height 13
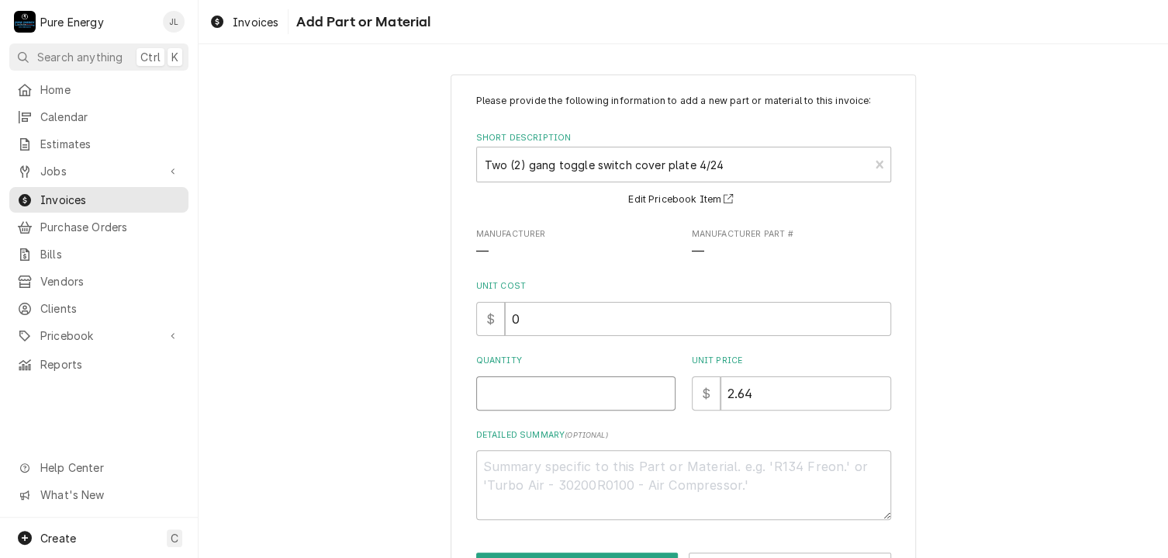
click at [531, 408] on input "Quantity" at bounding box center [575, 393] width 199 height 34
type textarea "x"
type input "2"
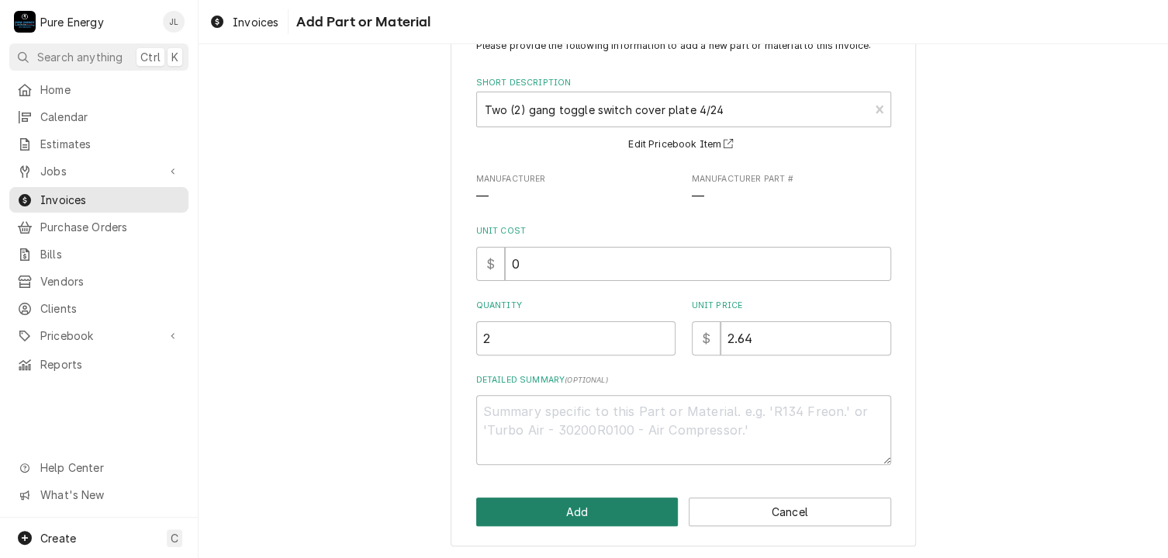
click at [540, 510] on button "Add" at bounding box center [577, 511] width 202 height 29
type textarea "x"
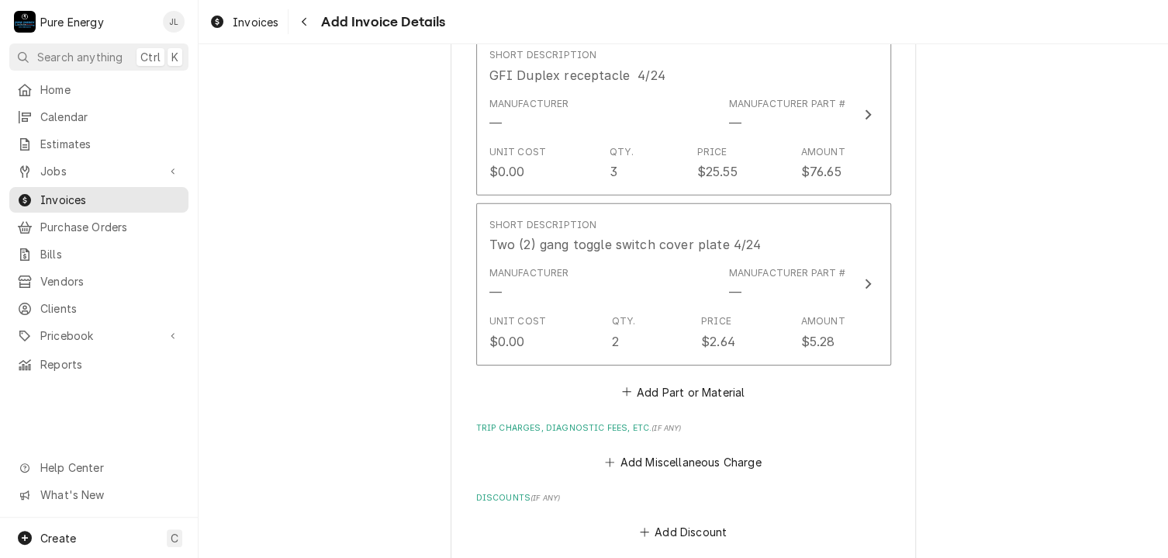
scroll to position [2505, 0]
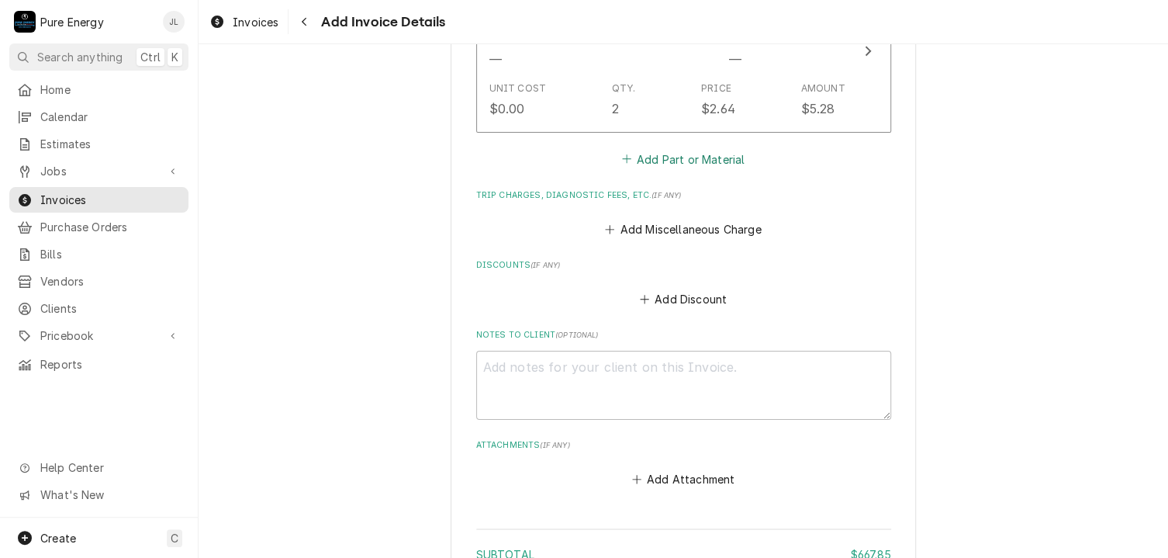
click at [658, 149] on button "Add Part or Material" at bounding box center [683, 159] width 128 height 22
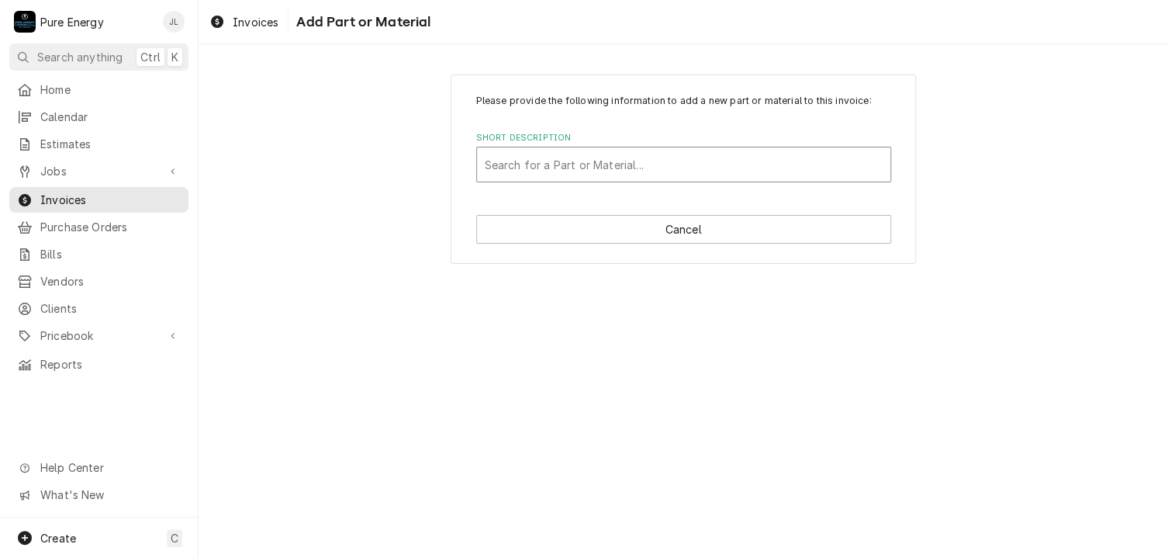
click at [552, 168] on div "Short Description" at bounding box center [684, 164] width 398 height 28
type input "T.v."
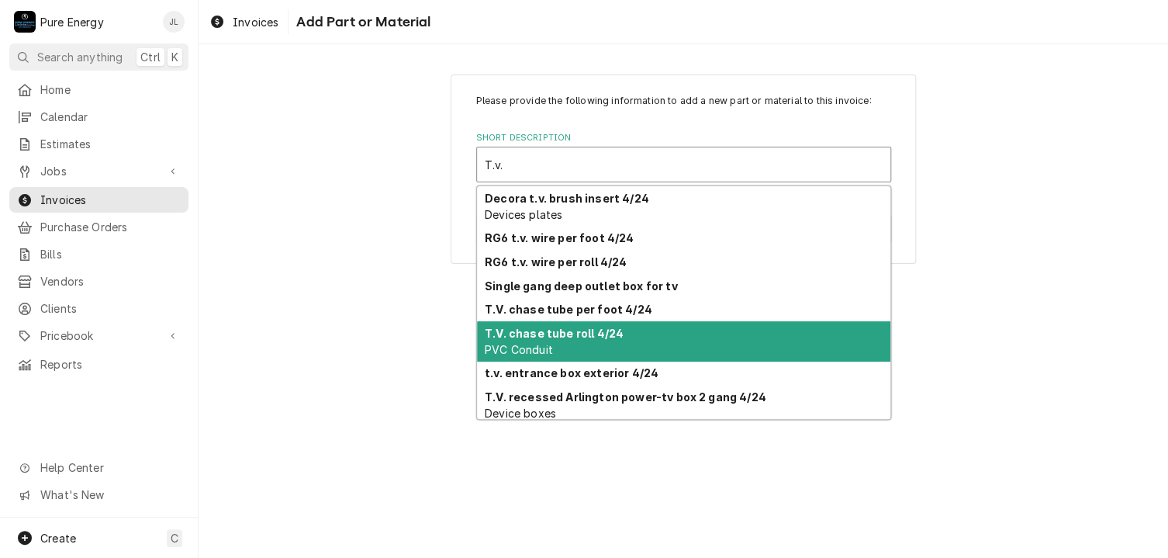
scroll to position [54, 0]
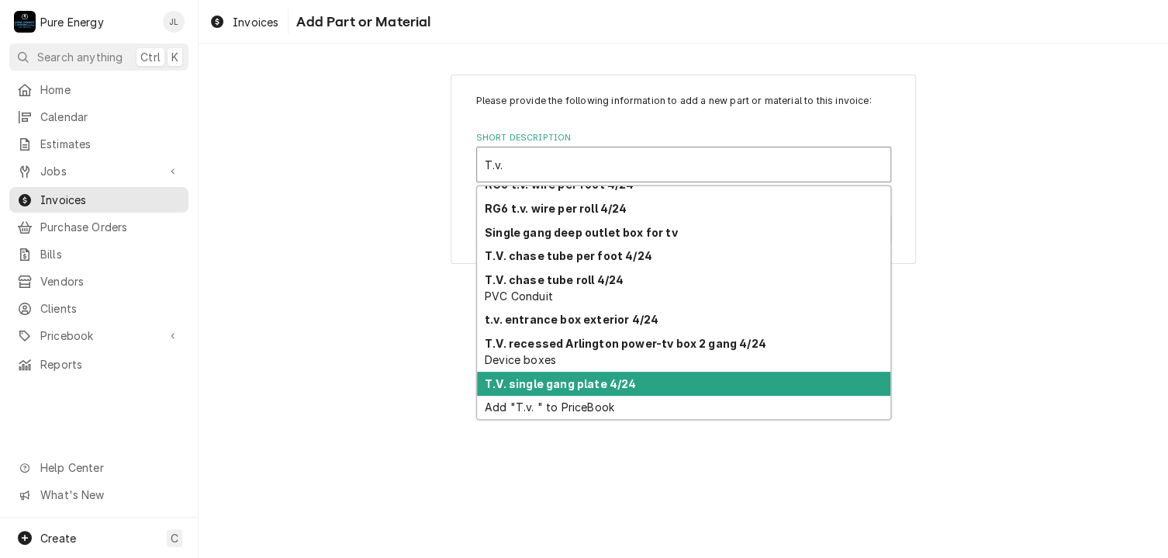
click at [602, 378] on strong "T.V. single gang plate 4/24" at bounding box center [560, 383] width 151 height 13
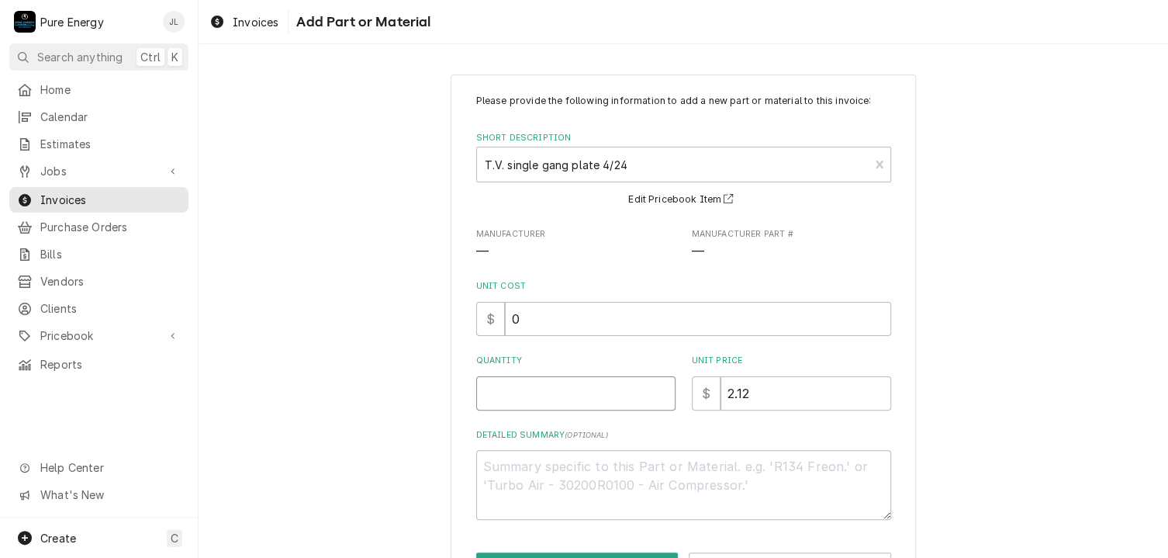
click at [579, 390] on input "Quantity" at bounding box center [575, 393] width 199 height 34
type textarea "x"
type input "2"
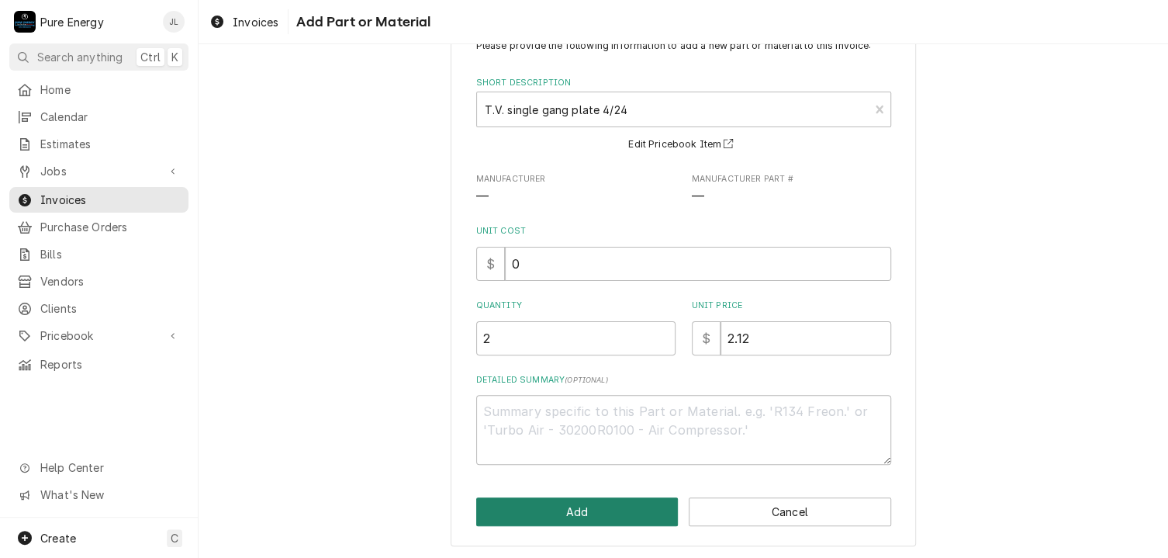
click at [582, 520] on button "Add" at bounding box center [577, 511] width 202 height 29
type textarea "x"
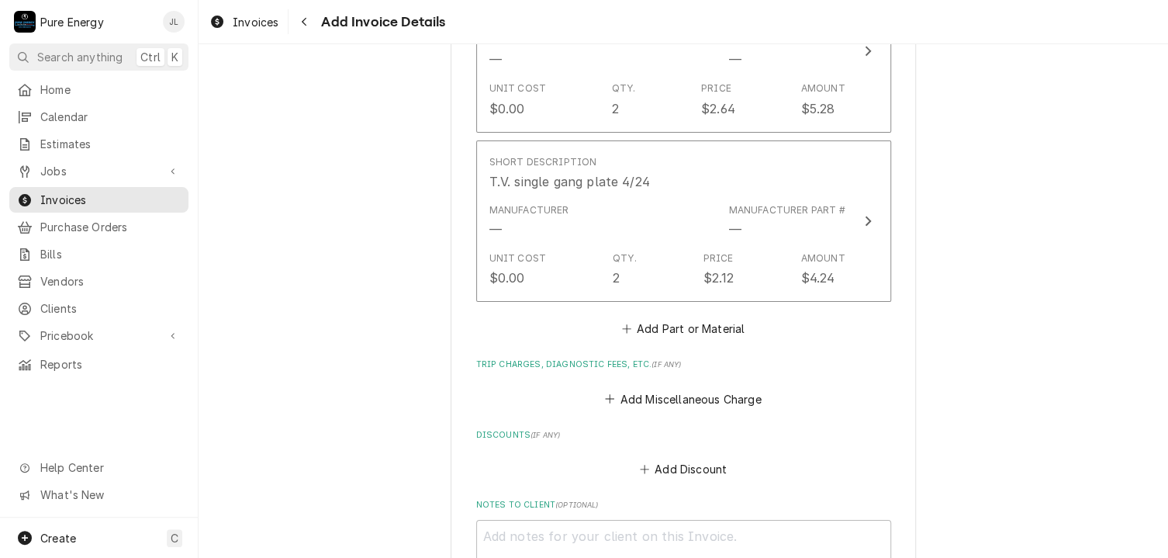
scroll to position [2485, 0]
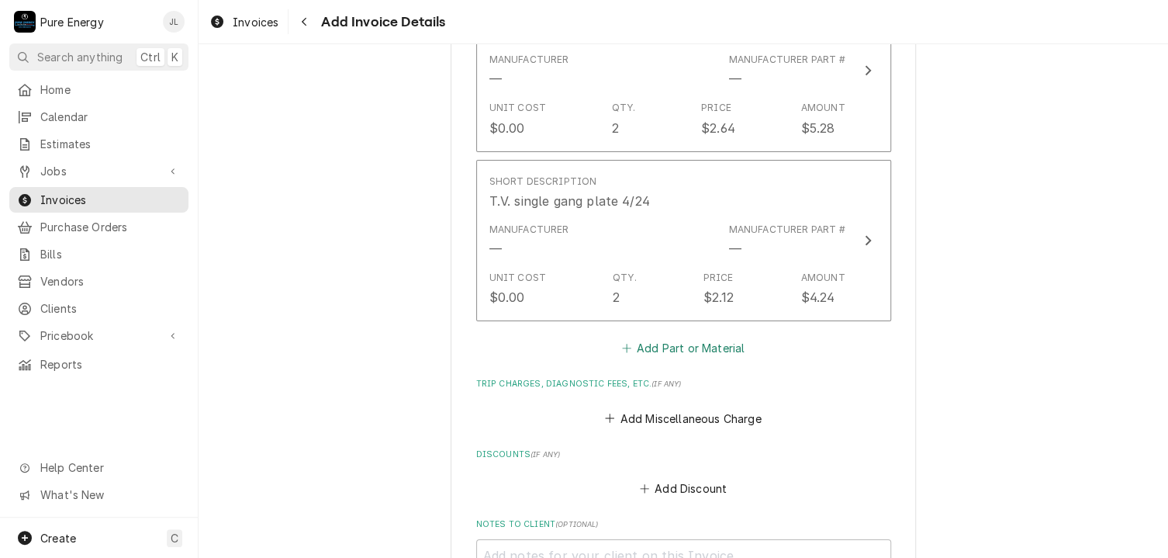
click at [665, 337] on button "Add Part or Material" at bounding box center [683, 348] width 128 height 22
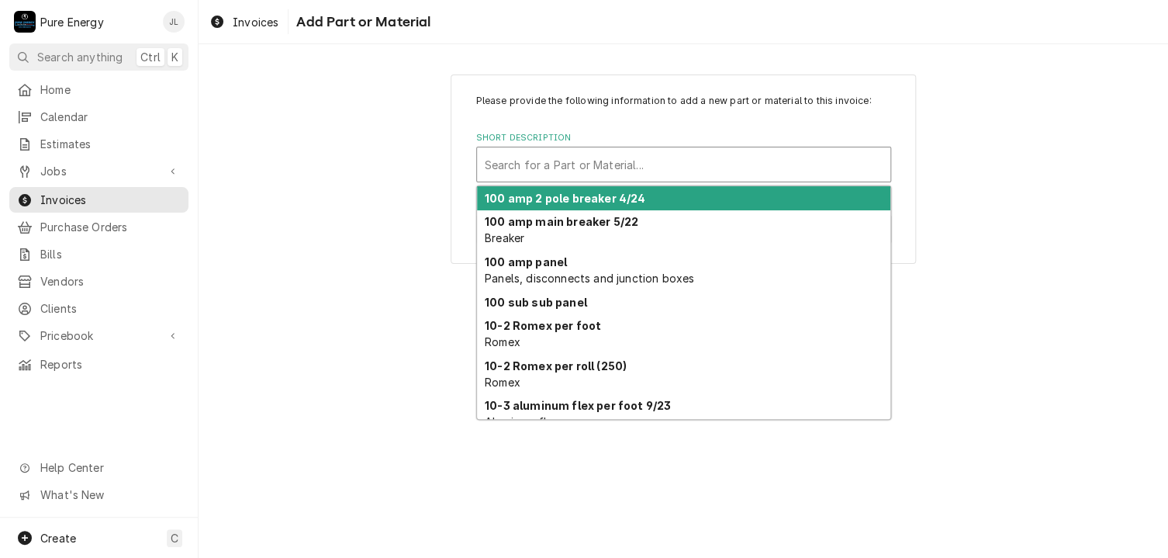
click at [519, 167] on div "Short Description" at bounding box center [684, 164] width 398 height 28
type input "W"
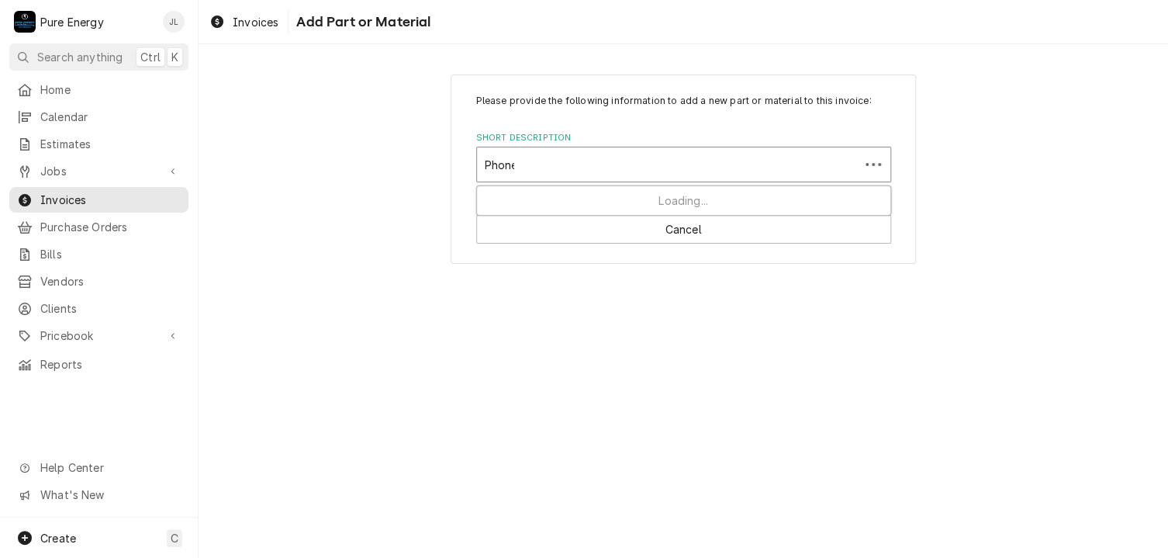
type input "Phone"
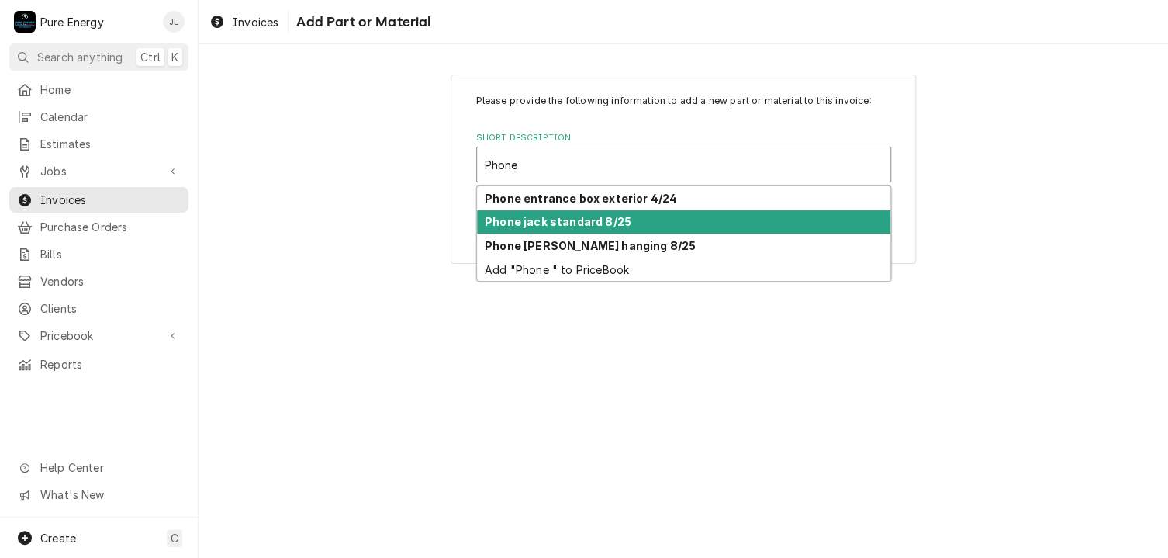
click at [544, 211] on div "Phone jack standard 8/25" at bounding box center [683, 222] width 413 height 24
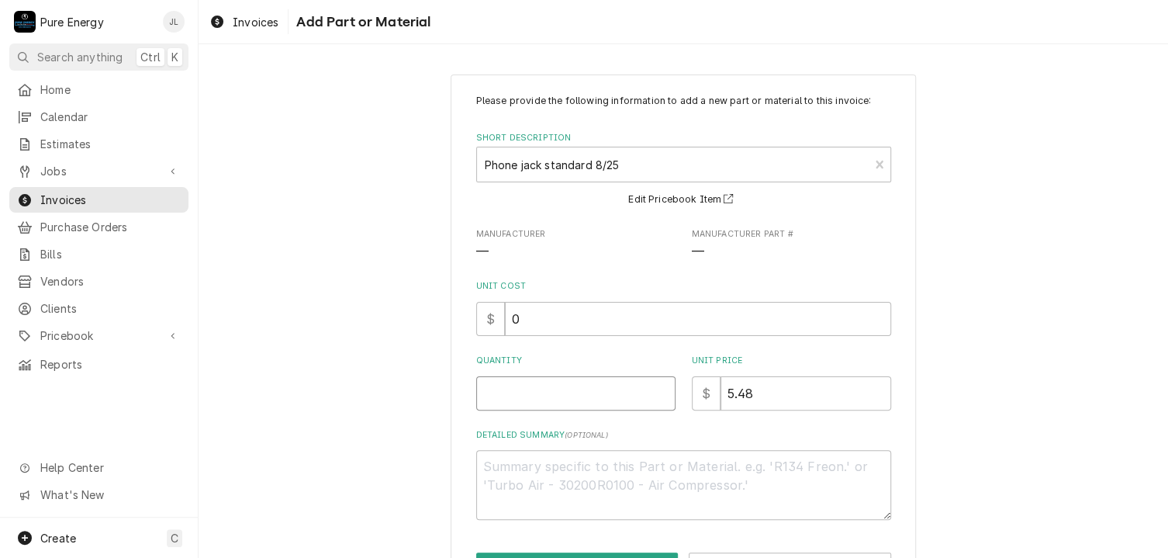
click at [515, 390] on input "Quantity" at bounding box center [575, 393] width 199 height 34
type textarea "x"
type input "1"
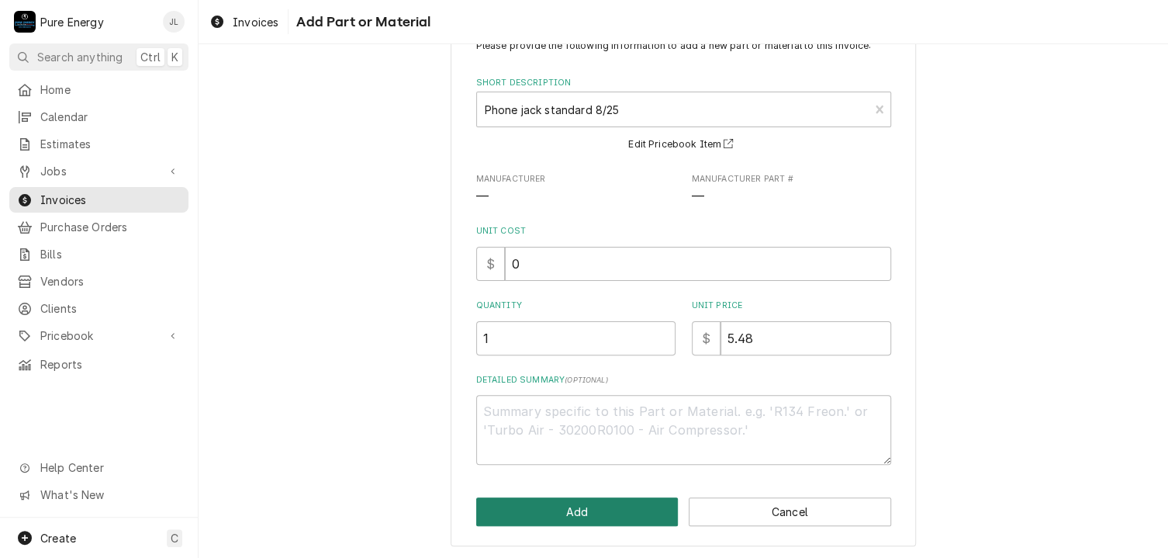
click at [543, 513] on button "Add" at bounding box center [577, 511] width 202 height 29
type textarea "x"
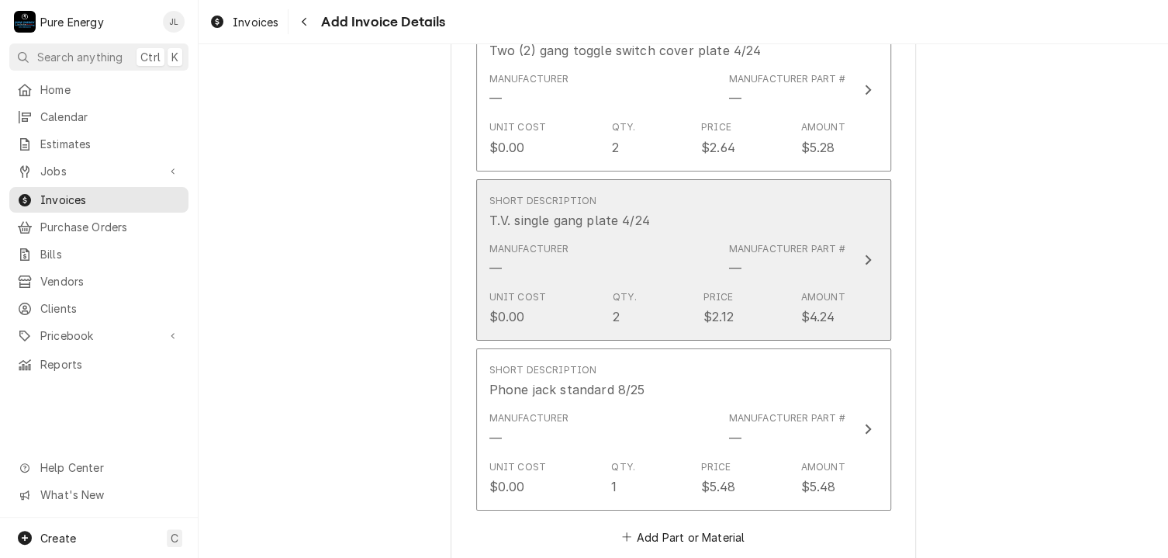
scroll to position [2544, 0]
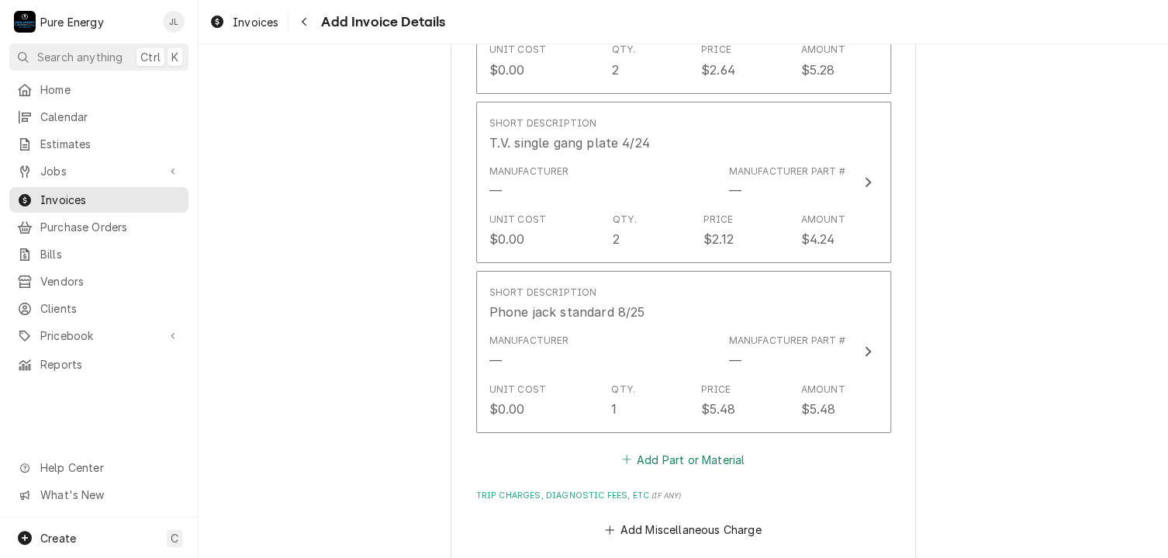
click at [645, 452] on button "Add Part or Material" at bounding box center [683, 459] width 128 height 22
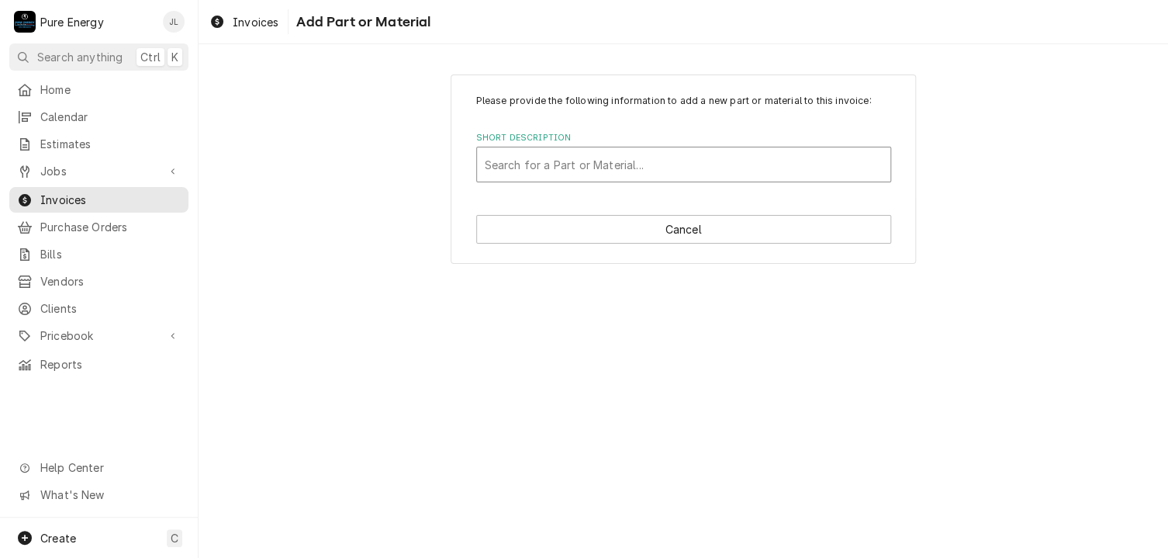
click at [521, 159] on div "Short Description" at bounding box center [684, 164] width 398 height 28
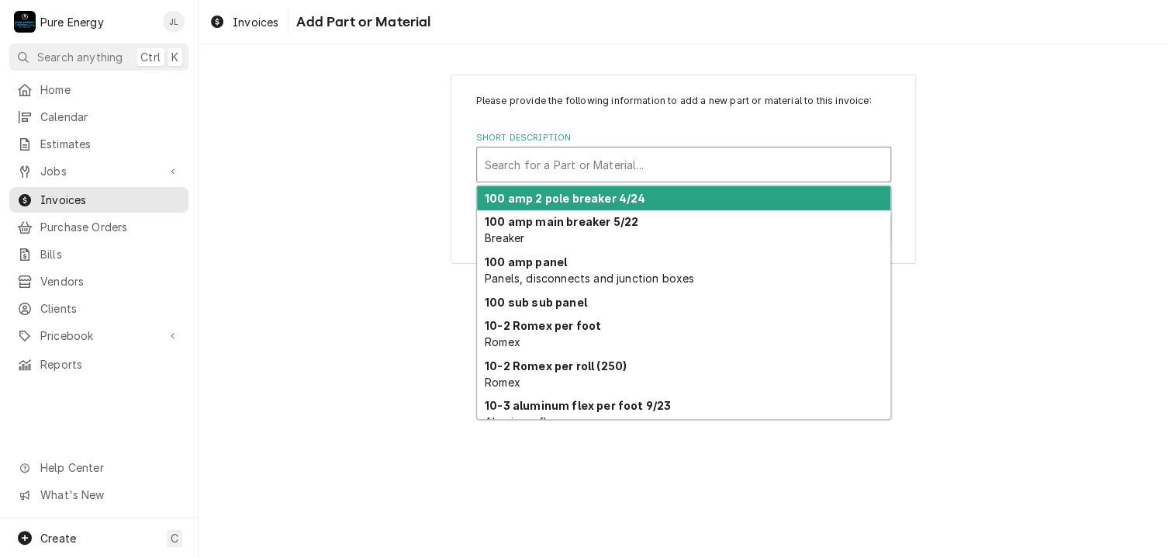
type input "H"
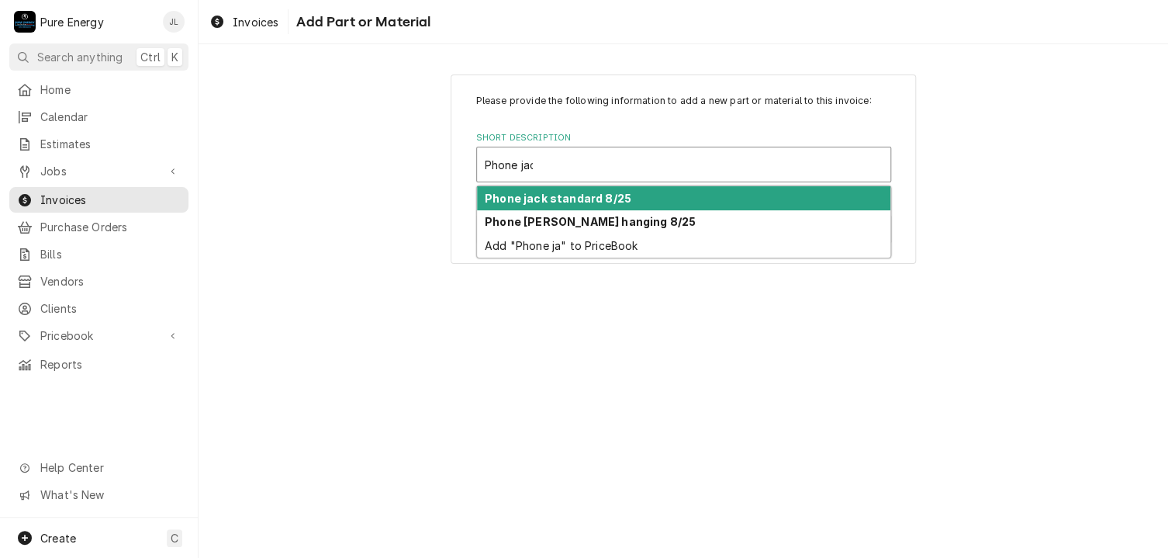
type input "Phone jack"
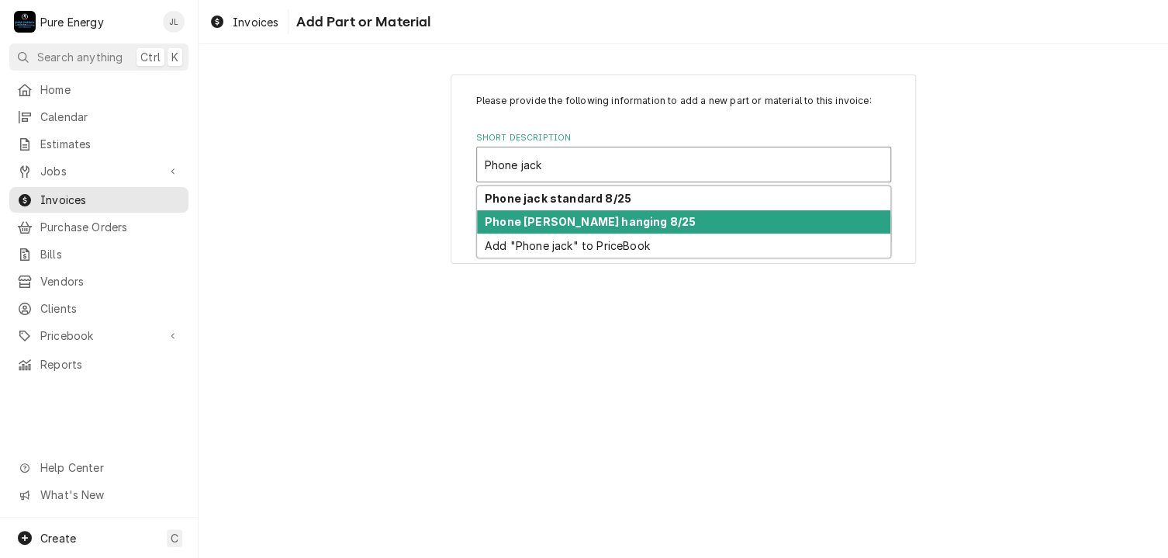
click at [548, 227] on div "Phone [PERSON_NAME] hanging 8/25" at bounding box center [683, 222] width 413 height 24
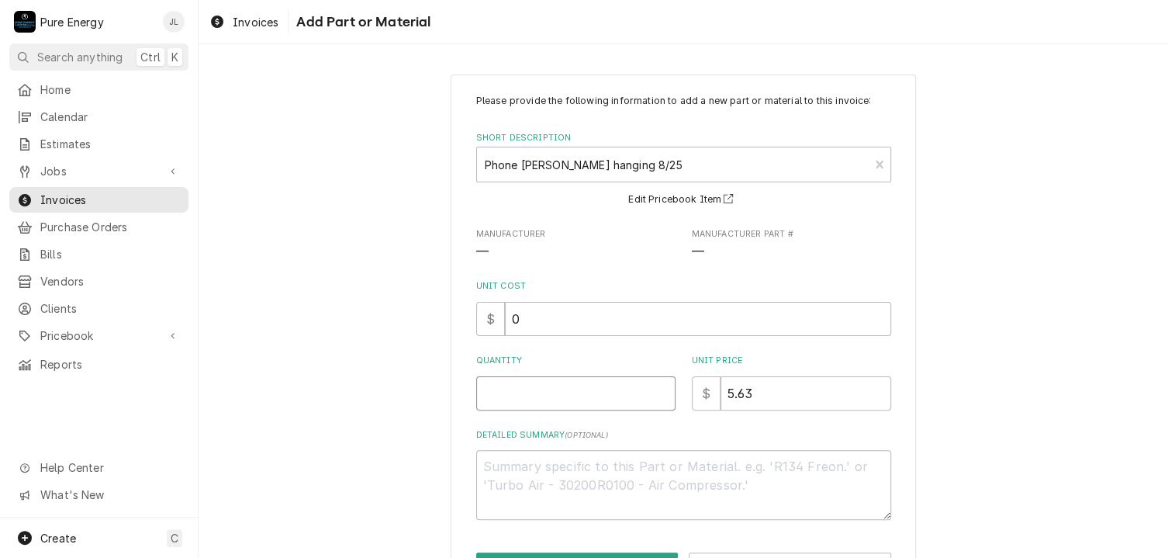
click at [521, 392] on input "Quantity" at bounding box center [575, 393] width 199 height 34
type textarea "x"
type input "1"
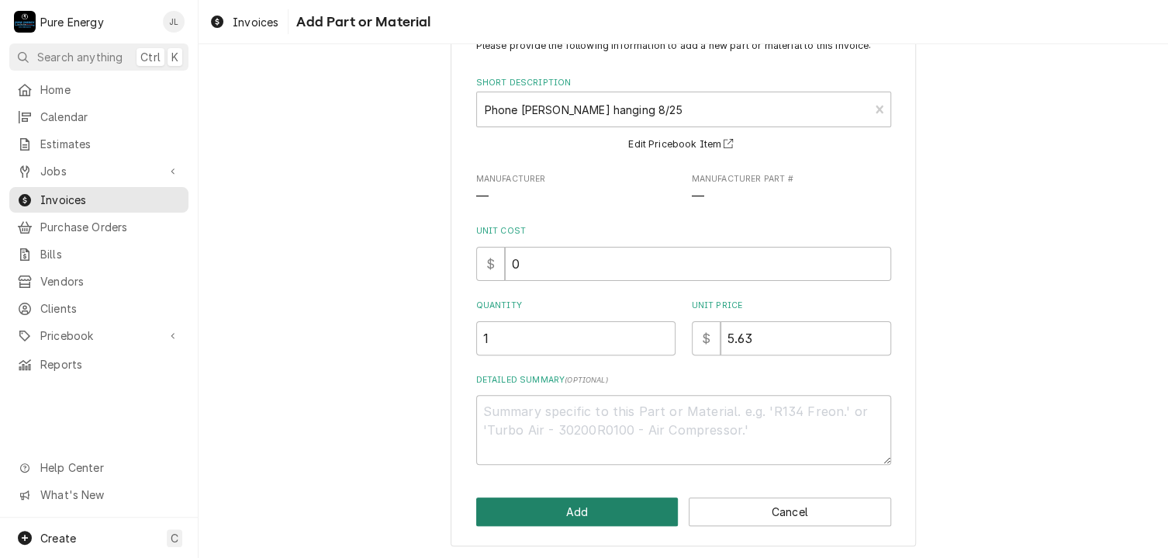
click at [527, 503] on button "Add" at bounding box center [577, 511] width 202 height 29
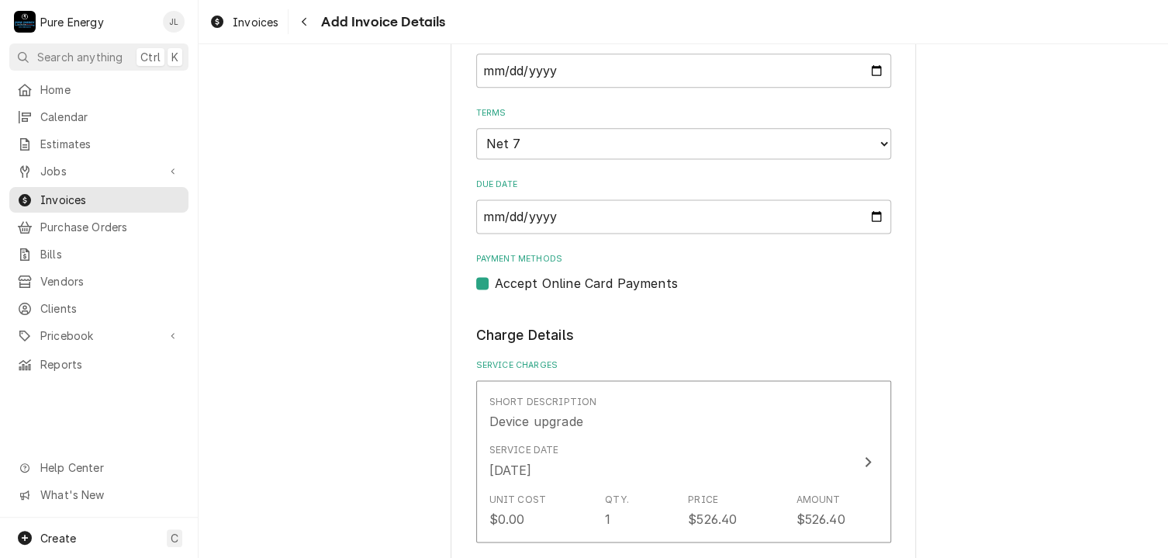
scroll to position [1163, 0]
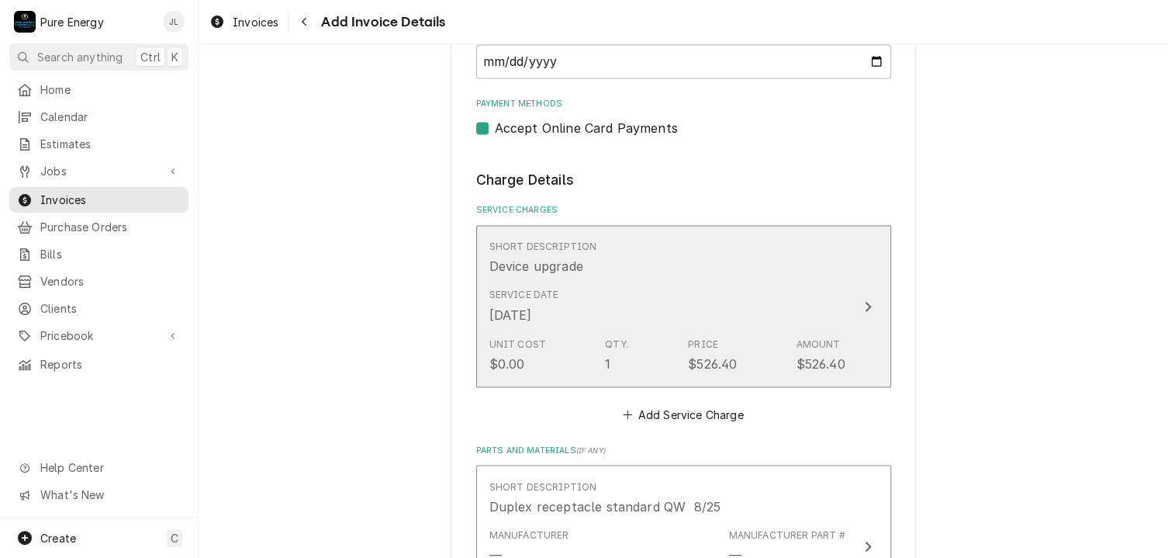
click at [620, 293] on div "Service Date Aug 25, 2025" at bounding box center [667, 306] width 356 height 48
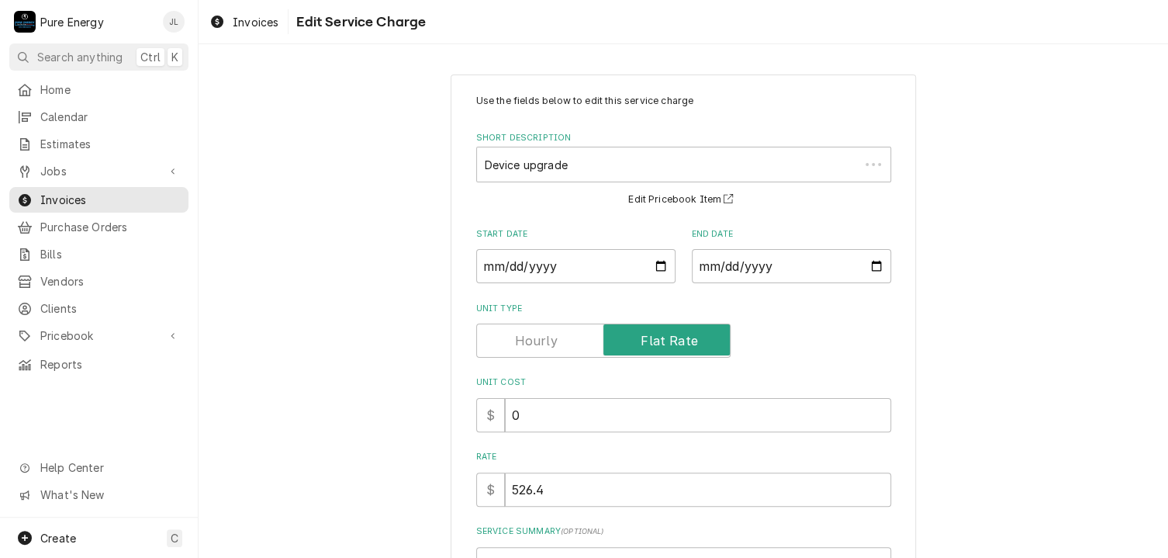
click at [527, 388] on div "Unit Cost $ 0" at bounding box center [683, 403] width 415 height 55
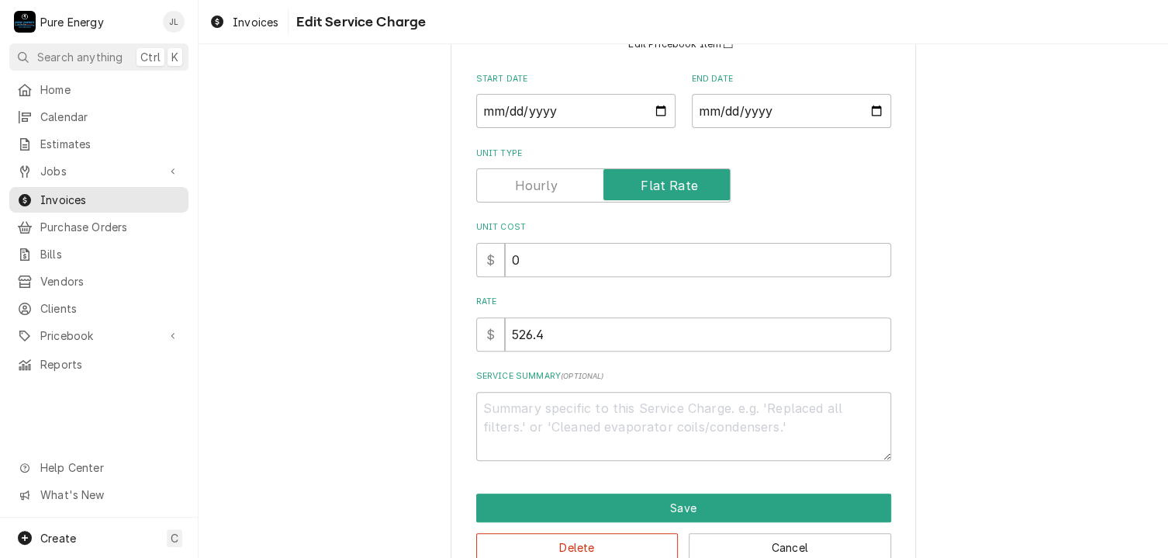
scroll to position [191, 0]
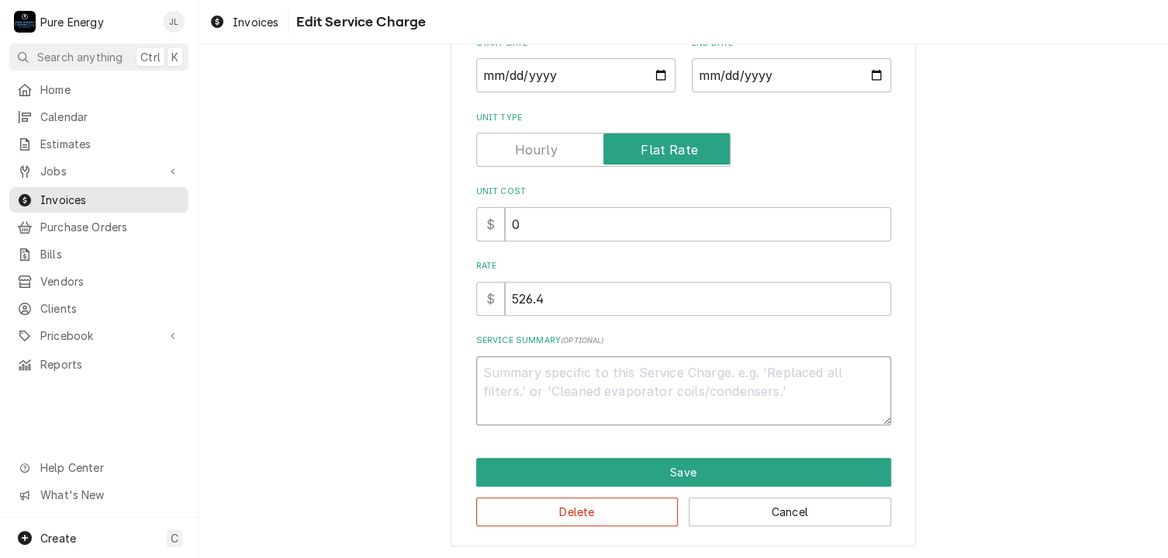
click at [530, 375] on textarea "Service Summary ( optional )" at bounding box center [683, 391] width 415 height 70
type textarea "x"
type textarea "T"
type textarea "x"
type textarea "Te"
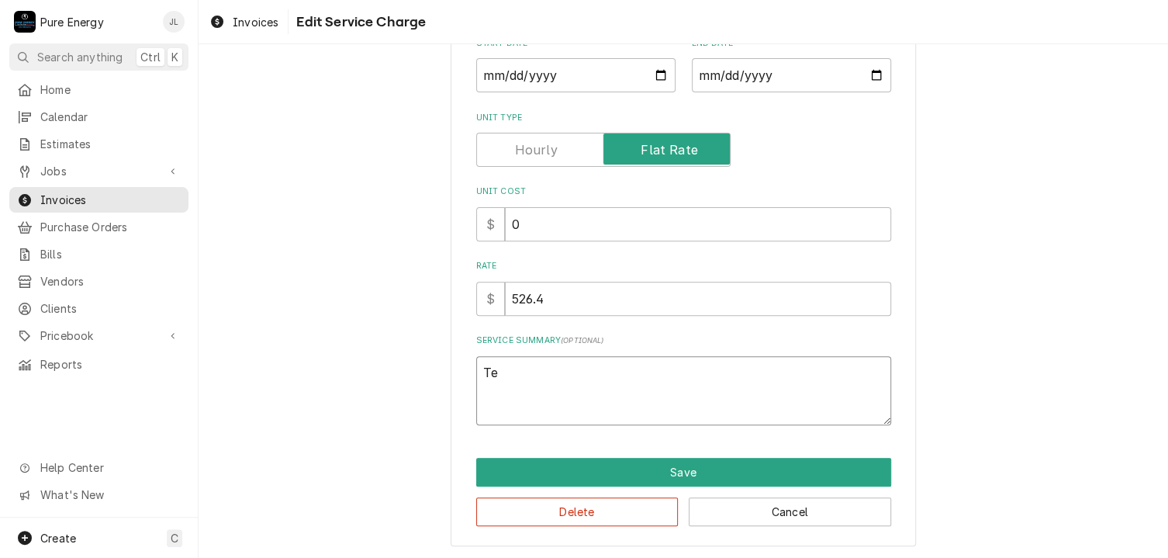
type textarea "x"
type textarea "Ten"
type textarea "x"
type textarea "Tena"
type textarea "x"
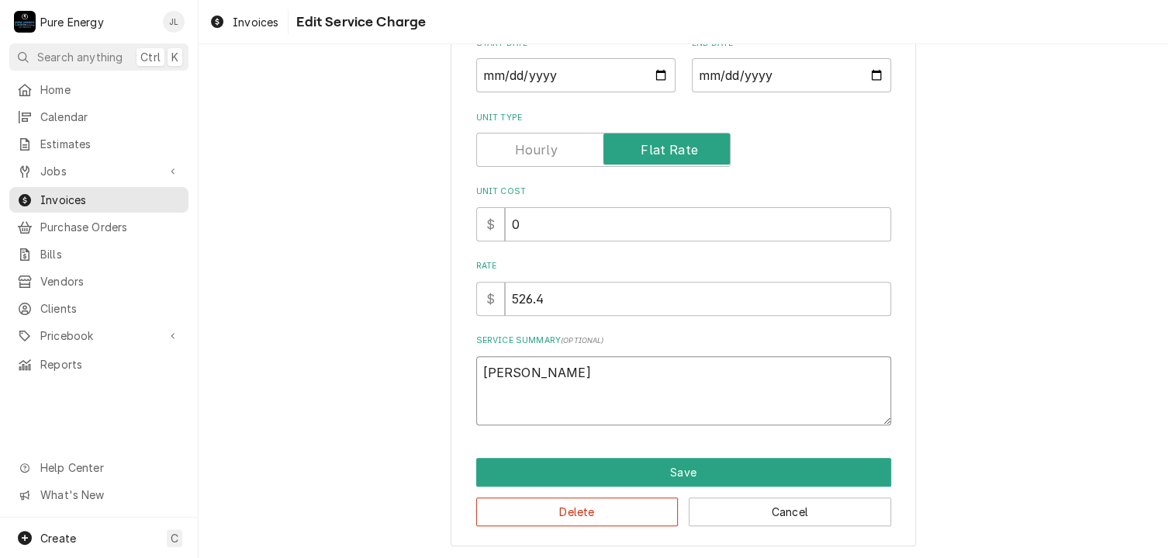
type textarea "Tenan"
type textarea "x"
type textarea "Tenant"
type textarea "x"
type textarea "Tenant"
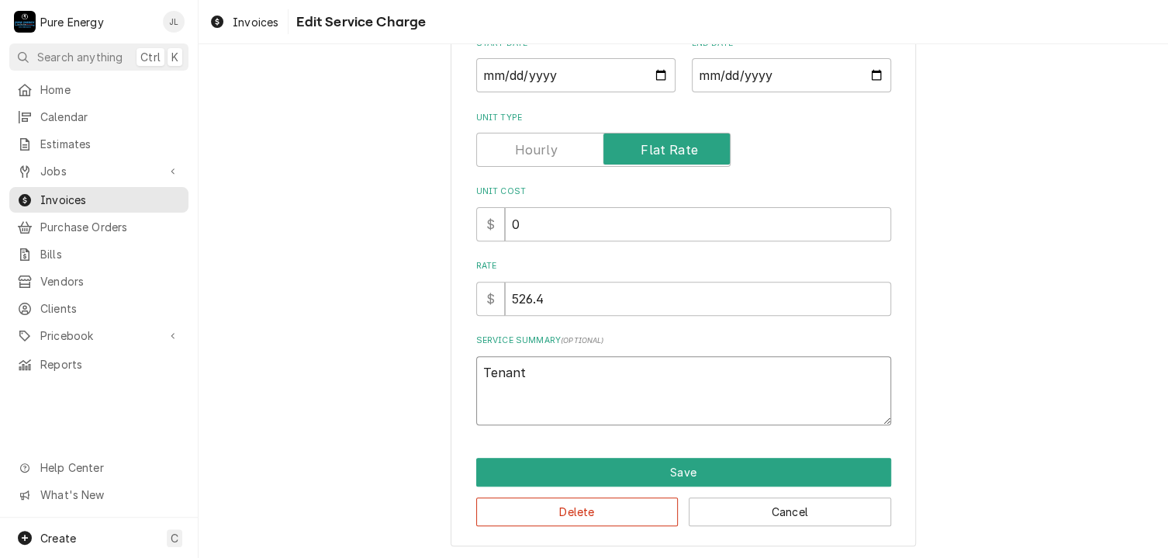
type textarea "x"
type textarea "Tenant r"
type textarea "x"
type textarea "Tenant re"
type textarea "x"
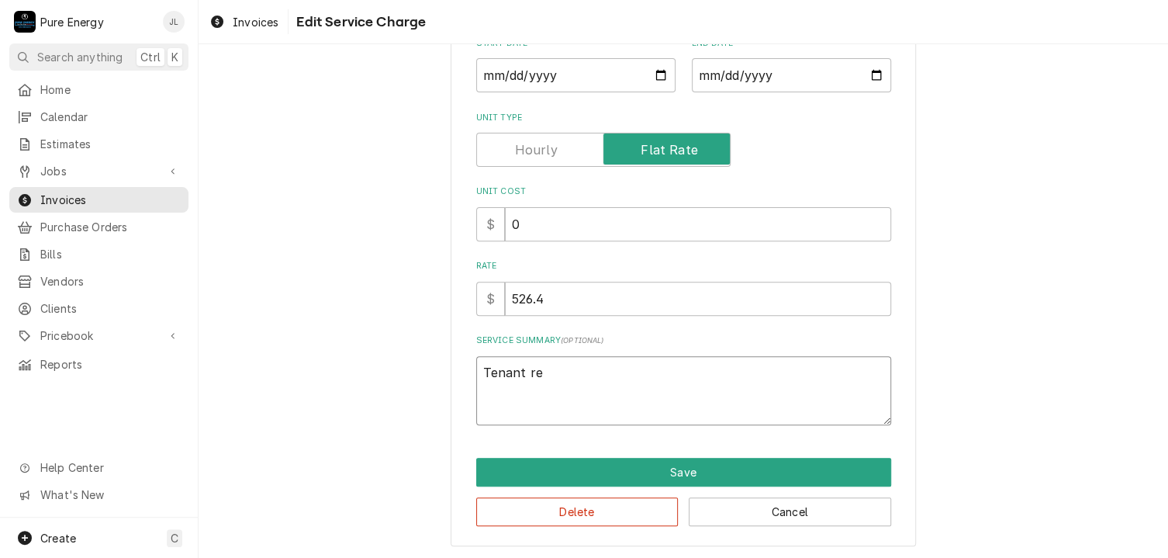
type textarea "Tenant rep"
type textarea "x"
type textarea "Tenant repo"
type textarea "x"
type textarea "Tenant repor"
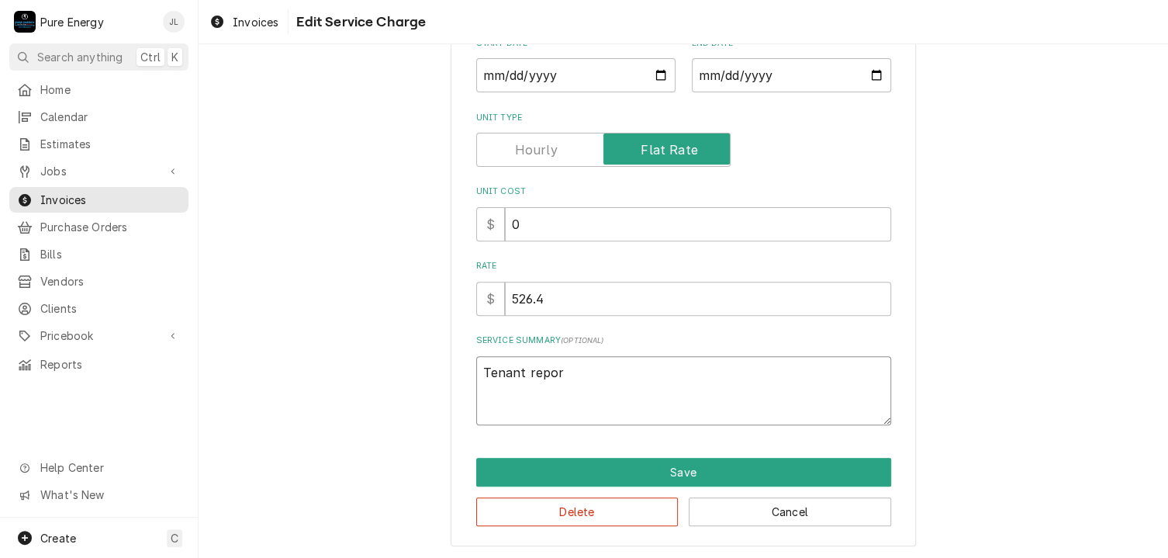
type textarea "x"
type textarea "Tenant report"
type textarea "x"
type textarea "Tenant reporte"
type textarea "x"
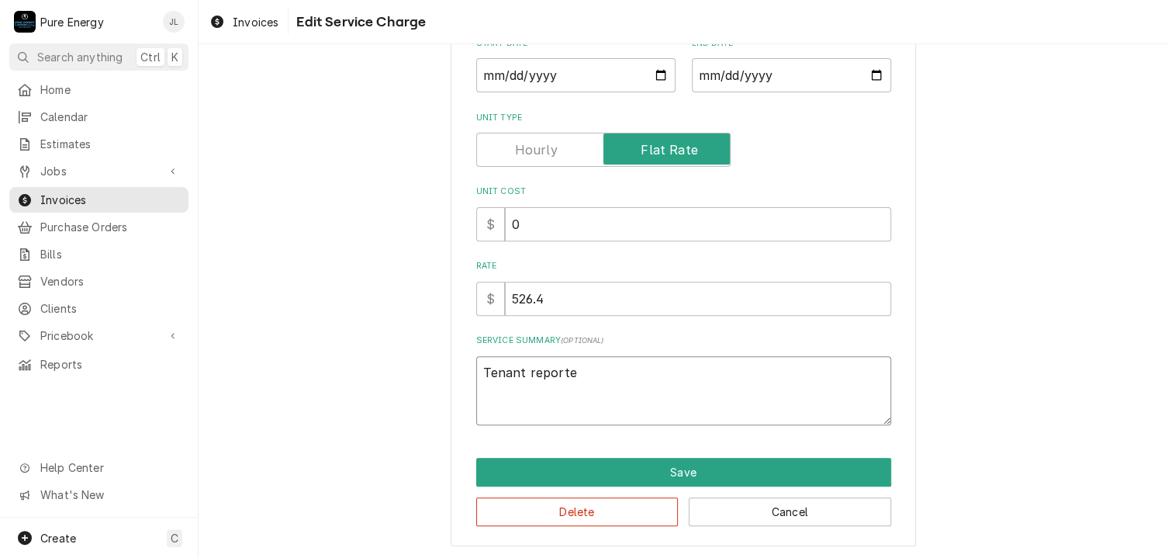
type textarea "Tenant reported"
type textarea "x"
type textarea "Tenant reported"
type textarea "x"
type textarea "Tenant reported l"
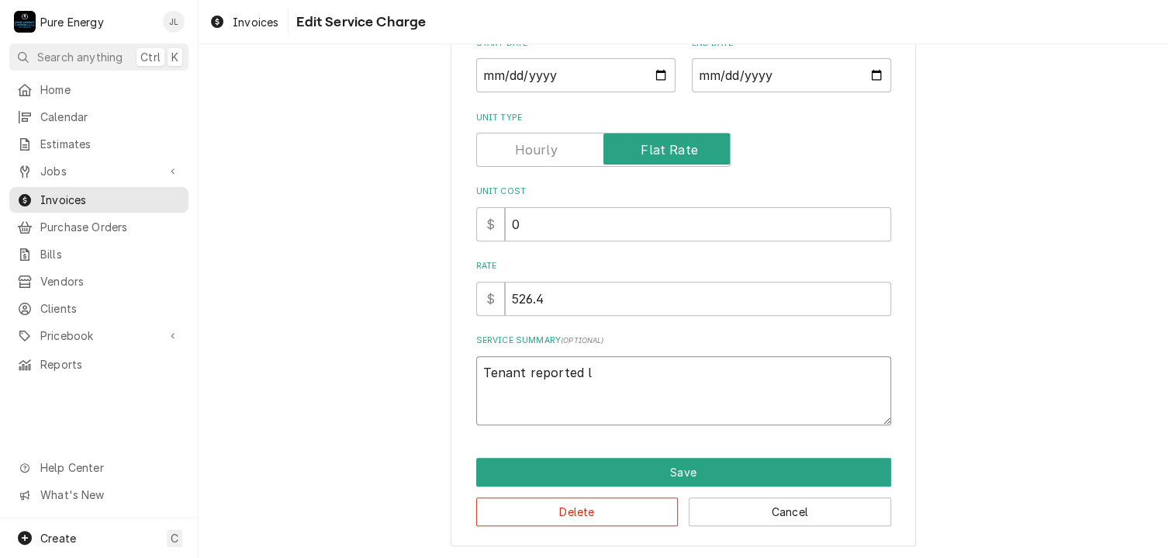
type textarea "x"
type textarea "Tenant reported lo"
type textarea "x"
type textarea "Tenant reported loo"
type textarea "x"
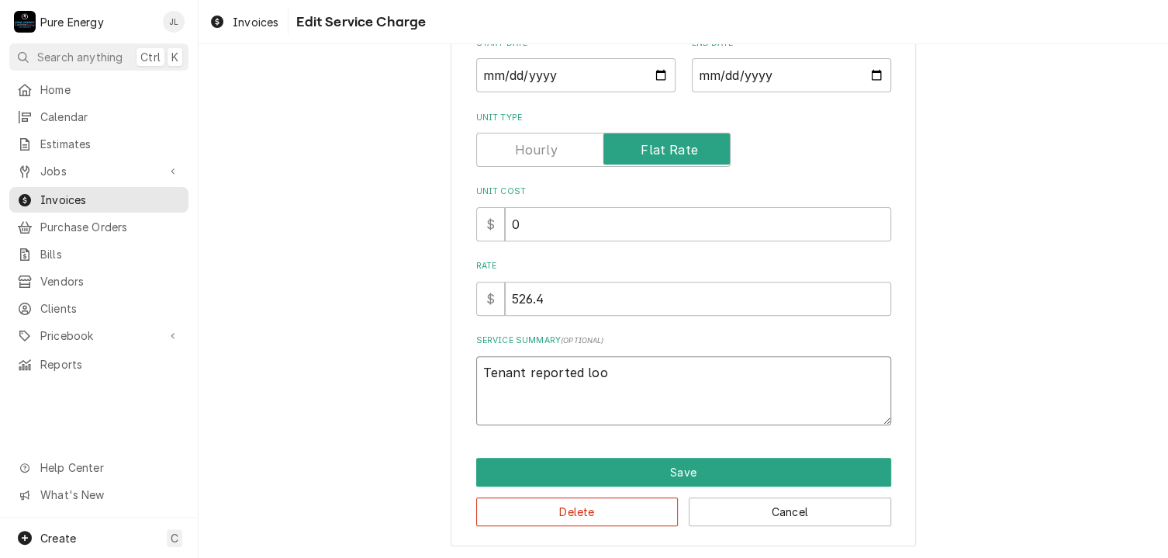
type textarea "Tenant reported loos"
type textarea "x"
type textarea "Tenant reported loose"
type textarea "x"
type textarea "Tenant reported loose"
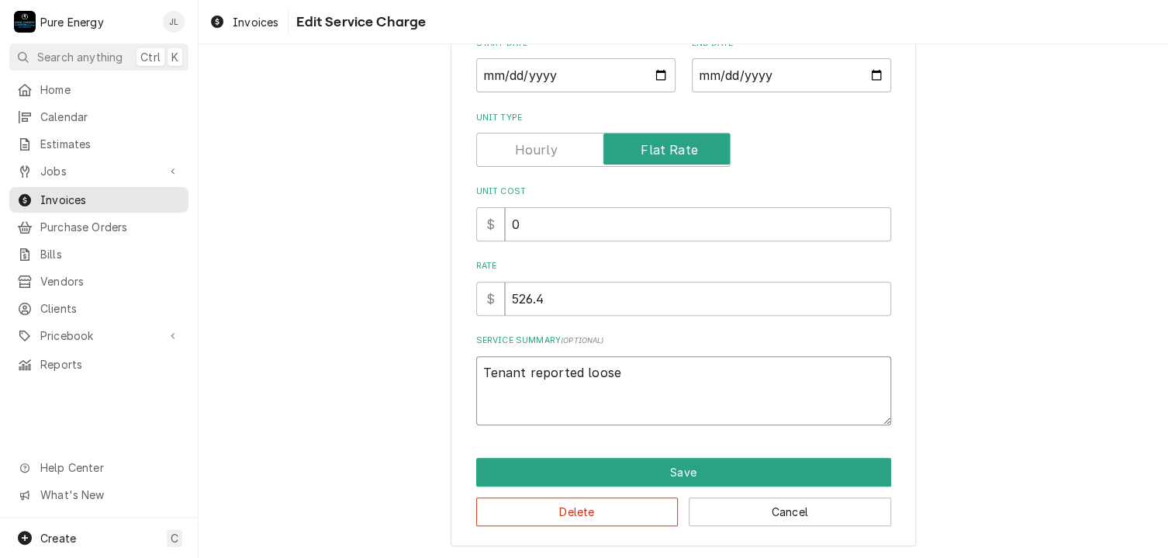
type textarea "x"
type textarea "Tenant reported loose o"
type textarea "x"
type textarea "Tenant reported loose ou"
type textarea "x"
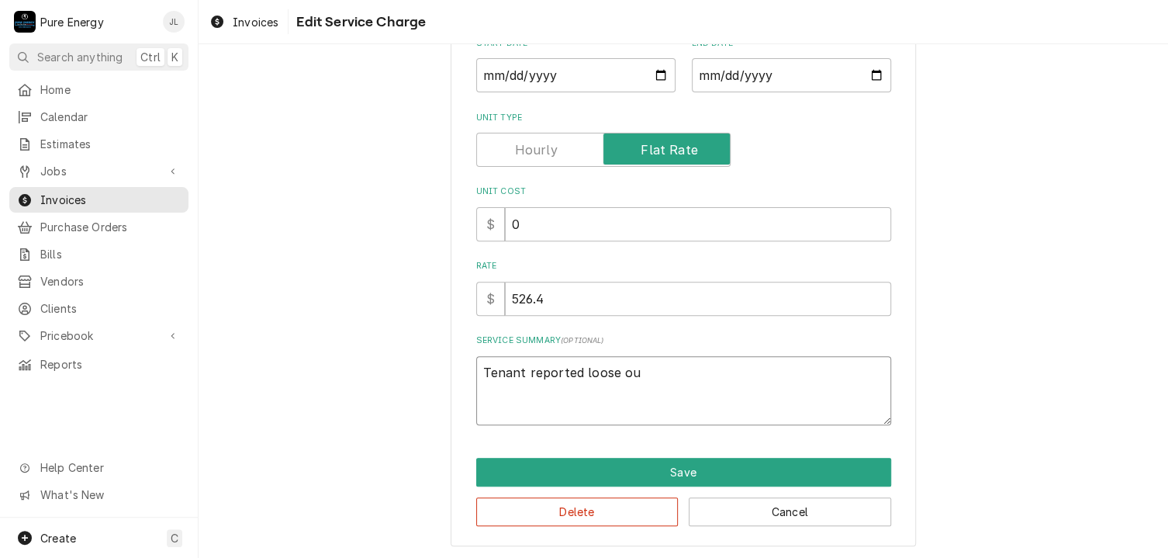
type textarea "Tenant reported loose out"
type textarea "x"
type textarea "Tenant reported loose outl"
type textarea "x"
type textarea "Tenant reported loose outle"
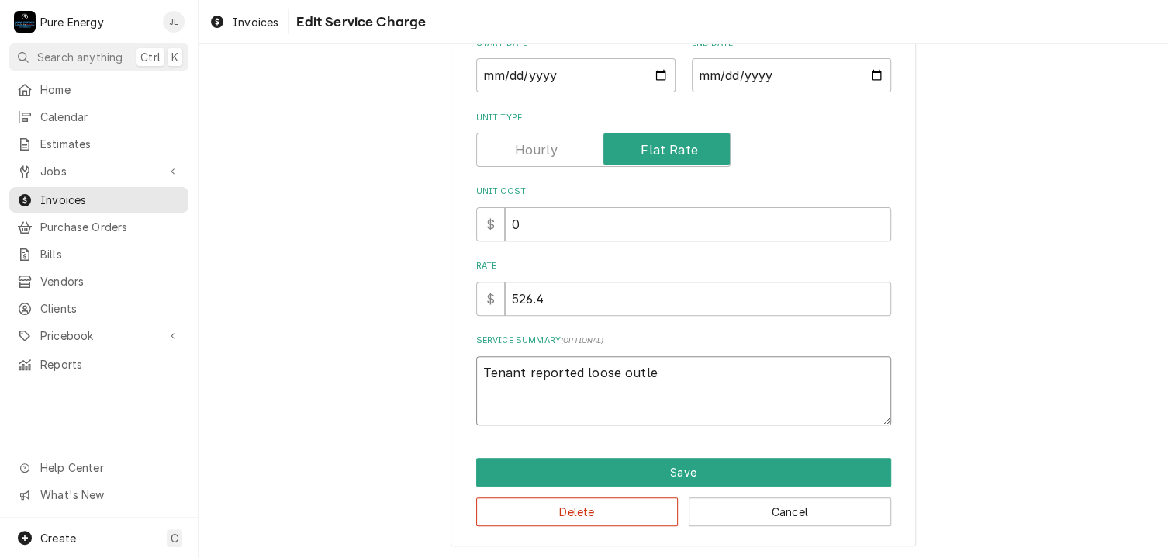
type textarea "x"
type textarea "Tenant reported loose outlet"
type textarea "x"
type textarea "Tenant reported loose outlets"
type textarea "x"
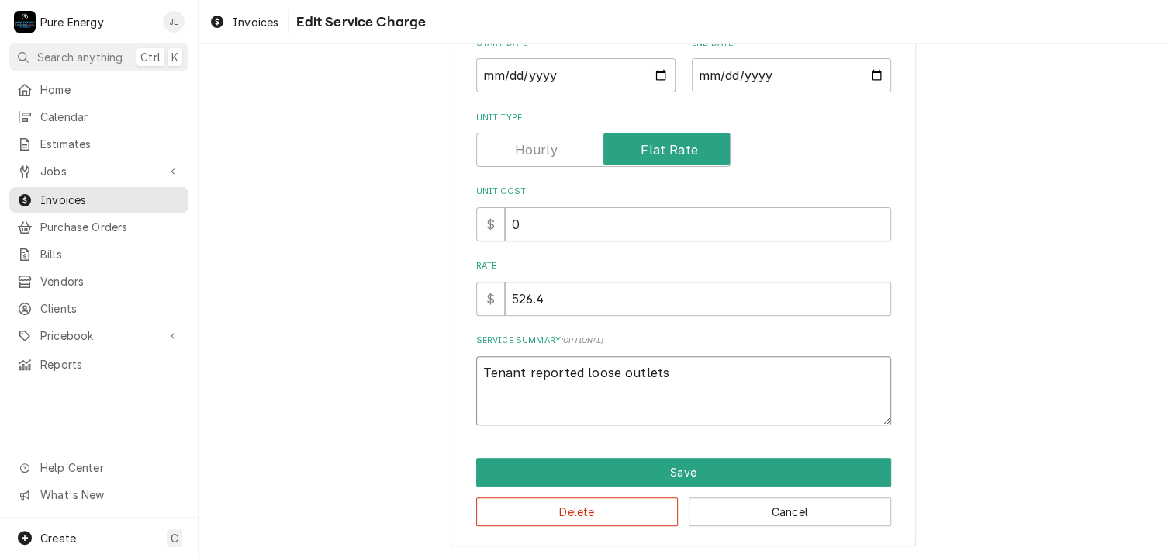
type textarea "Tenant reported loose outlets"
type textarea "x"
type textarea "Tenant reported loose outlets ("
type textarea "x"
type textarea "Tenant reported loose outlets (w"
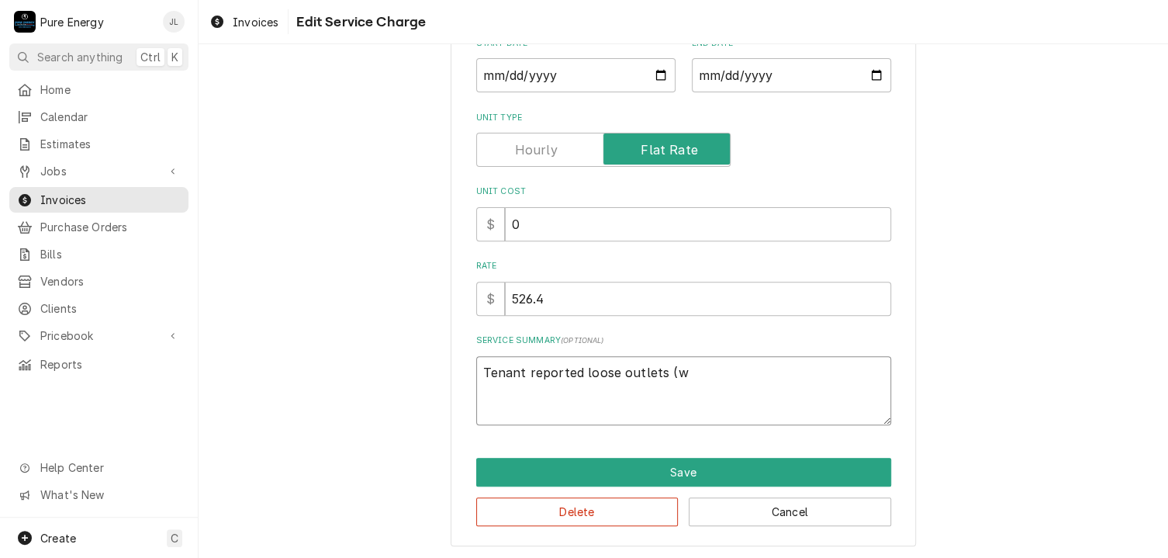
type textarea "x"
type textarea "Tenant reported loose outlets (wo"
type textarea "x"
type textarea "Tenant reported loose outlets (won"
type textarea "x"
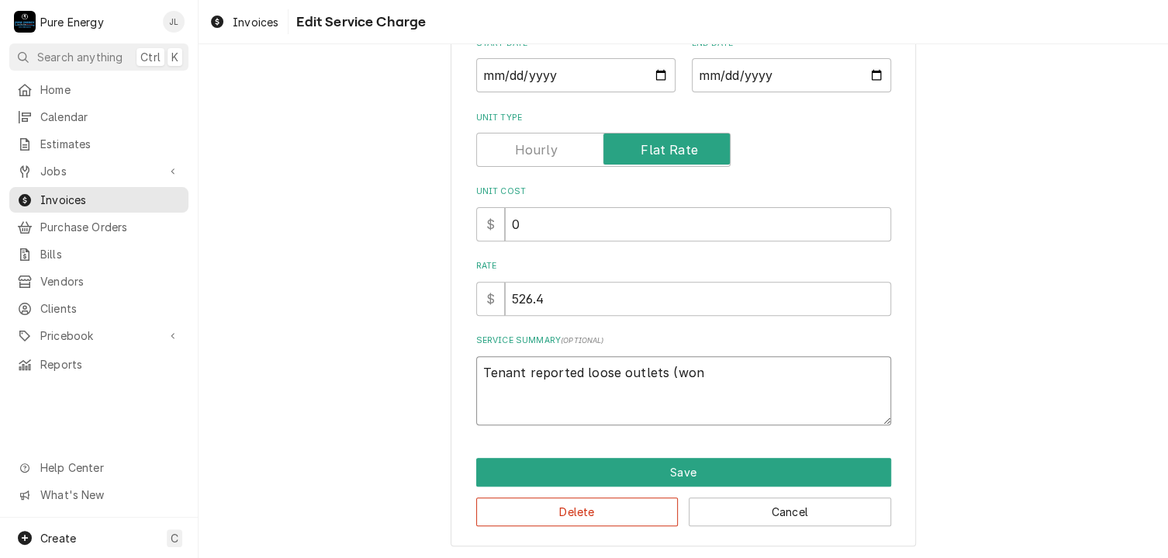
type textarea "Tenant reported loose outlets (won'"
type textarea "x"
type textarea "Tenant reported loose outlets (won't"
type textarea "x"
type textarea "Tenant reported loose outlets (won't"
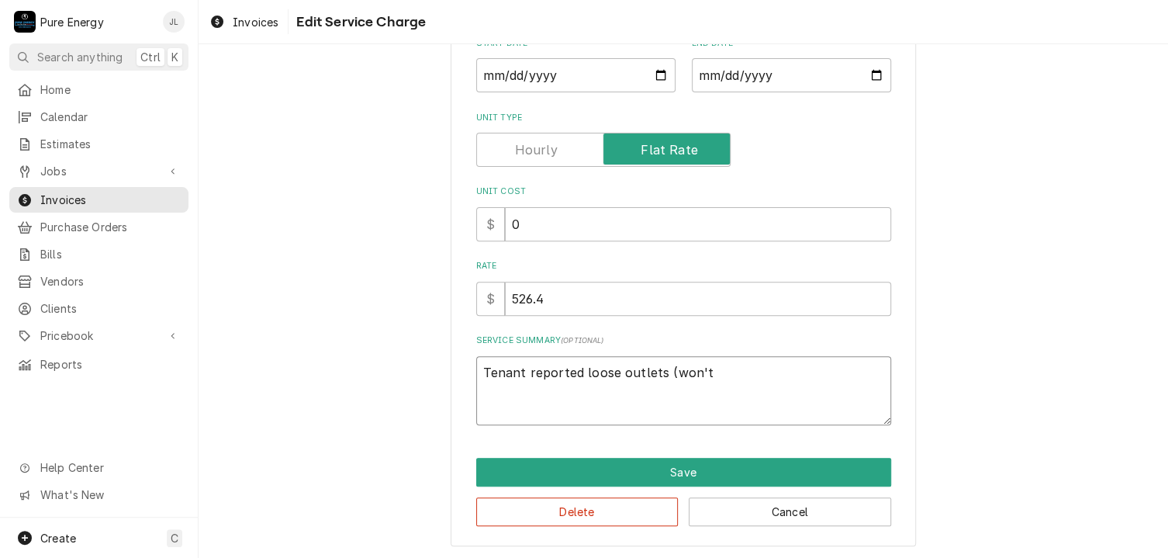
type textarea "x"
type textarea "Tenant reported loose outlets (won't h"
type textarea "x"
type textarea "Tenant reported loose outlets (won't ho"
type textarea "x"
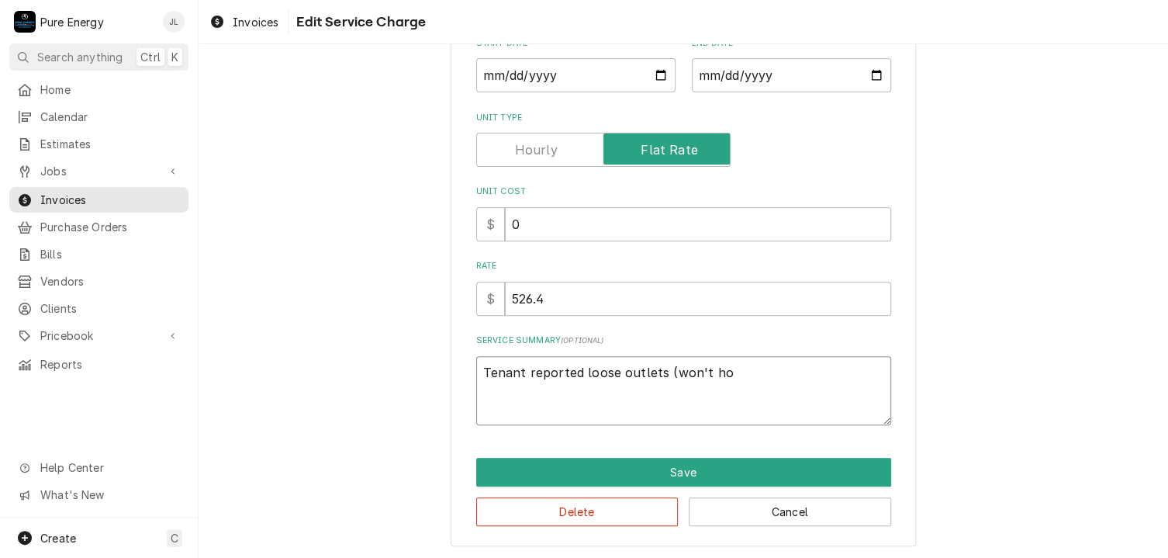
type textarea "Tenant reported loose outlets (won't hol"
type textarea "x"
type textarea "Tenant reported loose outlets (won't hole"
type textarea "x"
type textarea "Tenant reported loose outlets (won't hol"
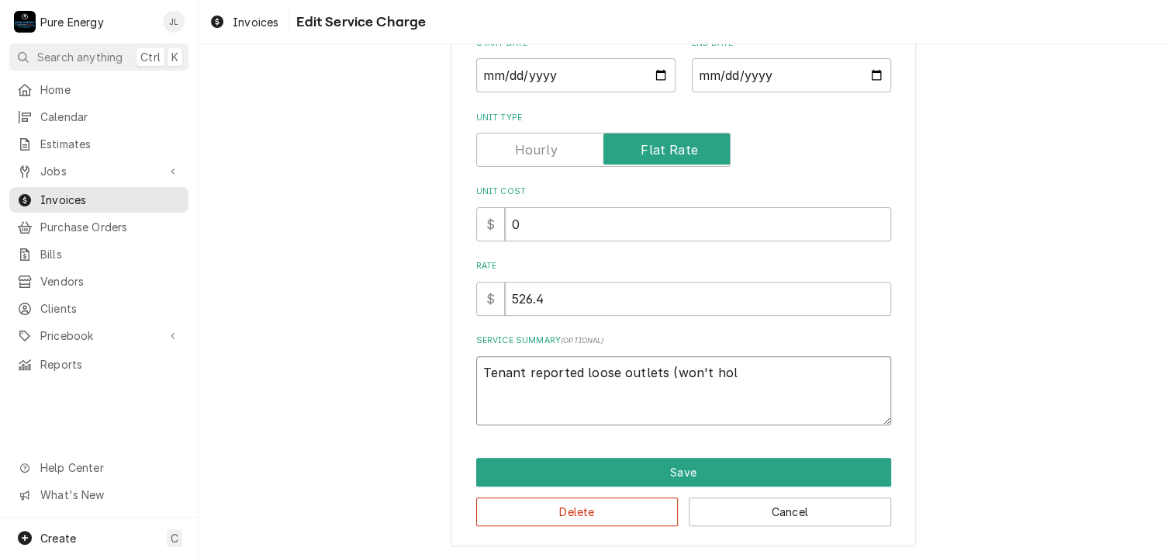
type textarea "x"
type textarea "Tenant reported loose outlets (won't hold"
type textarea "x"
type textarea "Tenant reported loose outlets (won't hold"
type textarea "x"
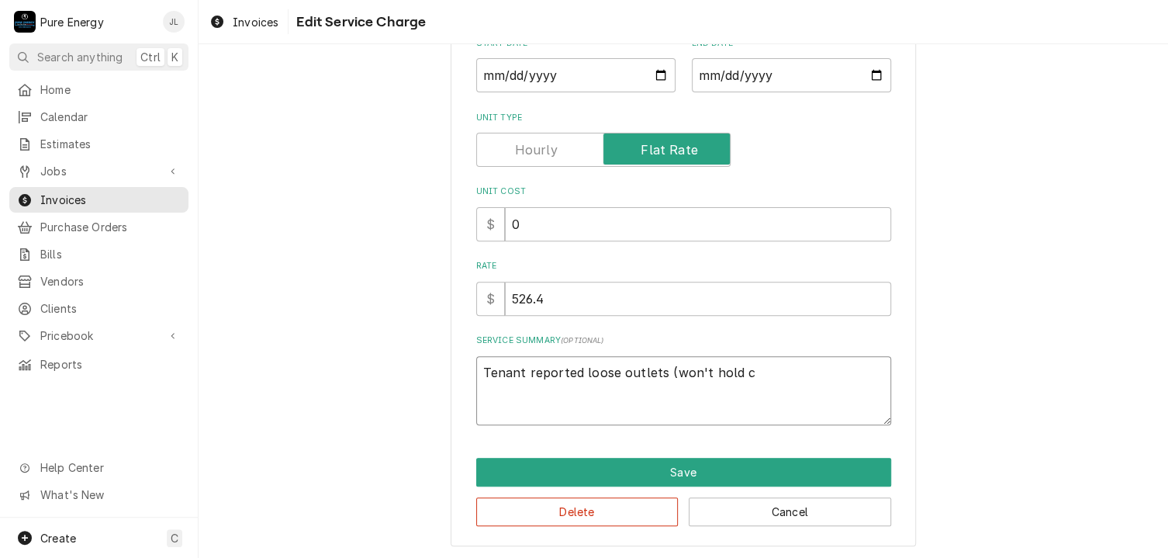
type textarea "Tenant reported loose outlets (won't hold co"
type textarea "x"
type textarea "Tenant reported loose outlets (won't hold cor"
type textarea "x"
type textarea "Tenant reported loose outlets (won't hold cord"
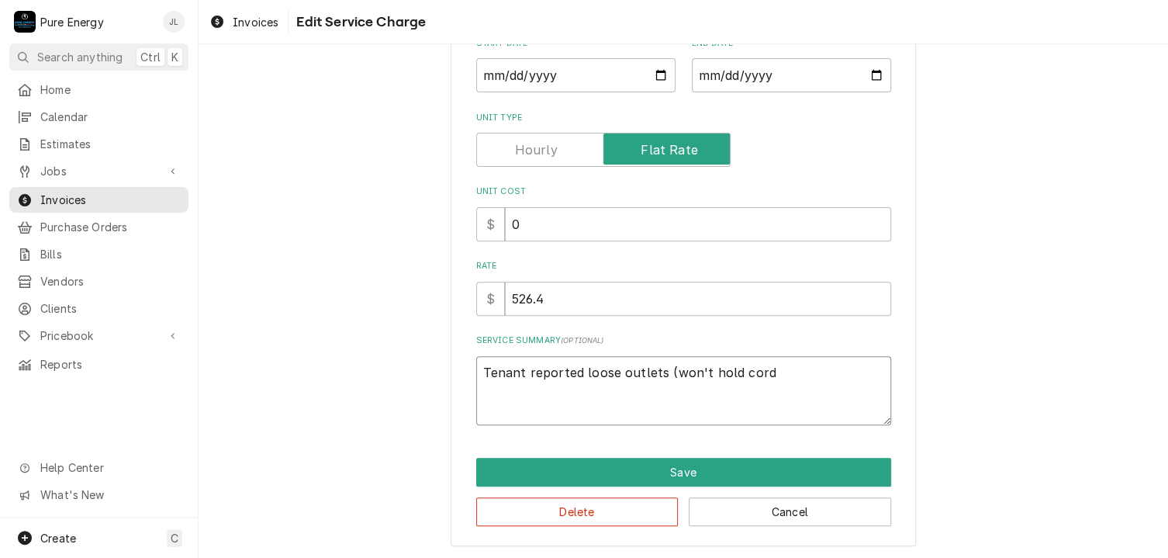
type textarea "x"
type textarea "Tenant reported loose outlets (won't hold cords"
type textarea "x"
type textarea "Tenant reported loose outlets (won't hold cords)"
type textarea "x"
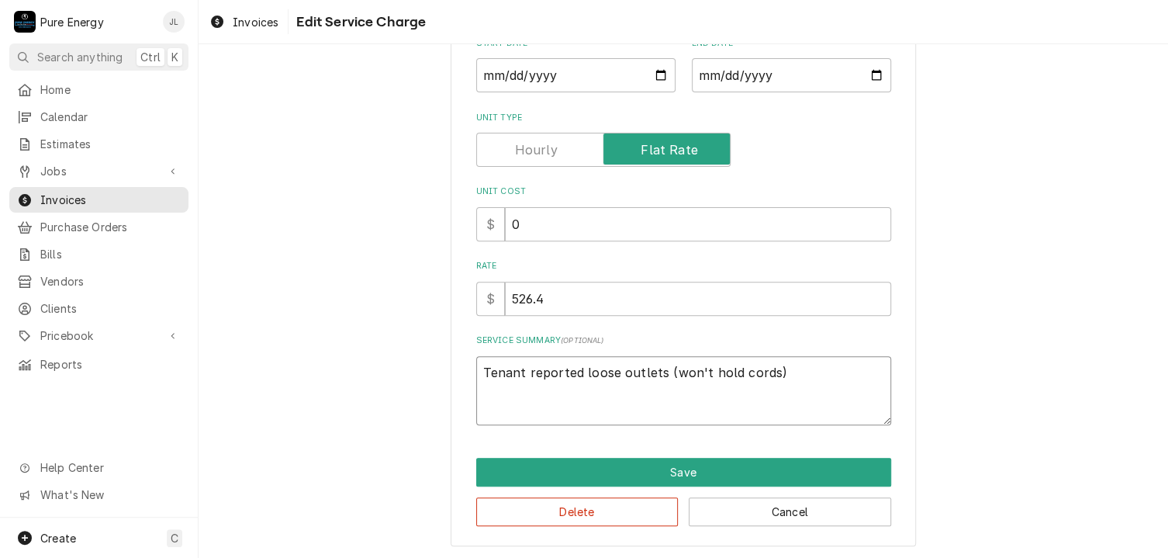
type textarea "Tenant reported loose outlets (won't hold cords) i"
type textarea "x"
type textarea "Tenant reported loose outlets (won't hold cords) in"
type textarea "x"
type textarea "Tenant reported loose outlets (won't hold cords) in a"
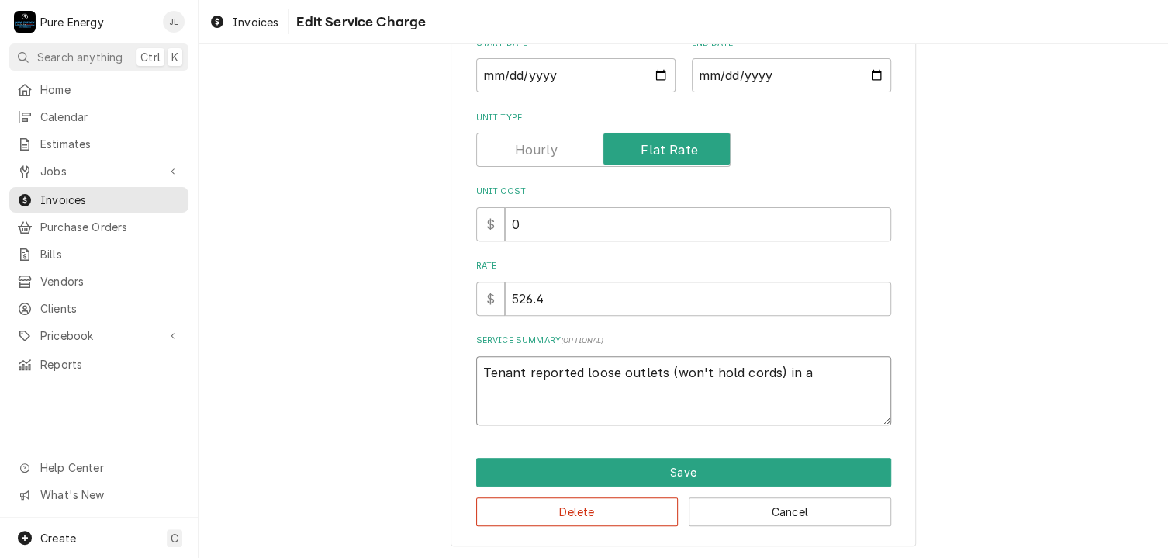
type textarea "x"
type textarea "Tenant reported loose outlets (won't hold cords) in a"
type textarea "x"
type textarea "Tenant reported loose outlets (won't hold cords) in a f"
type textarea "x"
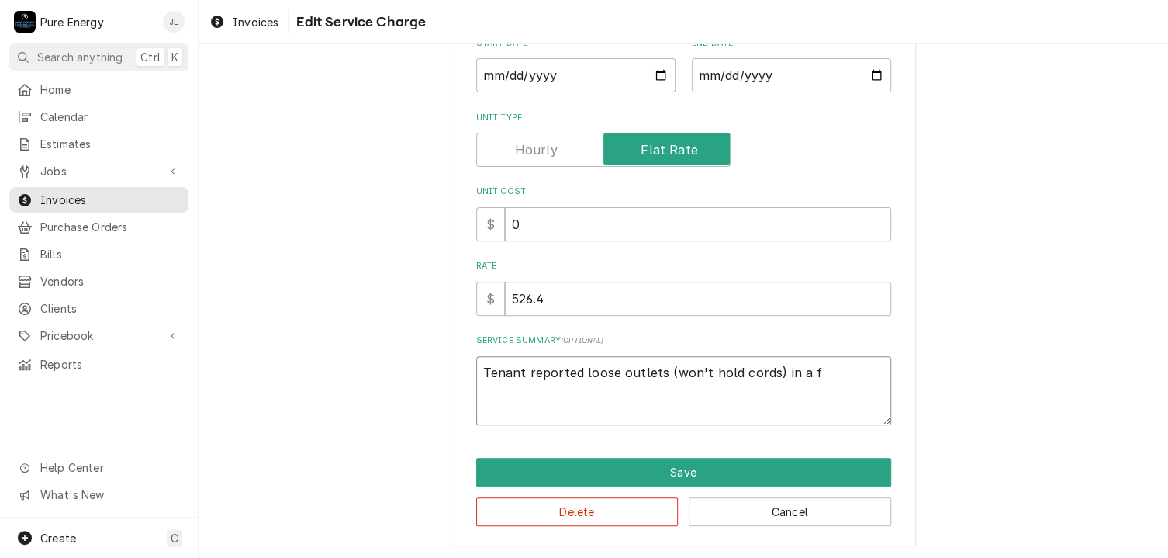
type textarea "Tenant reported loose outlets (won't hold cords) in a fe"
type textarea "x"
type textarea "Tenant reported loose outlets (won't hold cords) in a few"
type textarea "x"
type textarea "Tenant reported loose outlets (won't hold cords) in a few"
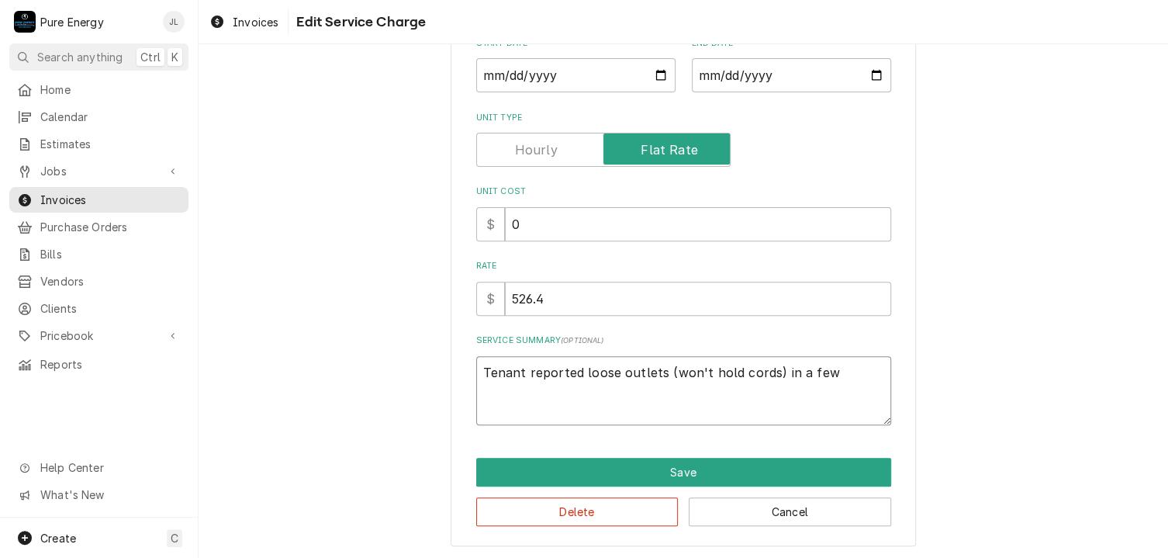
type textarea "x"
type textarea "Tenant reported loose outlets (won't hold cords) in a few p"
type textarea "x"
type textarea "Tenant reported loose outlets (won't hold cords) in a few pl"
type textarea "x"
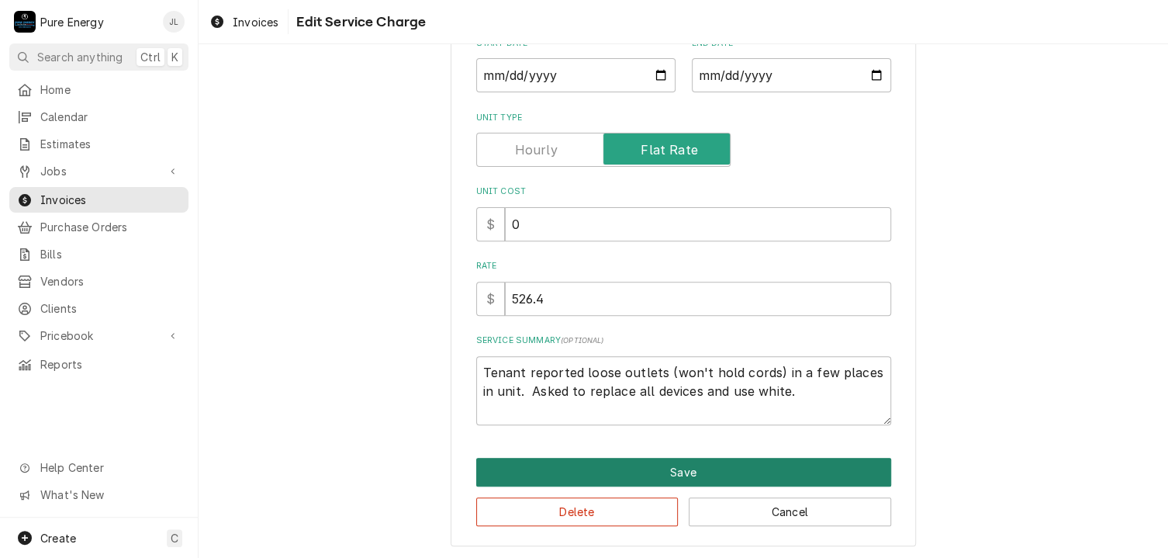
click at [608, 466] on button "Save" at bounding box center [683, 472] width 415 height 29
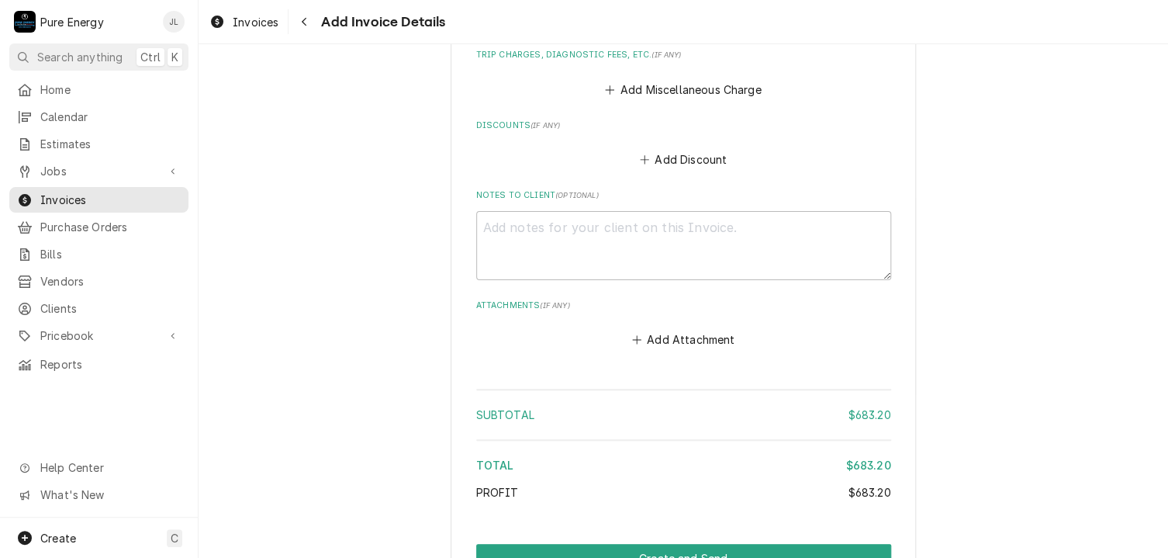
scroll to position [3319, 0]
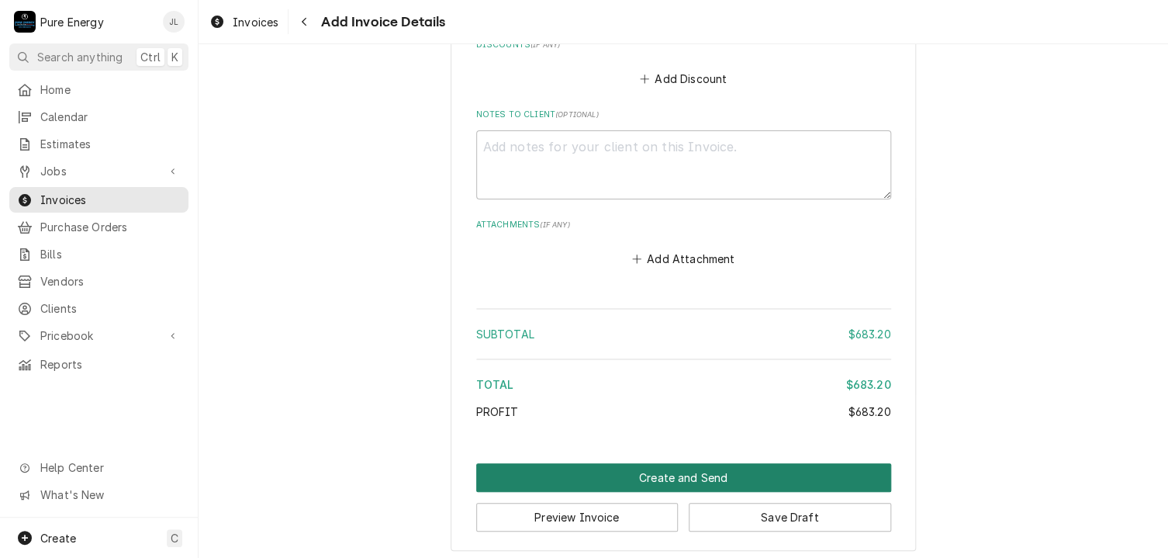
click at [647, 465] on button "Create and Send" at bounding box center [683, 477] width 415 height 29
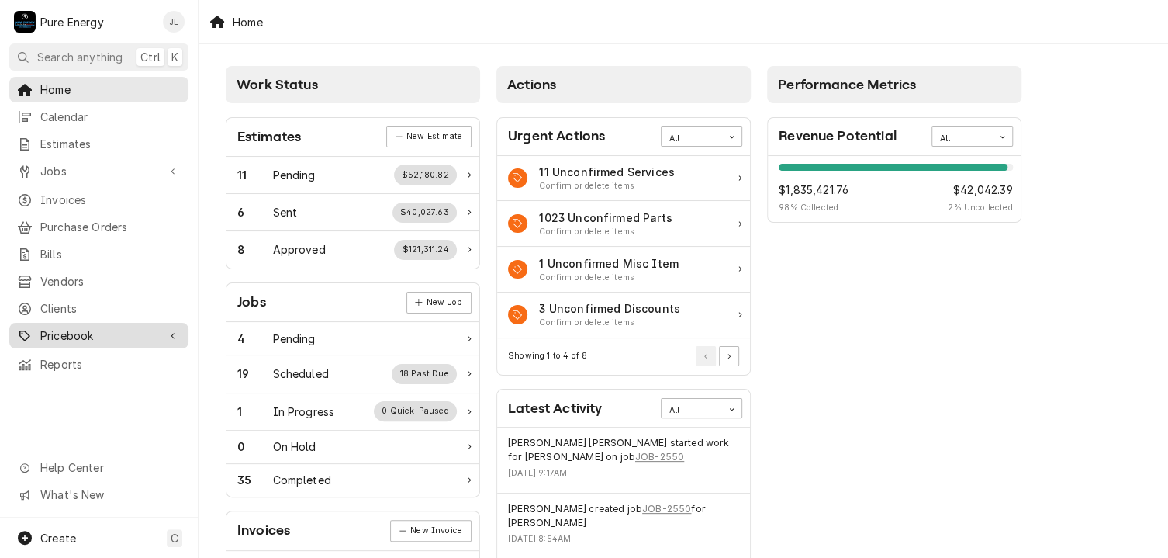
click at [119, 327] on span "Pricebook" at bounding box center [98, 335] width 117 height 16
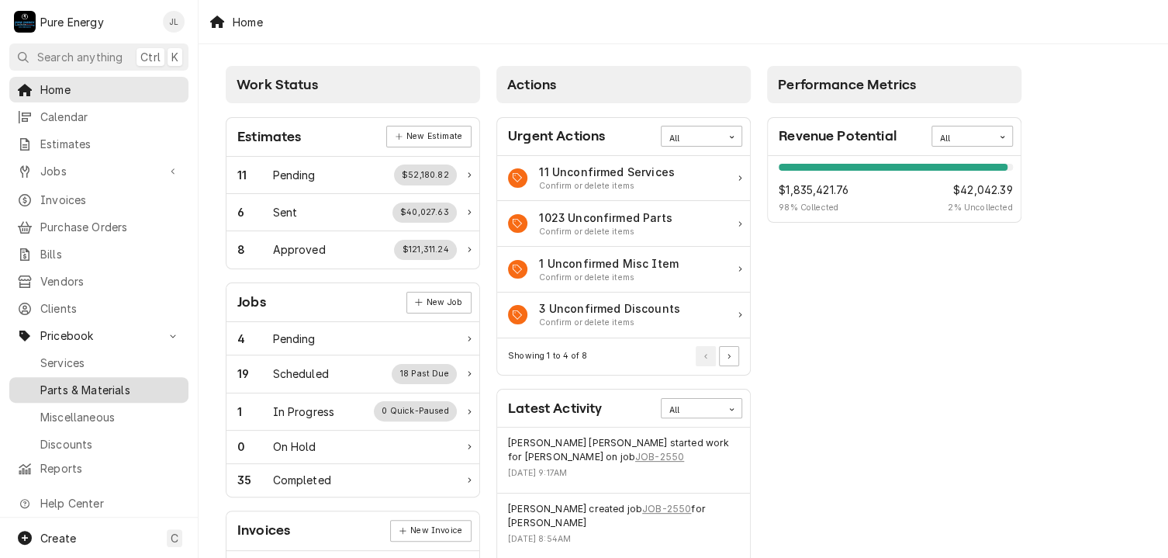
click at [100, 382] on span "Parts & Materials" at bounding box center [110, 390] width 140 height 16
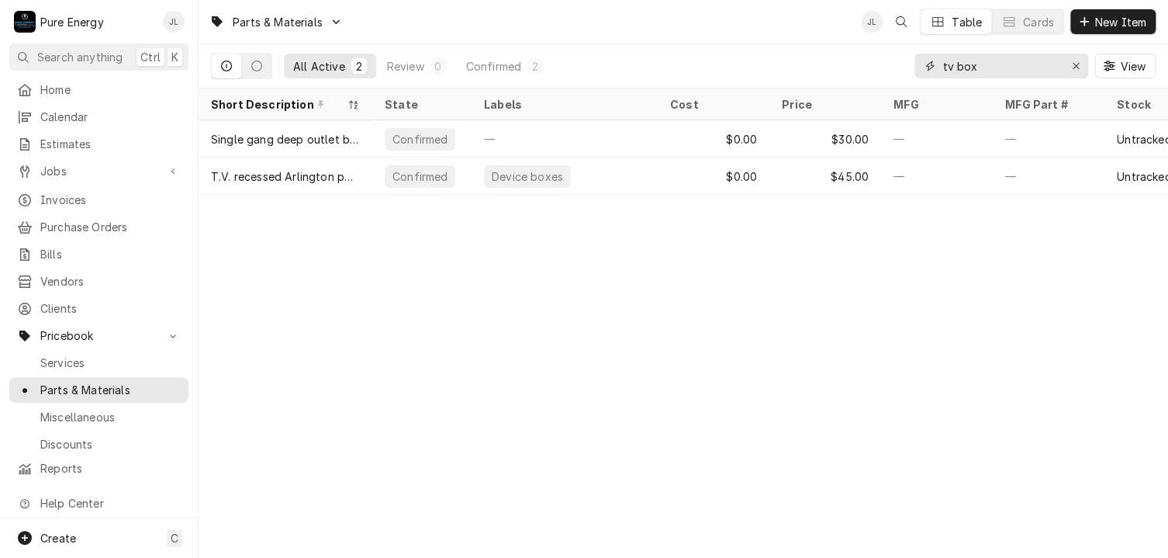
click at [983, 70] on input "tv box" at bounding box center [1000, 66] width 116 height 25
type input "t"
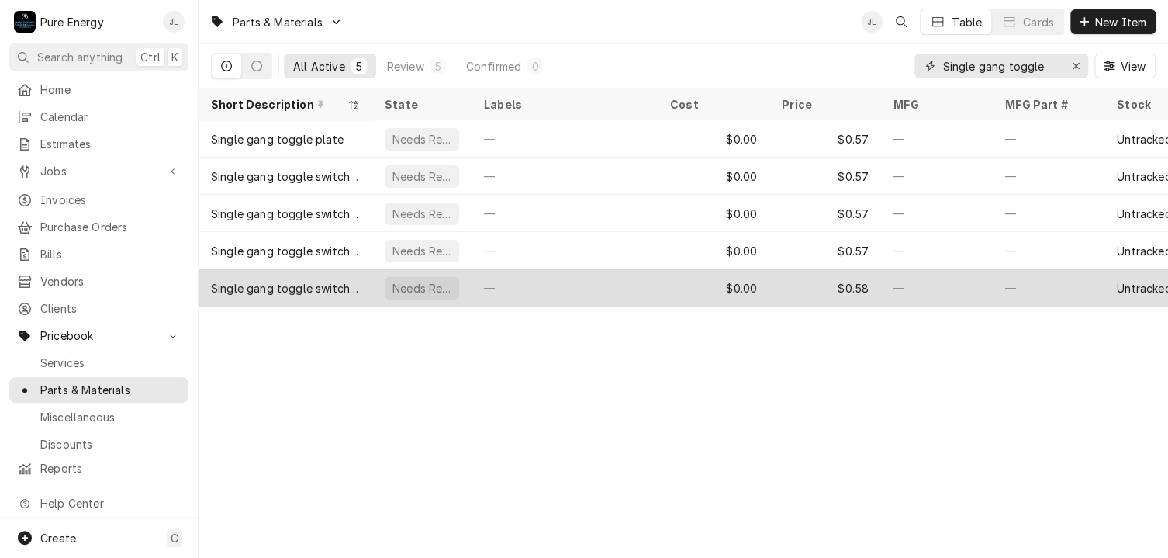
type input "Single gang toggle"
click at [611, 281] on div "—" at bounding box center [564, 287] width 186 height 37
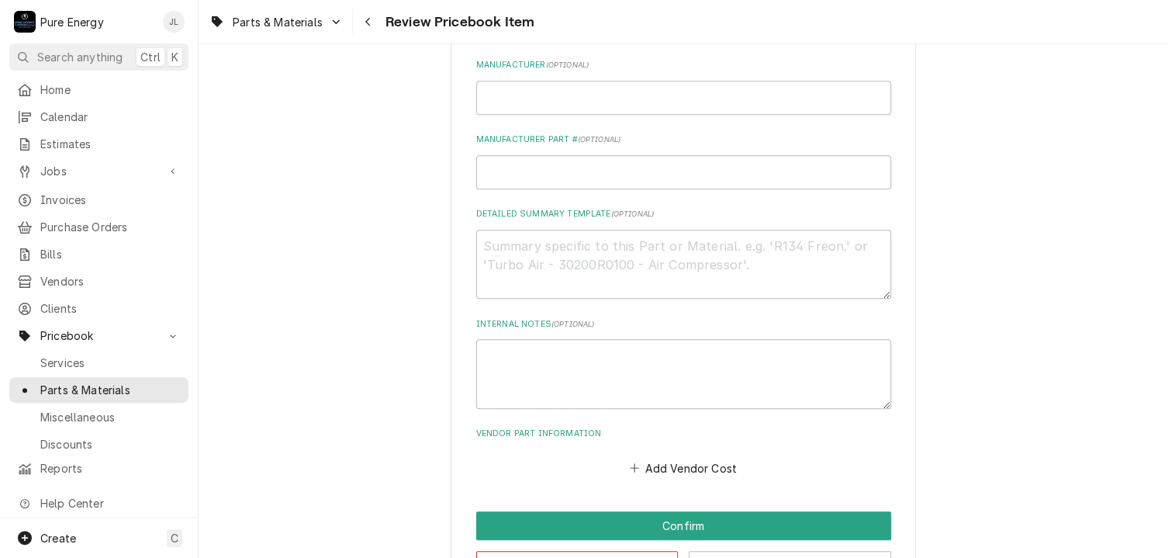
scroll to position [590, 0]
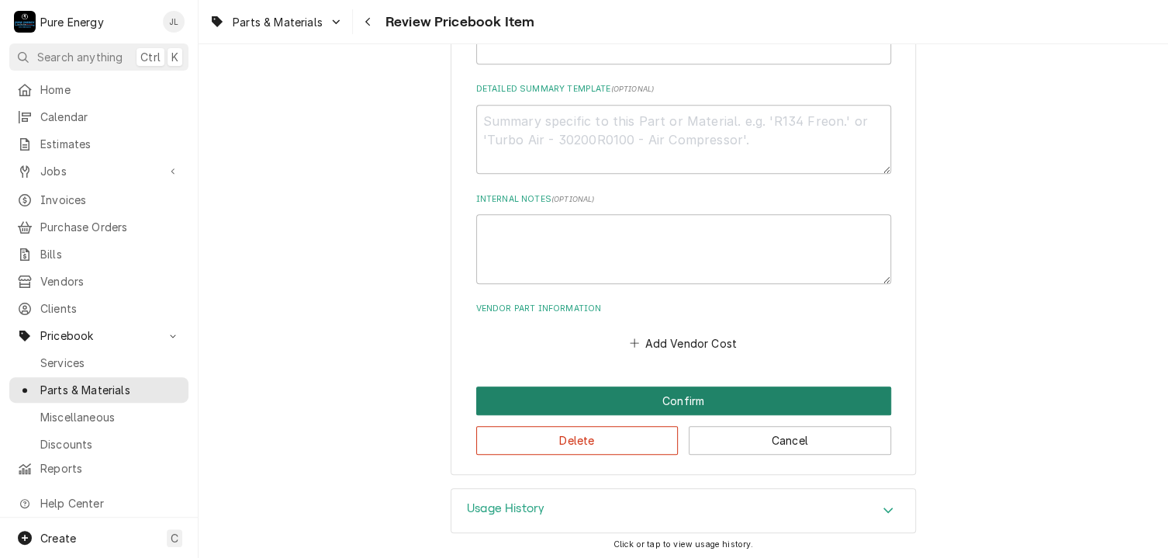
click at [636, 399] on button "Confirm" at bounding box center [683, 400] width 415 height 29
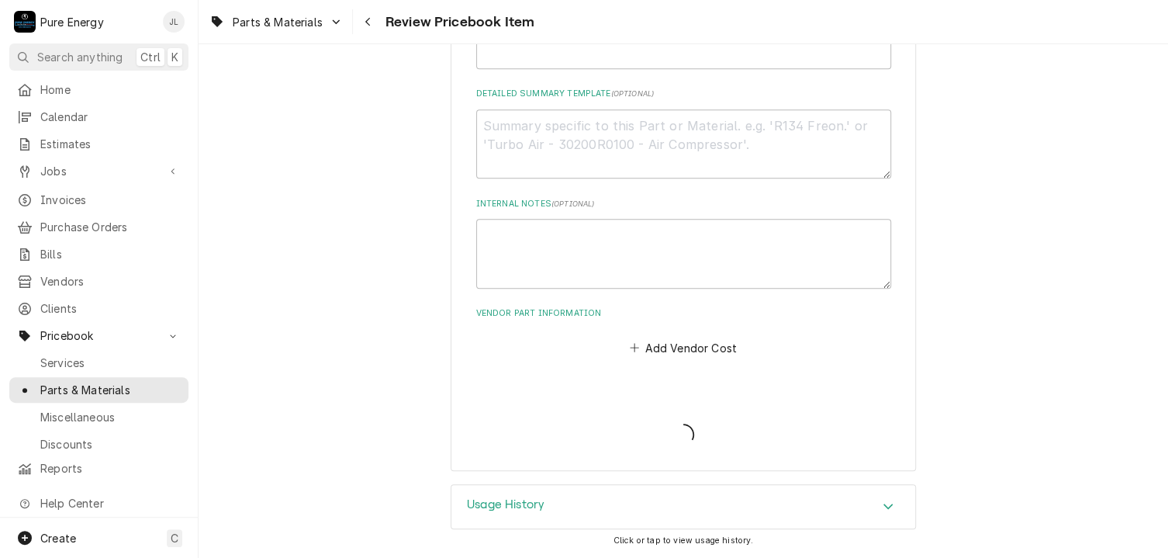
scroll to position [582, 0]
type textarea "x"
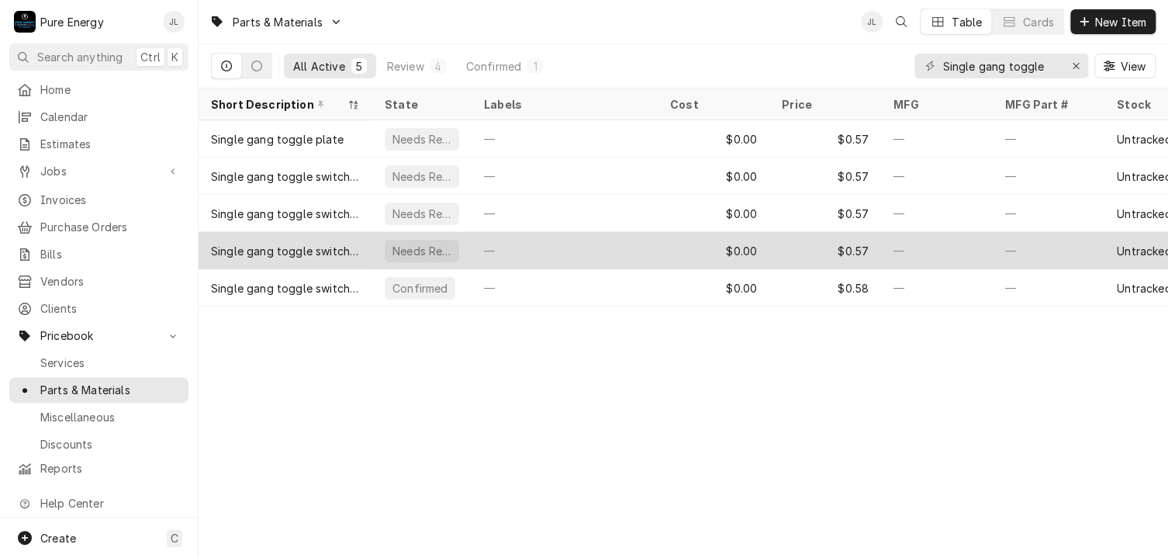
click at [596, 241] on div "—" at bounding box center [564, 250] width 186 height 37
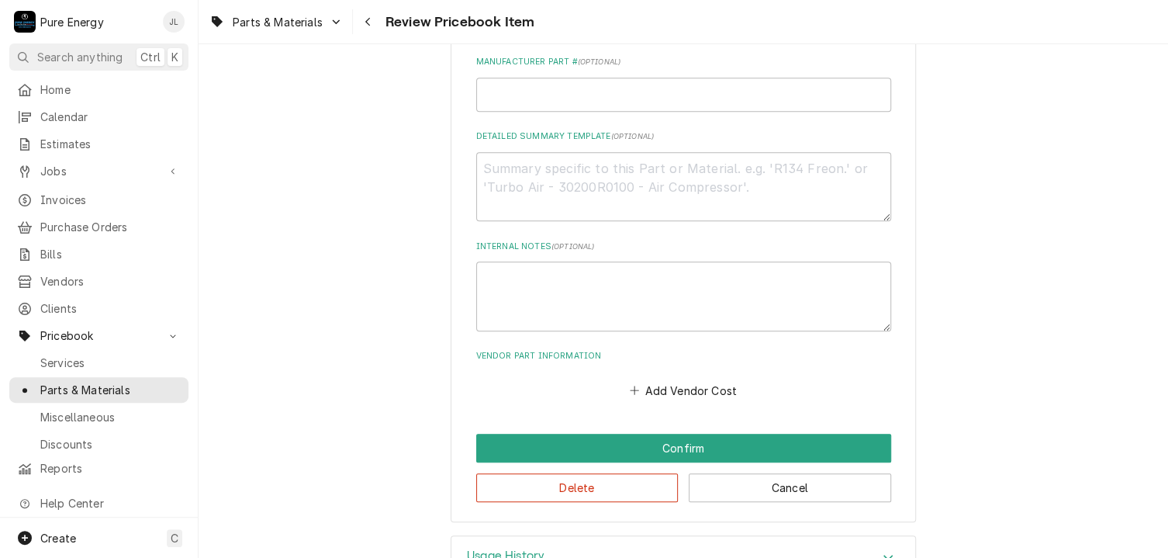
scroll to position [590, 0]
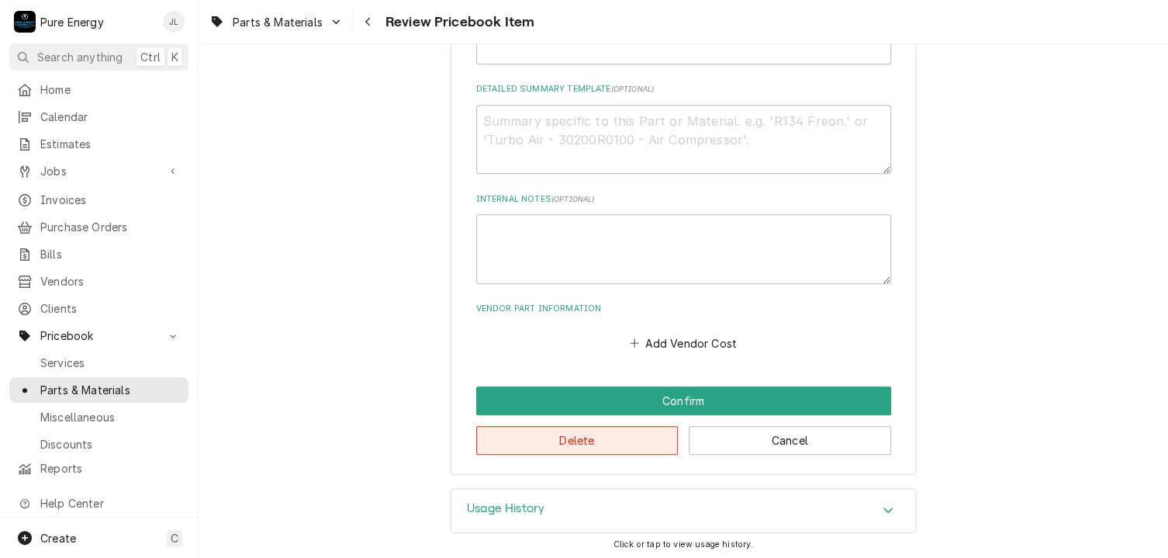
click at [613, 440] on button "Delete" at bounding box center [577, 440] width 202 height 29
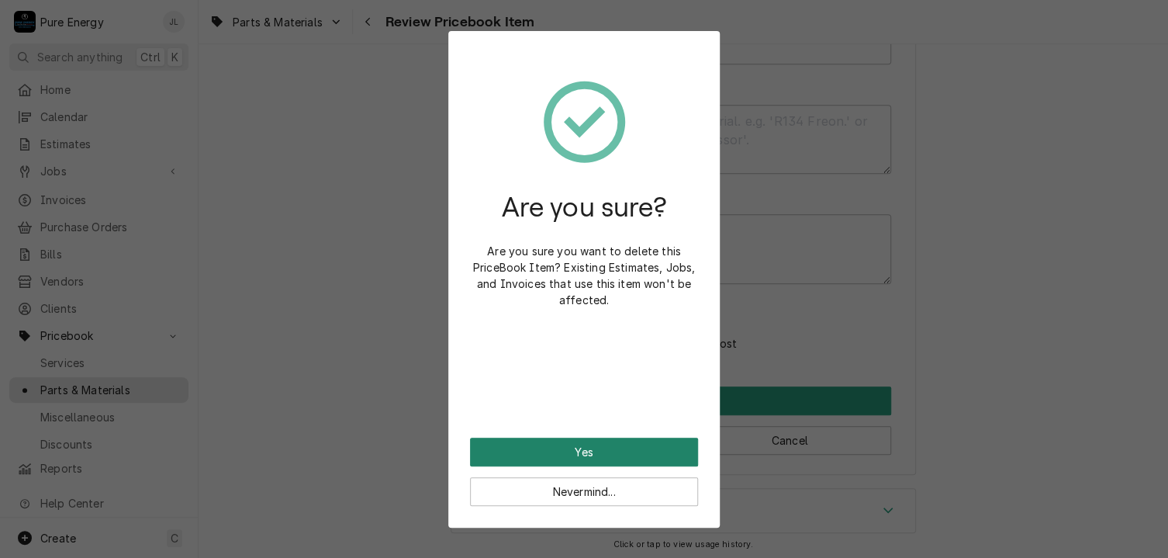
click at [612, 450] on button "Yes" at bounding box center [584, 451] width 228 height 29
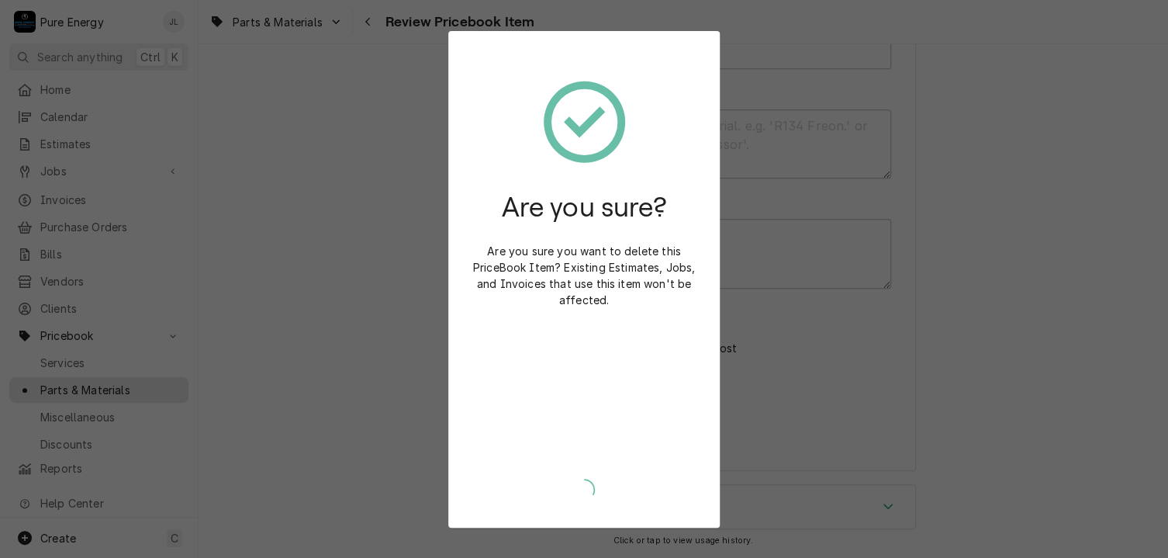
scroll to position [582, 0]
type textarea "x"
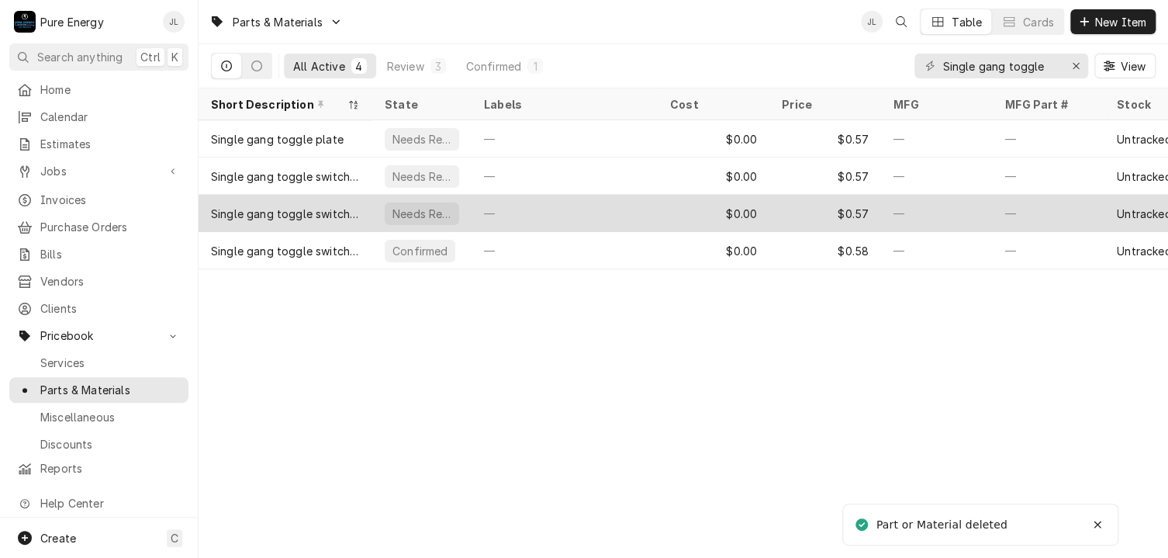
click at [590, 207] on div "—" at bounding box center [564, 213] width 186 height 37
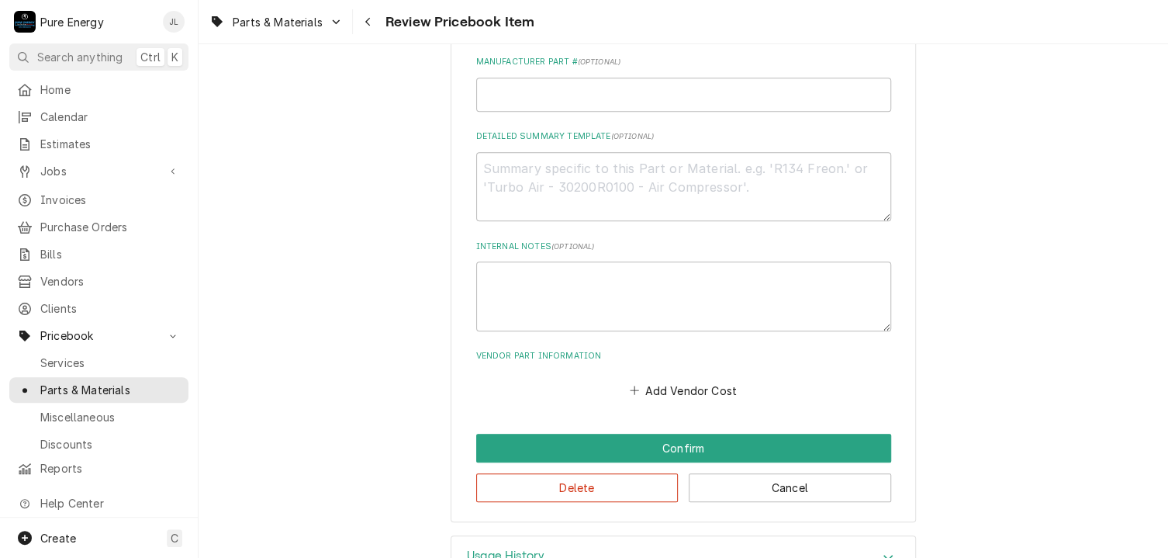
scroll to position [590, 0]
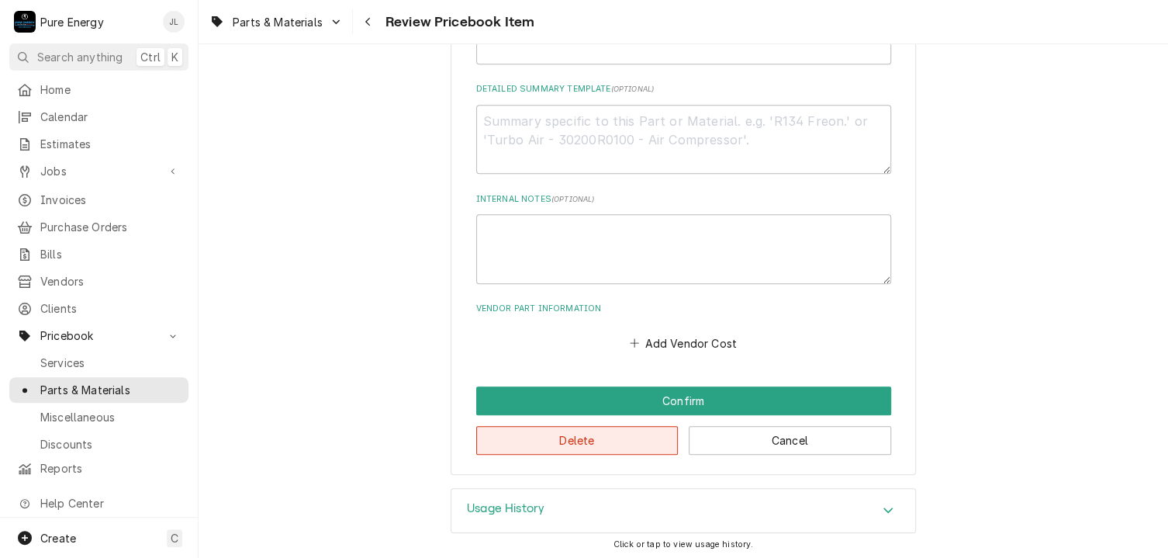
click at [569, 435] on button "Delete" at bounding box center [577, 440] width 202 height 29
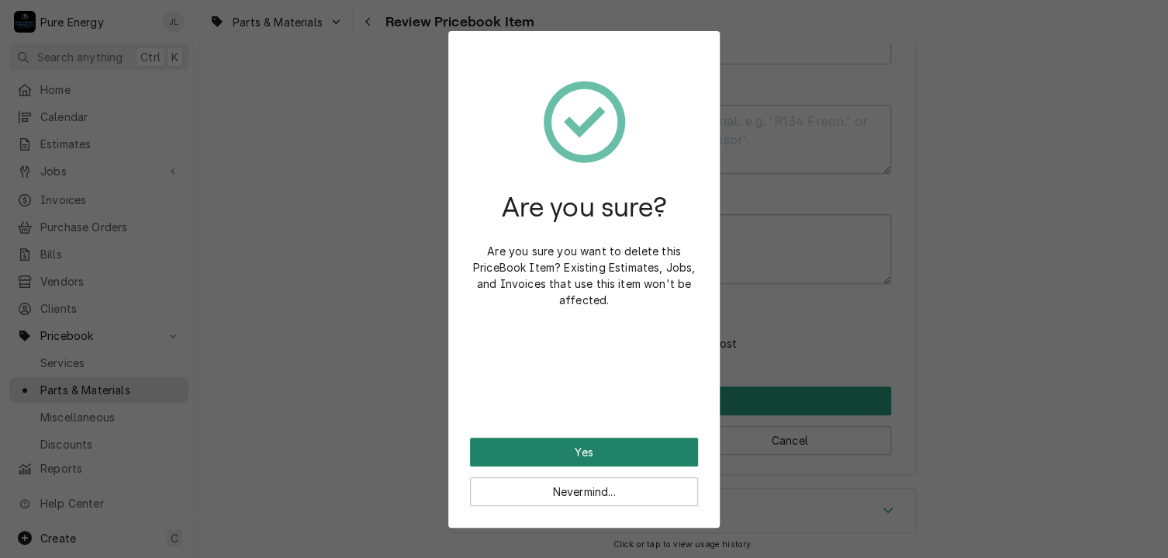
click at [586, 454] on button "Yes" at bounding box center [584, 451] width 228 height 29
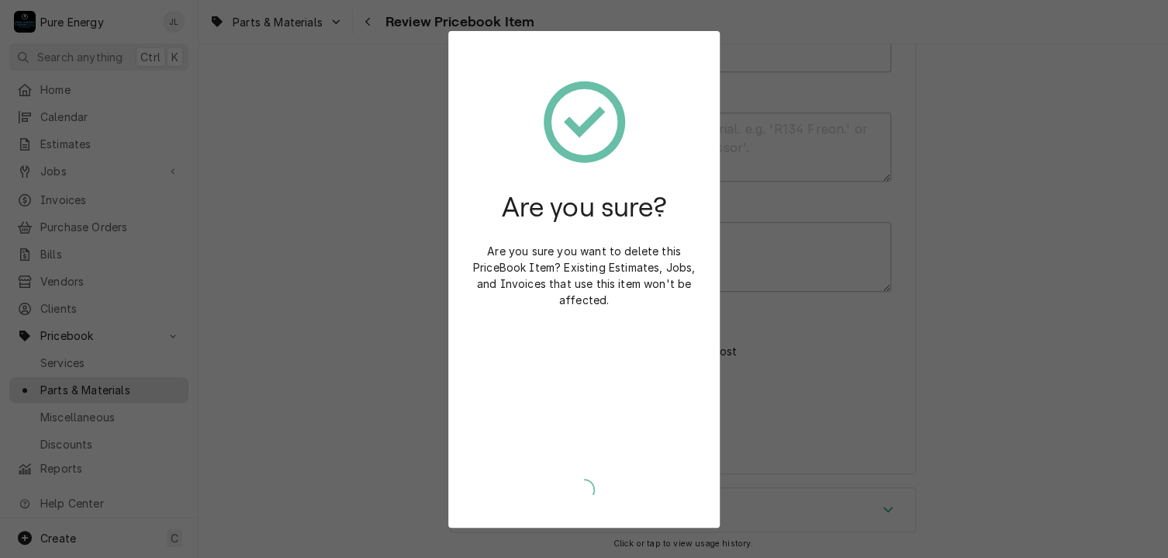
type textarea "x"
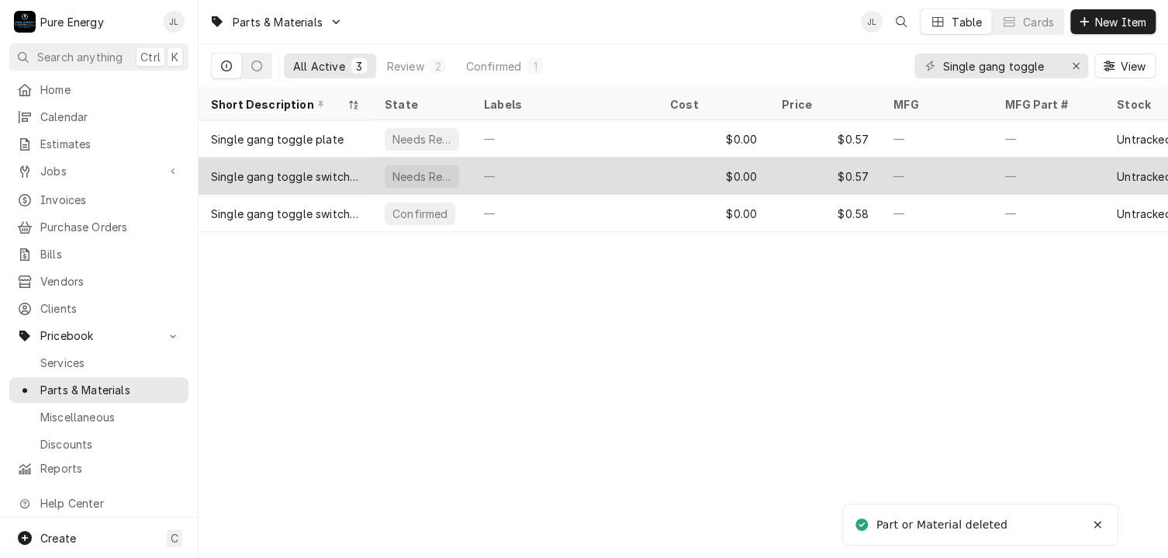
click at [581, 167] on div "—" at bounding box center [564, 175] width 186 height 37
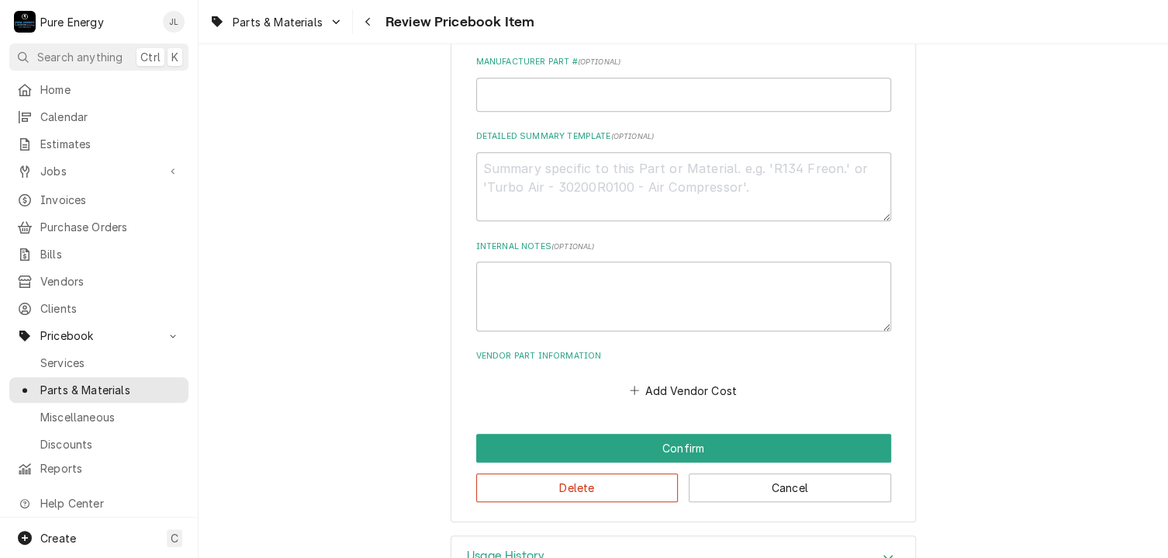
scroll to position [590, 0]
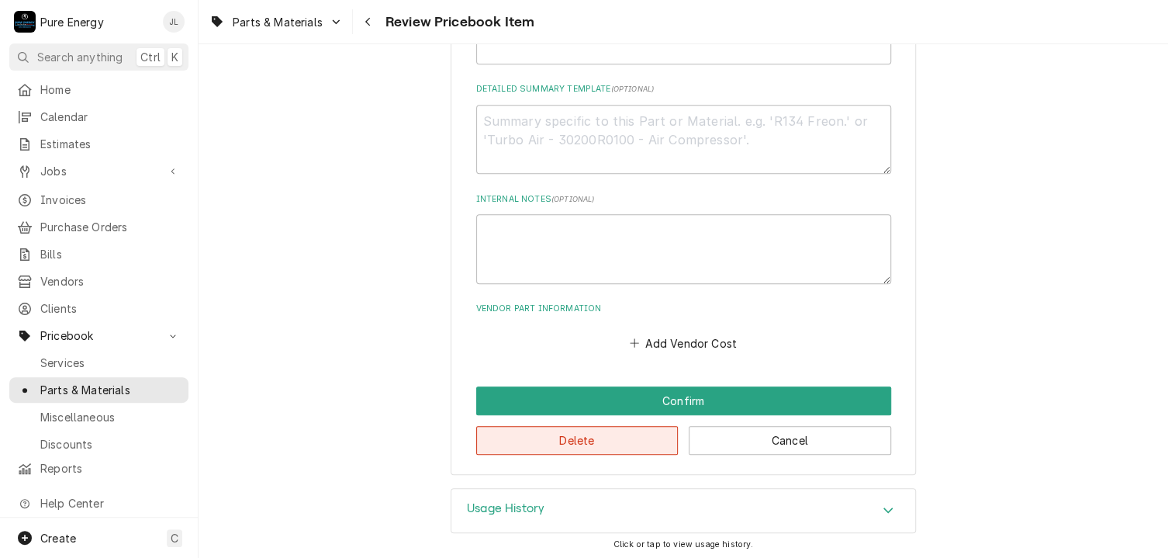
click at [579, 443] on button "Delete" at bounding box center [577, 440] width 202 height 29
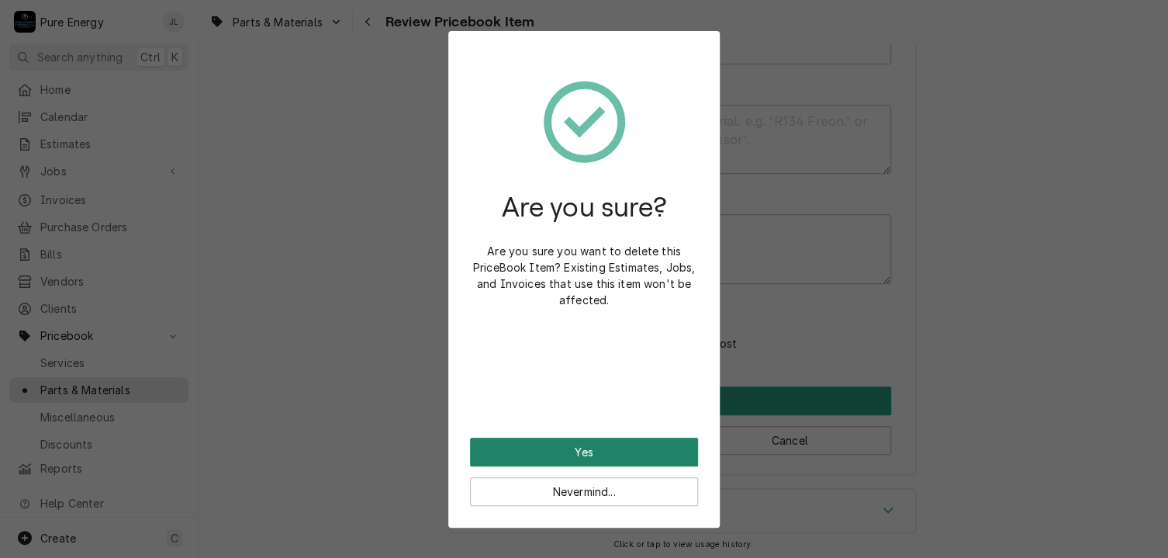
click at [579, 443] on button "Yes" at bounding box center [584, 451] width 228 height 29
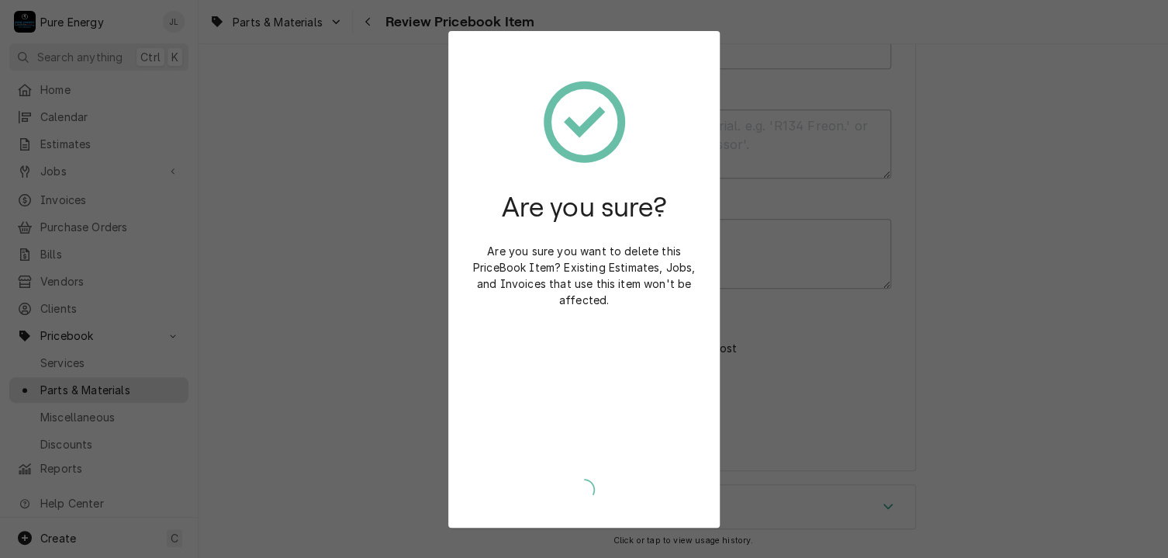
scroll to position [582, 0]
type textarea "x"
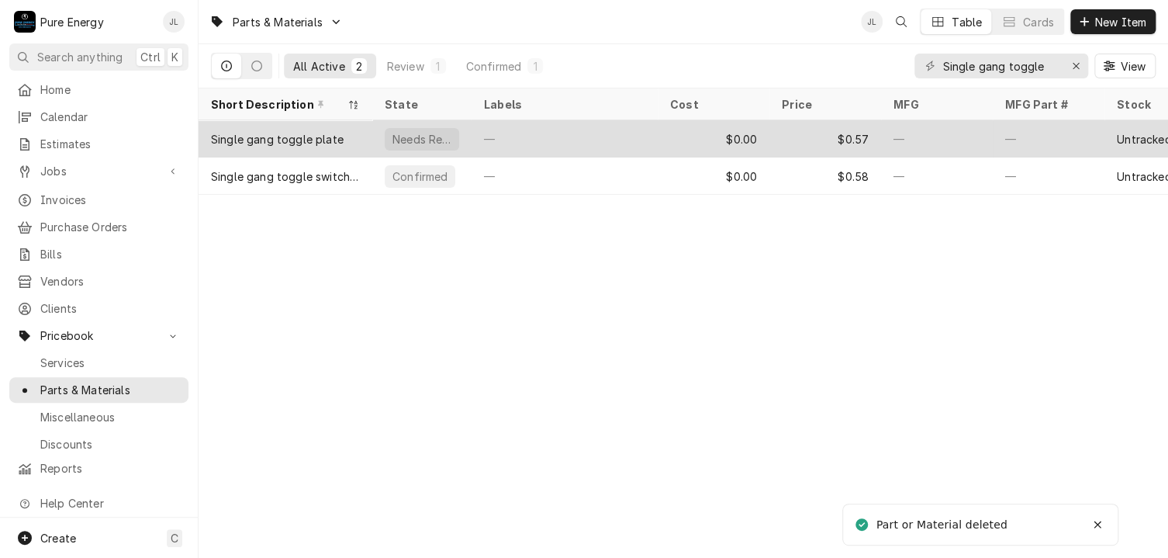
click at [576, 132] on div "—" at bounding box center [564, 138] width 186 height 37
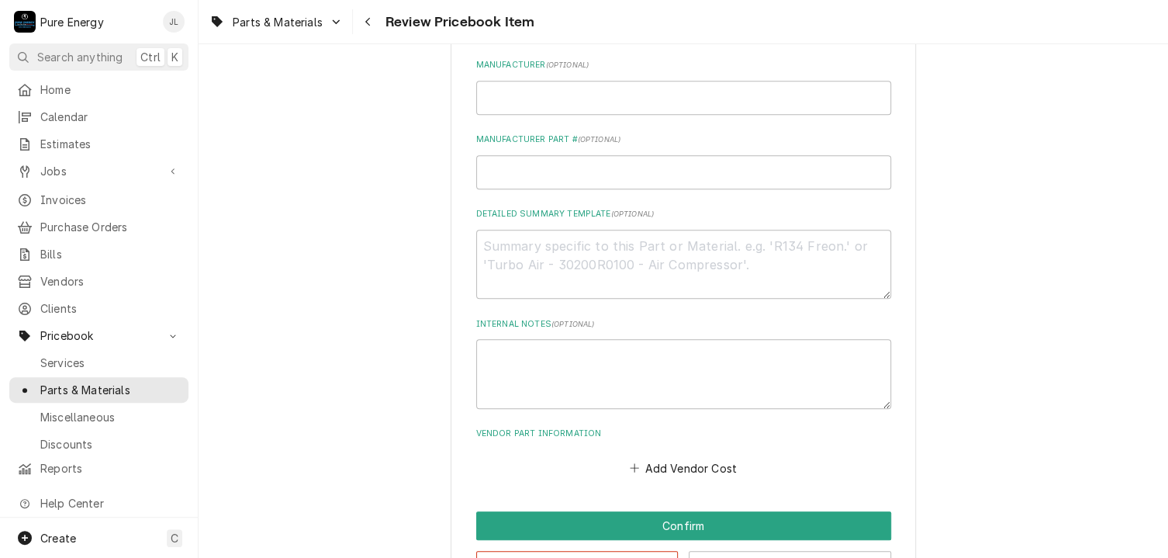
scroll to position [590, 0]
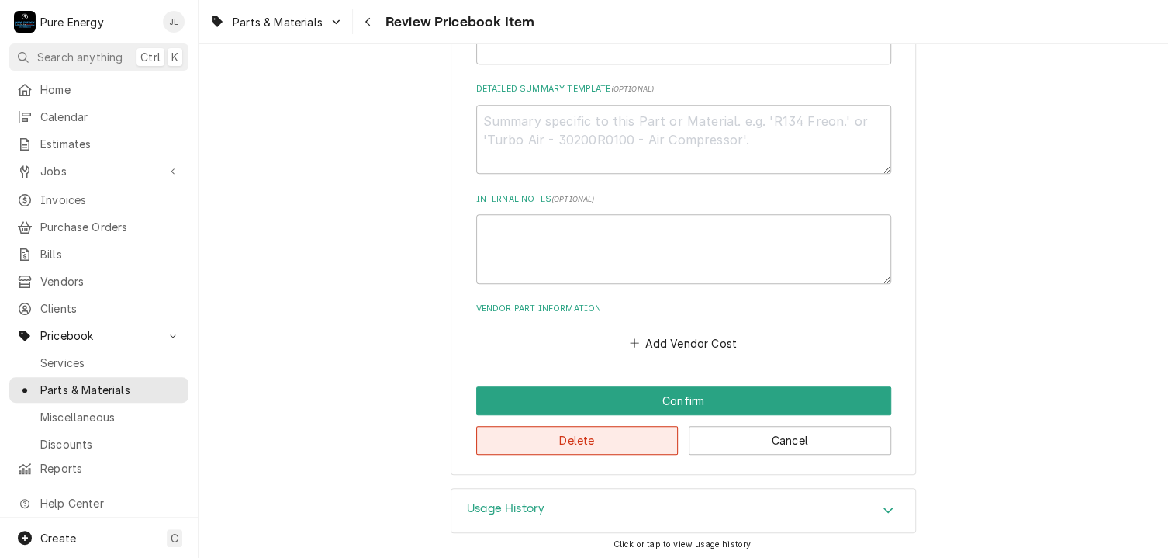
click at [565, 440] on button "Delete" at bounding box center [577, 440] width 202 height 29
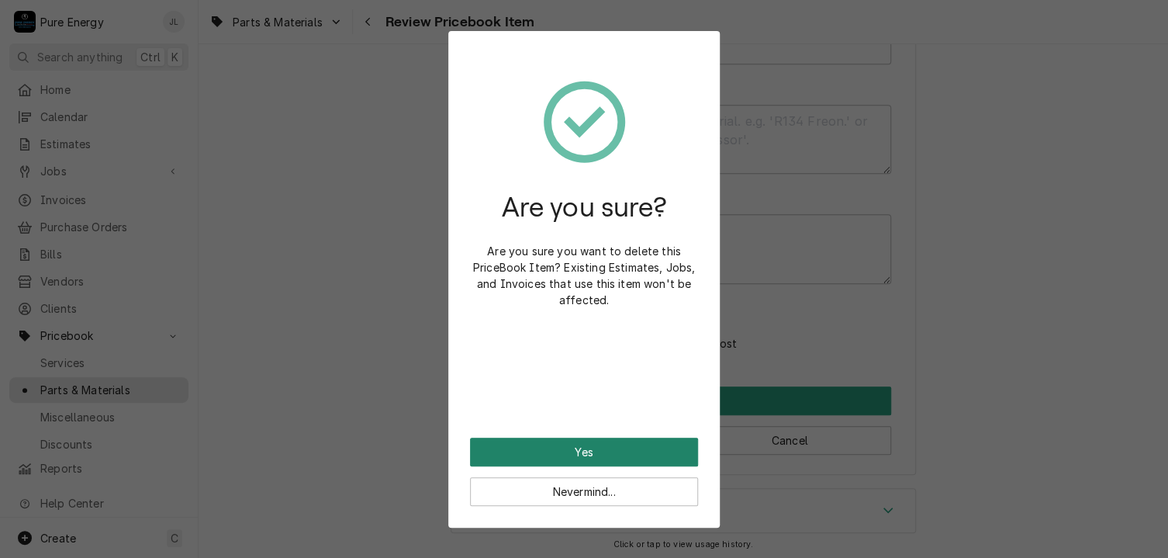
click at [561, 451] on button "Yes" at bounding box center [584, 451] width 228 height 29
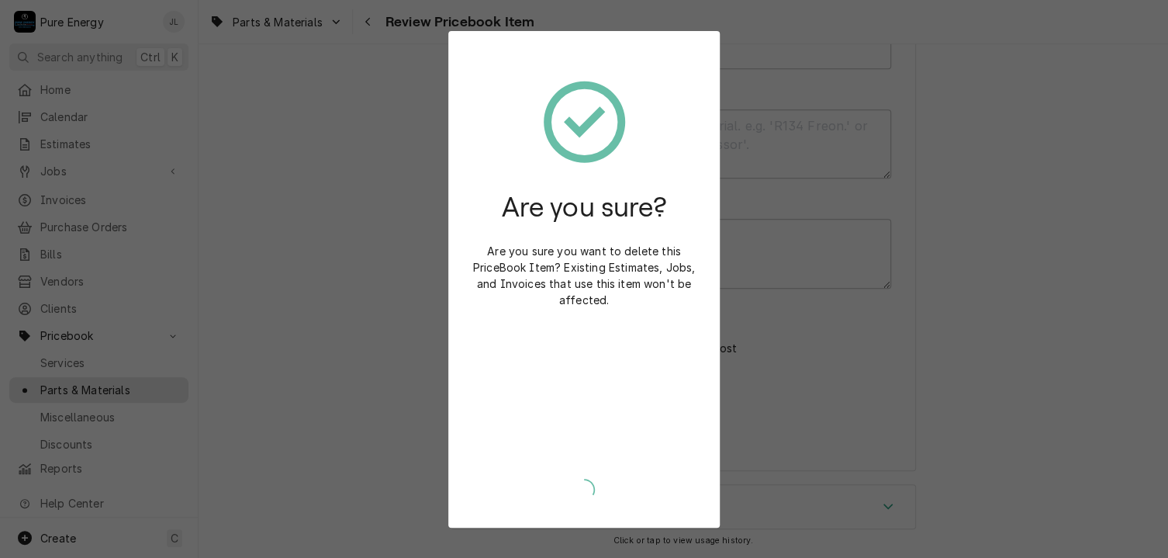
scroll to position [582, 0]
type textarea "x"
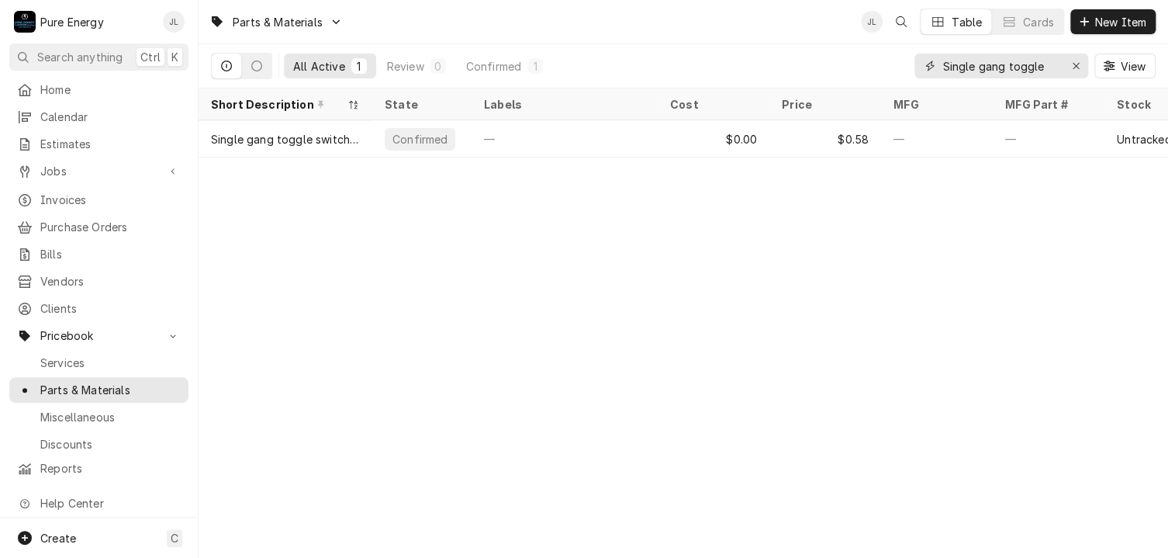
click at [1050, 64] on input "Single gang toggle" at bounding box center [1000, 66] width 116 height 25
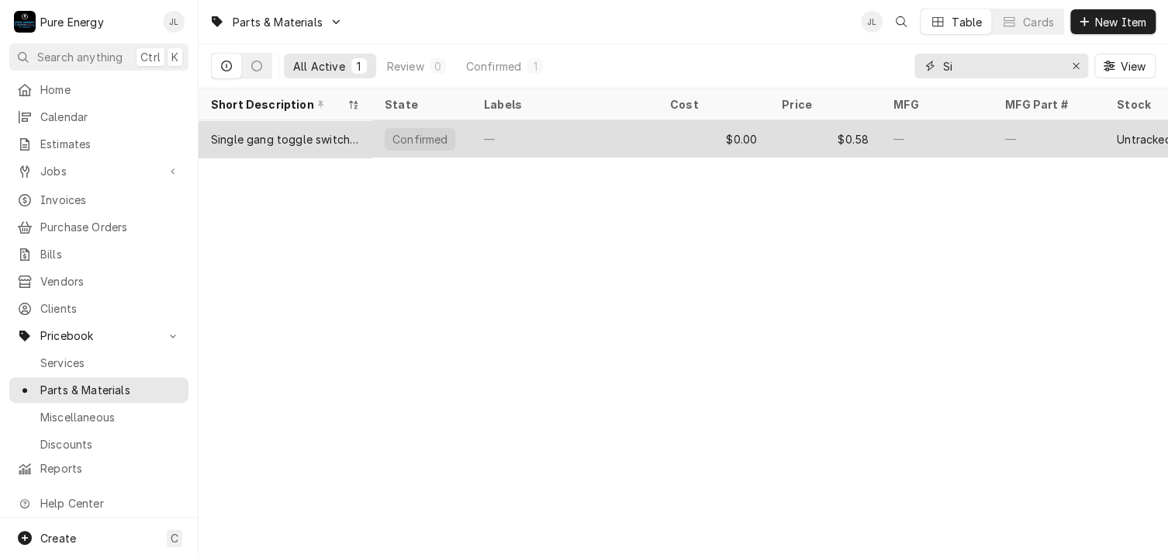
type input "S"
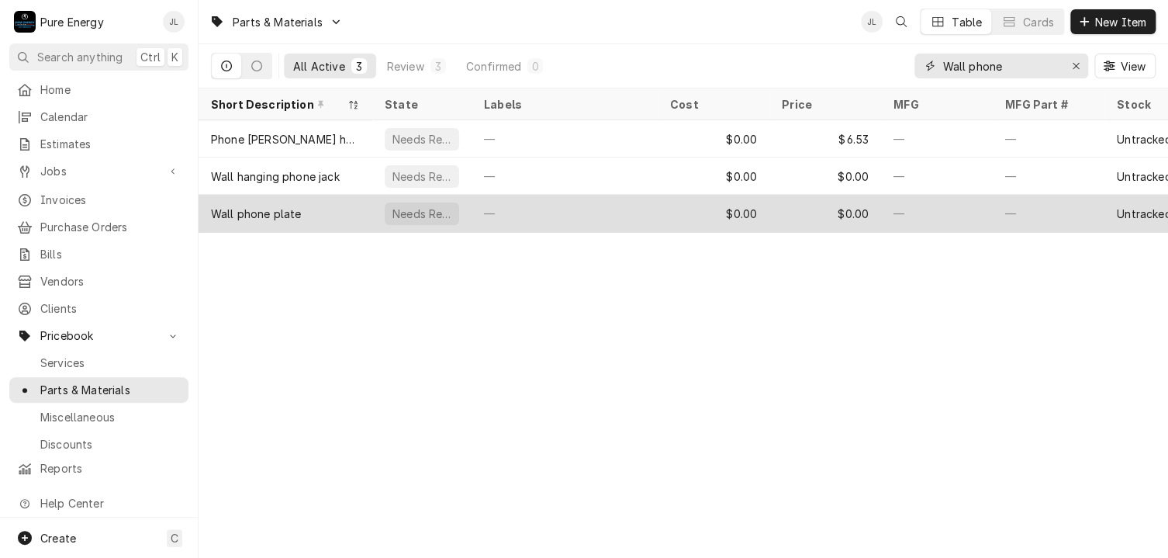
type input "Wall phone"
click at [592, 213] on div "—" at bounding box center [564, 213] width 186 height 37
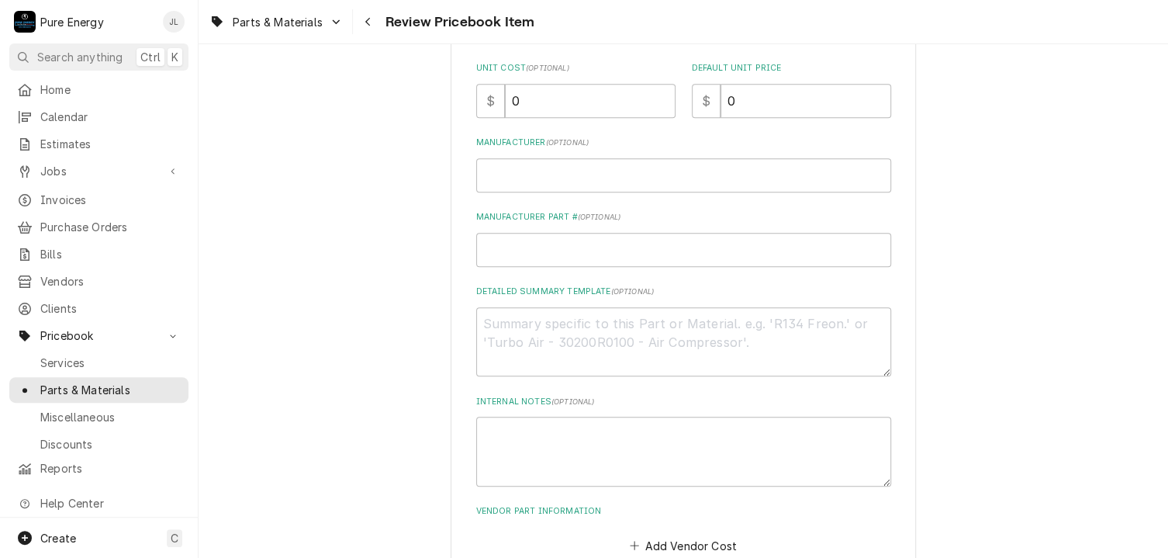
scroll to position [590, 0]
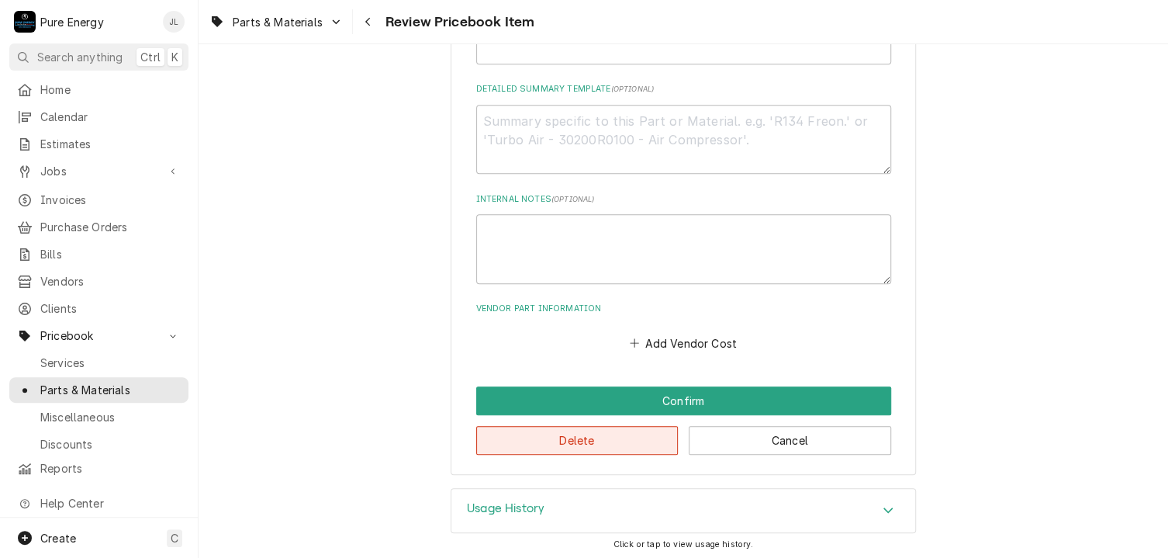
click at [544, 442] on button "Delete" at bounding box center [577, 440] width 202 height 29
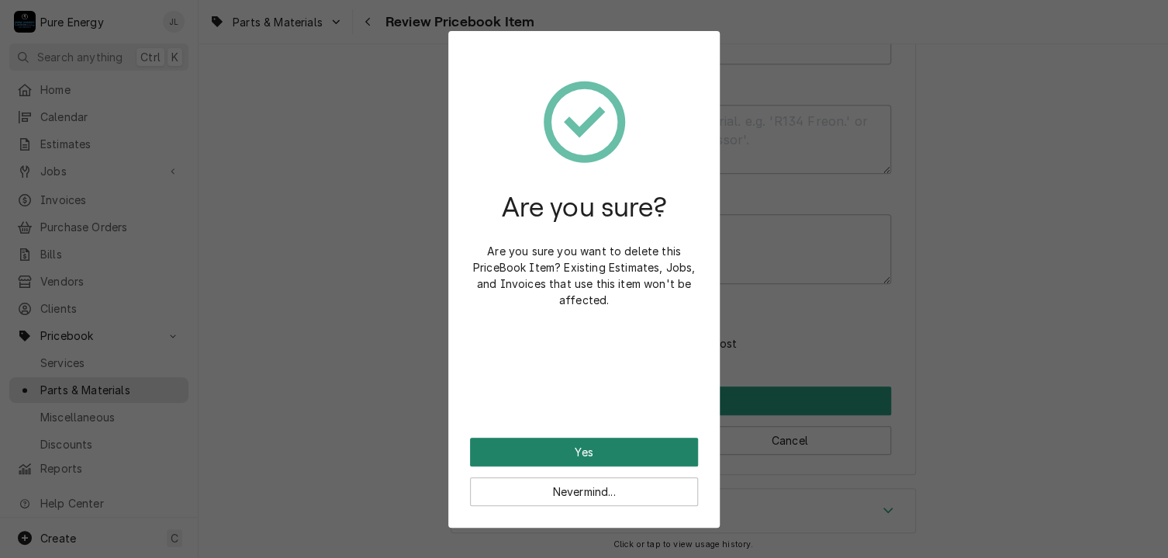
click at [545, 449] on button "Yes" at bounding box center [584, 451] width 228 height 29
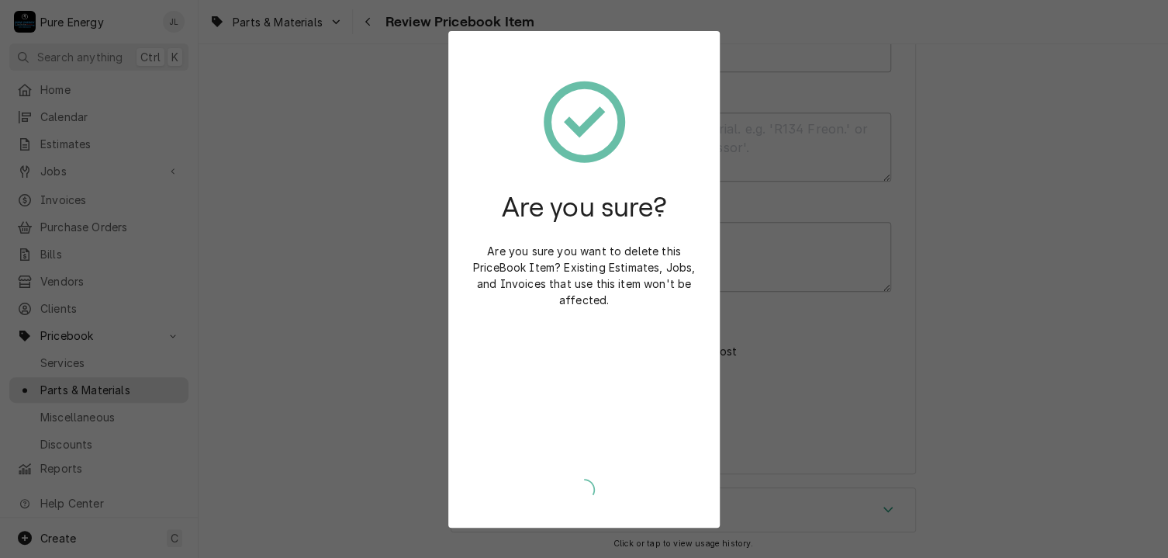
type textarea "x"
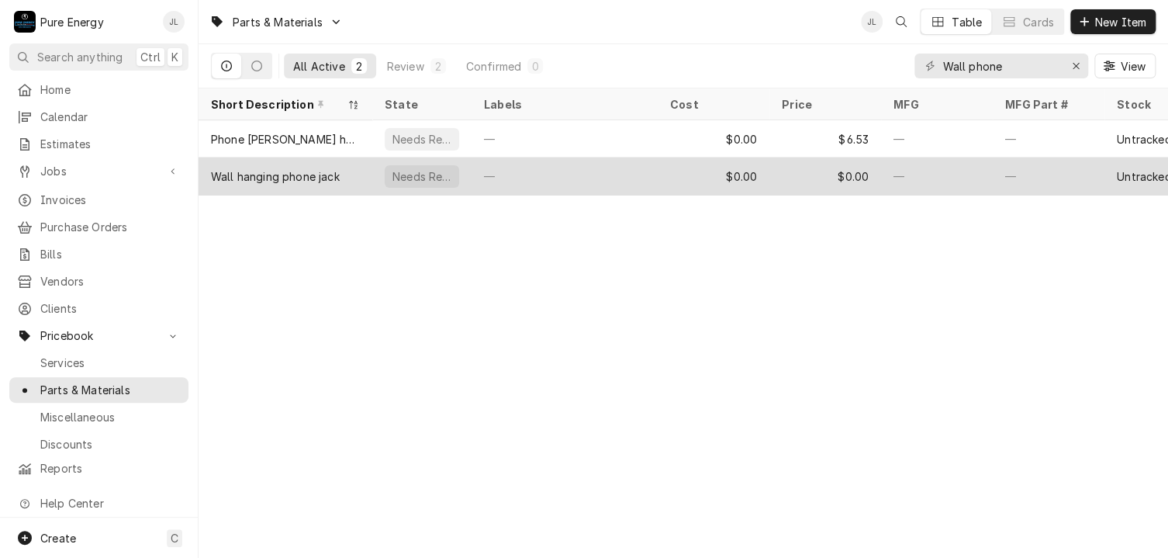
click at [589, 170] on div "—" at bounding box center [564, 175] width 186 height 37
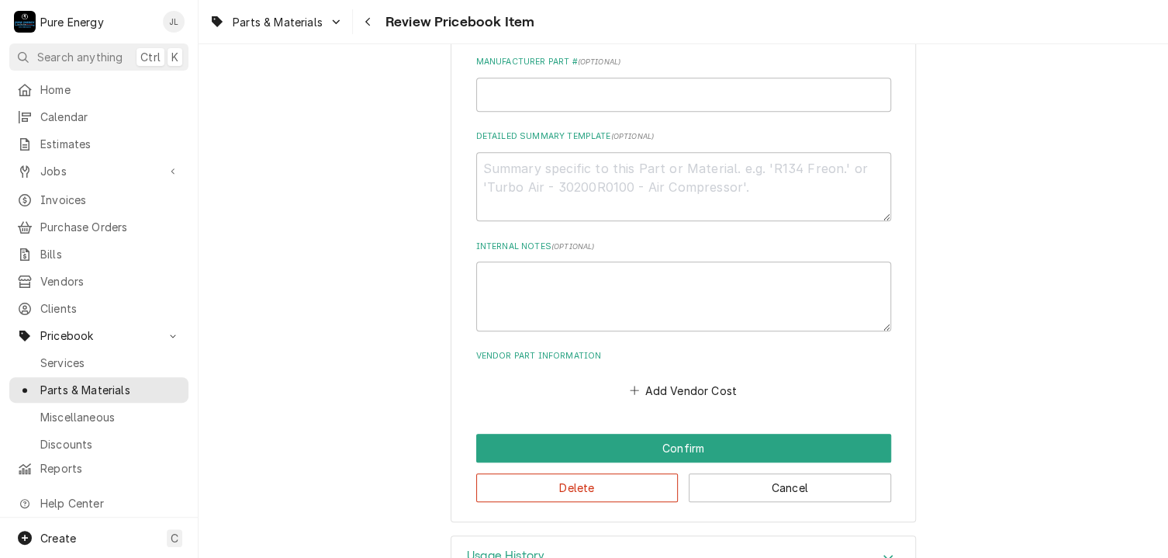
scroll to position [590, 0]
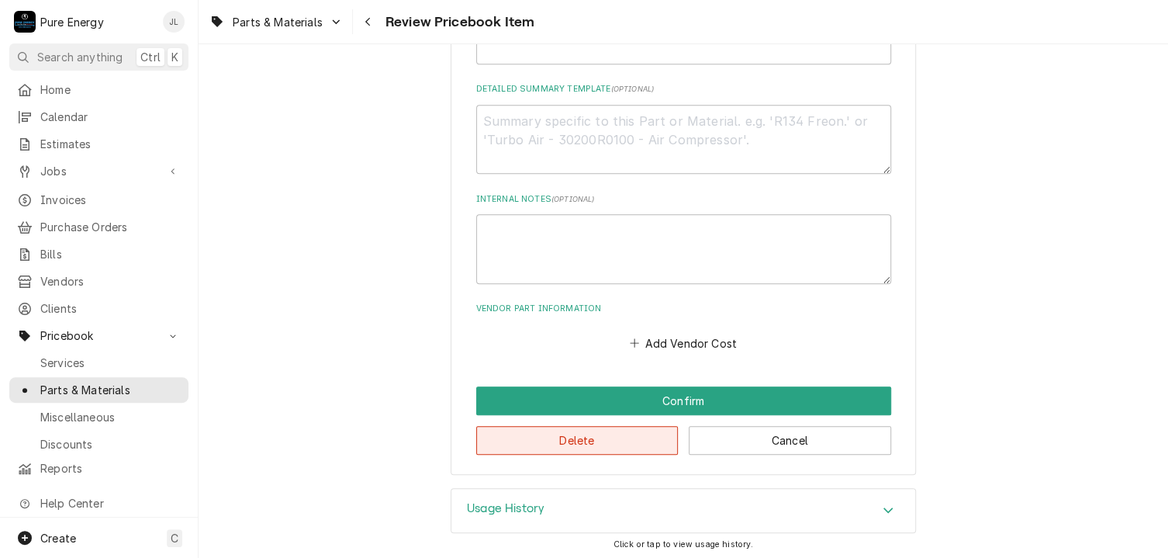
click at [574, 437] on button "Delete" at bounding box center [577, 440] width 202 height 29
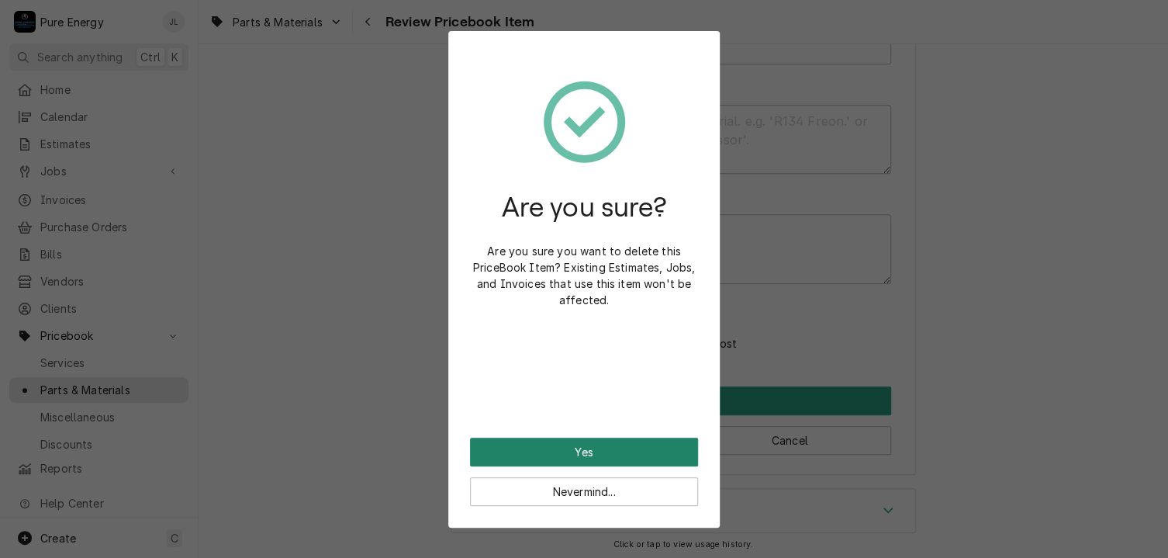
click at [583, 449] on button "Yes" at bounding box center [584, 451] width 228 height 29
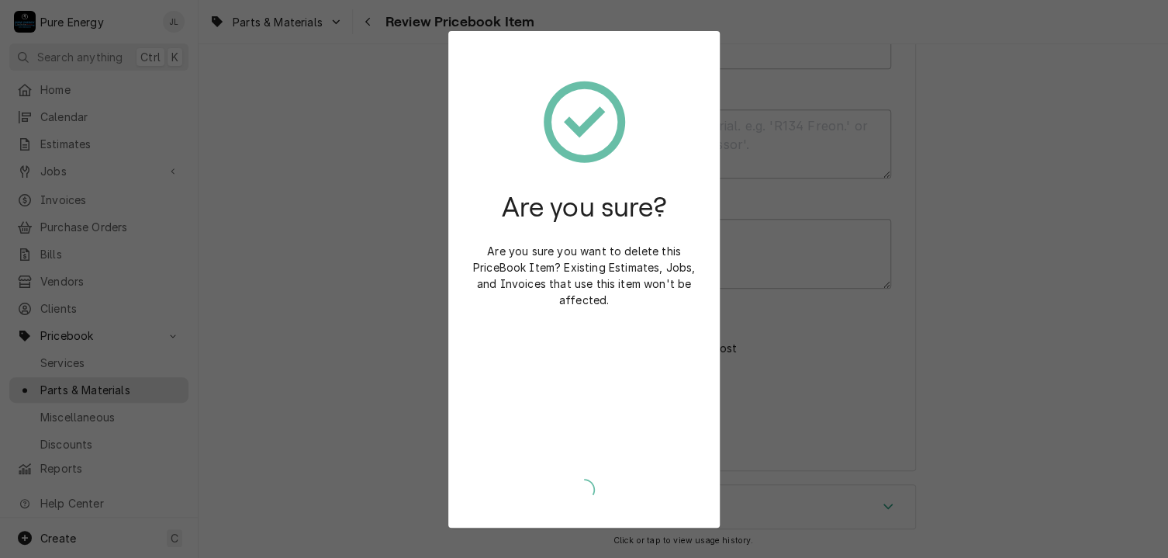
scroll to position [582, 0]
type textarea "x"
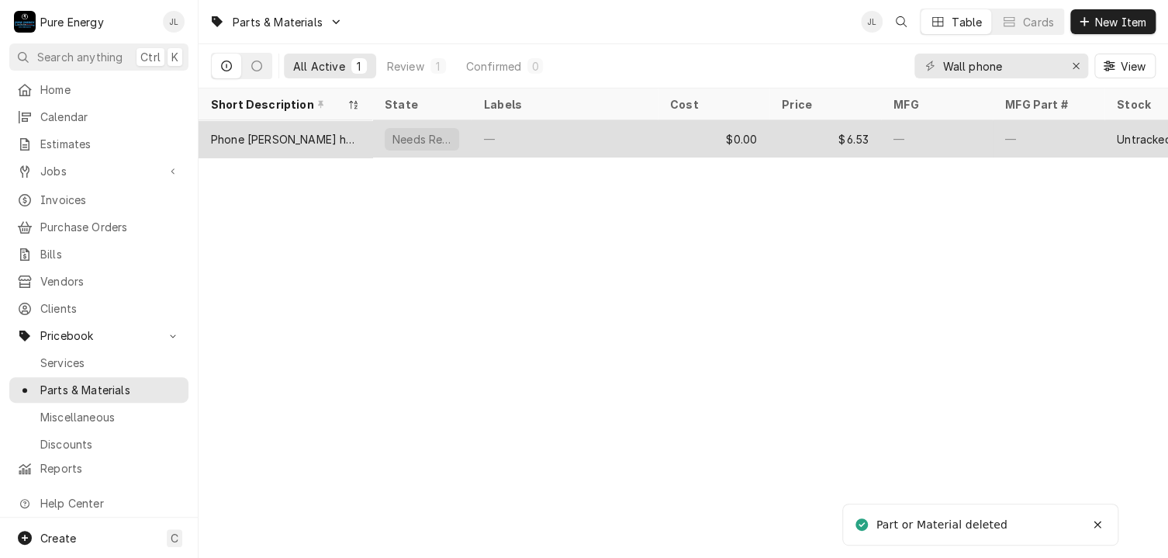
click at [637, 140] on div "—" at bounding box center [564, 138] width 186 height 37
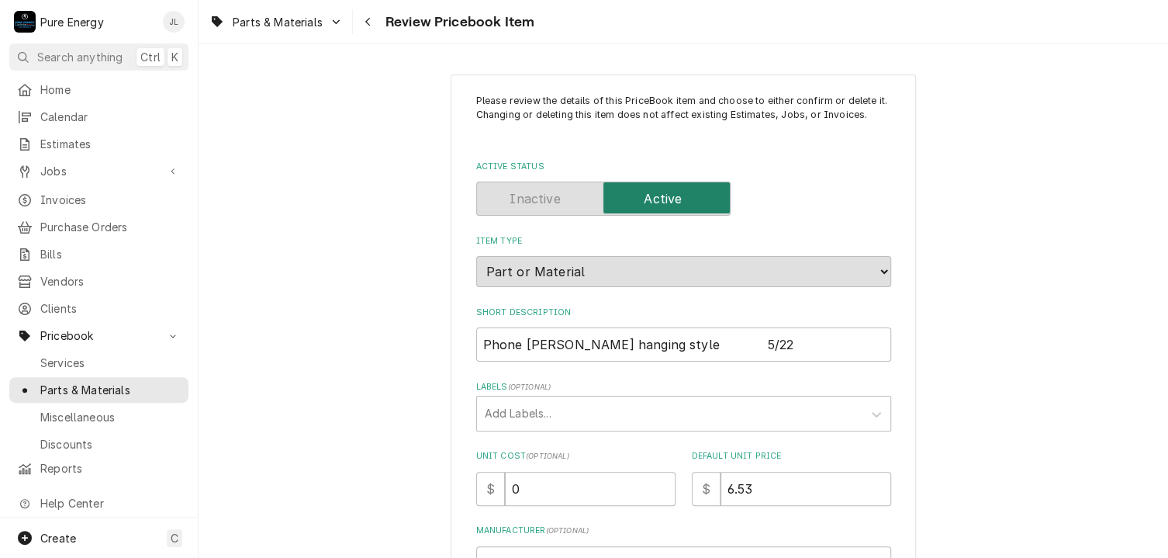
scroll to position [155, 0]
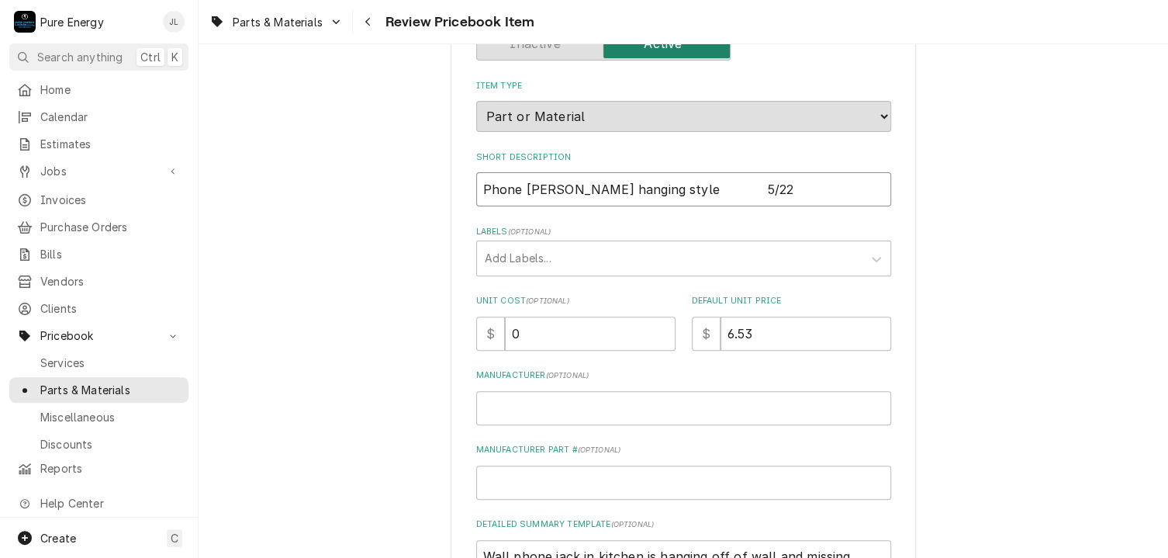
drag, startPoint x: 749, startPoint y: 190, endPoint x: 434, endPoint y: 188, distance: 314.9
click at [434, 188] on div "Please review the details of this PriceBook item and choose to either confirm o…" at bounding box center [683, 413] width 969 height 1017
type textarea "x"
type input "P"
type textarea "x"
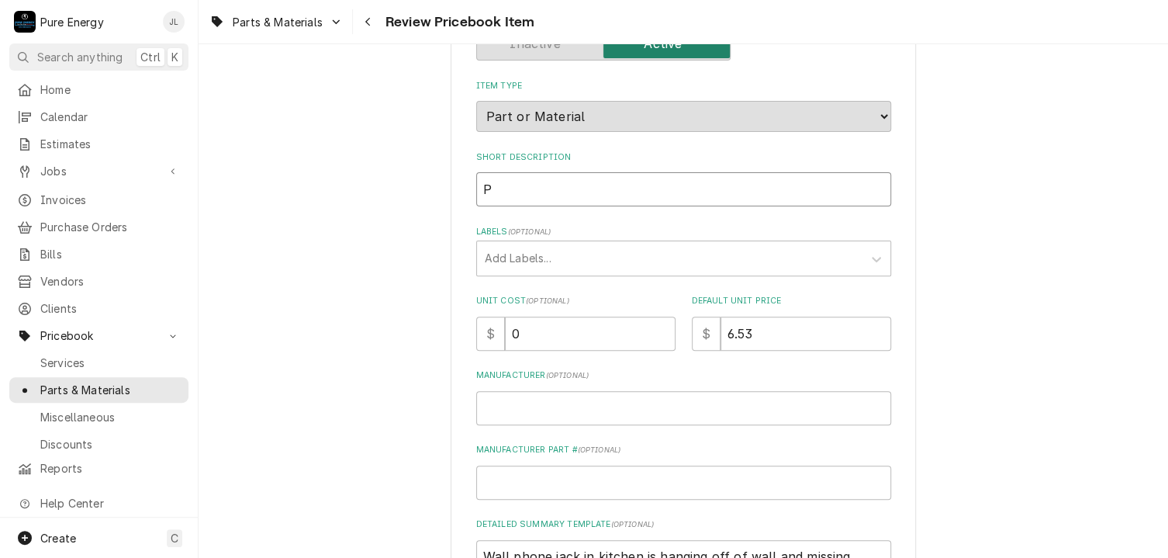
type input "Ph"
type textarea "x"
type input "Pho"
type textarea "x"
type input "Phon"
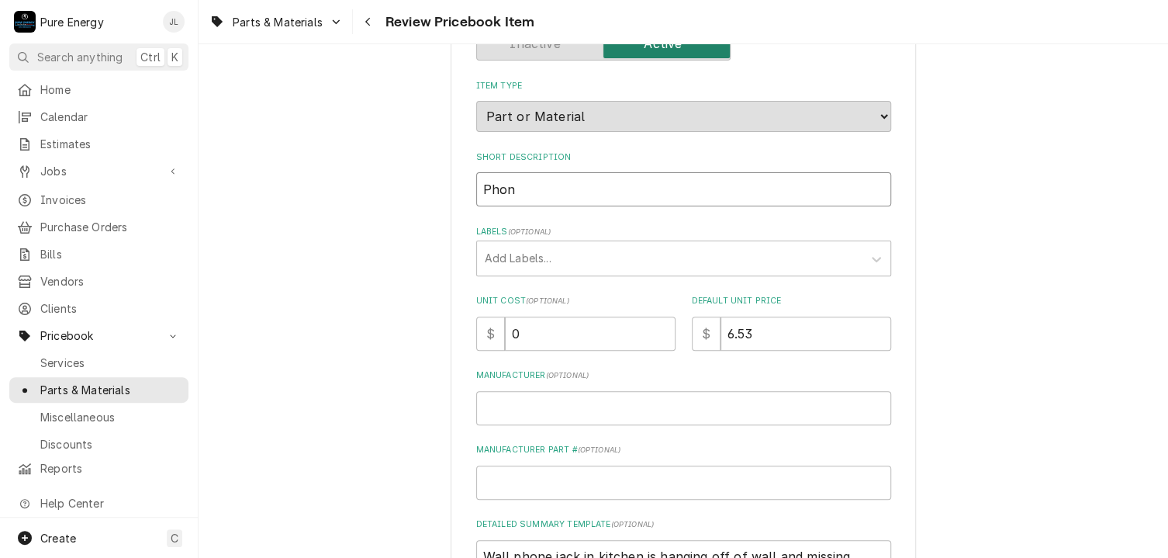
type textarea "x"
type input "Phone"
type textarea "x"
type input "Phone"
type textarea "x"
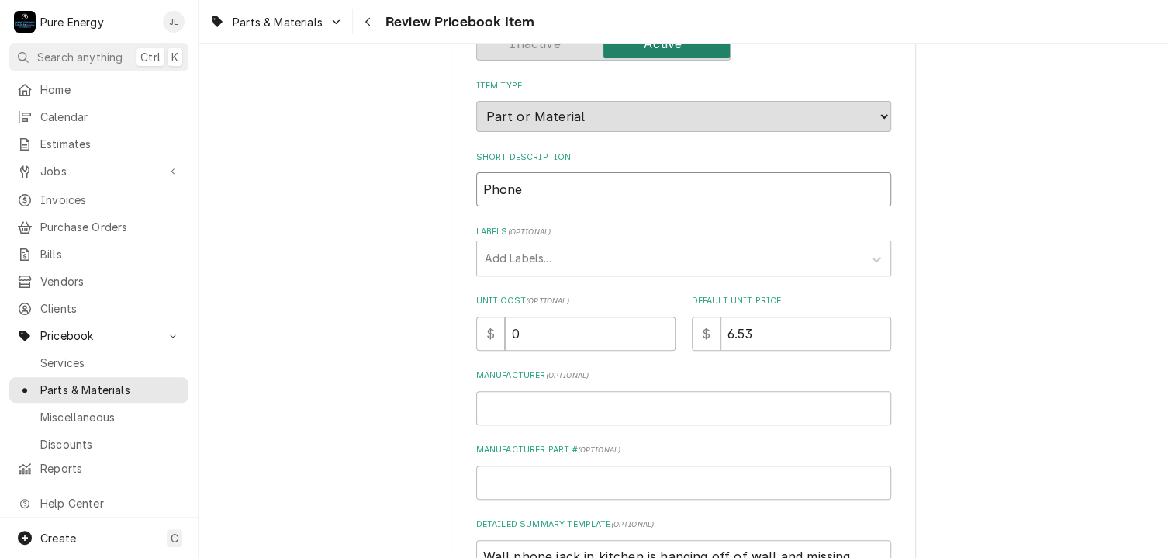
type input "Phone j"
type textarea "x"
type input "Phone jc"
type textarea "x"
type input "Phone j"
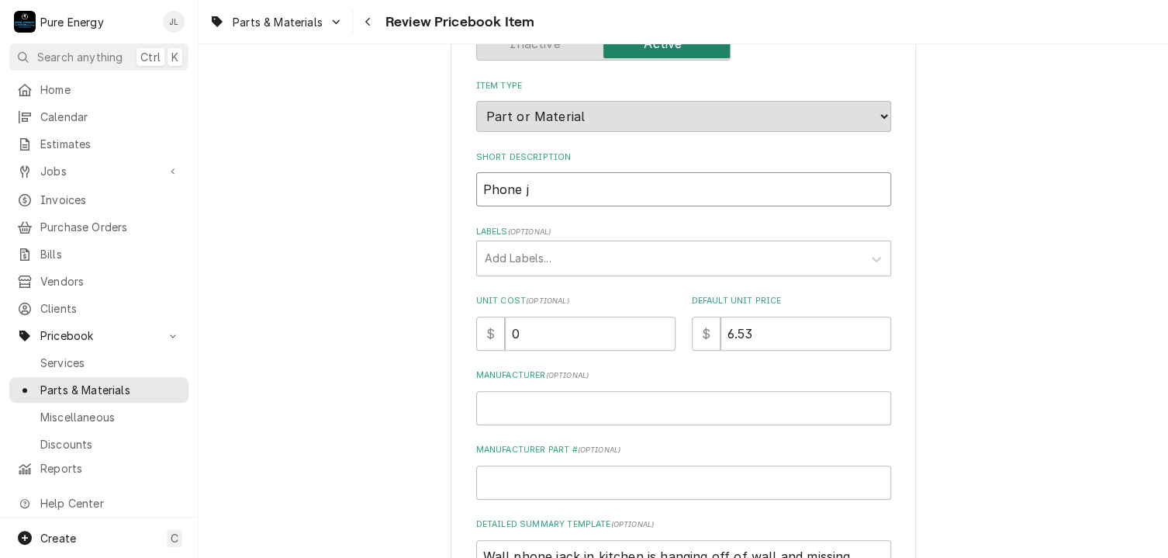
type textarea "x"
type input "Phone ja"
type textarea "x"
type input "Phone jack"
type textarea "x"
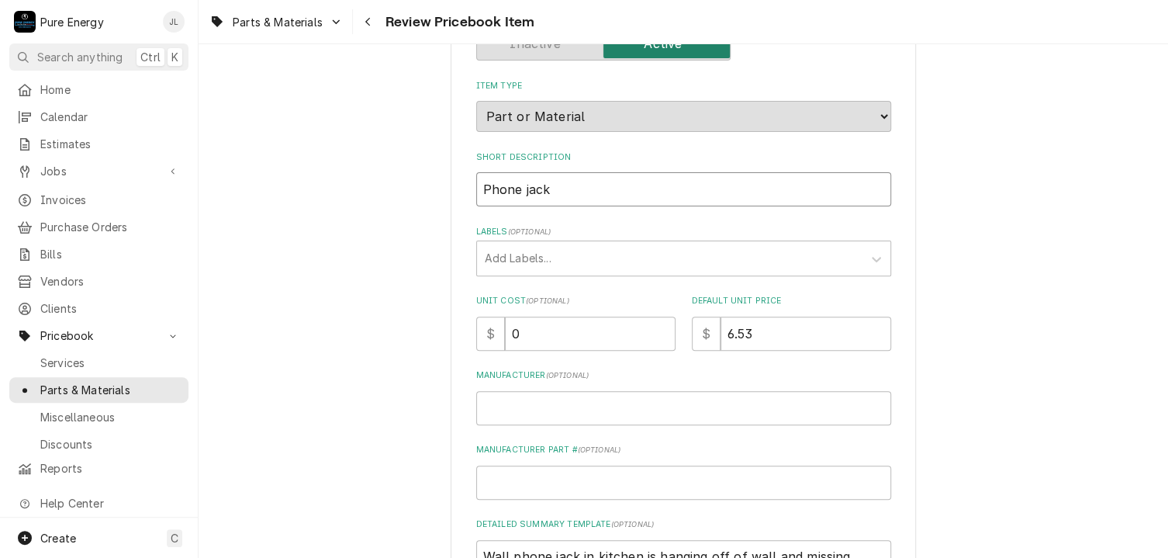
type input "Phone jack"
type textarea "x"
type input "Phone jack w"
type textarea "x"
type input "Phone jack wa"
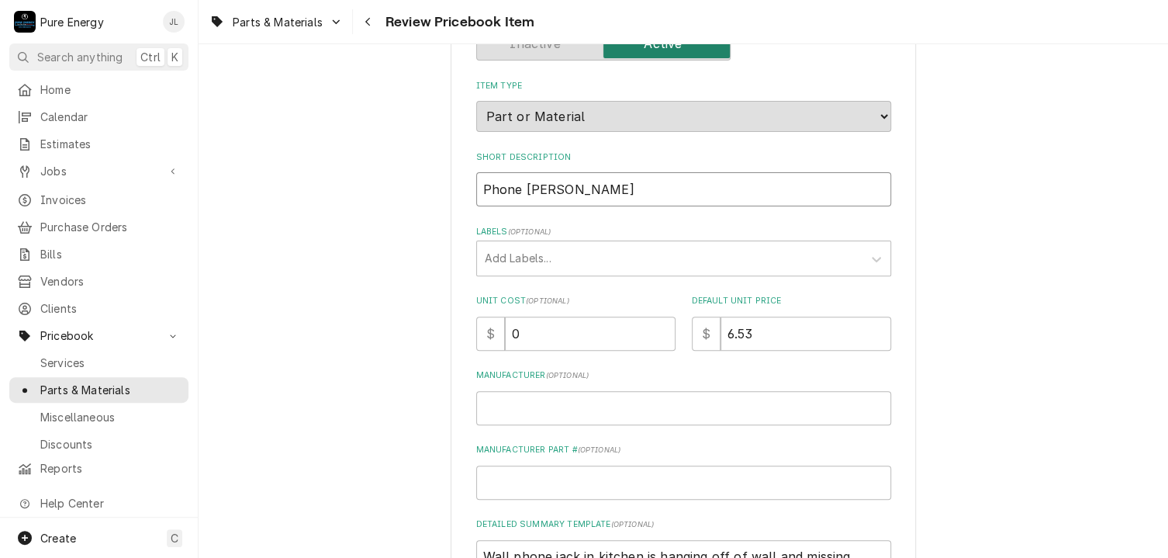
type textarea "x"
type input "Phone jack wal"
type textarea "x"
type input "Phone jack wall"
type textarea "x"
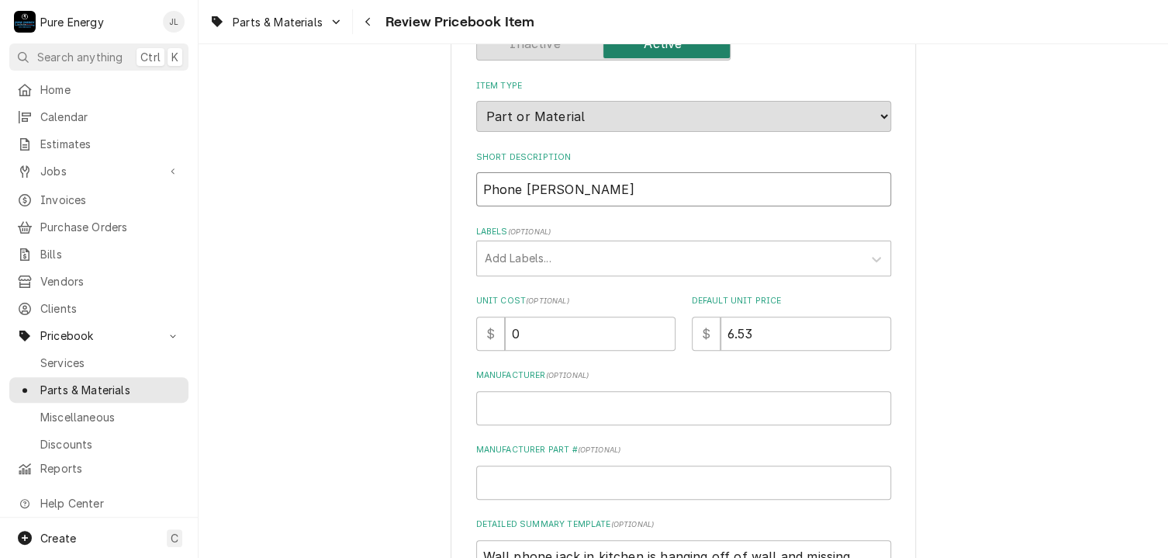
type input "Phone jack wall"
type textarea "x"
type input "Phone jack wall h"
type textarea "x"
type input "Phone jack wall han"
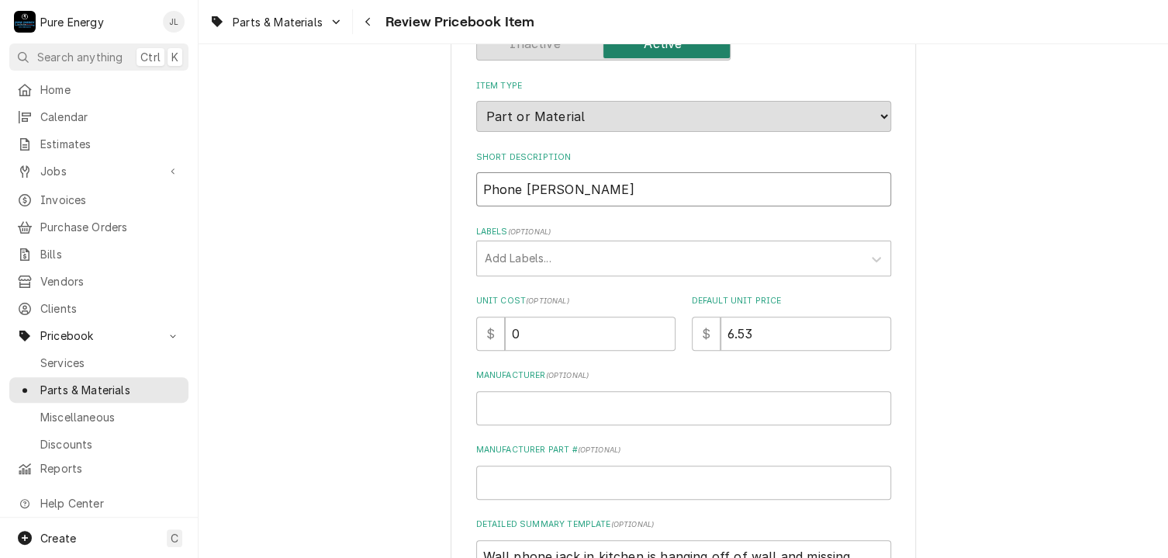
type textarea "x"
type input "Phone jack wall hani"
type textarea "x"
type input "Phone jack wall hanin"
type textarea "x"
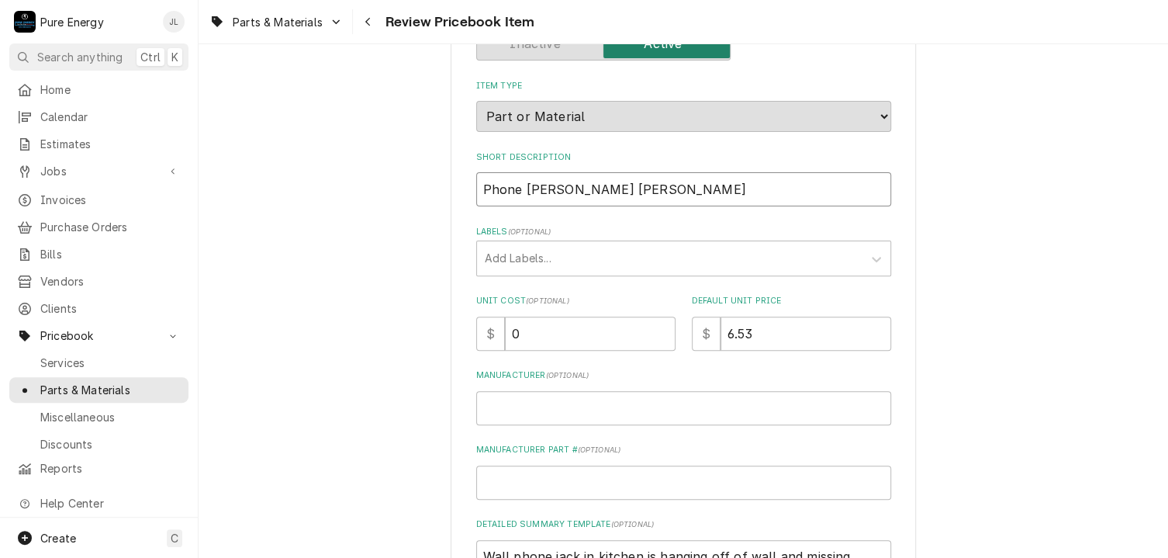
type input "Phone jack wall haning"
type textarea "x"
type input "Phone jack wall hanin"
type textarea "x"
type input "Phone jack wall hani"
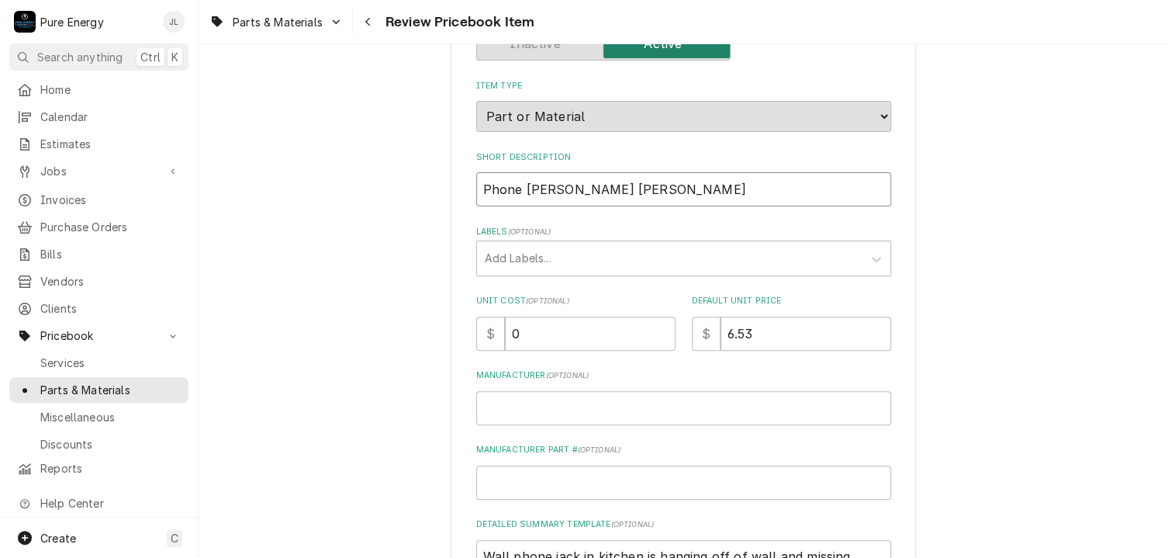
type textarea "x"
type input "Phone jack wall han"
type textarea "x"
type input "Phone jack wall hang"
type textarea "x"
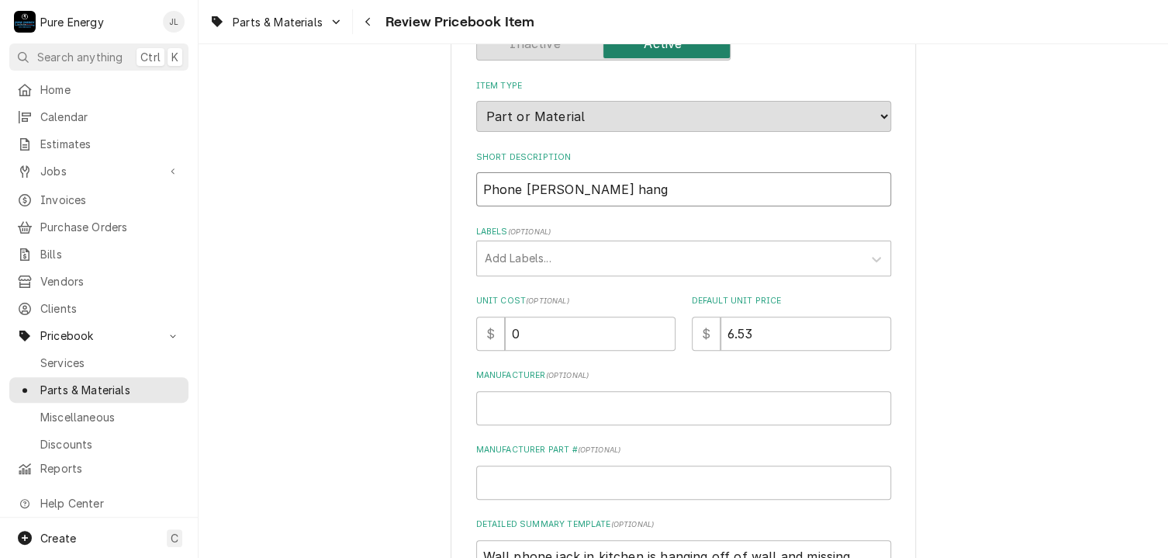
type input "Phone jack wall hangi"
type textarea "x"
type input "Phone jack wall hangin"
type textarea "x"
type input "Phone jack wall hanging"
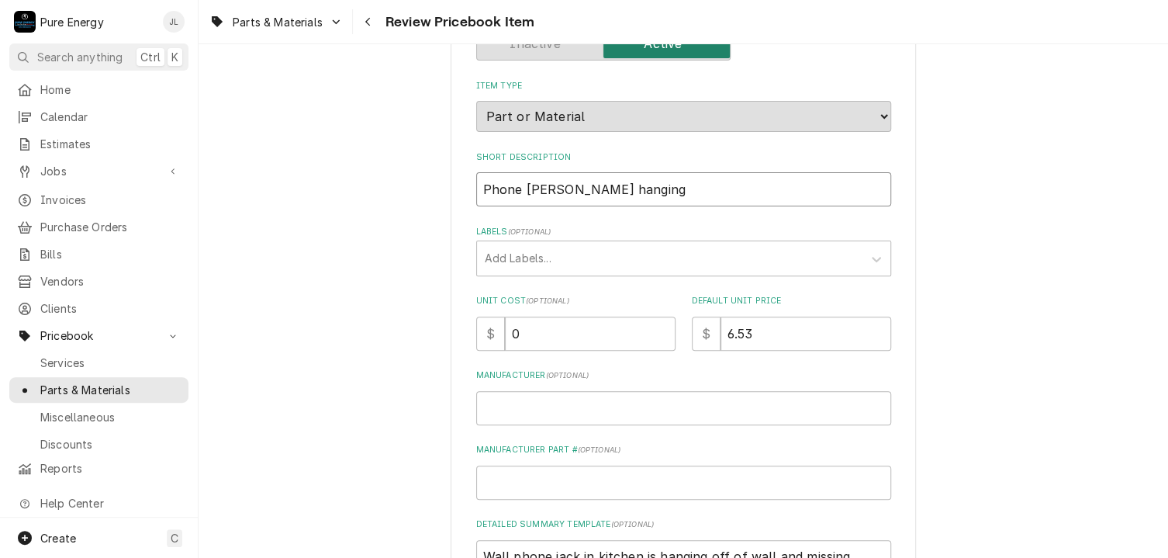
type textarea "x"
type input "Phone jack wall hanging"
type textarea "x"
type input "Phone jack wall hanging 8"
type textarea "x"
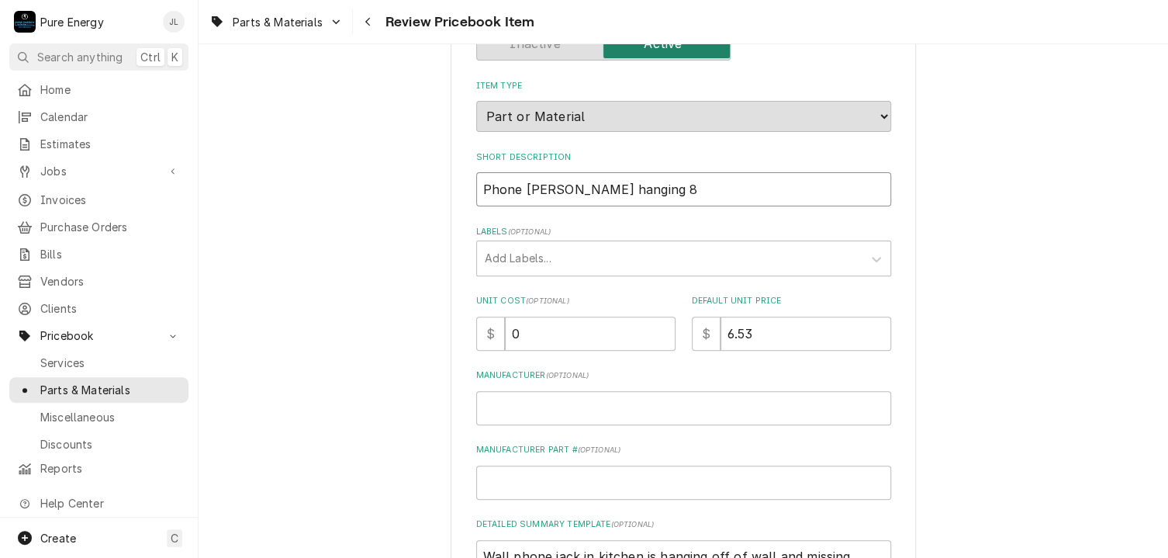
type input "Phone jack wall hanging 8/"
type textarea "x"
type input "Phone jack wall hanging 8/2"
type textarea "x"
type input "Phone [PERSON_NAME] hanging 8/25"
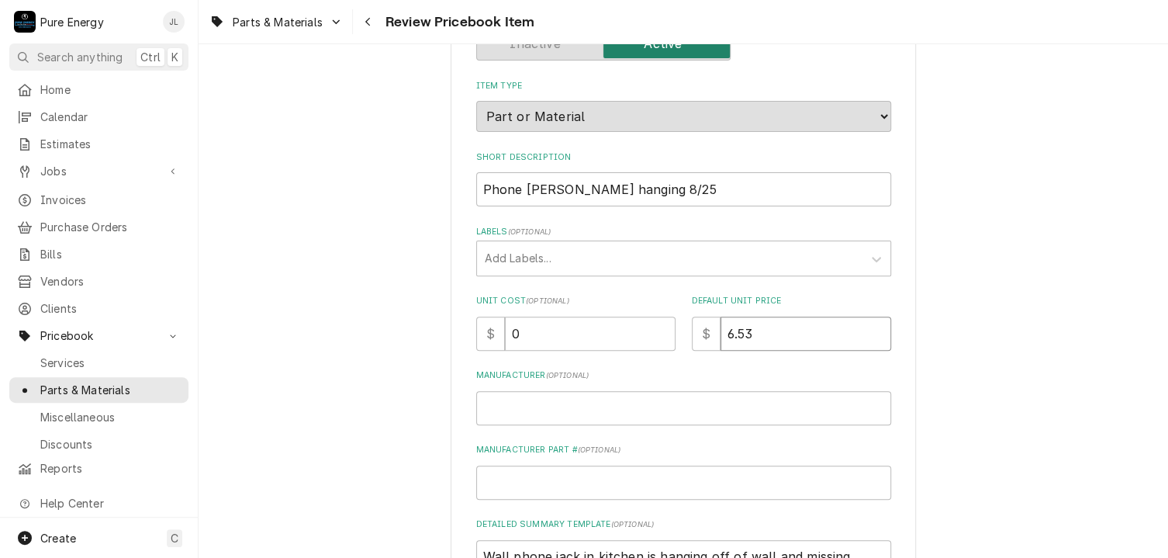
click at [740, 331] on input "6.53" at bounding box center [805, 333] width 171 height 34
type textarea "x"
type input "6.3"
type textarea "x"
type input "63"
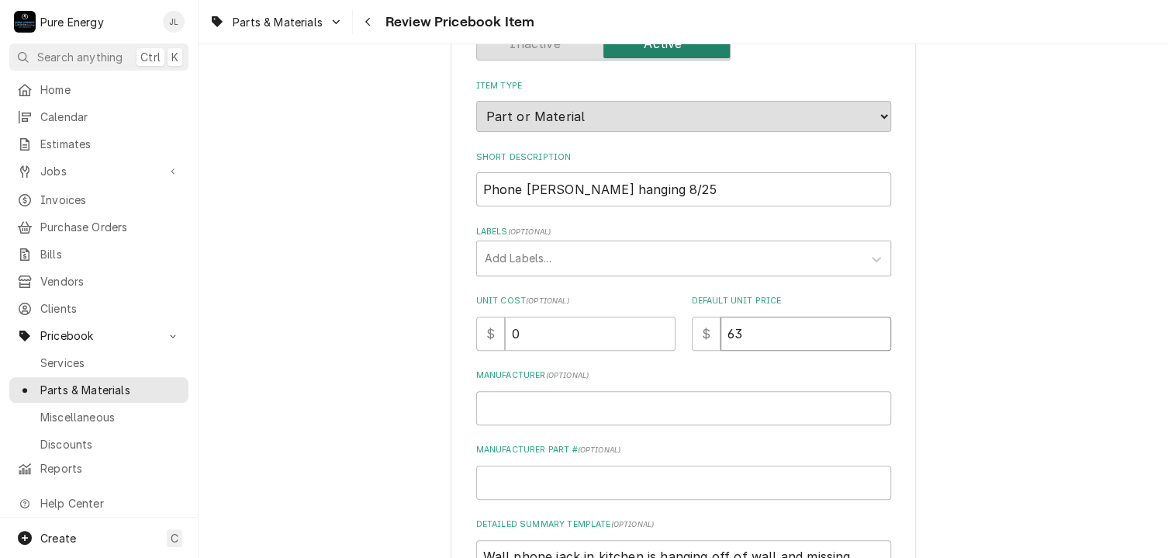
type textarea "x"
type input "3"
type textarea "x"
type input "53"
type textarea "x"
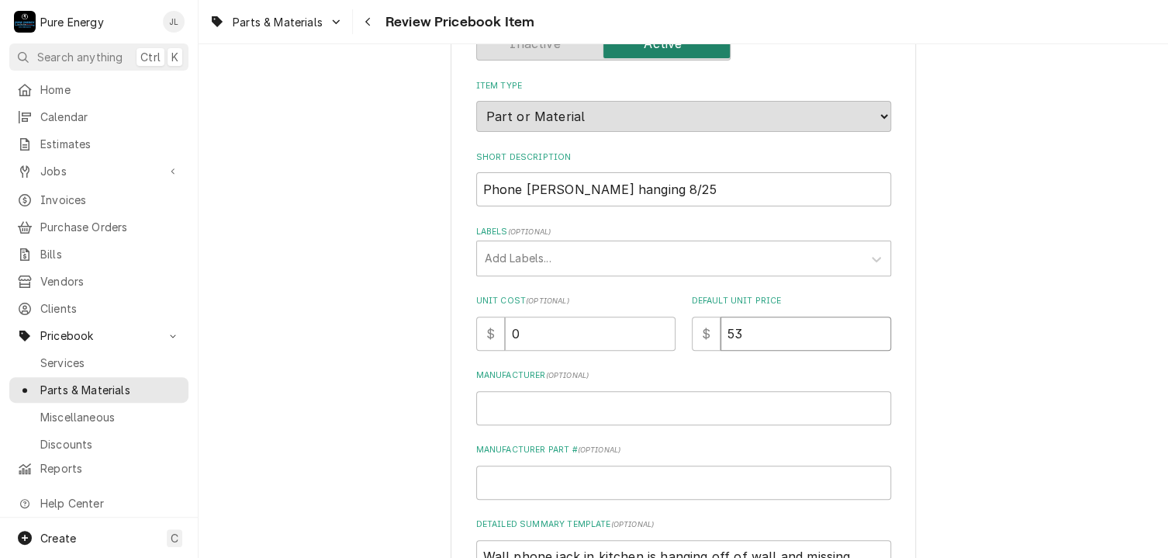
type input "5.3"
type textarea "x"
type input "5.63"
type textarea "x"
type input "5.633"
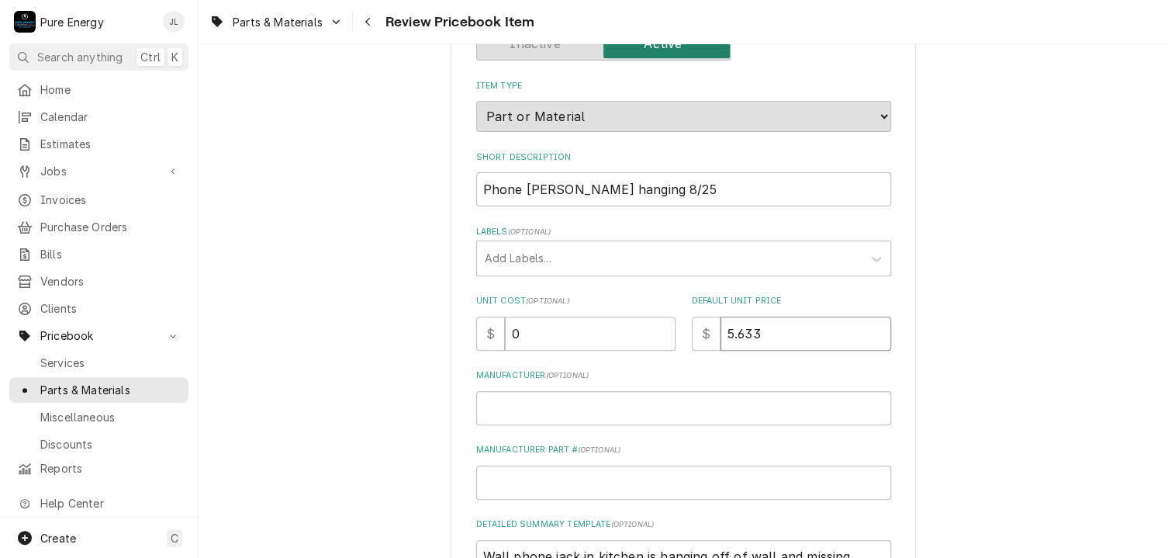
type textarea "x"
type input "5.63"
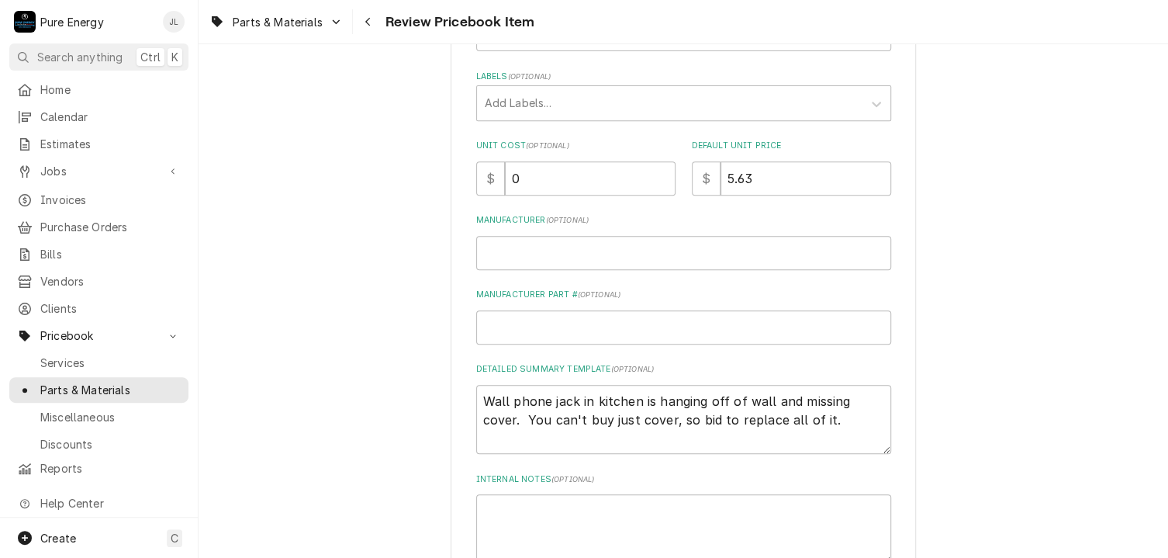
scroll to position [388, 0]
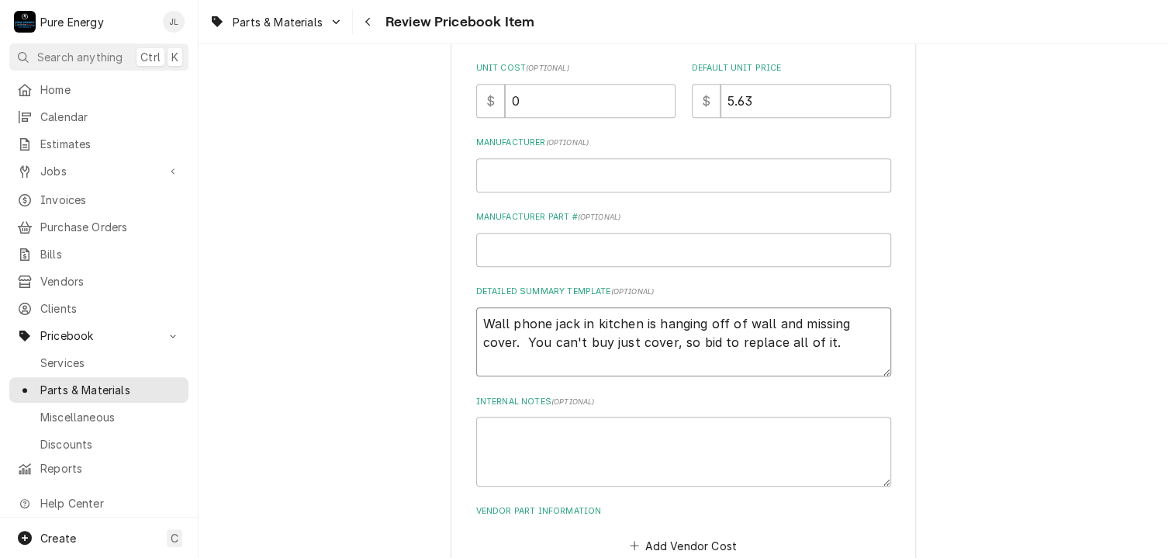
drag, startPoint x: 839, startPoint y: 341, endPoint x: 475, endPoint y: 316, distance: 364.6
click at [476, 316] on textarea "Wall phone jack in kitchen is hanging off of wall and missing cover. You can't …" at bounding box center [683, 342] width 415 height 70
type textarea "x"
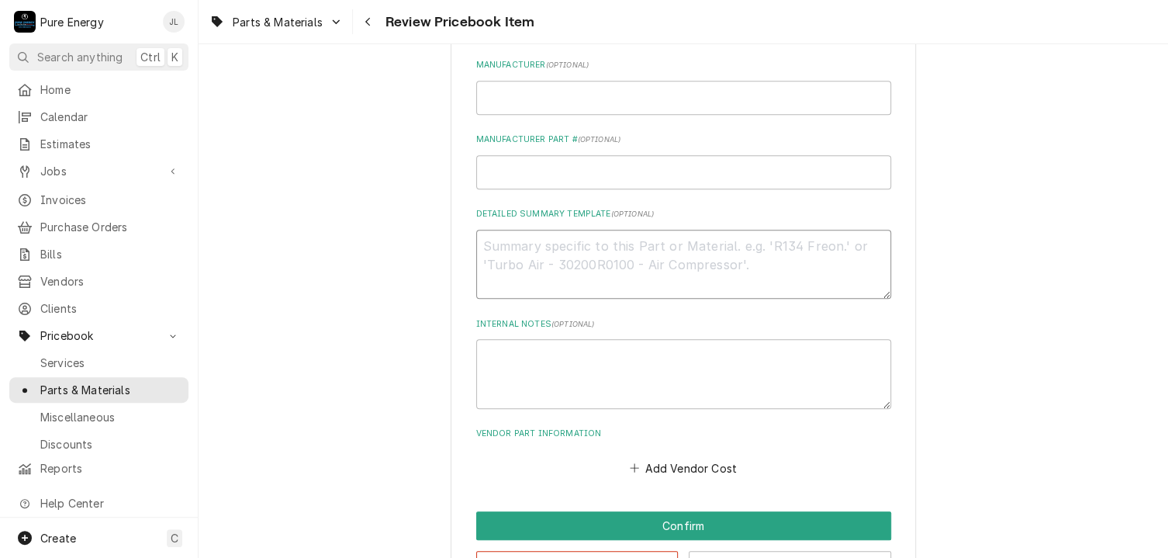
scroll to position [590, 0]
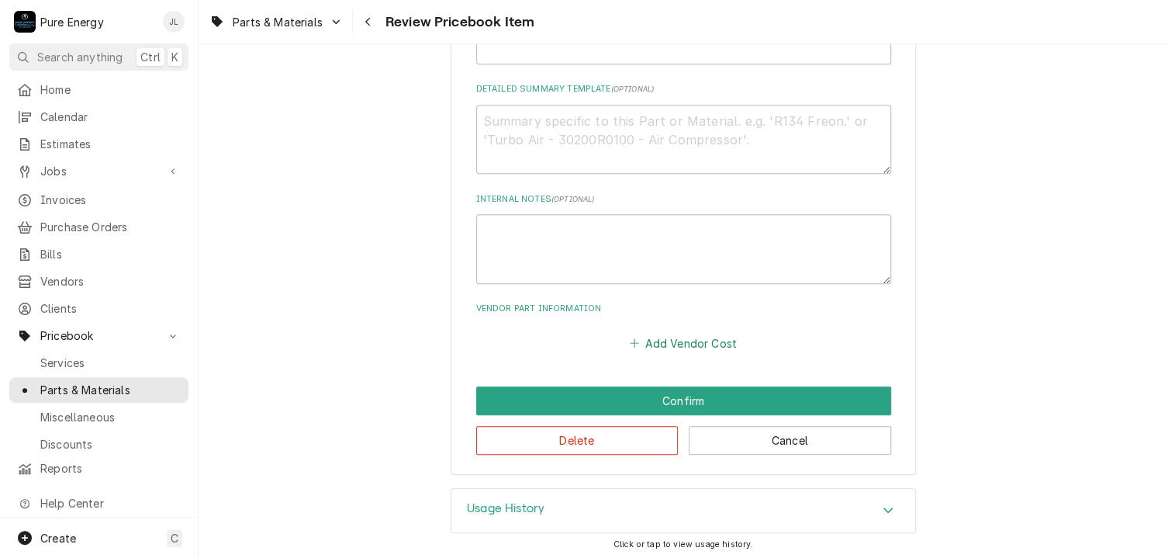
click at [664, 344] on button "Add Vendor Cost" at bounding box center [683, 343] width 112 height 22
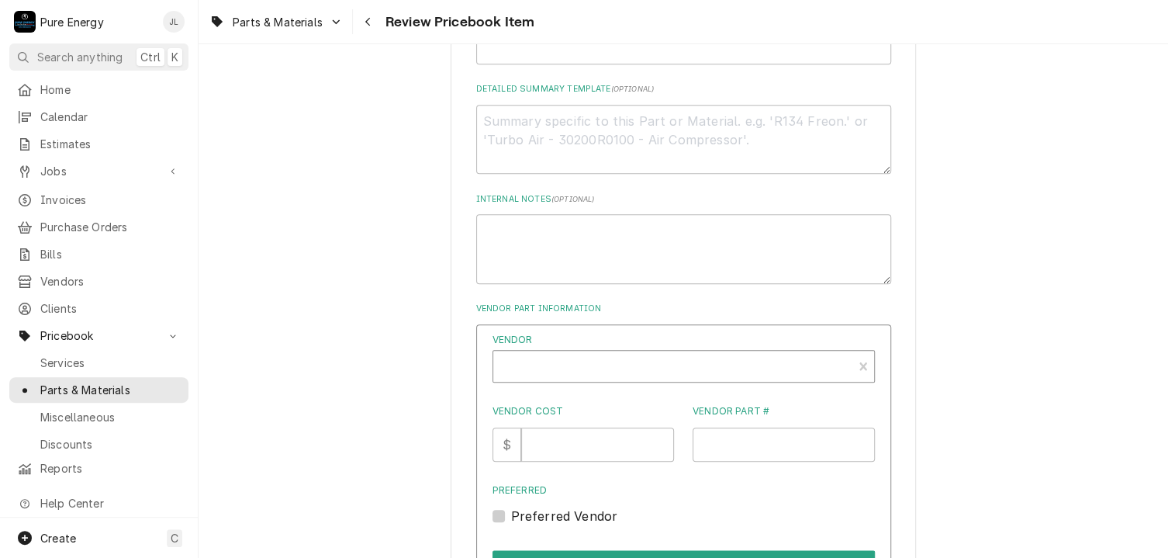
type textarea "x"
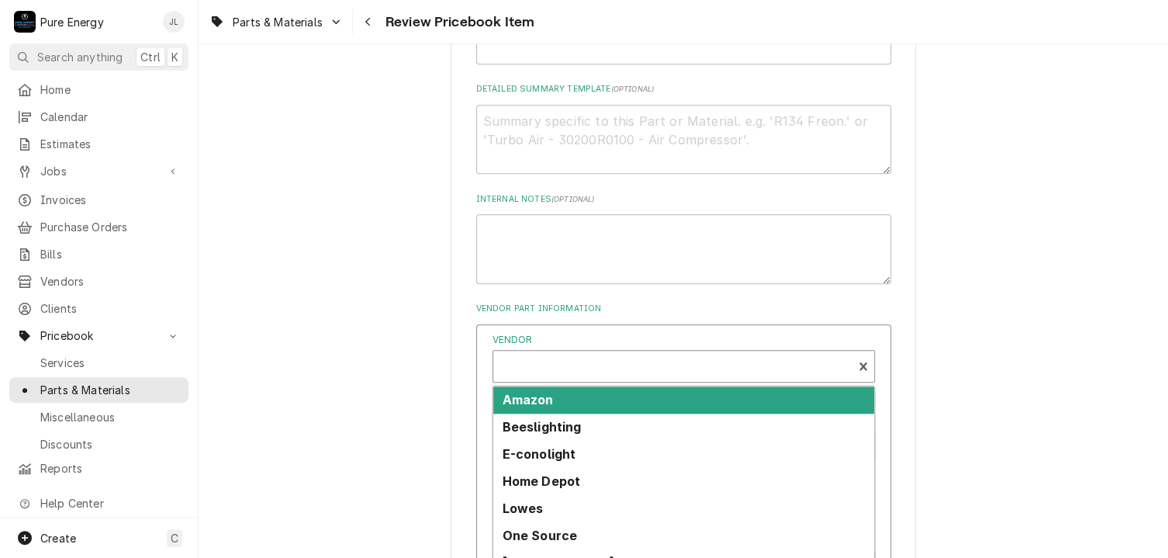
scroll to position [5, 0]
click at [576, 361] on div "Vendor" at bounding box center [673, 367] width 344 height 37
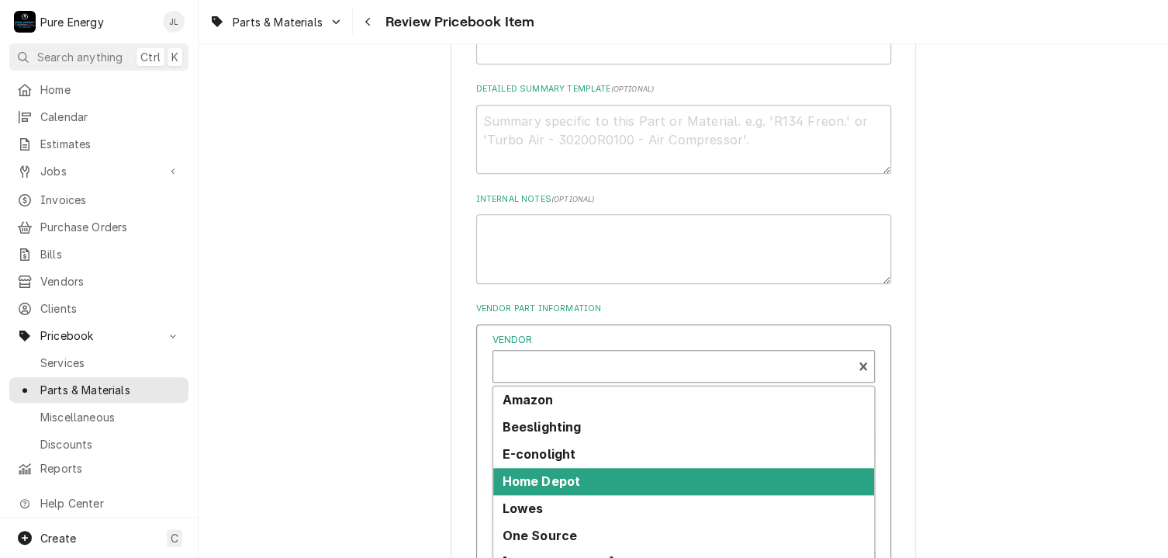
click at [559, 481] on strong "Home Depot" at bounding box center [542, 481] width 78 height 16
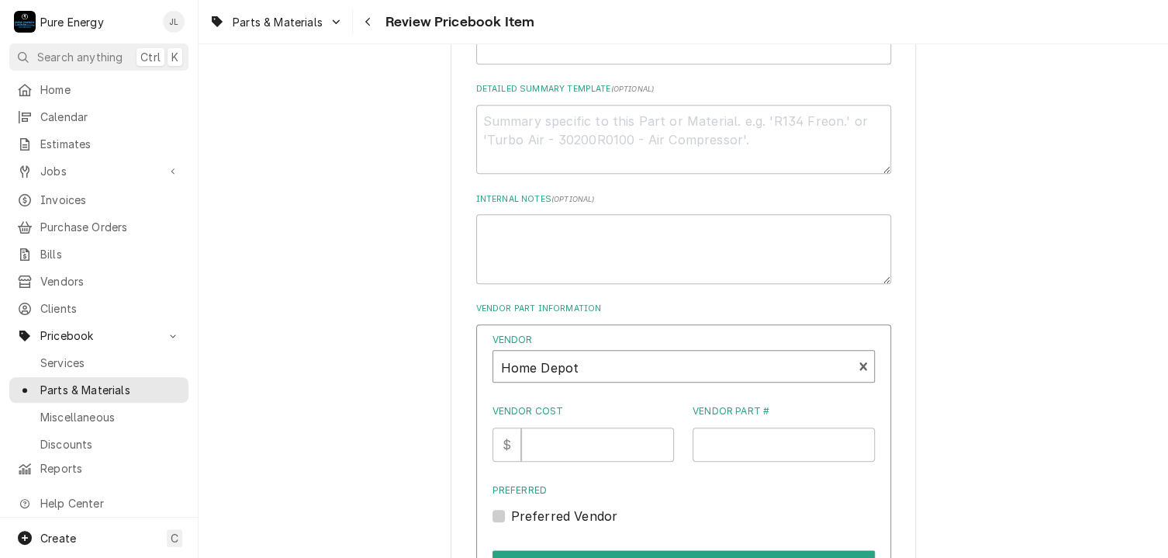
scroll to position [668, 0]
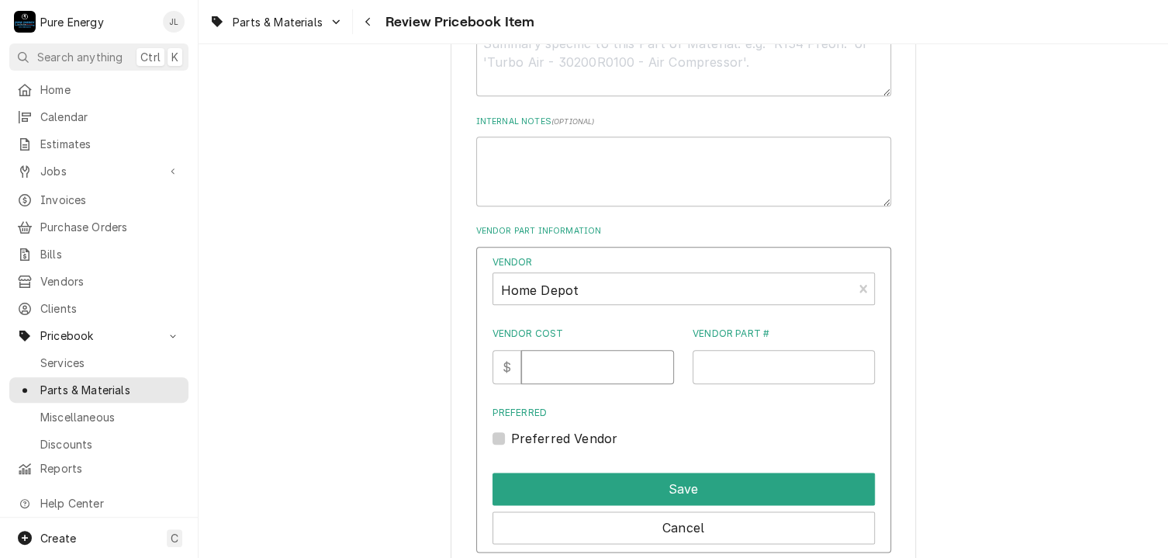
click at [568, 373] on input "Vendor Cost" at bounding box center [597, 367] width 153 height 34
type input "4.05"
click at [717, 366] on input "Vendor Part #" at bounding box center [784, 367] width 182 height 34
type input "Zenith TW1001WPW"
click at [511, 437] on label "Preferred Vendor" at bounding box center [564, 438] width 107 height 19
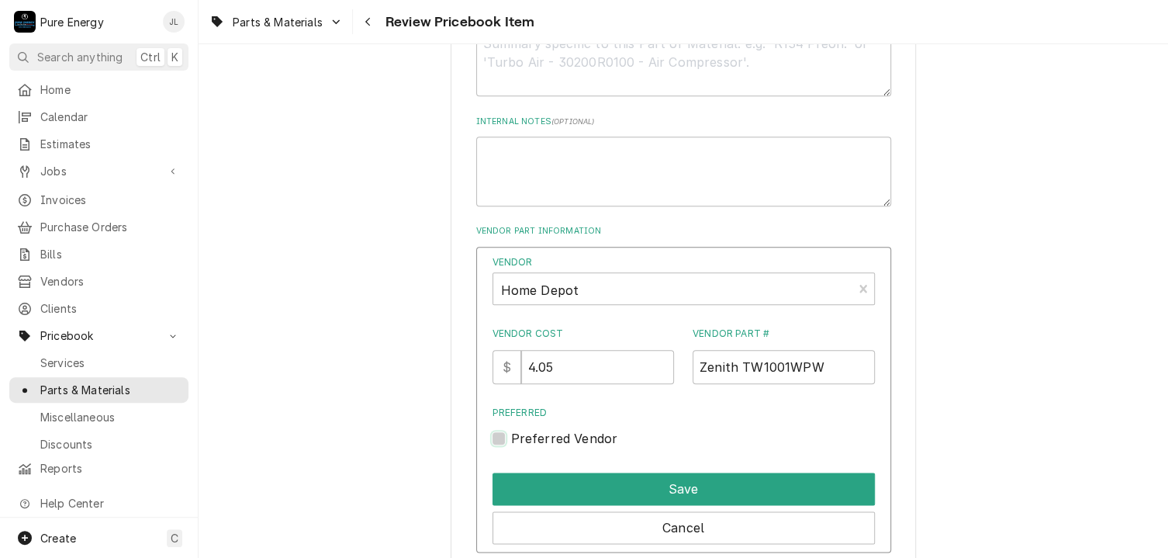
click at [511, 437] on input "Preferred" at bounding box center [702, 446] width 382 height 34
checkbox input "true"
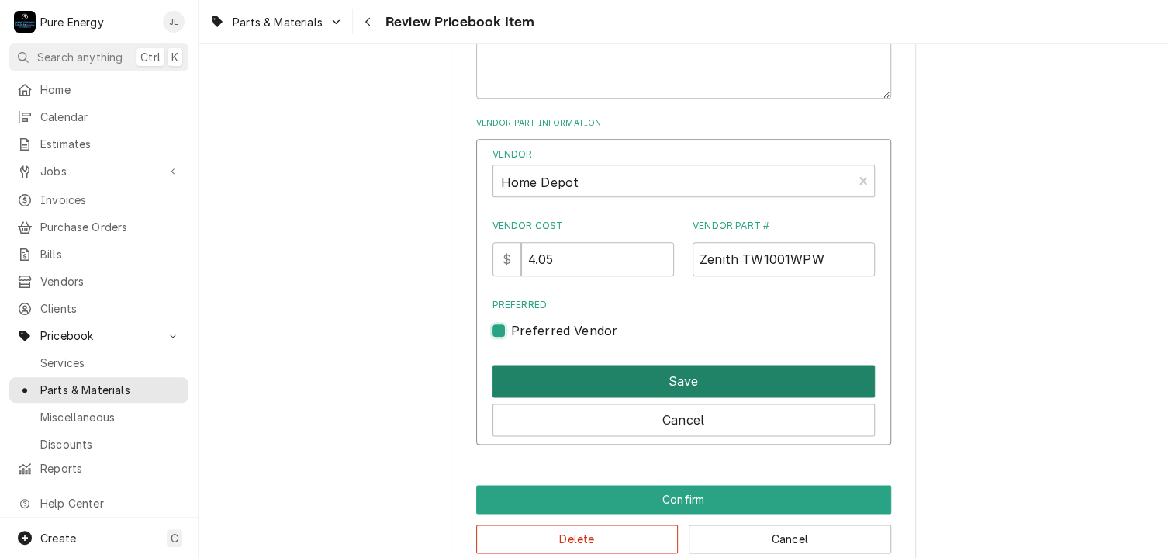
scroll to position [853, 0]
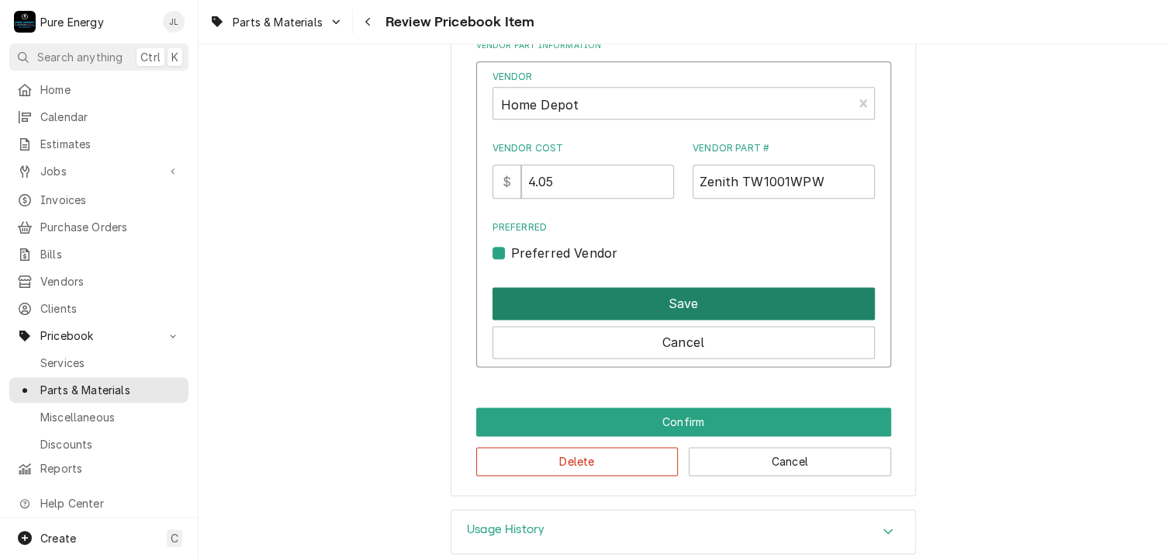
click at [718, 294] on button "Save" at bounding box center [683, 303] width 382 height 33
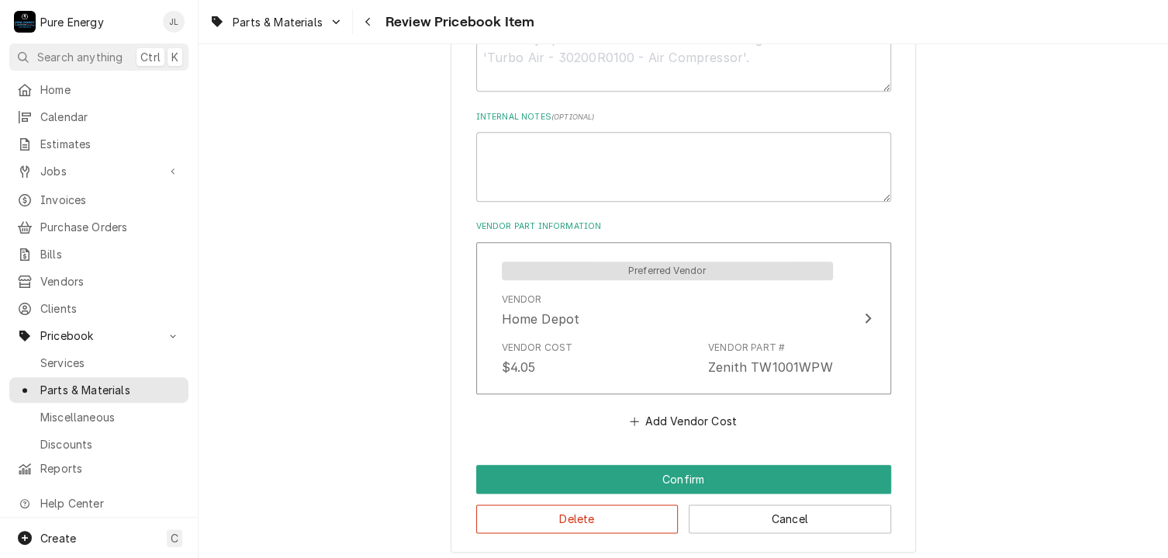
scroll to position [750, 0]
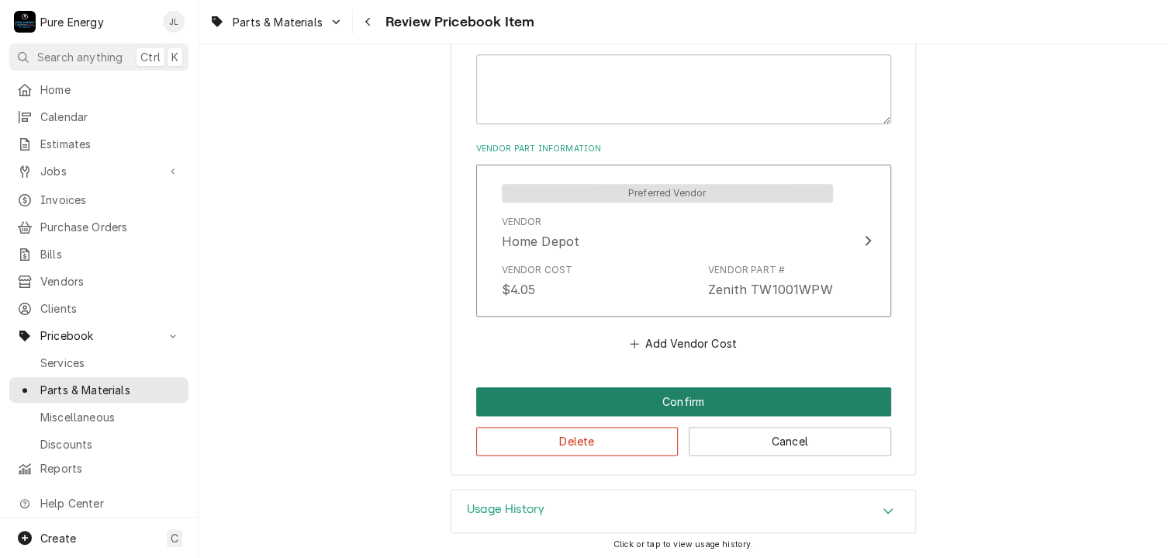
click at [664, 401] on button "Confirm" at bounding box center [683, 401] width 415 height 29
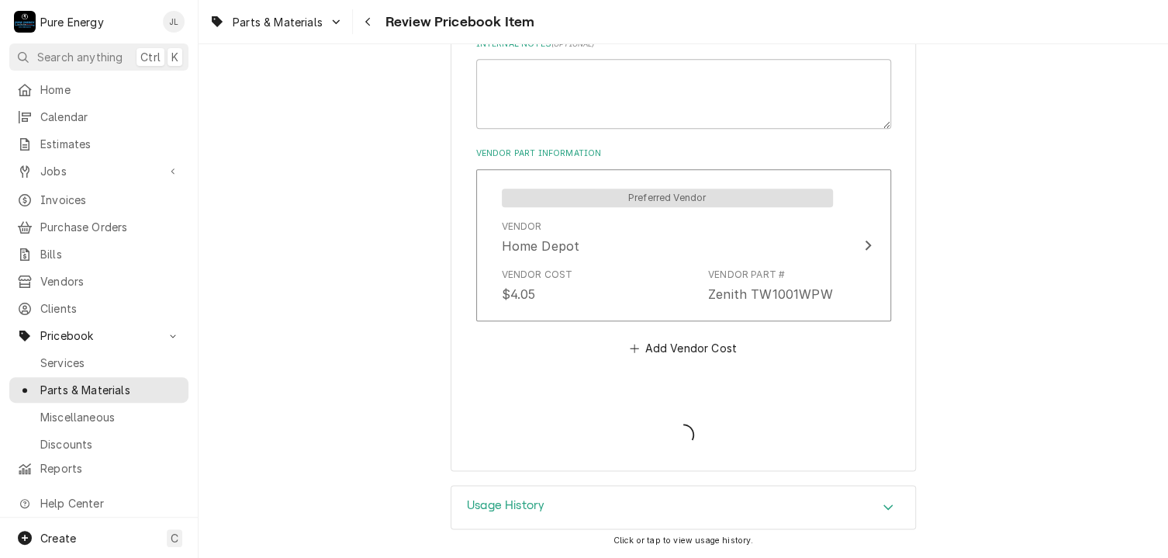
scroll to position [741, 0]
type textarea "x"
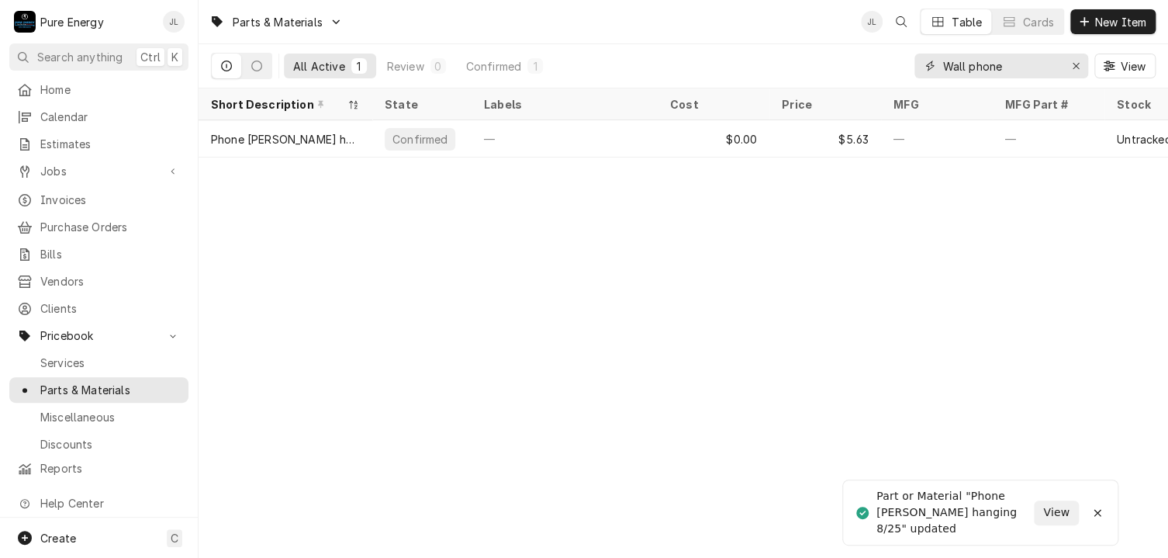
click at [1020, 61] on input "Wall phone" at bounding box center [1000, 66] width 116 height 25
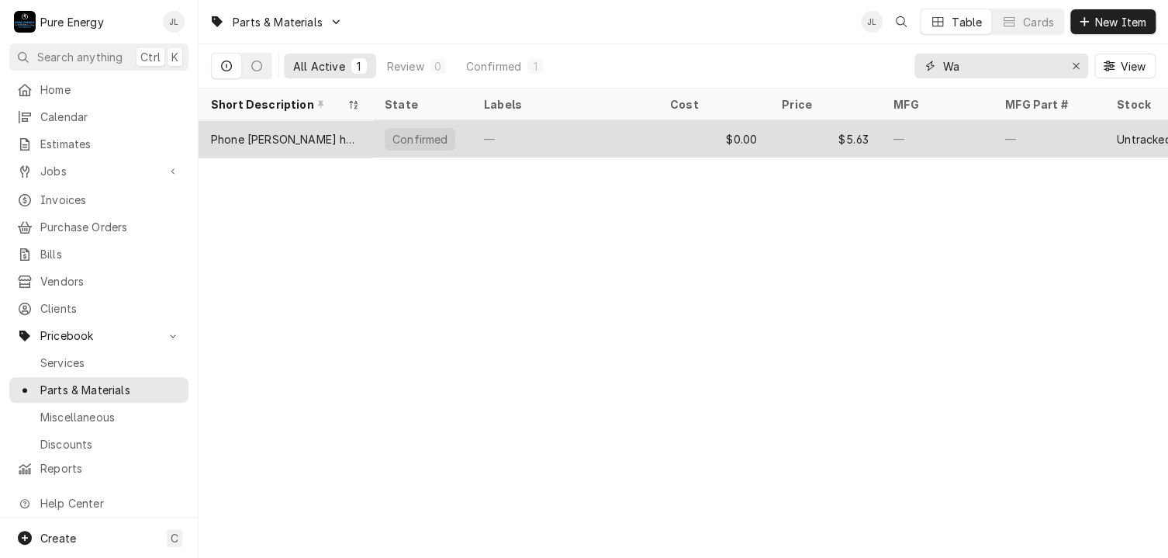
type input "W"
type input "Phone jack"
click at [558, 131] on div "—" at bounding box center [564, 138] width 186 height 37
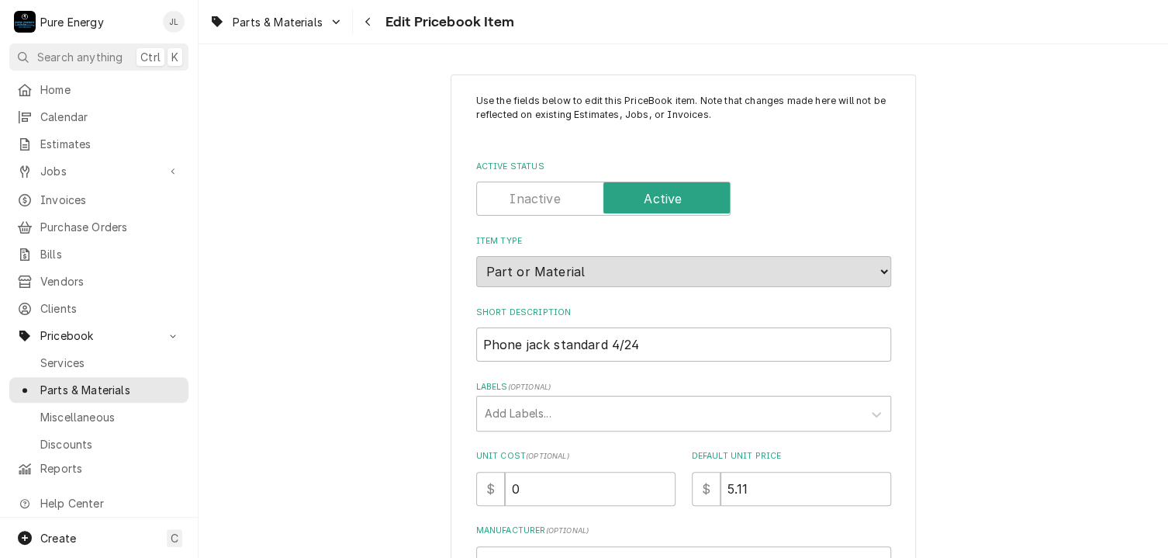
scroll to position [155, 0]
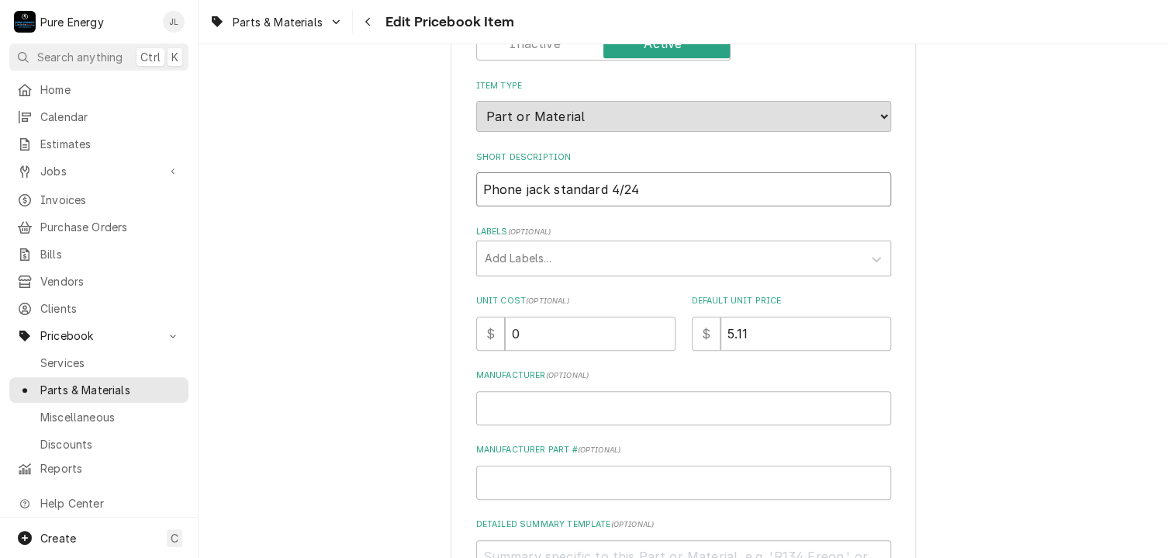
click at [634, 189] on input "Phone jack standard 4/24" at bounding box center [683, 189] width 415 height 34
type textarea "x"
type input "Phone jack standard 4/2"
type textarea "x"
type input "Phone jack standard 4/"
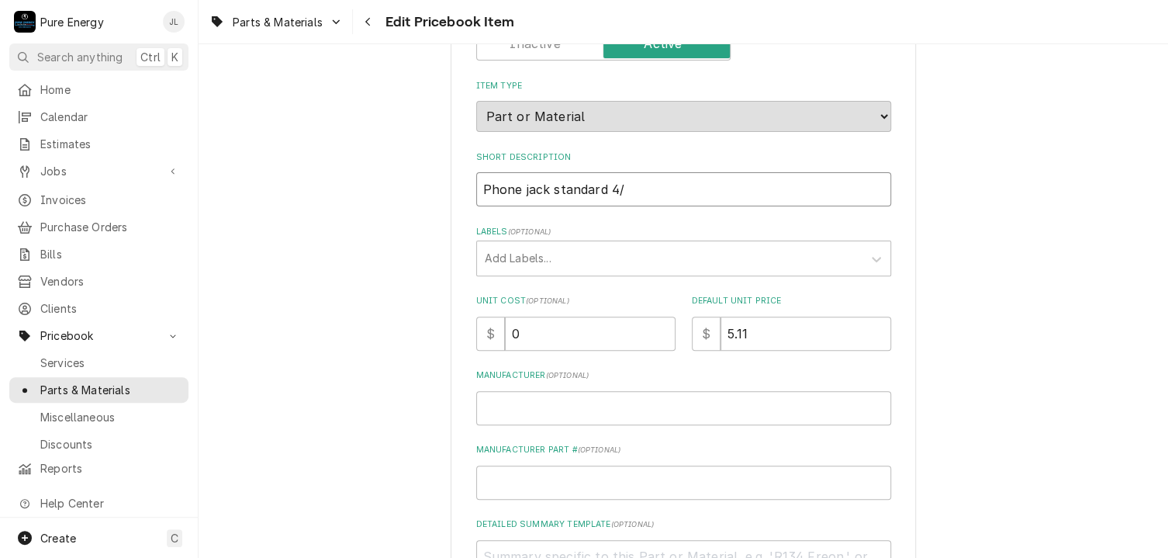
type textarea "x"
type input "Phone jack standard 4"
type textarea "x"
type input "Phone jack standard"
type textarea "x"
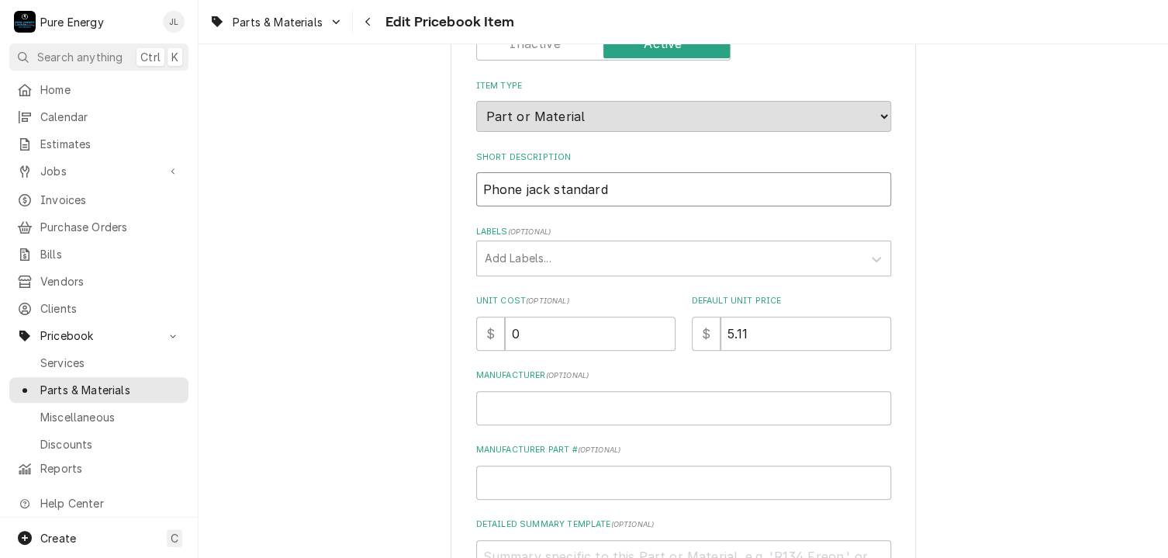
type input "Phone jack standard 8"
type textarea "x"
type input "Phone jack standard 8/"
type textarea "x"
type input "Phone jack standard 8/2"
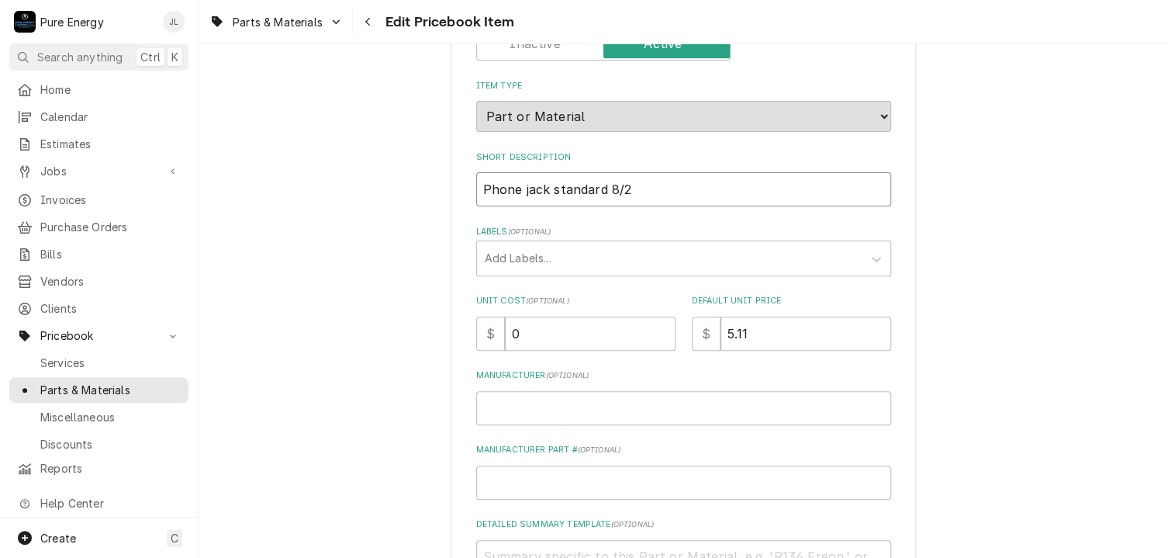
type textarea "x"
type input "Phone jack standard 8/25"
click at [763, 337] on input "5.11" at bounding box center [805, 333] width 171 height 34
type textarea "x"
type input "5.1"
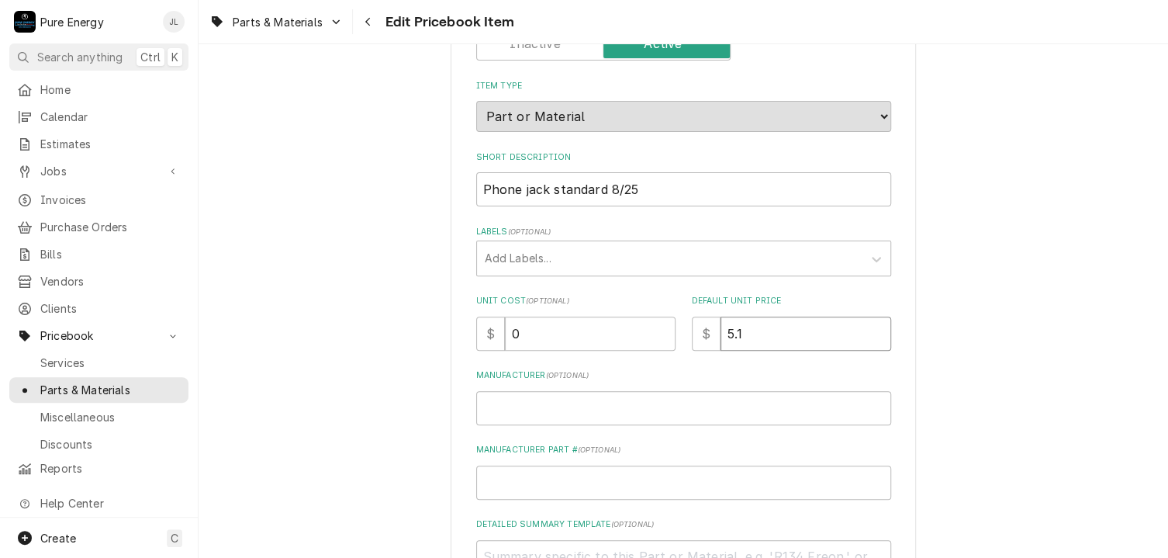
type textarea "x"
type input "5"
type textarea "x"
type input "5.4"
type textarea "x"
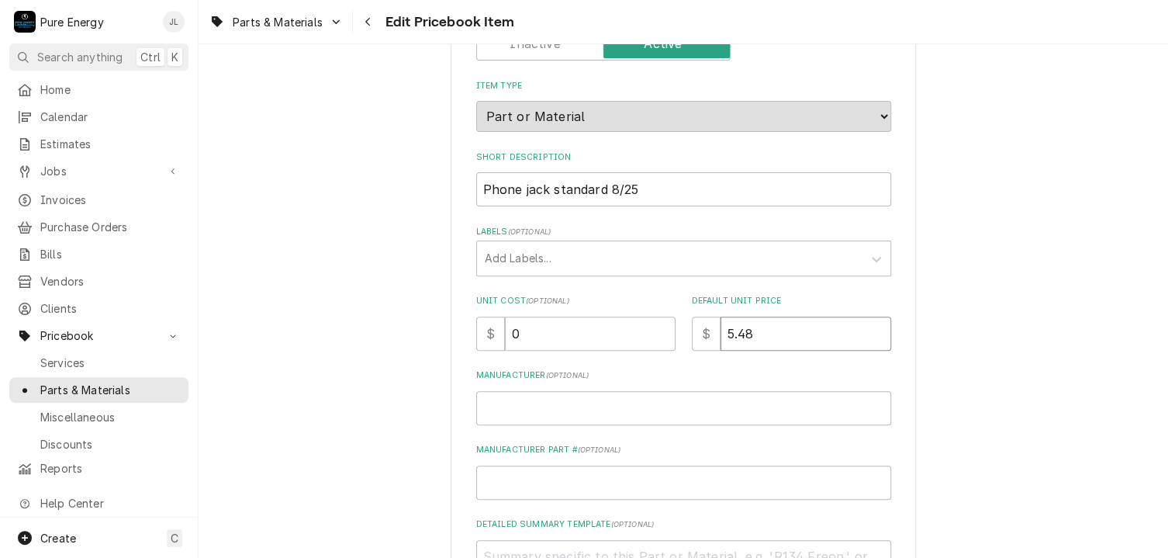
type input "5.48"
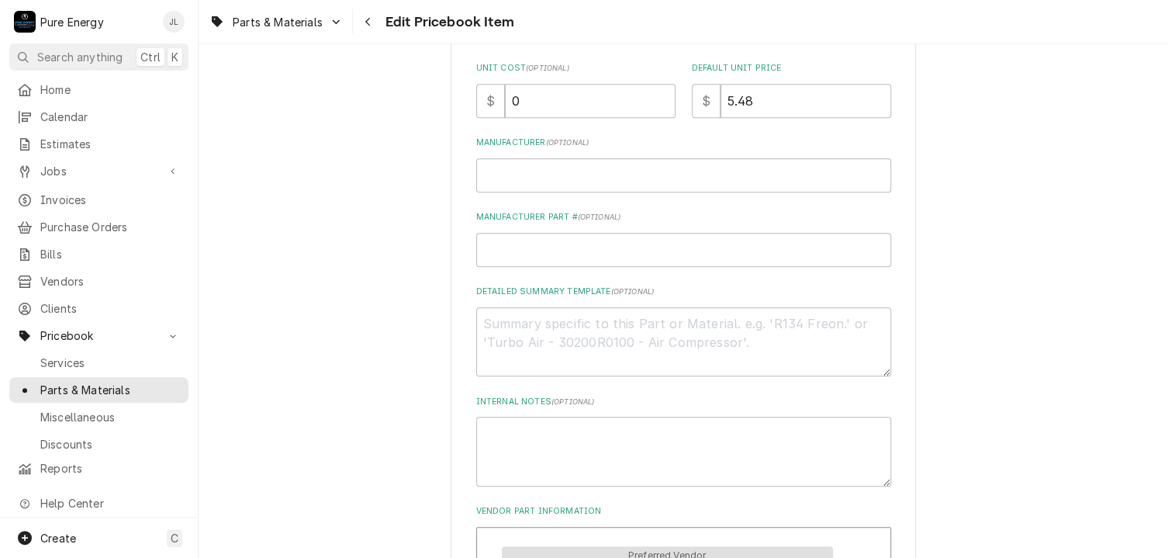
scroll to position [620, 0]
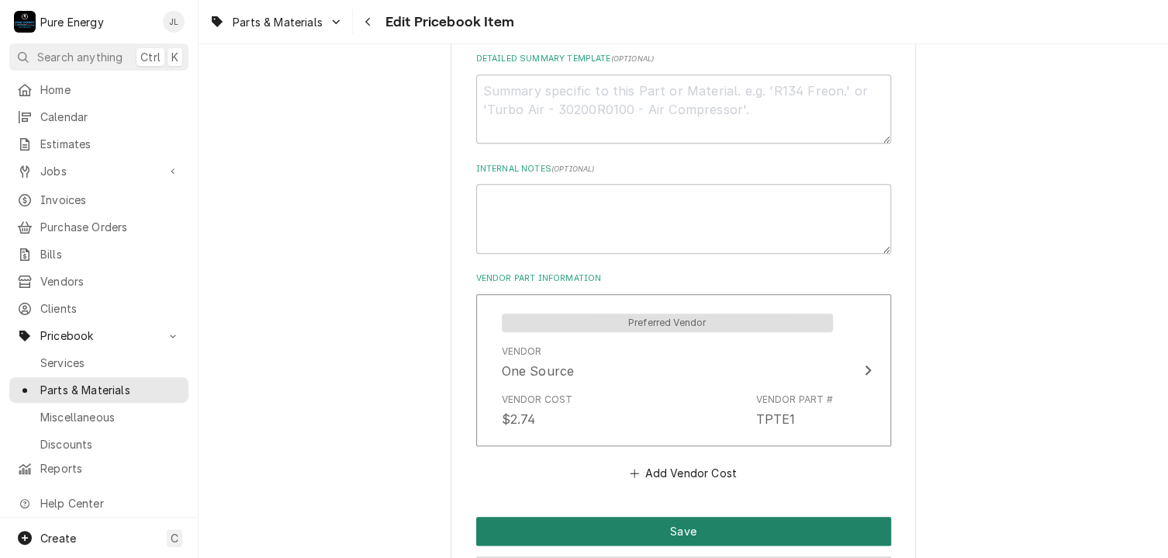
click at [672, 532] on button "Save" at bounding box center [683, 530] width 415 height 29
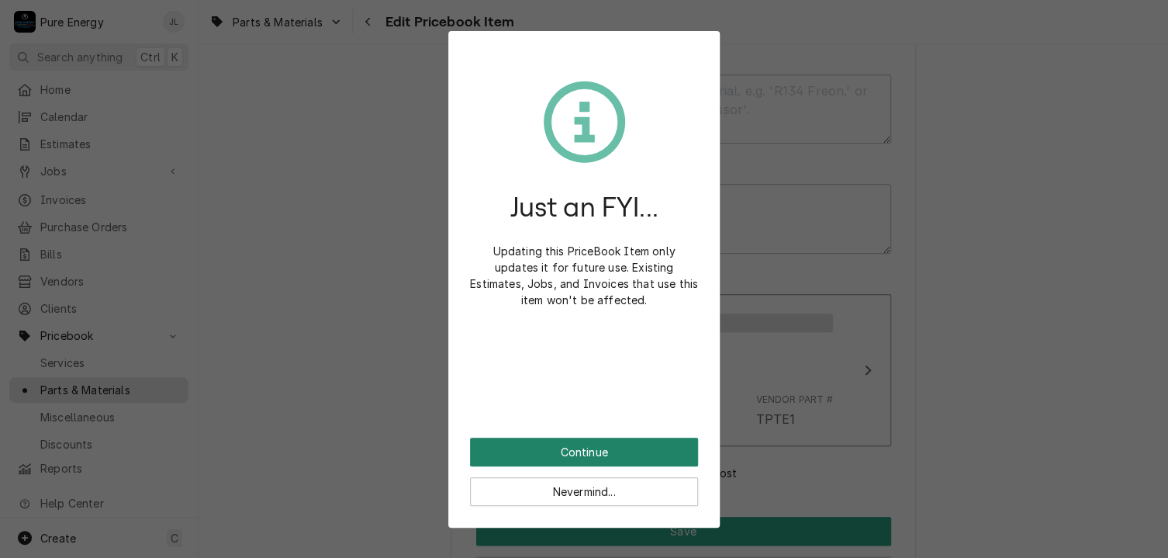
click at [558, 449] on button "Continue" at bounding box center [584, 451] width 228 height 29
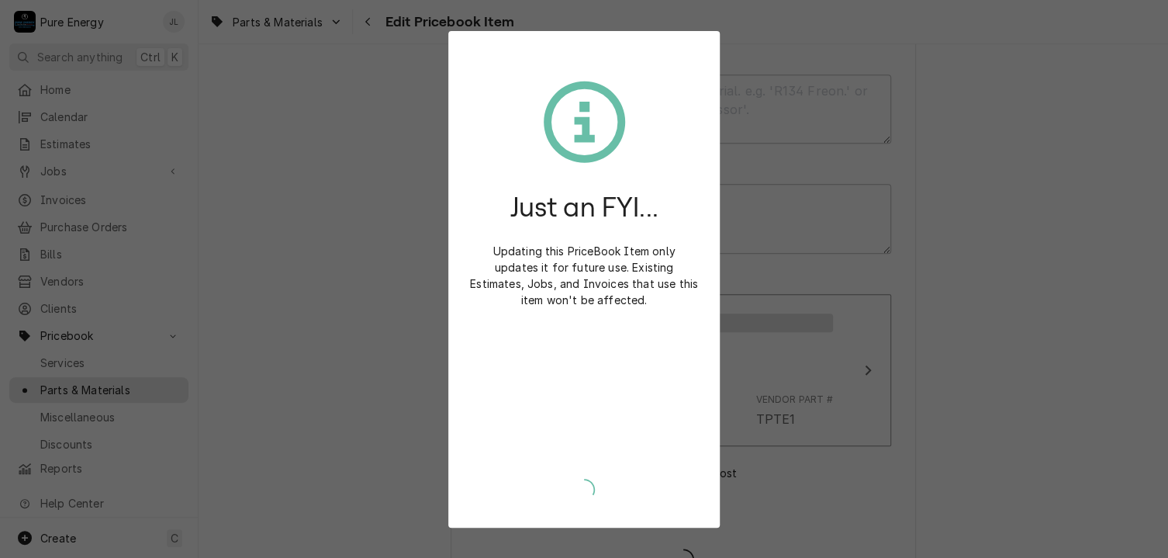
type textarea "x"
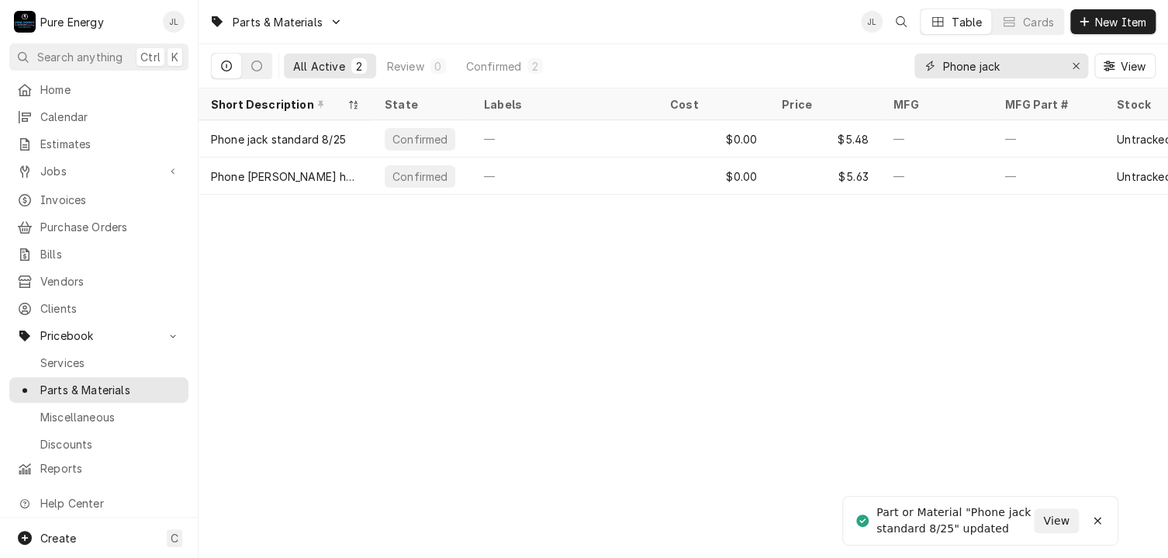
click at [1024, 72] on input "Phone jack" at bounding box center [1000, 66] width 116 height 25
type input "P"
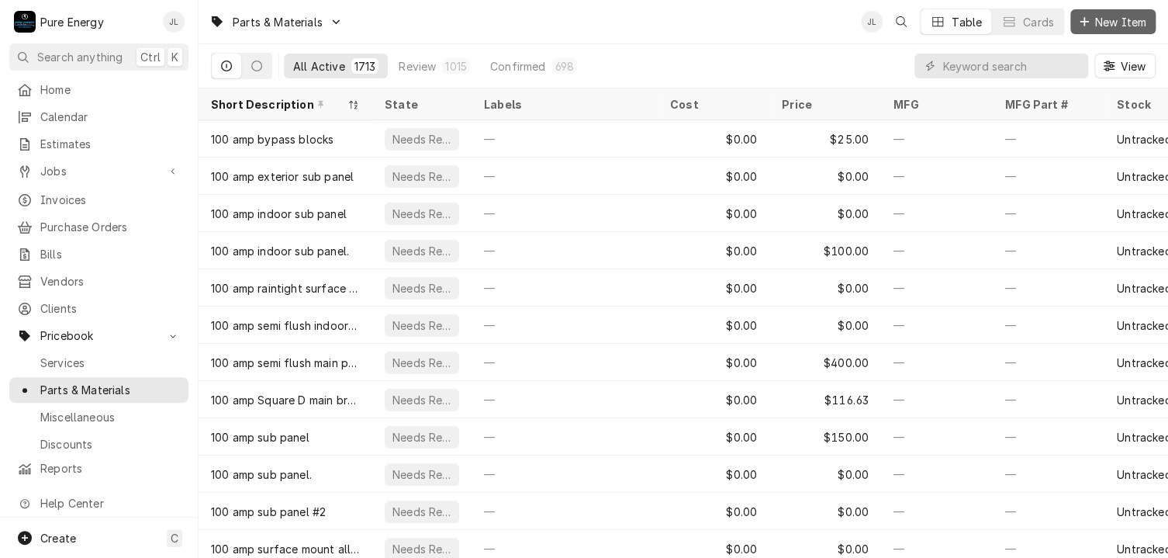
click at [1098, 15] on span "New Item" at bounding box center [1120, 22] width 57 height 16
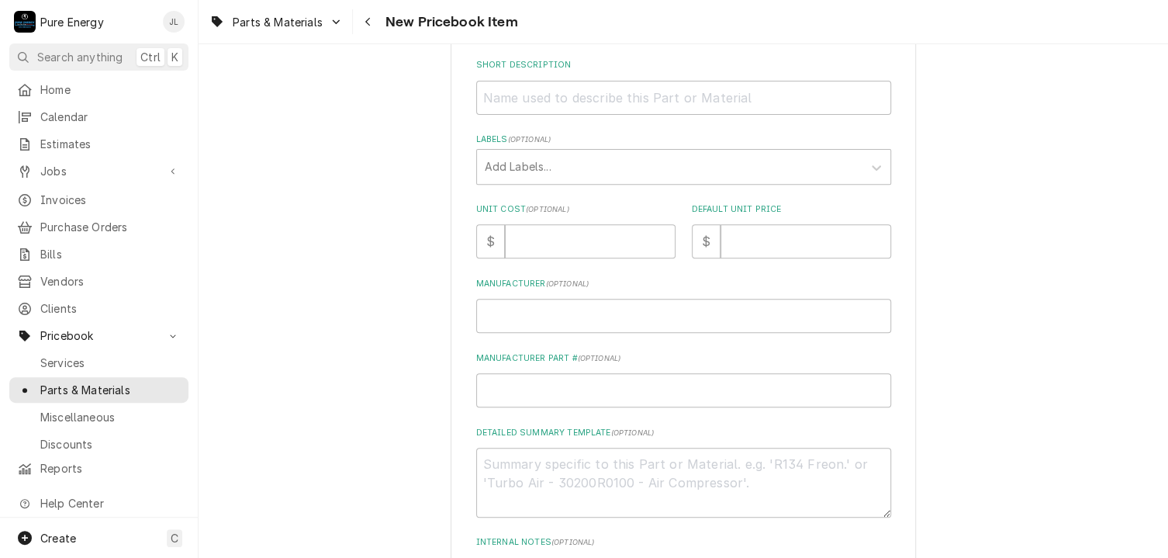
scroll to position [155, 0]
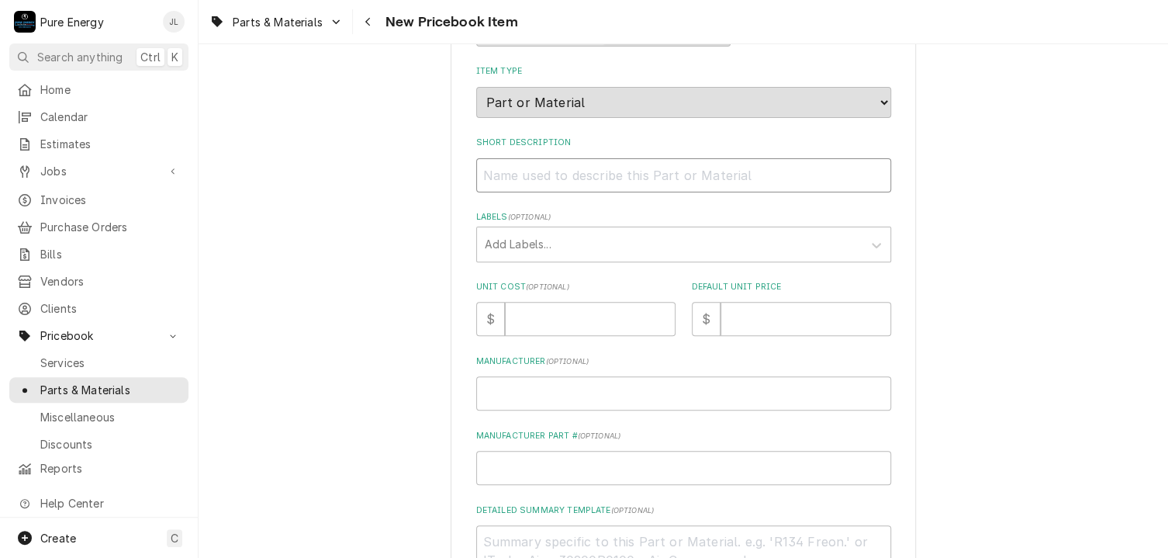
click at [539, 168] on input "Short Description" at bounding box center [683, 175] width 415 height 34
type textarea "x"
type input "D"
type textarea "x"
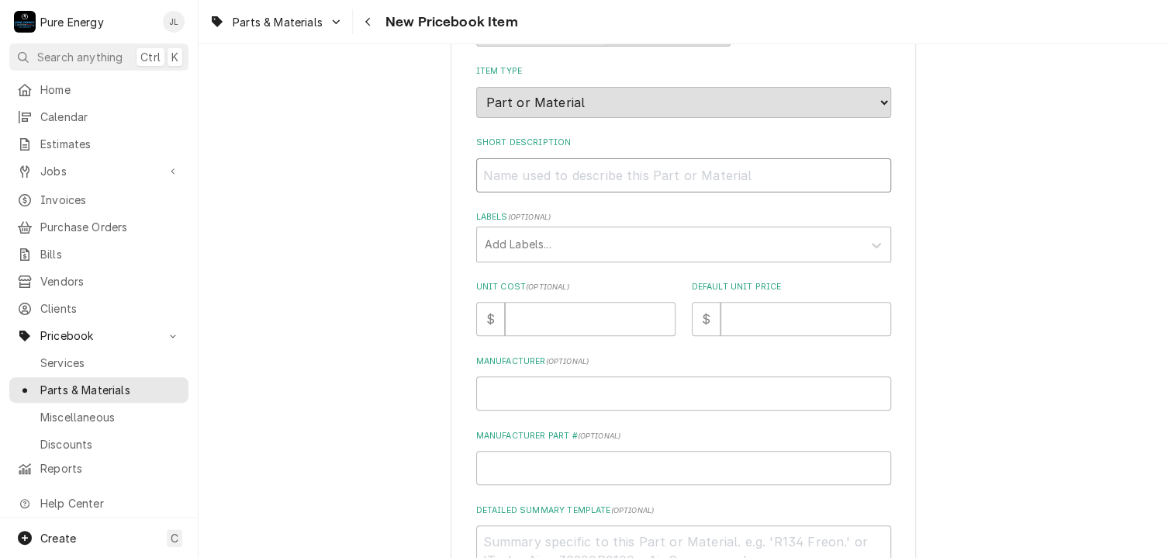
type input "D"
type textarea "x"
type input "Du"
type textarea "x"
type input "D"
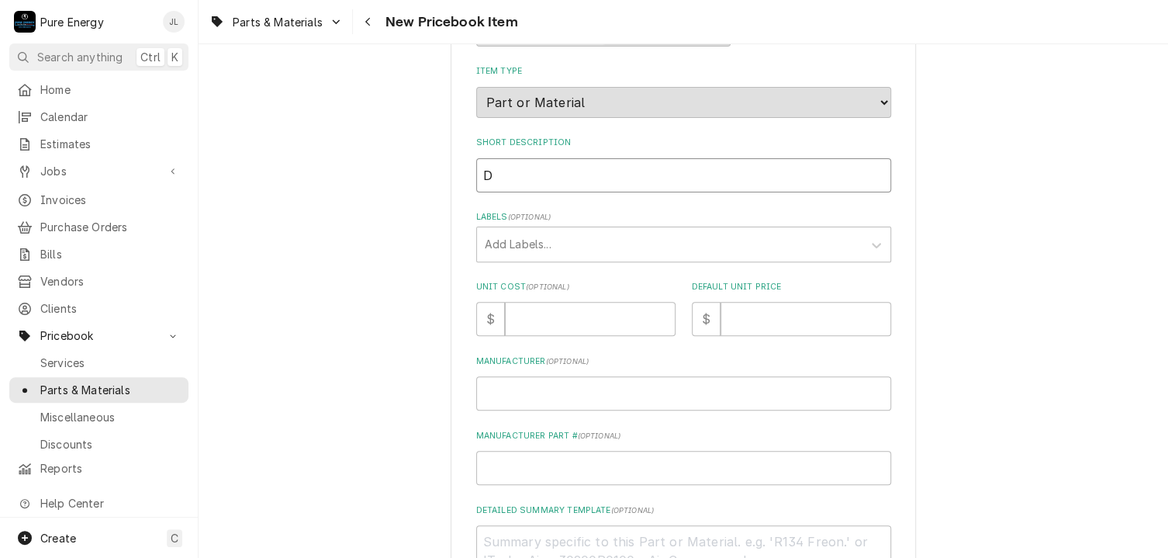
type textarea "x"
type input "D"
type textarea "x"
type input "Du"
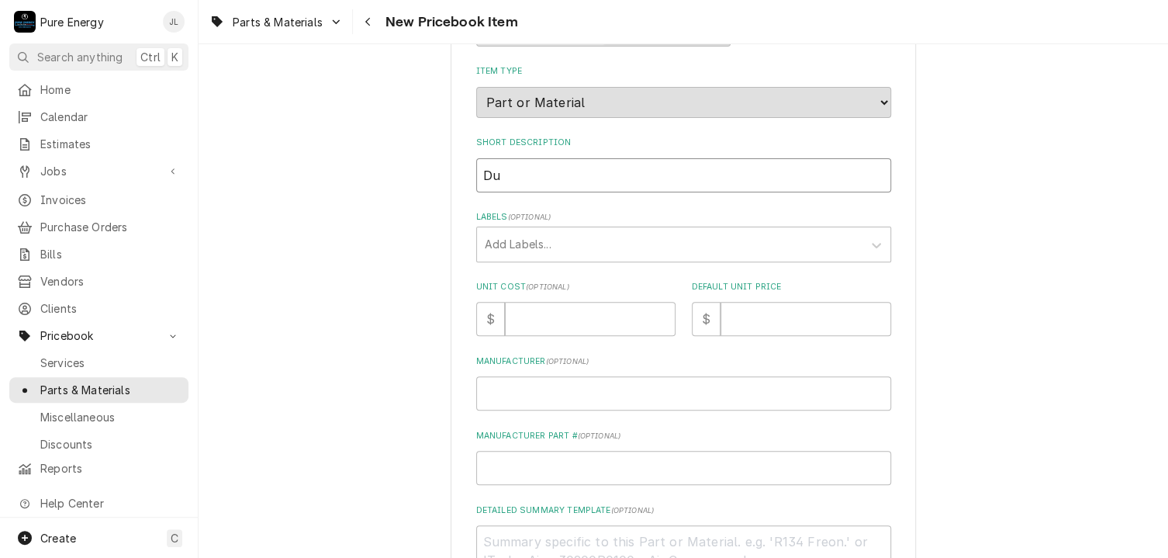
type textarea "x"
type input "Dup"
type textarea "x"
type input "Dupl"
type textarea "x"
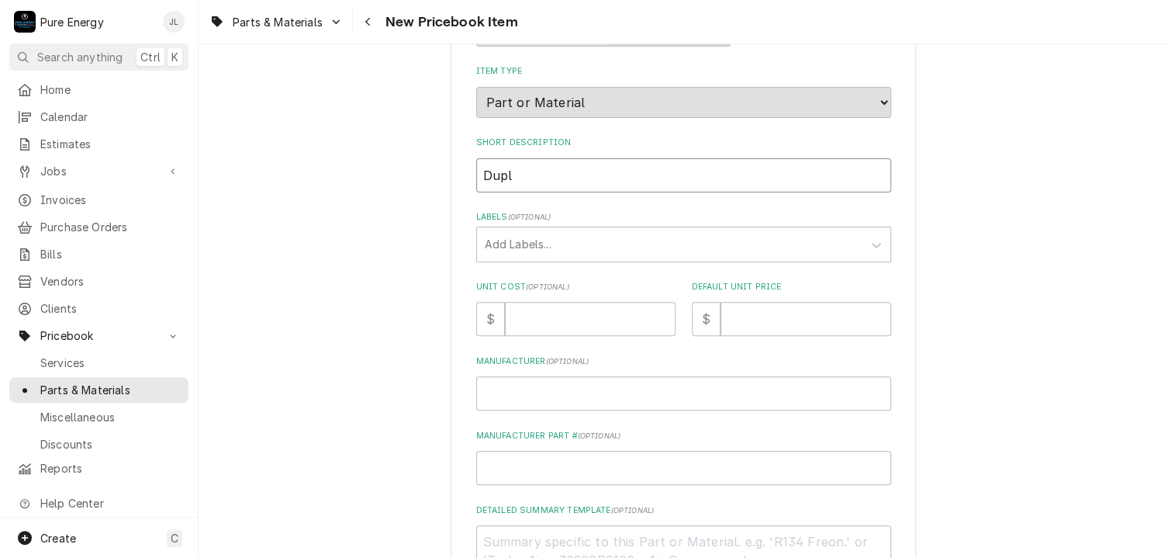
type input "Duple"
type textarea "x"
type input "Duplex"
type textarea "x"
type input "Duplex"
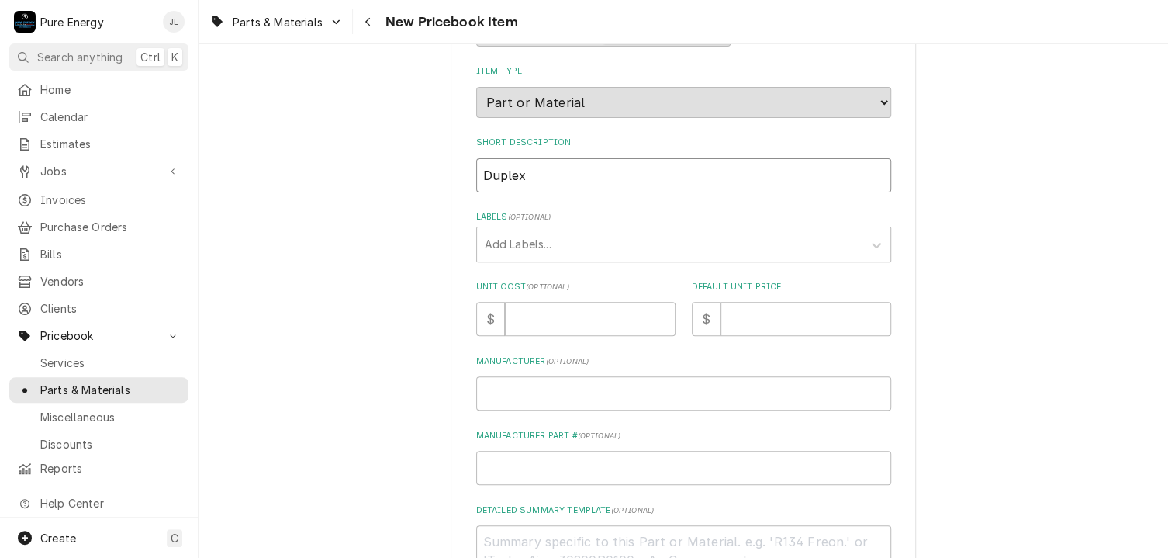
type textarea "x"
type input "Duplex r"
type textarea "x"
type input "Duplex re"
type textarea "x"
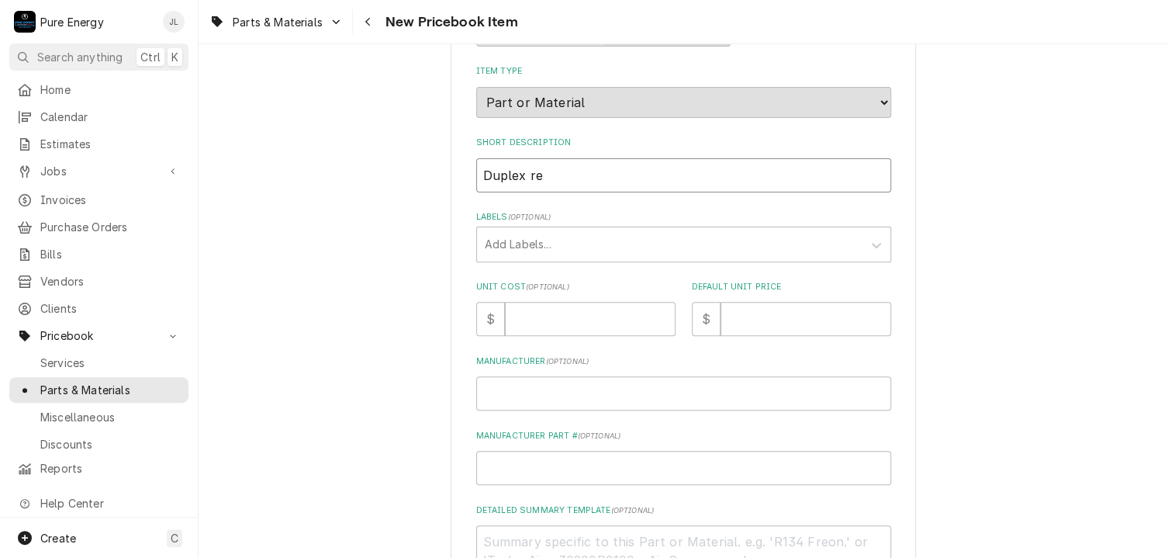
type input "Duplex rec"
type textarea "x"
type input "Duplex rece"
type textarea "x"
type input "Duplex rec"
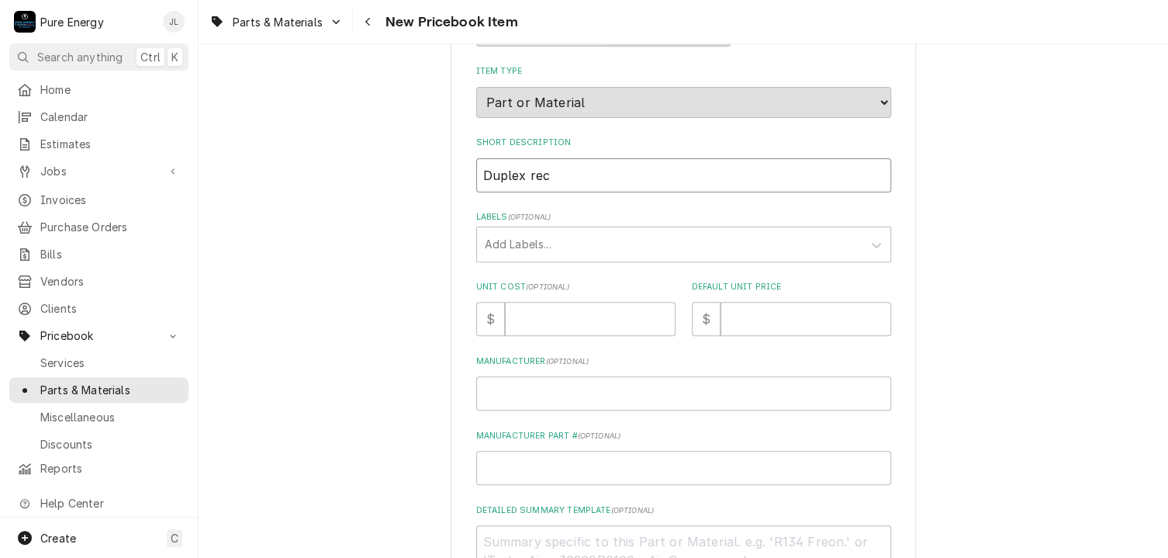
type textarea "x"
type input "Duplex re"
type textarea "x"
type input "Duplex r"
type textarea "x"
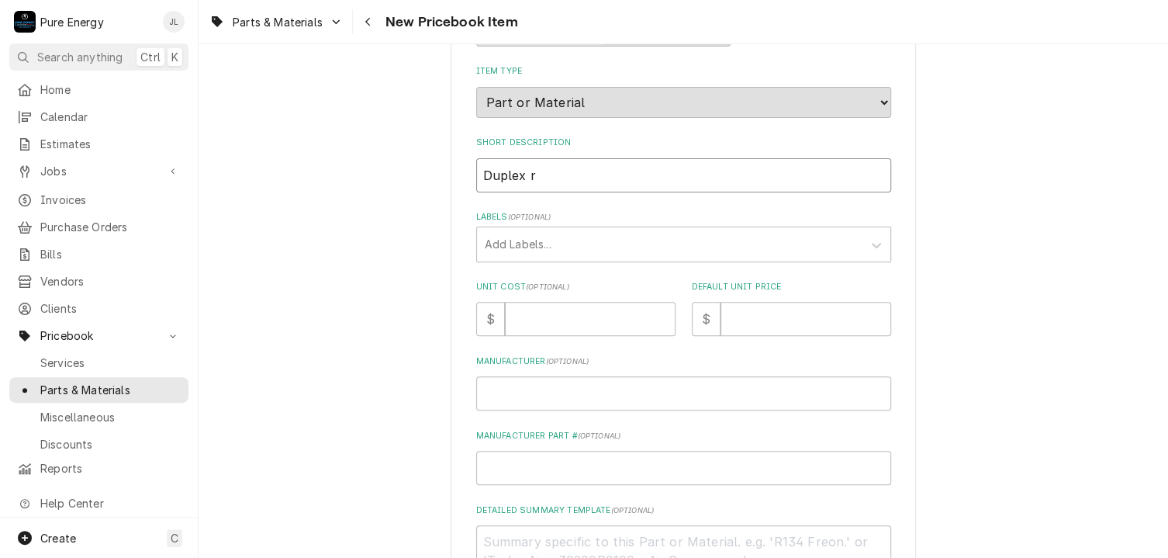
type input "Duplex re"
type textarea "x"
type input "Duplex rec"
type textarea "x"
type input "Duplex rece"
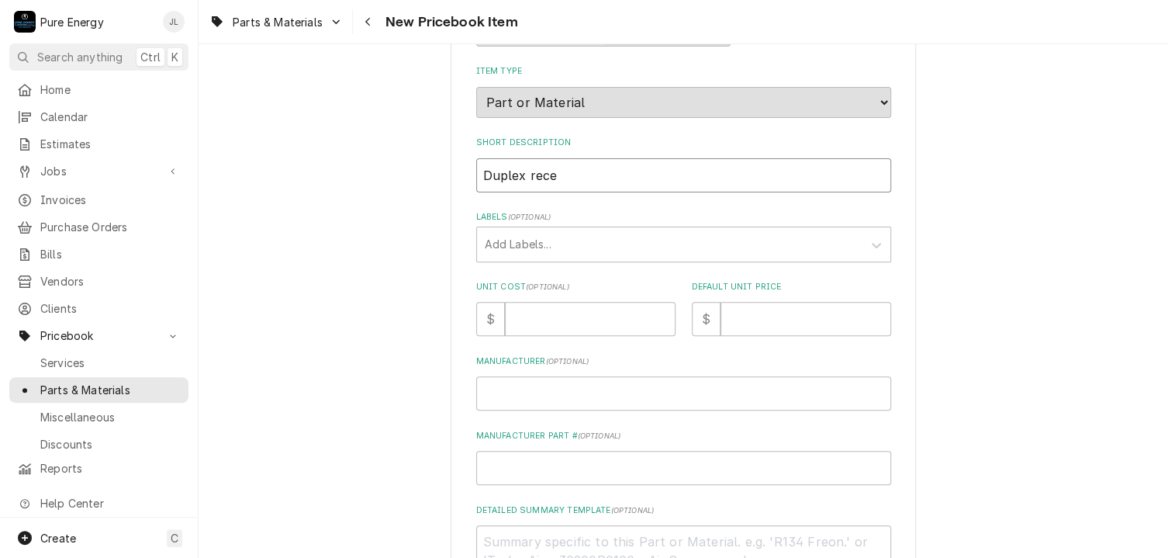
type textarea "x"
type input "Duplex recep"
type textarea "x"
type input "Duplex recept"
type textarea "x"
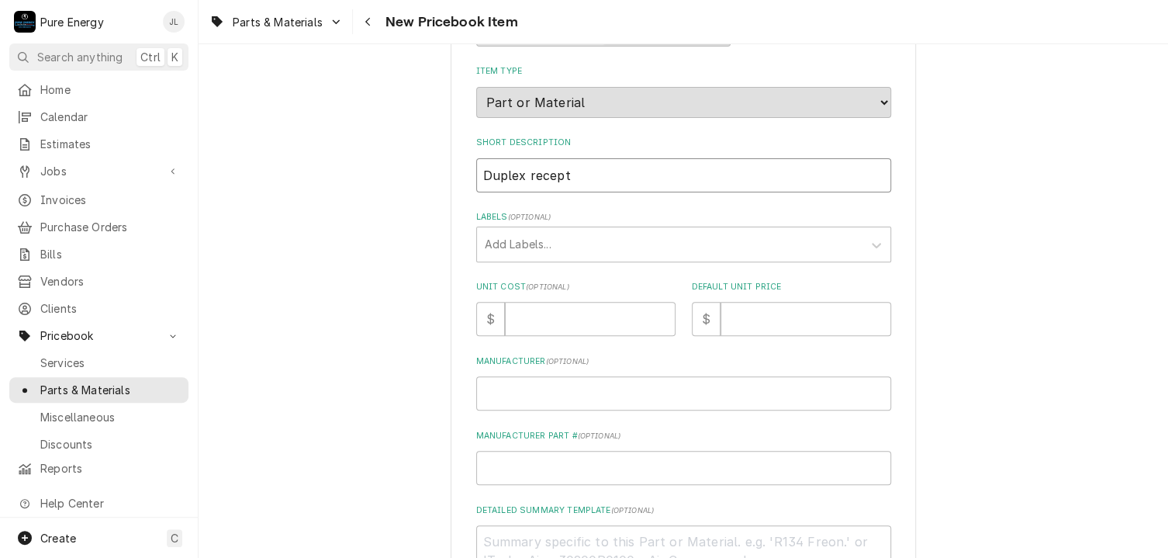
type input "Duplex recepta"
type textarea "x"
type input "Duplex receptac"
type textarea "x"
type input "Duplex receptacl"
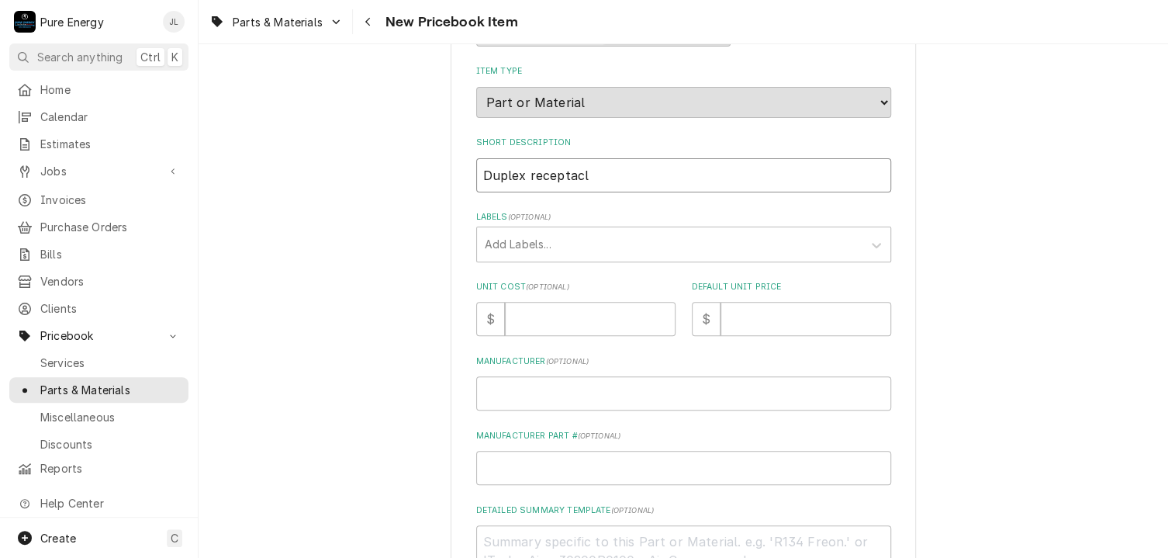
type textarea "x"
type input "Duplex receptacle"
type textarea "x"
type input "Duplex receptacle"
type textarea "x"
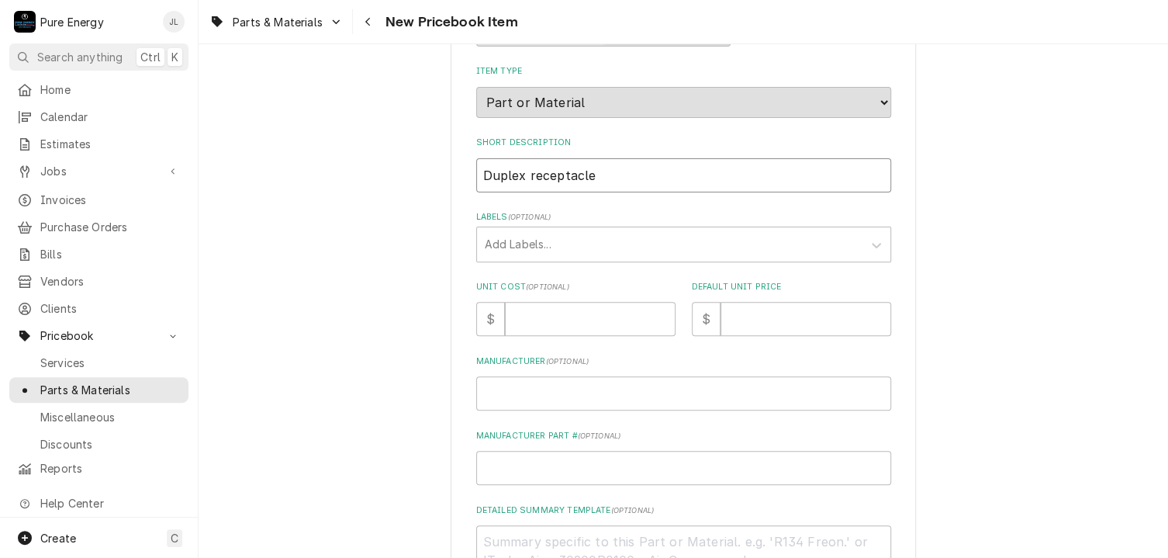
type input "Duplex receptacle s"
type textarea "x"
type input "Duplex receptacle st"
type textarea "x"
type input "Duplex receptacle sta"
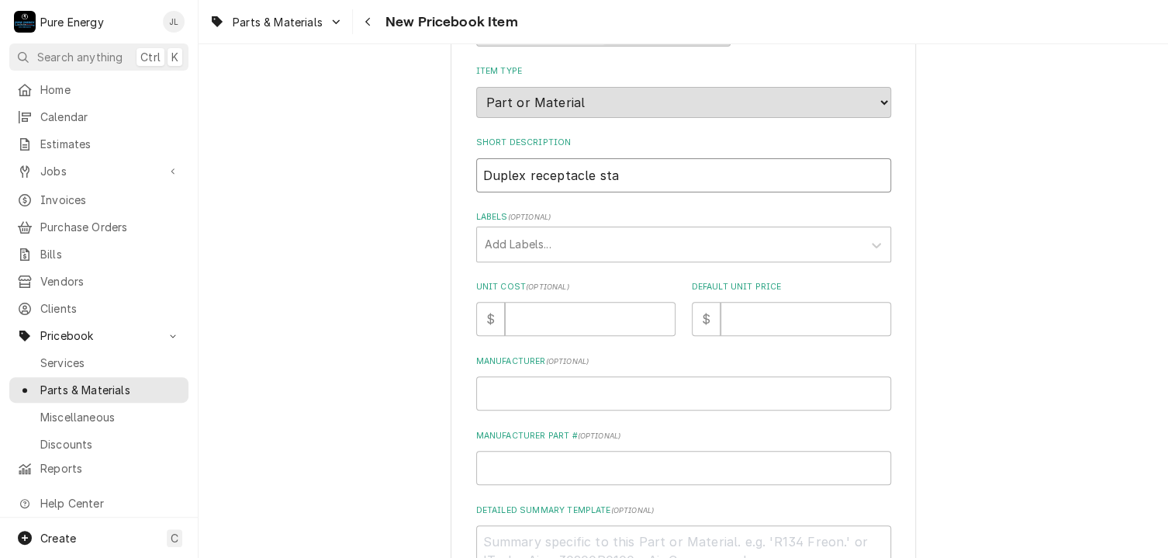
type textarea "x"
type input "Duplex receptacle stan"
type textarea "x"
type input "Duplex receptacle stand"
type textarea "x"
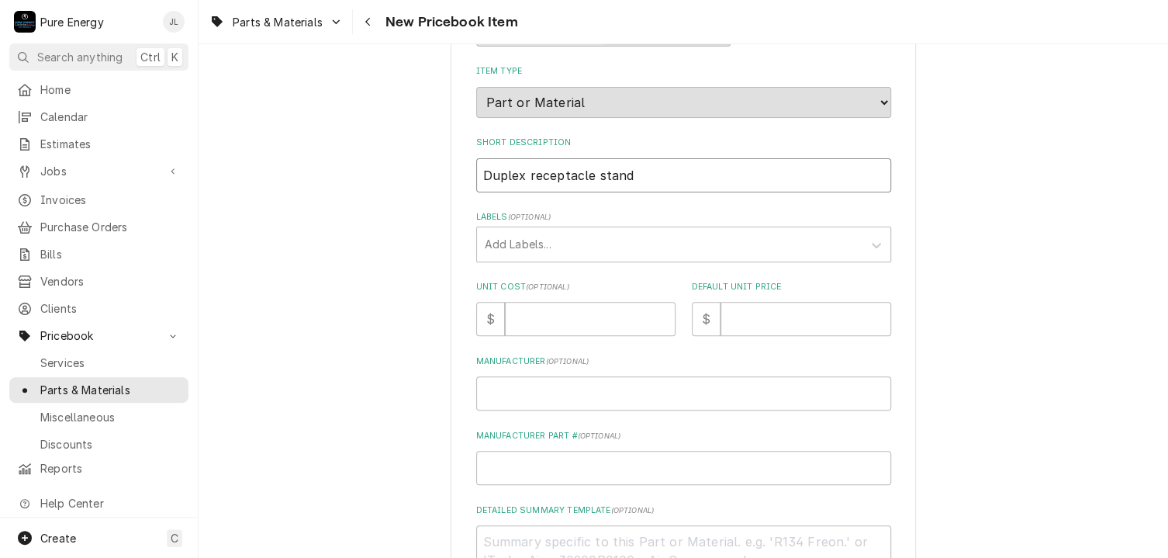
type input "Duplex receptacle standa"
type textarea "x"
type input "Duplex receptacle standar"
type textarea "x"
type input "Duplex receptacle standard"
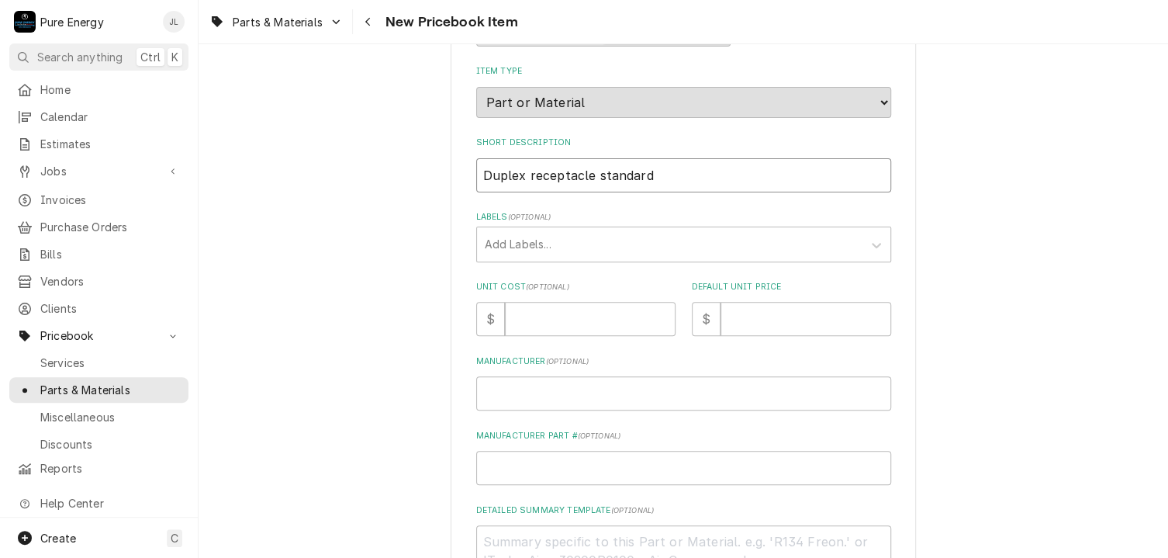
type textarea "x"
type input "Duplex receptacle standard"
type textarea "x"
type input "Duplex receptacle standard q"
type textarea "x"
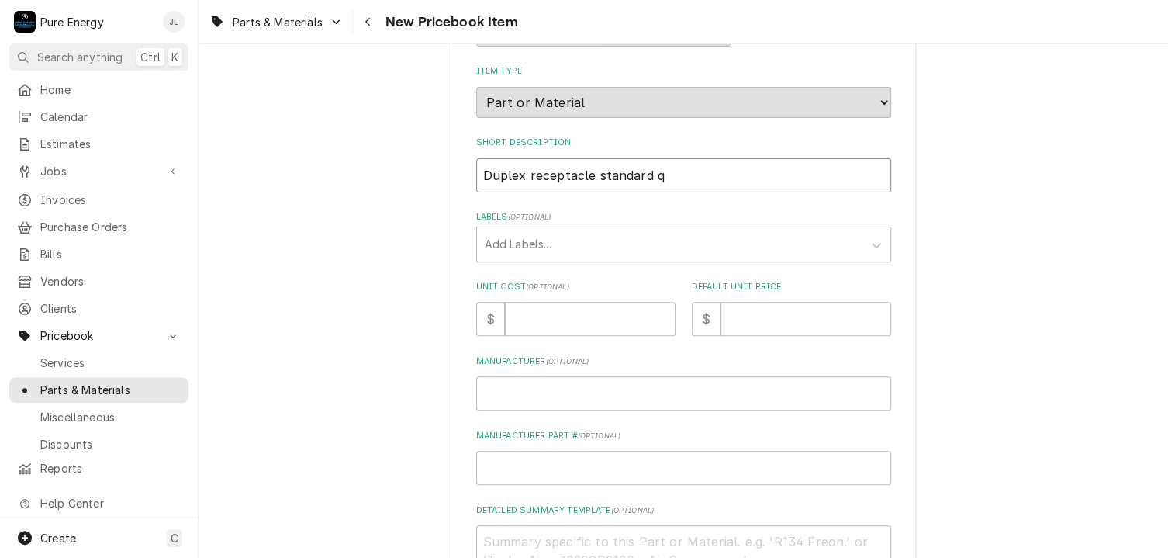
type input "Duplex receptacle standard"
type textarea "x"
type input "Duplex receptacle standard Q"
type textarea "x"
type input "Duplex receptacle standard QW"
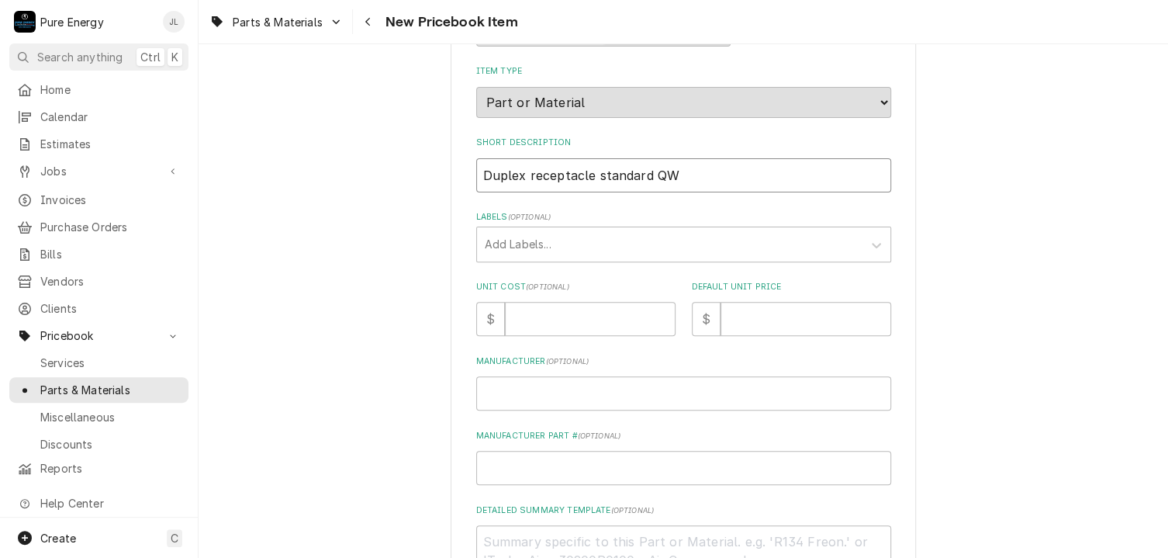
type textarea "x"
type input "Duplex receptacle standard QW"
type textarea "x"
type input "Duplex receptacle standard QW"
type textarea "x"
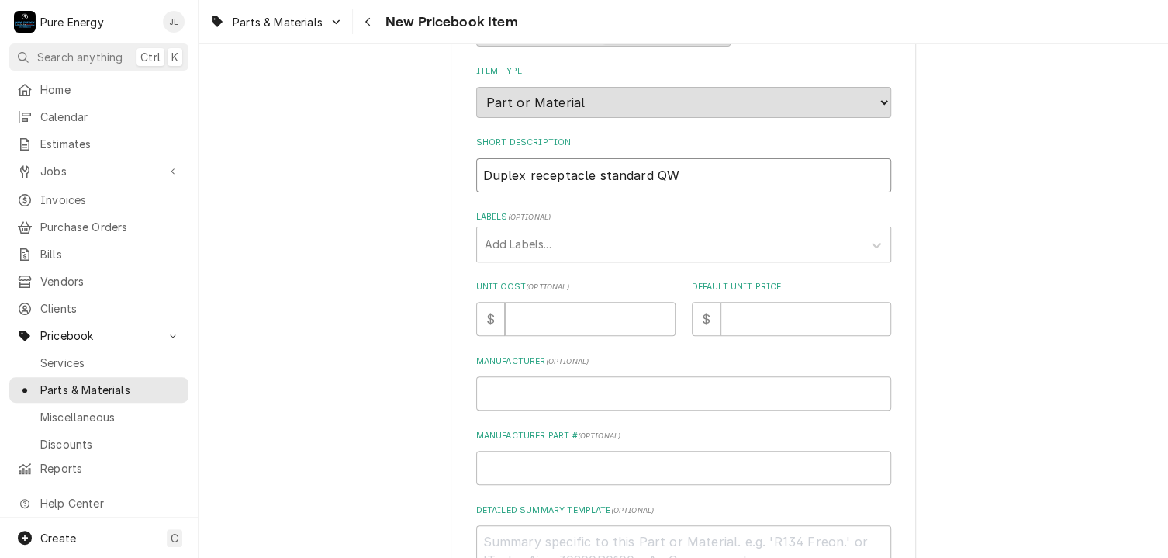
type input "Duplex receptacle standard QW 8"
type textarea "x"
type input "Duplex receptacle standard QW 8/"
type textarea "x"
type input "Duplex receptacle standard QW 8/2"
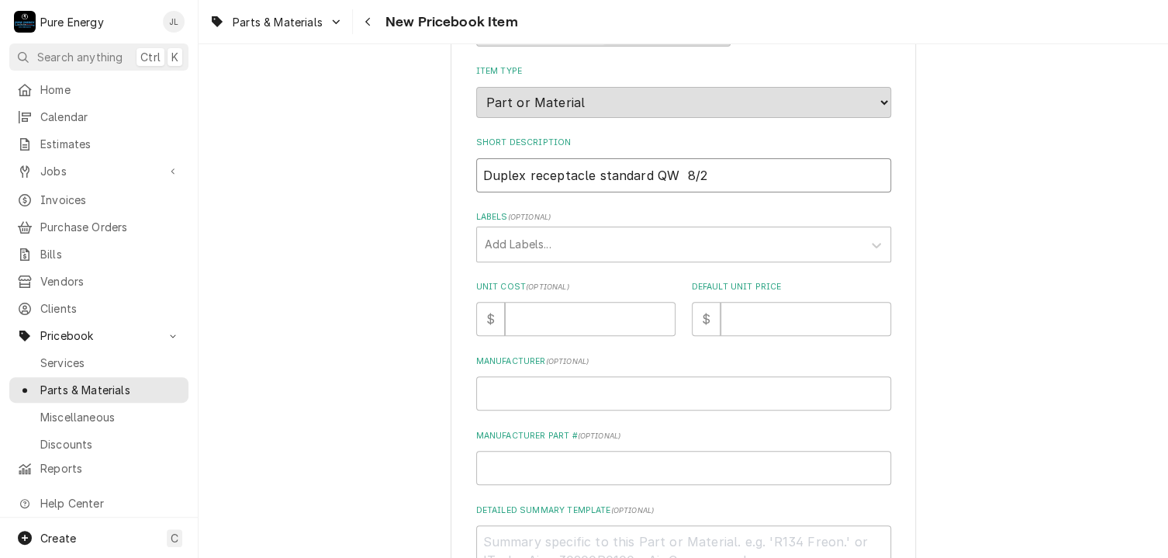
type textarea "x"
type input "Duplex receptacle standard QW 8/25"
click at [533, 331] on input "Unit Cost ( optional )" at bounding box center [590, 319] width 171 height 34
type textarea "x"
type input "0.0"
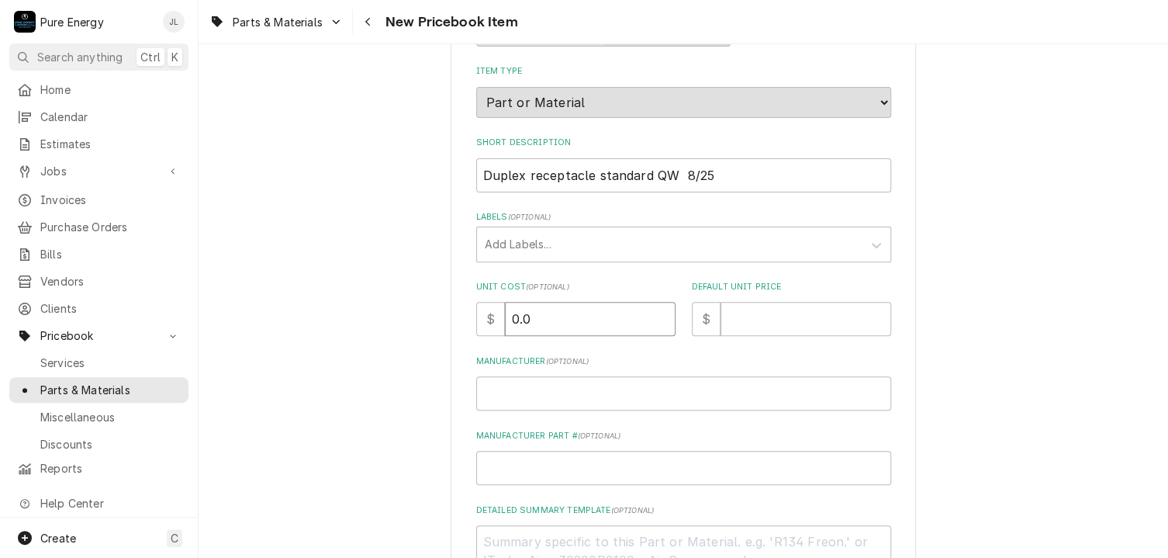
type textarea "x"
type input "0.0"
click at [760, 313] on input "Default Unit Price" at bounding box center [805, 319] width 171 height 34
type textarea "x"
type input "0"
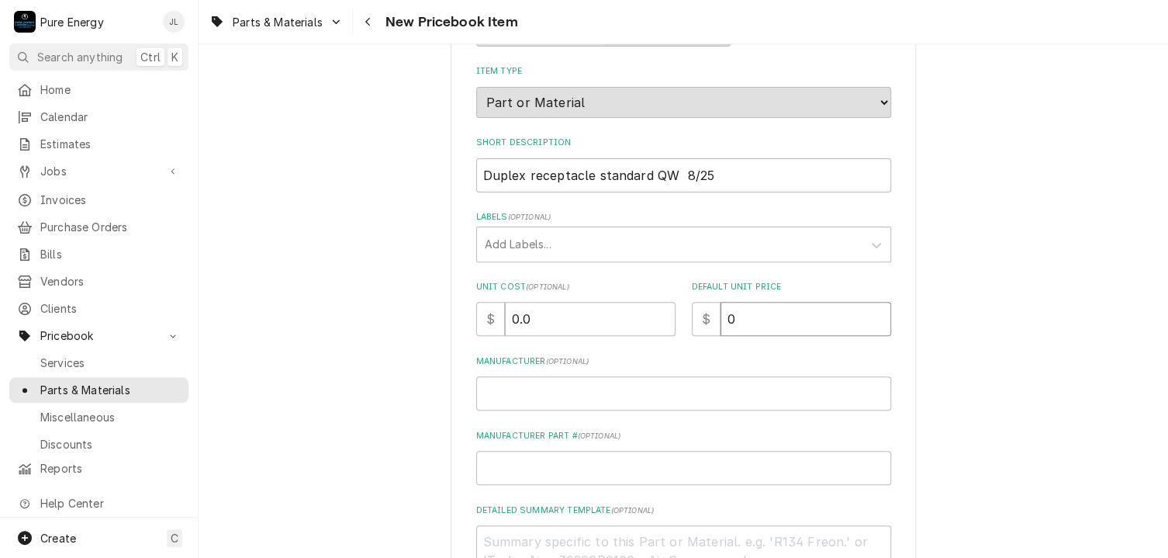
type textarea "x"
type input "0.0"
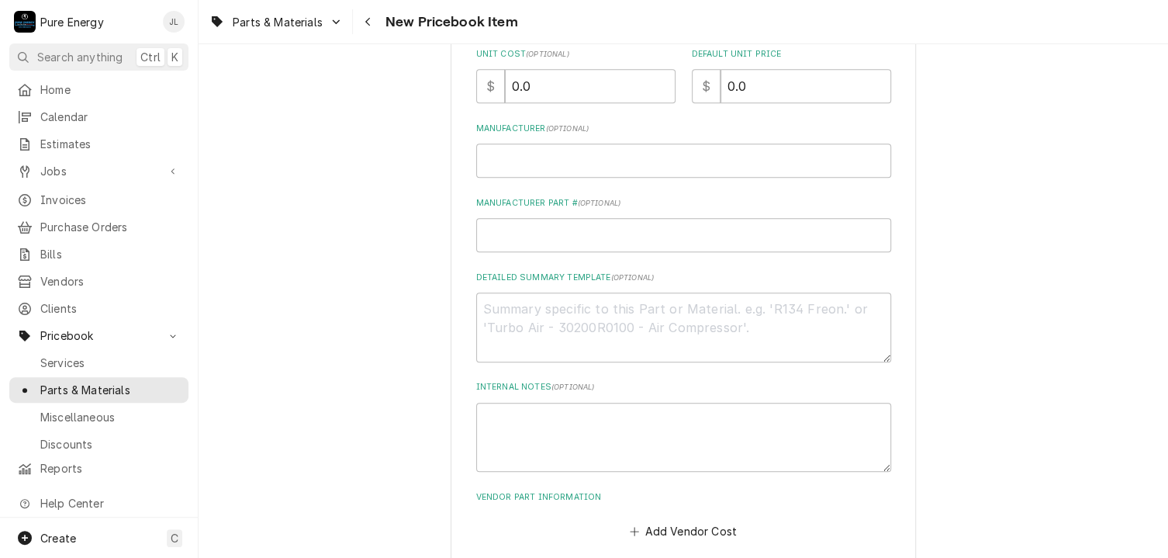
scroll to position [310, 0]
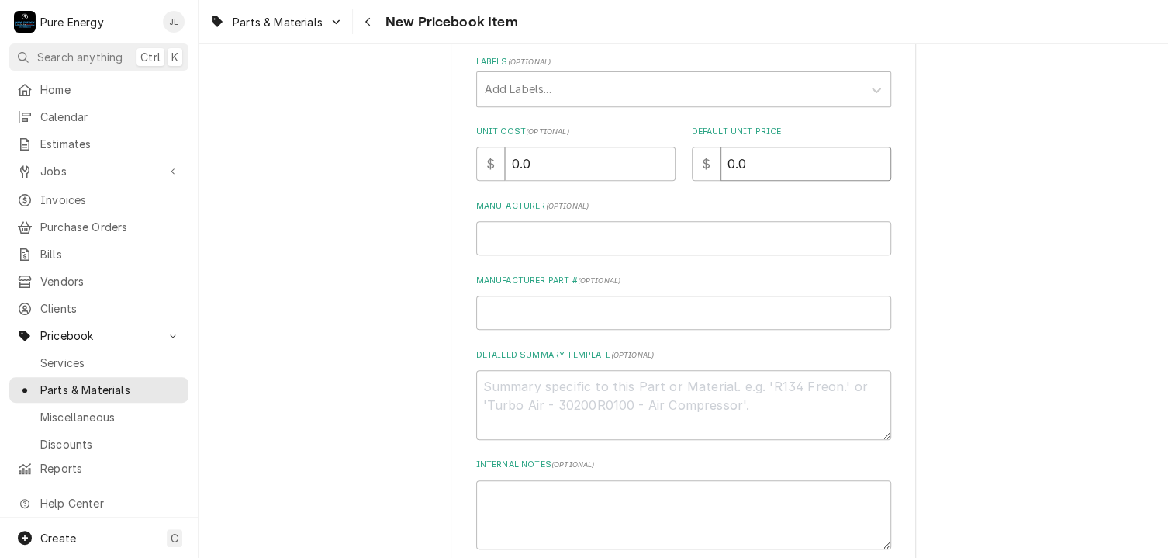
click at [748, 168] on input "0.0" at bounding box center [805, 164] width 171 height 34
type textarea "x"
type input "0"
type textarea "x"
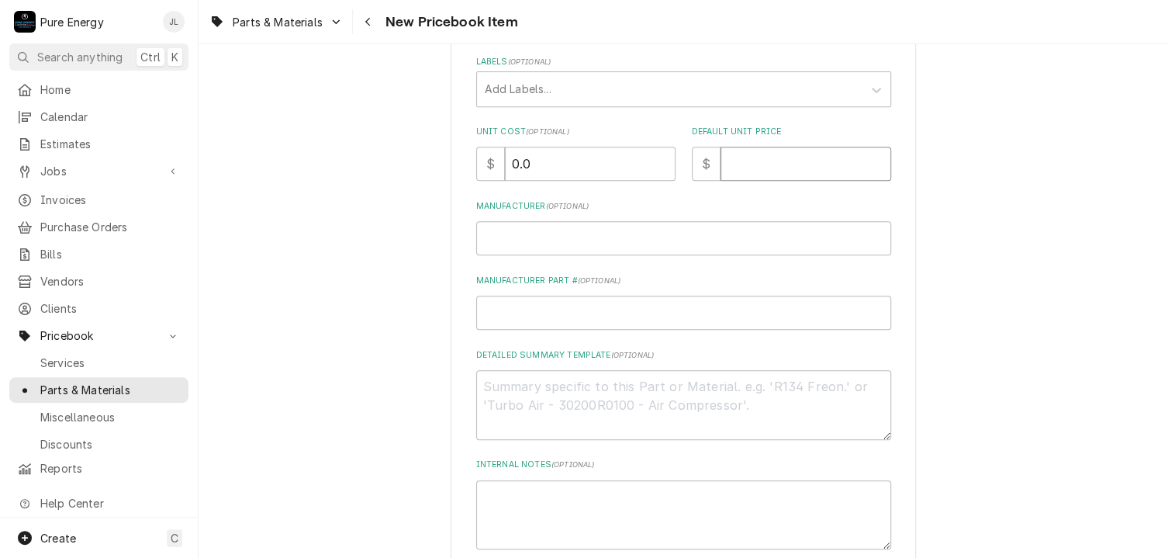
type input "3"
type textarea "x"
type input "3.3"
type textarea "x"
type input "3.30"
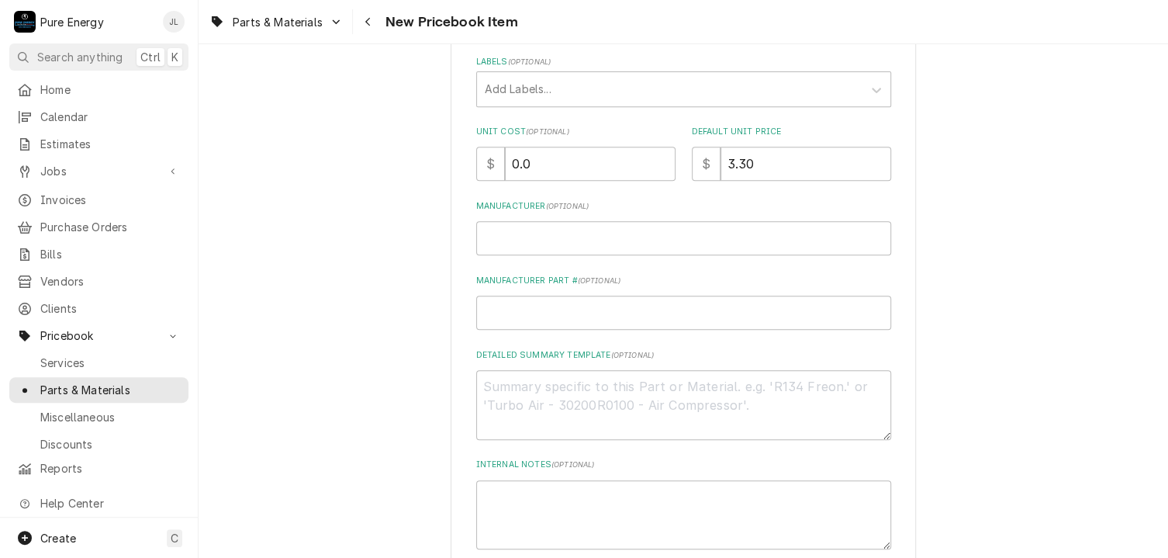
scroll to position [464, 0]
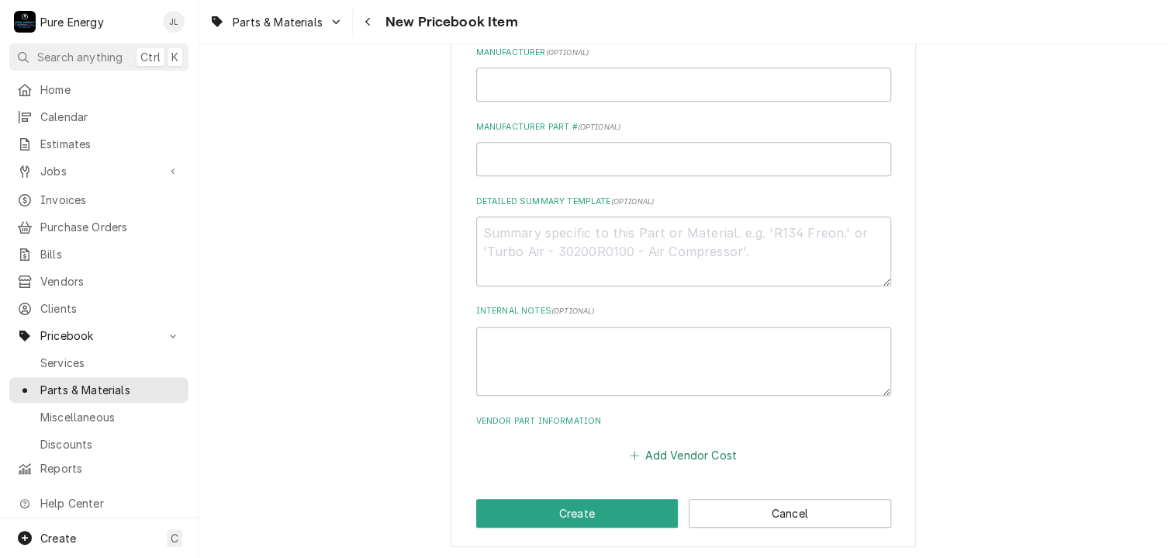
drag, startPoint x: 668, startPoint y: 468, endPoint x: 672, endPoint y: 454, distance: 14.3
click at [672, 454] on div "Please provide the following information to create a PriceBook item. Active Sta…" at bounding box center [683, 79] width 465 height 937
click at [675, 452] on button "Add Vendor Cost" at bounding box center [683, 455] width 112 height 22
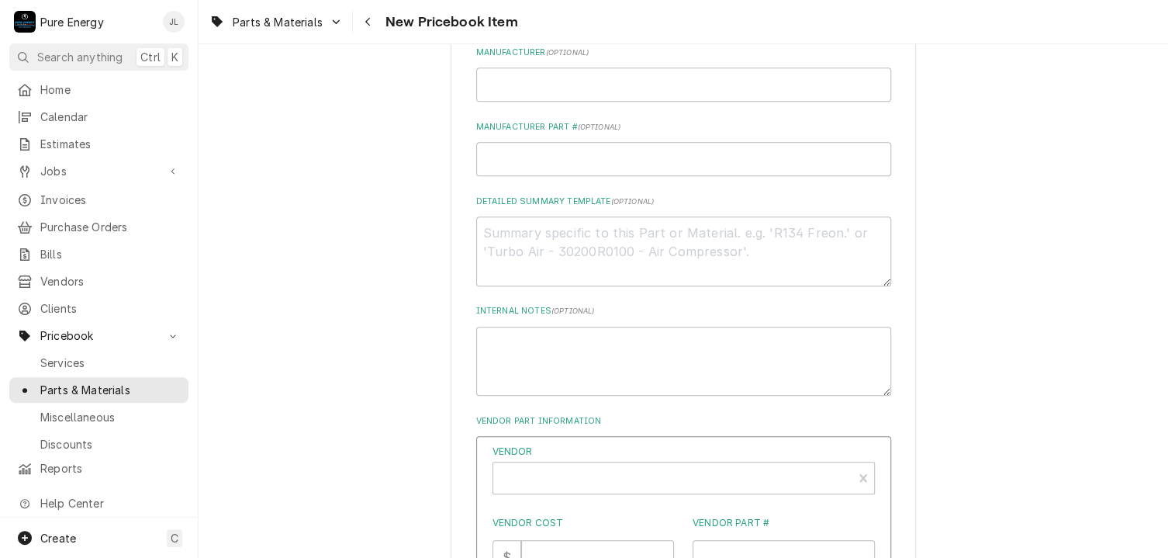
scroll to position [619, 0]
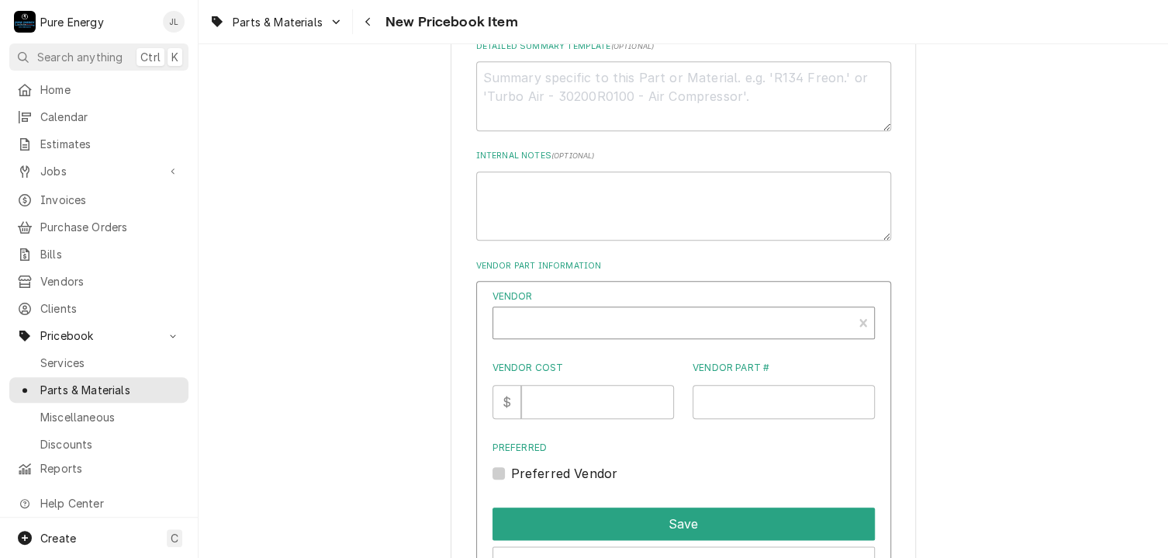
type textarea "x"
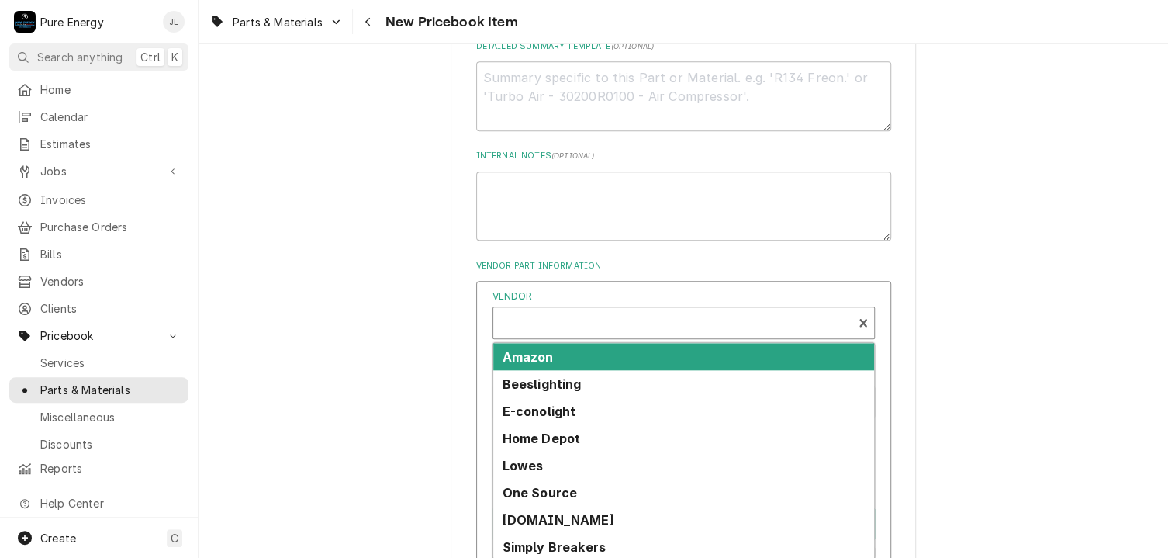
scroll to position [5, 0]
click at [565, 314] on div "Vendor" at bounding box center [673, 324] width 344 height 37
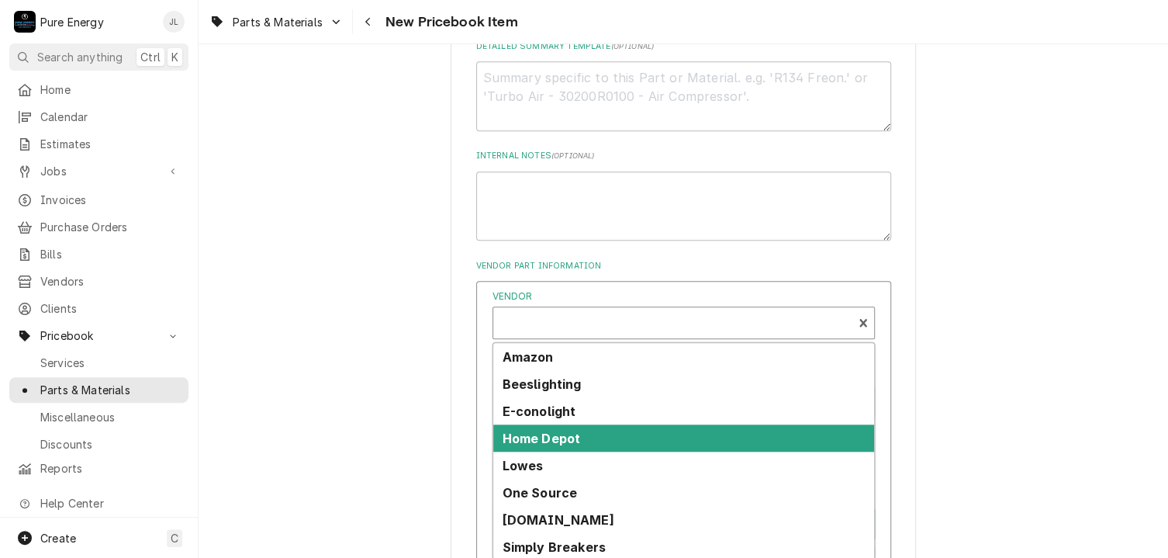
click at [559, 434] on strong "Home Depot" at bounding box center [542, 438] width 78 height 16
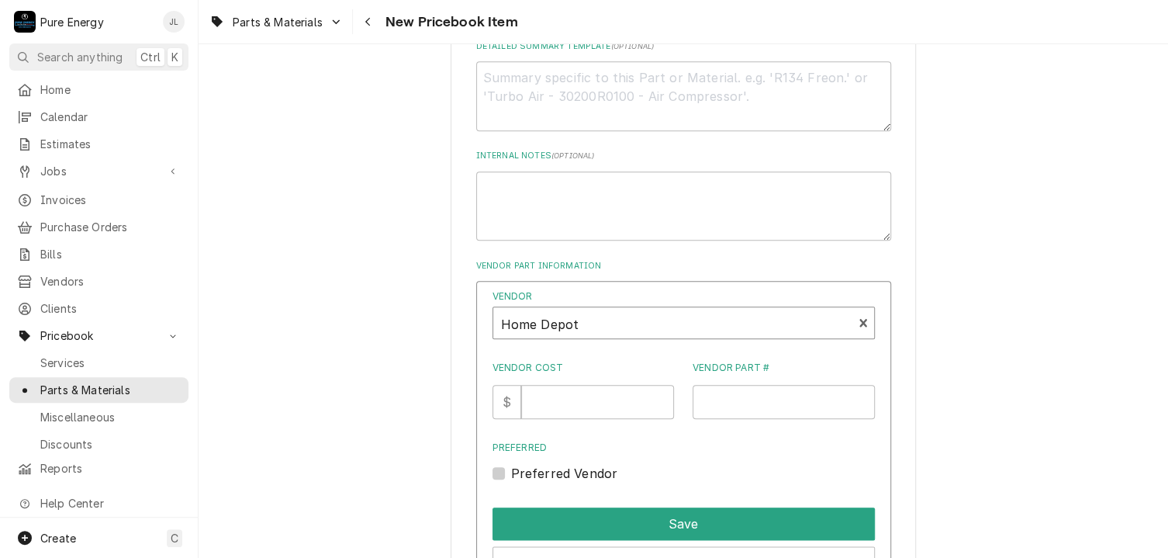
scroll to position [747, 0]
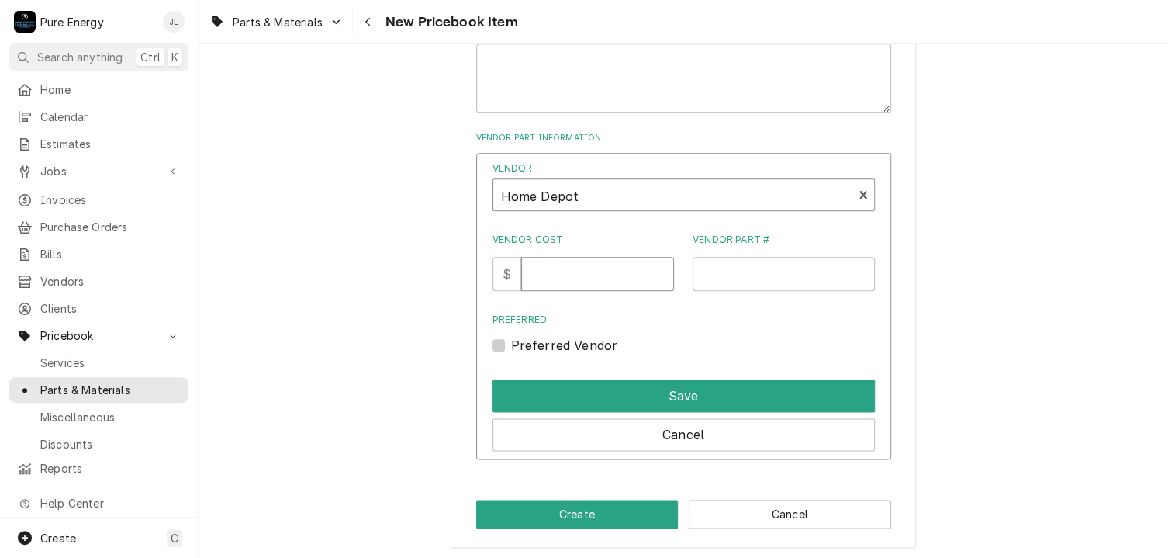
click at [558, 264] on input "Vendor Cost" at bounding box center [597, 274] width 153 height 34
type input "2.99"
click at [740, 261] on input "Vendor Part #" at bounding box center [784, 274] width 182 height 34
click at [710, 269] on input "Vendor Part #" at bounding box center [784, 274] width 182 height 34
type input "Lev ECBR1-WMP"
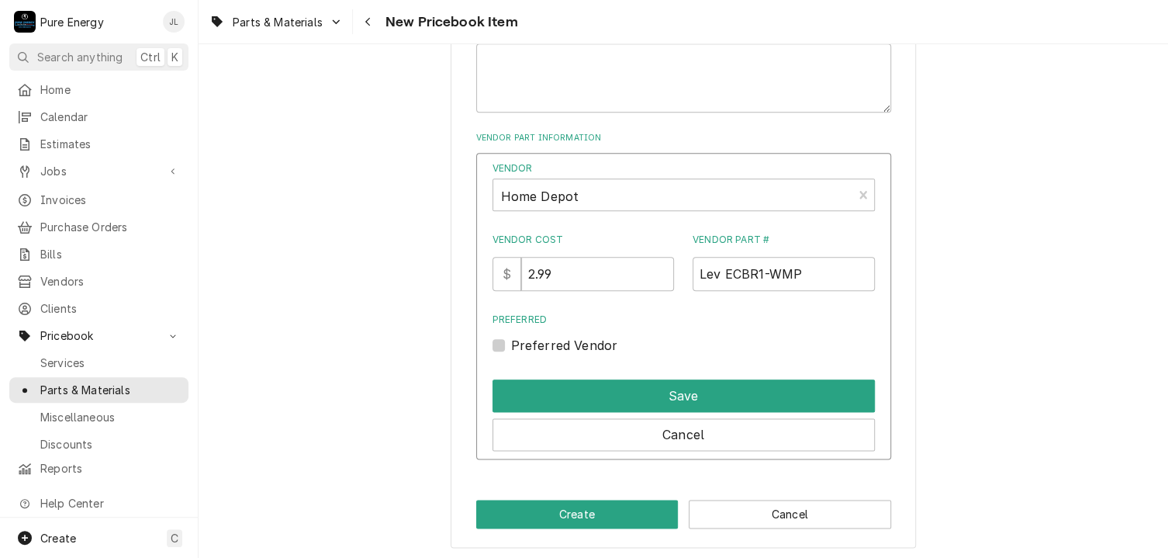
click at [511, 337] on label "Preferred Vendor" at bounding box center [564, 345] width 107 height 19
click at [511, 337] on input "Preferred" at bounding box center [702, 353] width 382 height 34
checkbox input "true"
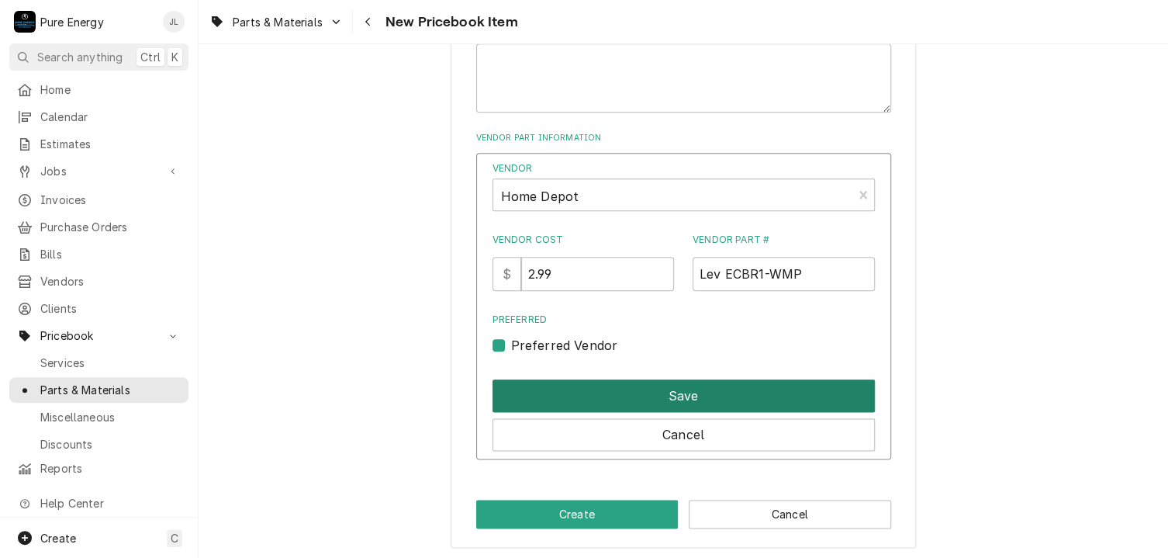
click at [729, 389] on button "Save" at bounding box center [683, 395] width 382 height 33
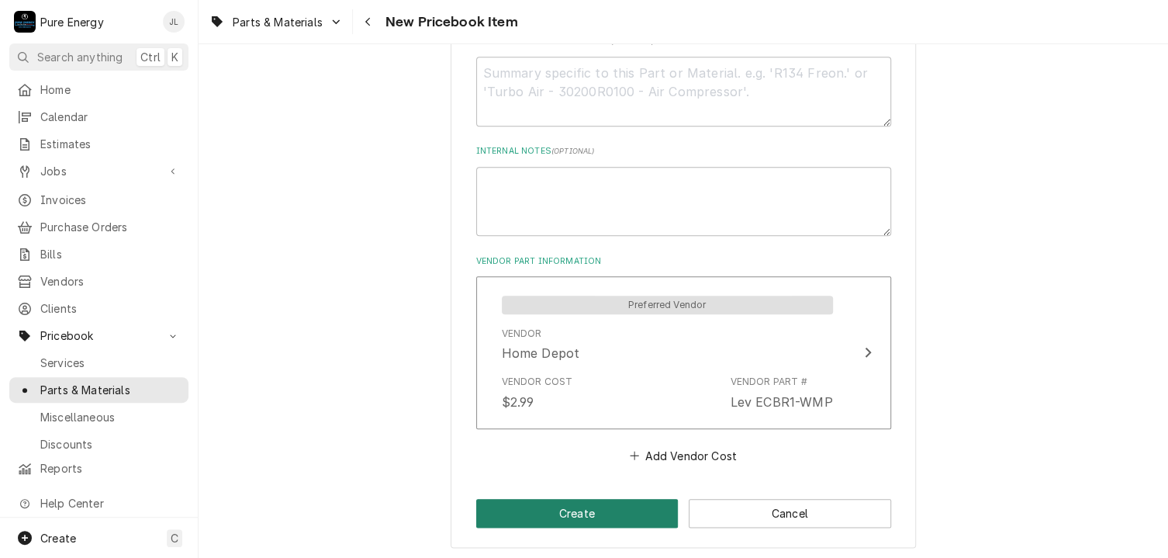
click at [580, 505] on button "Create" at bounding box center [577, 513] width 202 height 29
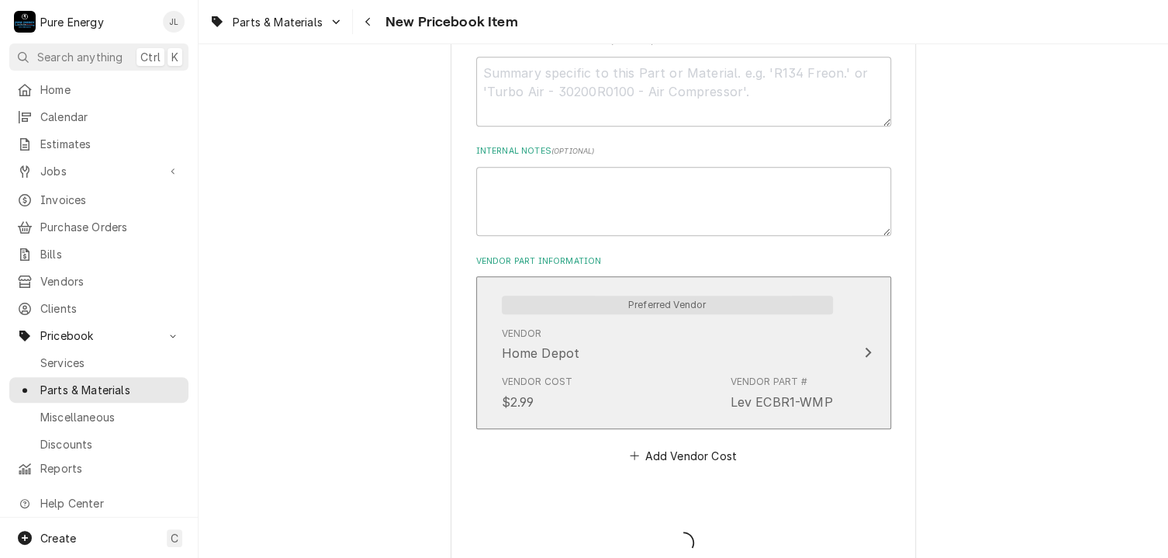
type textarea "x"
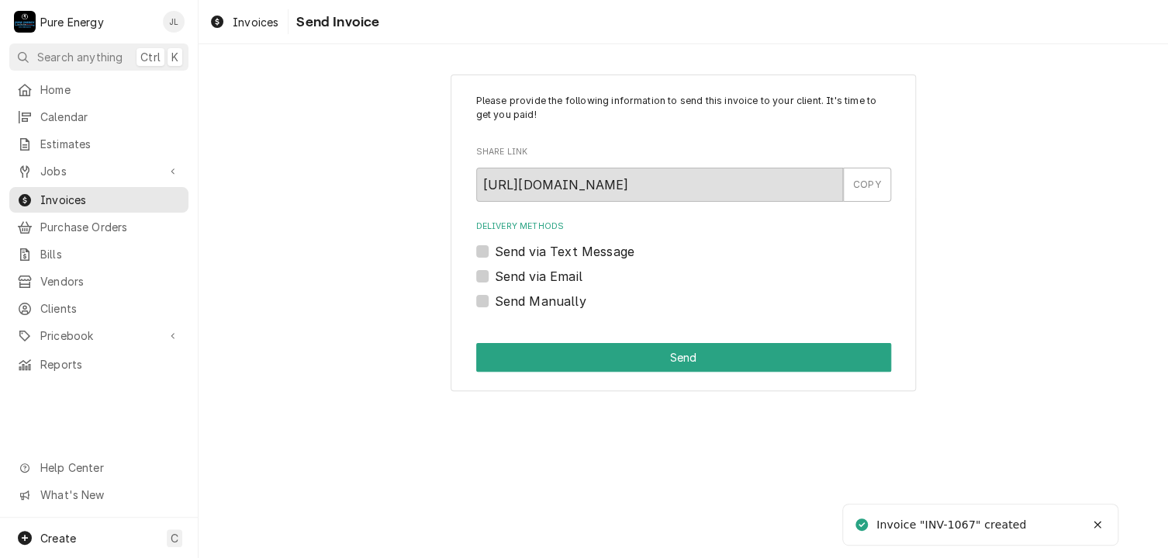
click at [495, 297] on label "Send Manually" at bounding box center [541, 301] width 92 height 19
click at [495, 297] on input "Send Manually" at bounding box center [702, 309] width 415 height 34
checkbox input "true"
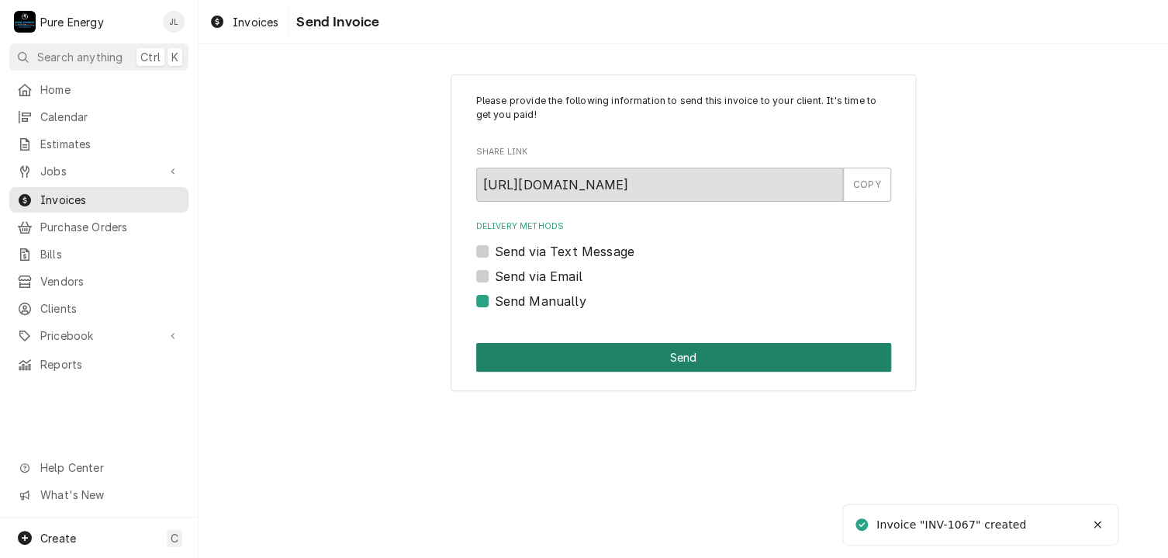
click at [646, 359] on button "Send" at bounding box center [683, 357] width 415 height 29
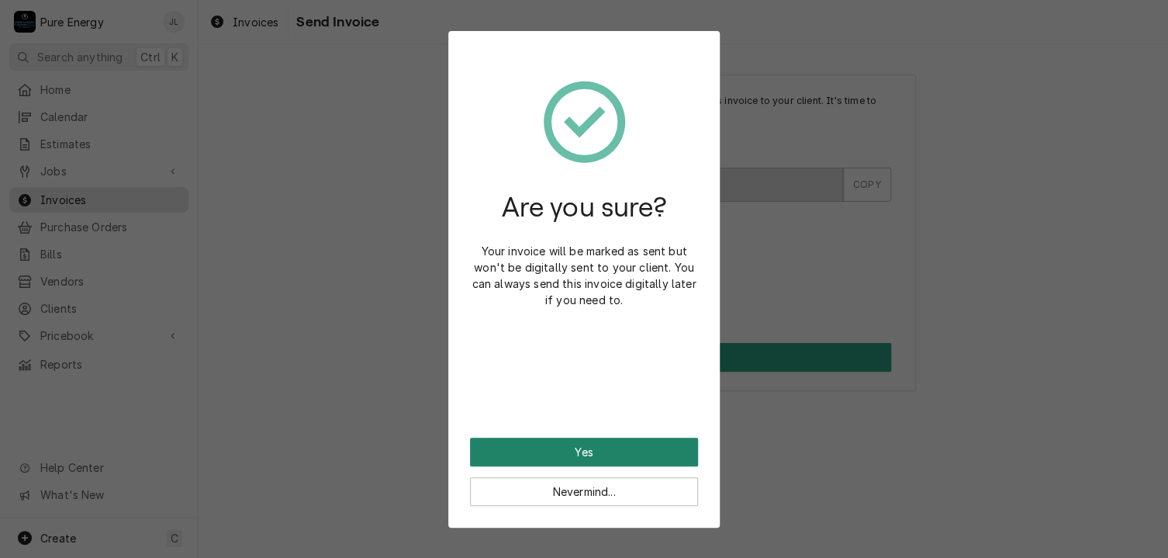
click at [598, 454] on button "Yes" at bounding box center [584, 451] width 228 height 29
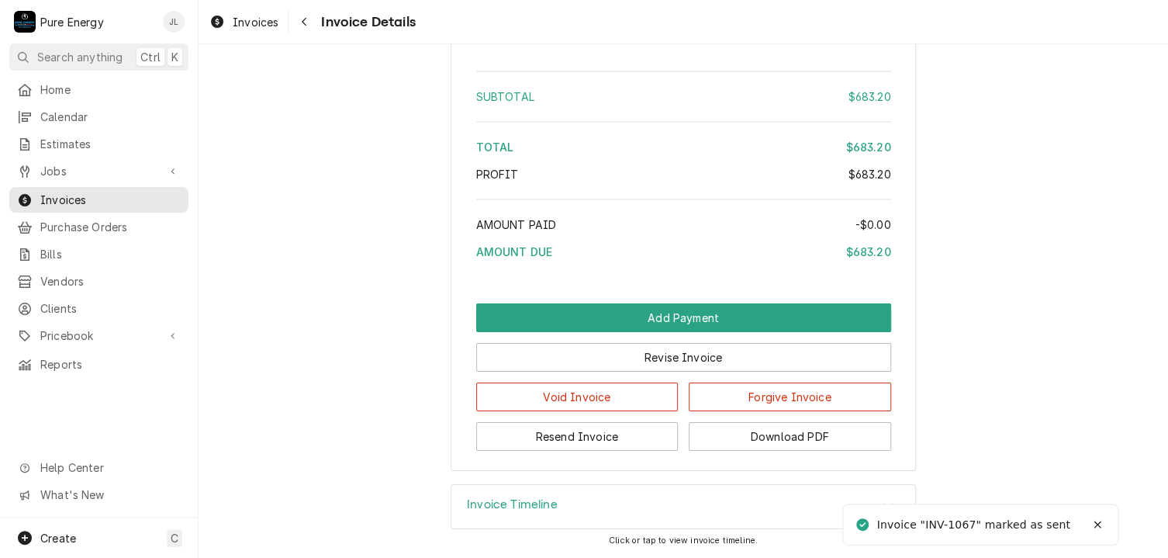
scroll to position [2575, 0]
click at [743, 434] on button "Download PDF" at bounding box center [790, 436] width 202 height 29
